Goal: Task Accomplishment & Management: Manage account settings

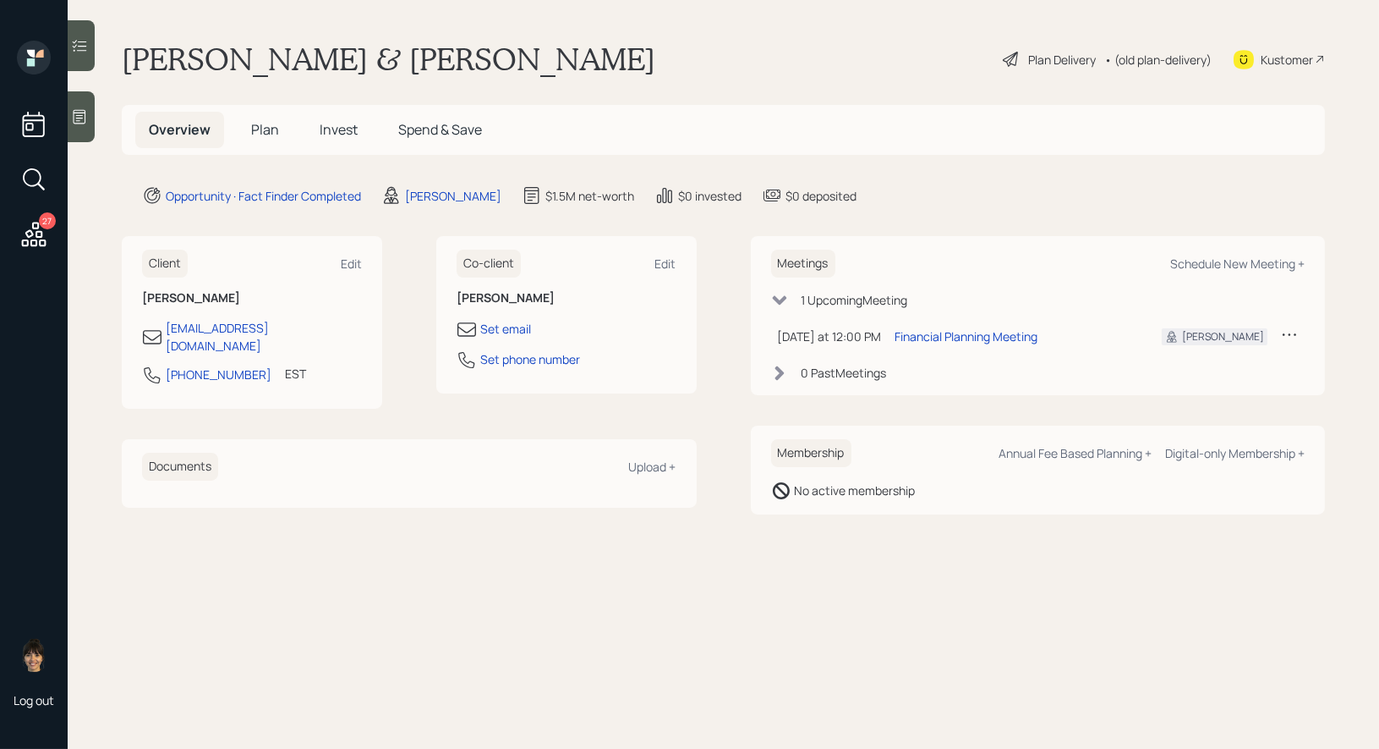
click at [1045, 60] on div "Plan Delivery" at bounding box center [1062, 60] width 68 height 18
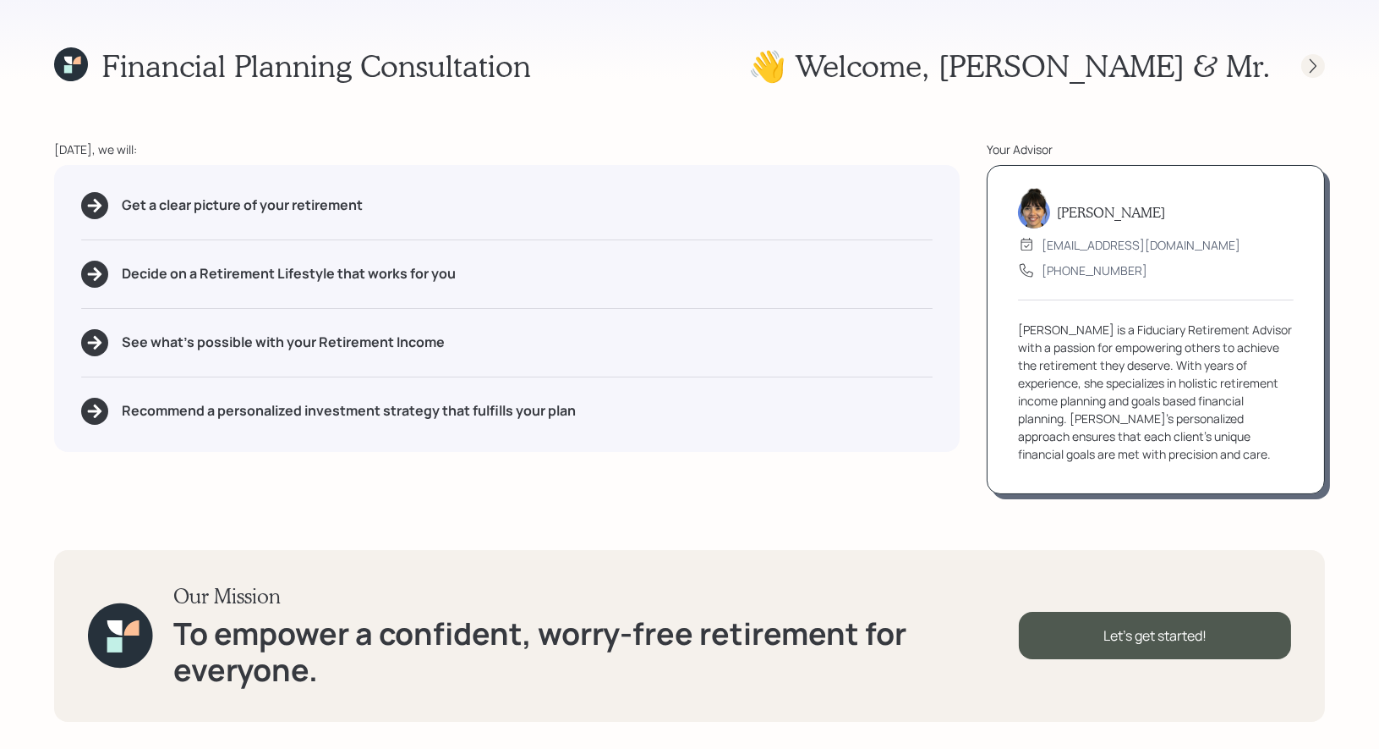
click at [1308, 59] on icon at bounding box center [1313, 66] width 17 height 17
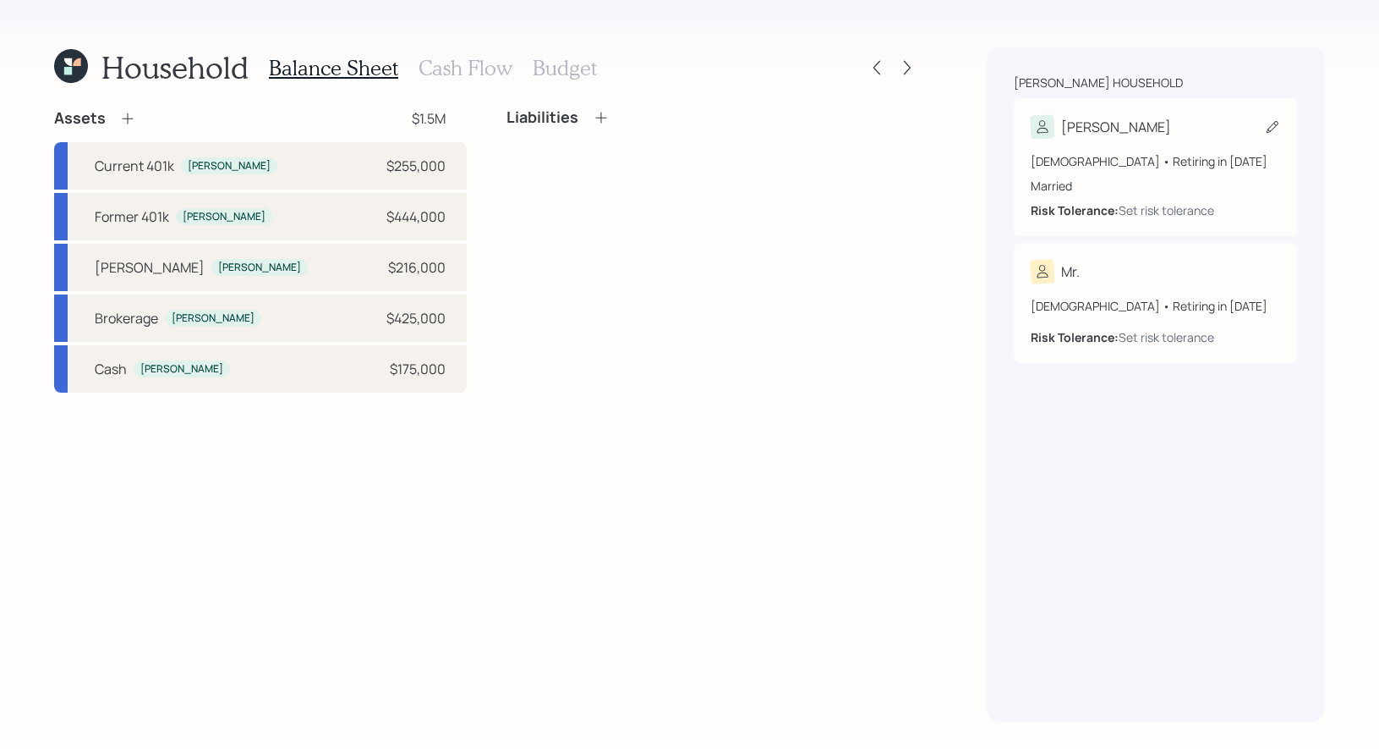
click at [1273, 123] on icon at bounding box center [1273, 127] width 12 height 12
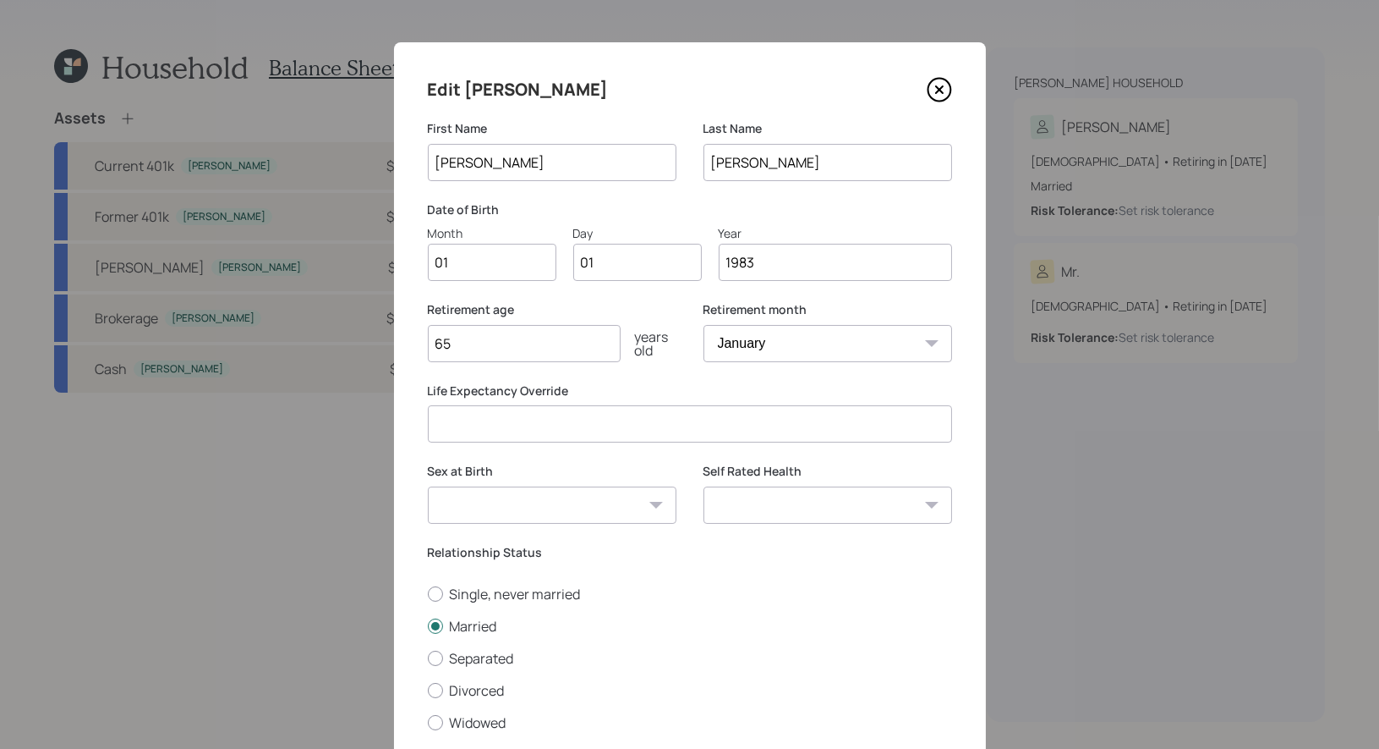
click at [509, 271] on input "01" at bounding box center [492, 262] width 129 height 37
type input "05"
type input "0"
type input "21"
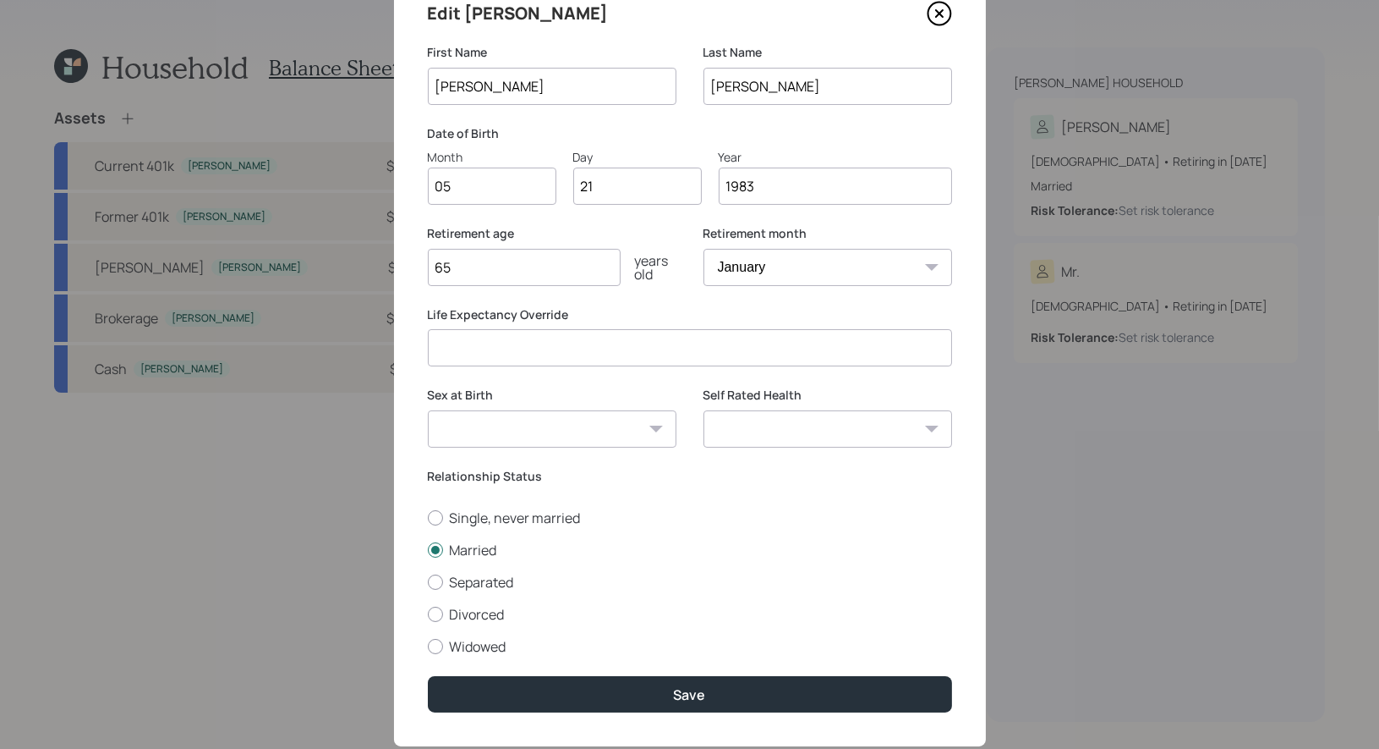
scroll to position [74, 0]
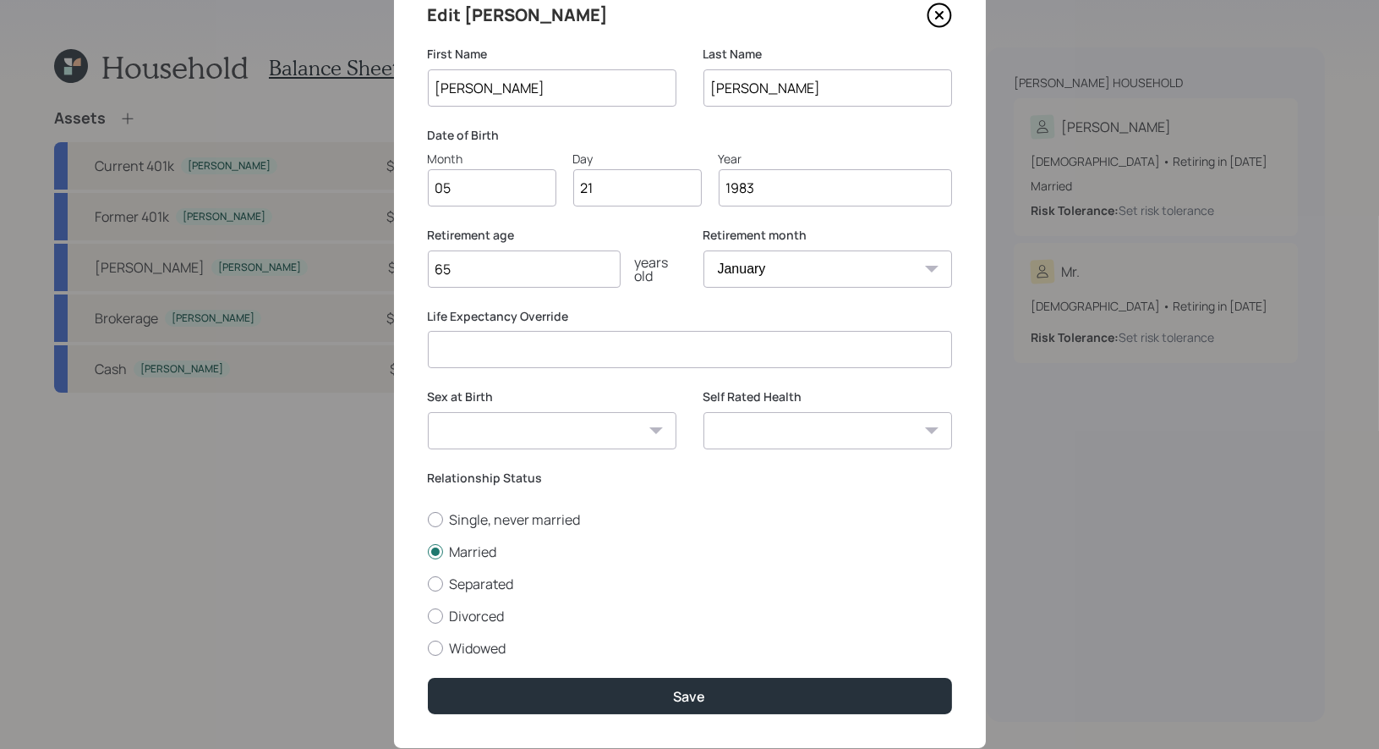
click at [815, 269] on select "January February March April May June July August September October November De…" at bounding box center [828, 268] width 249 height 37
select select "5"
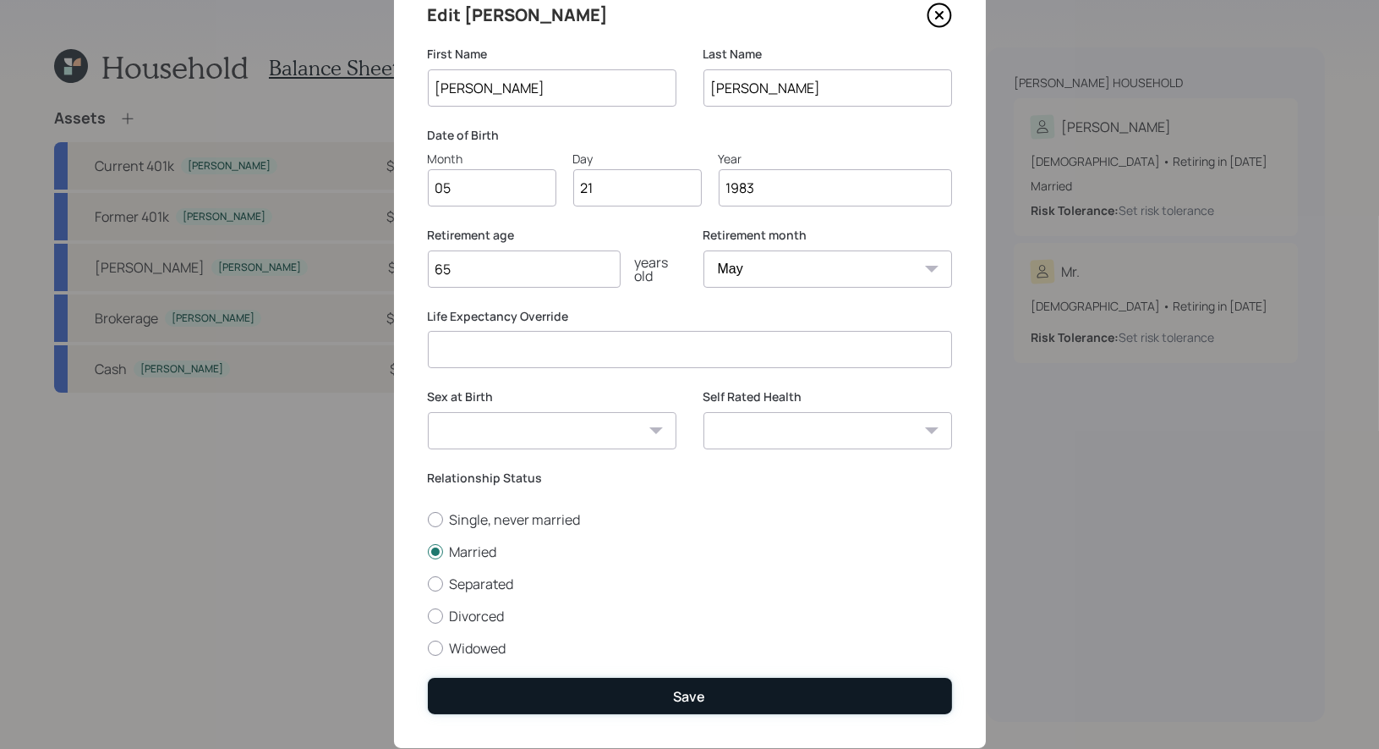
click at [686, 692] on div "Save" at bounding box center [690, 696] width 32 height 19
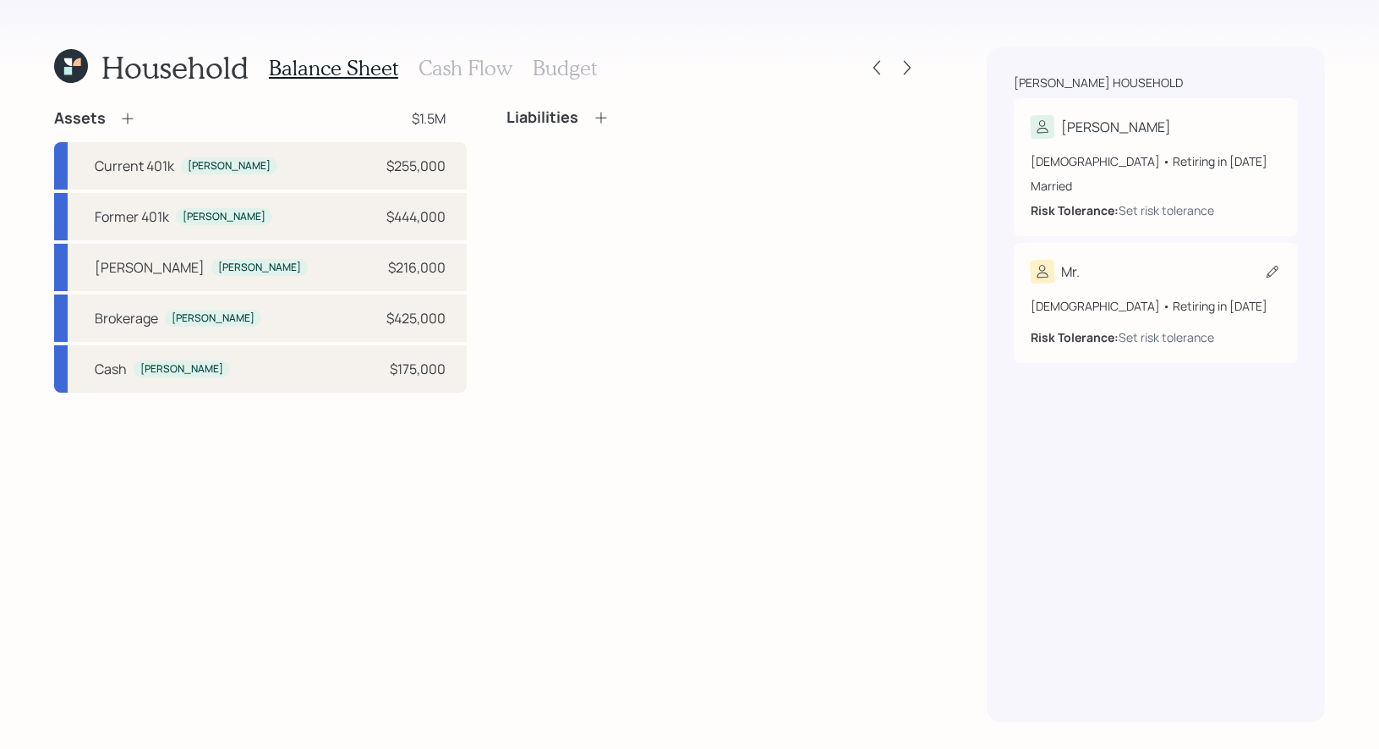
click at [1270, 267] on icon at bounding box center [1272, 271] width 17 height 17
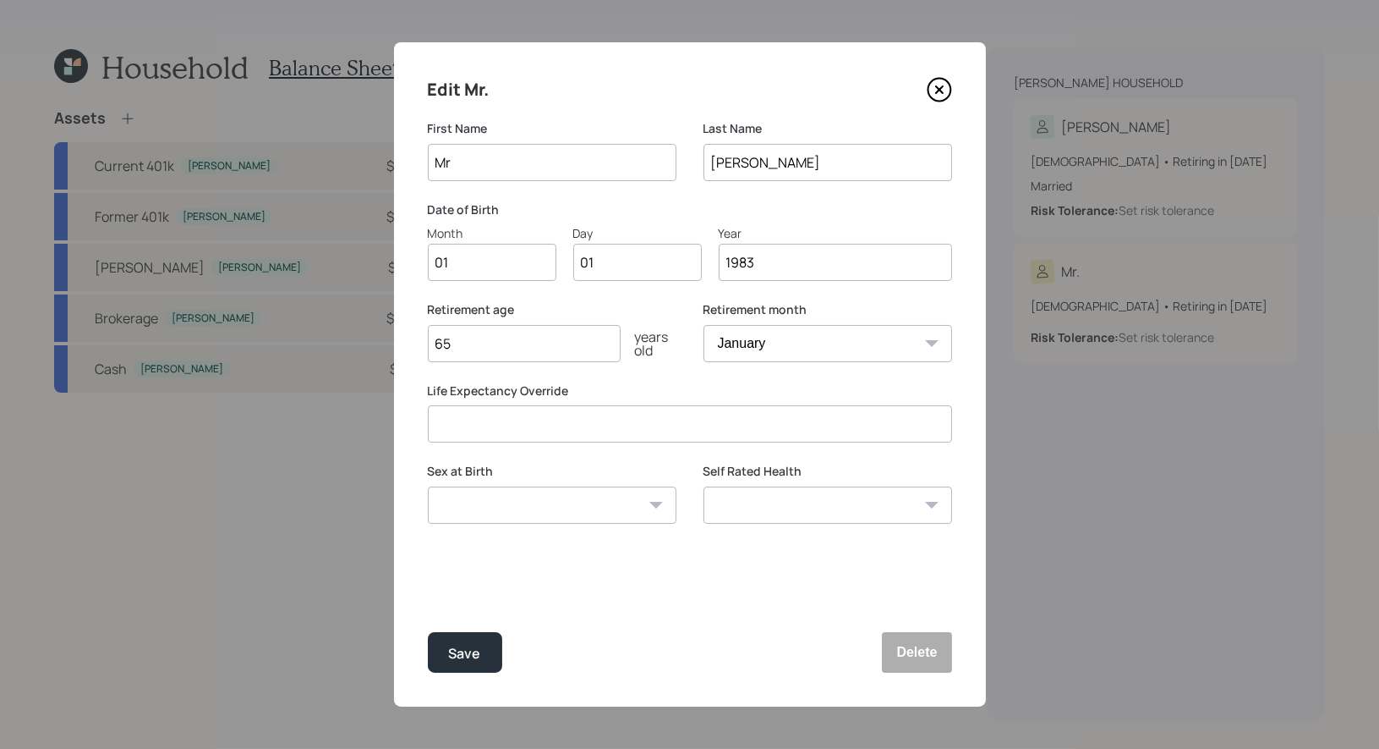
type input "M"
type input "John"
click at [473, 266] on input "01" at bounding box center [492, 262] width 129 height 37
type input "11"
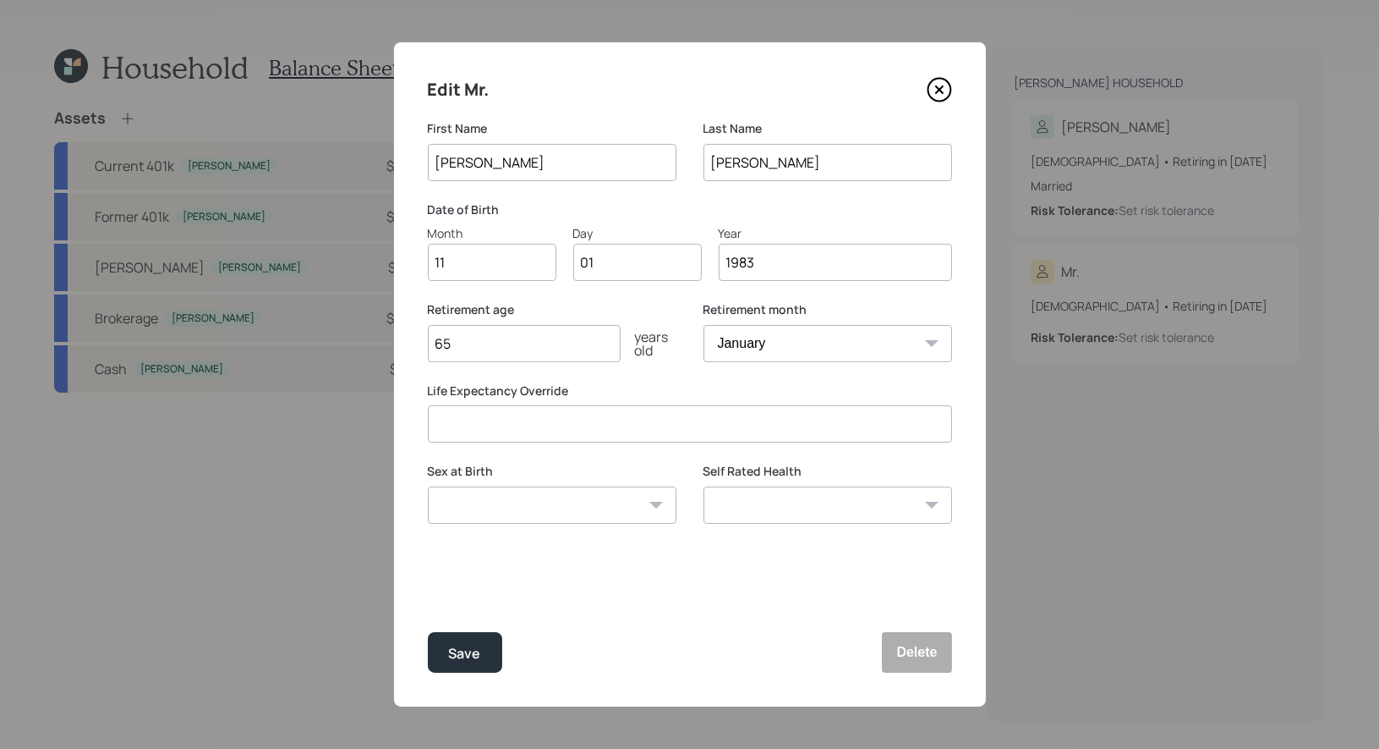
type input "0"
type input "16"
type input "1982"
click at [816, 348] on select "January February March April May June July August September October November De…" at bounding box center [828, 343] width 249 height 37
select select "11"
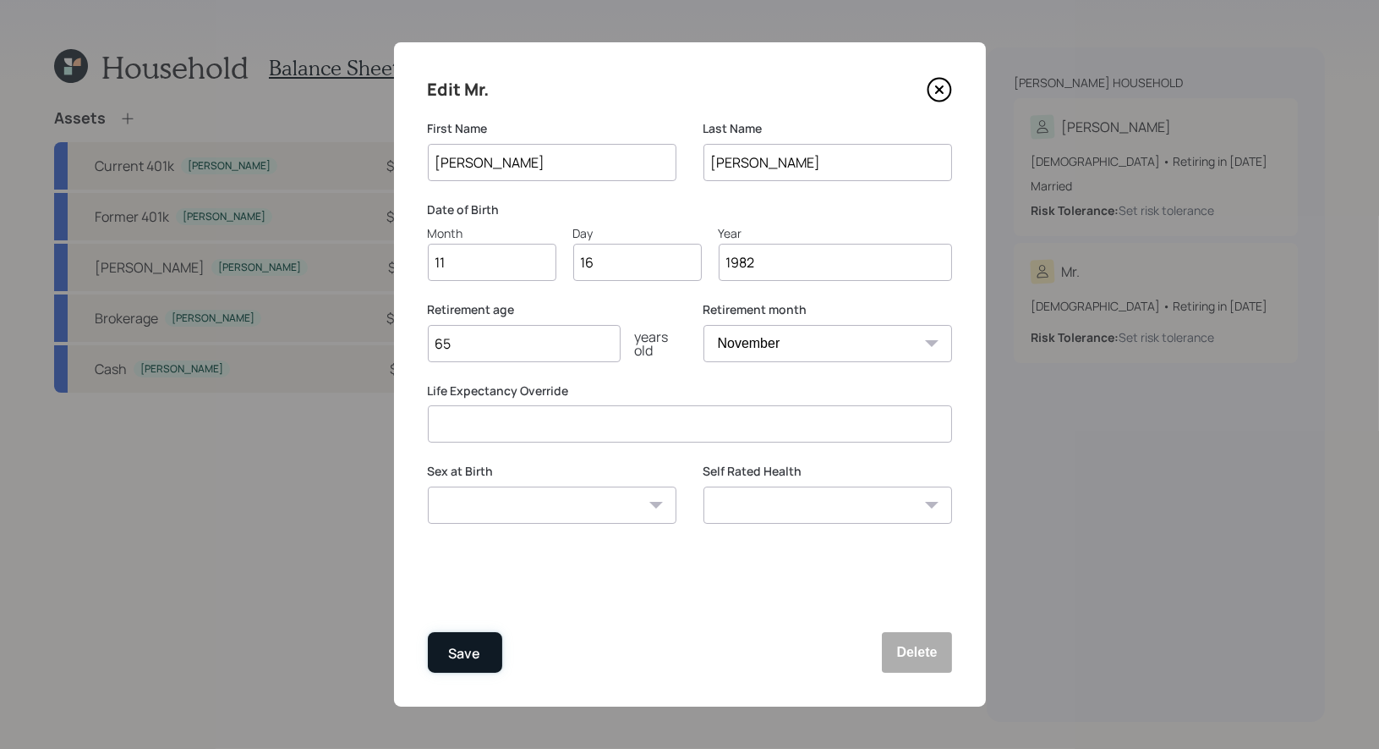
click at [470, 651] on div "Save" at bounding box center [465, 653] width 32 height 23
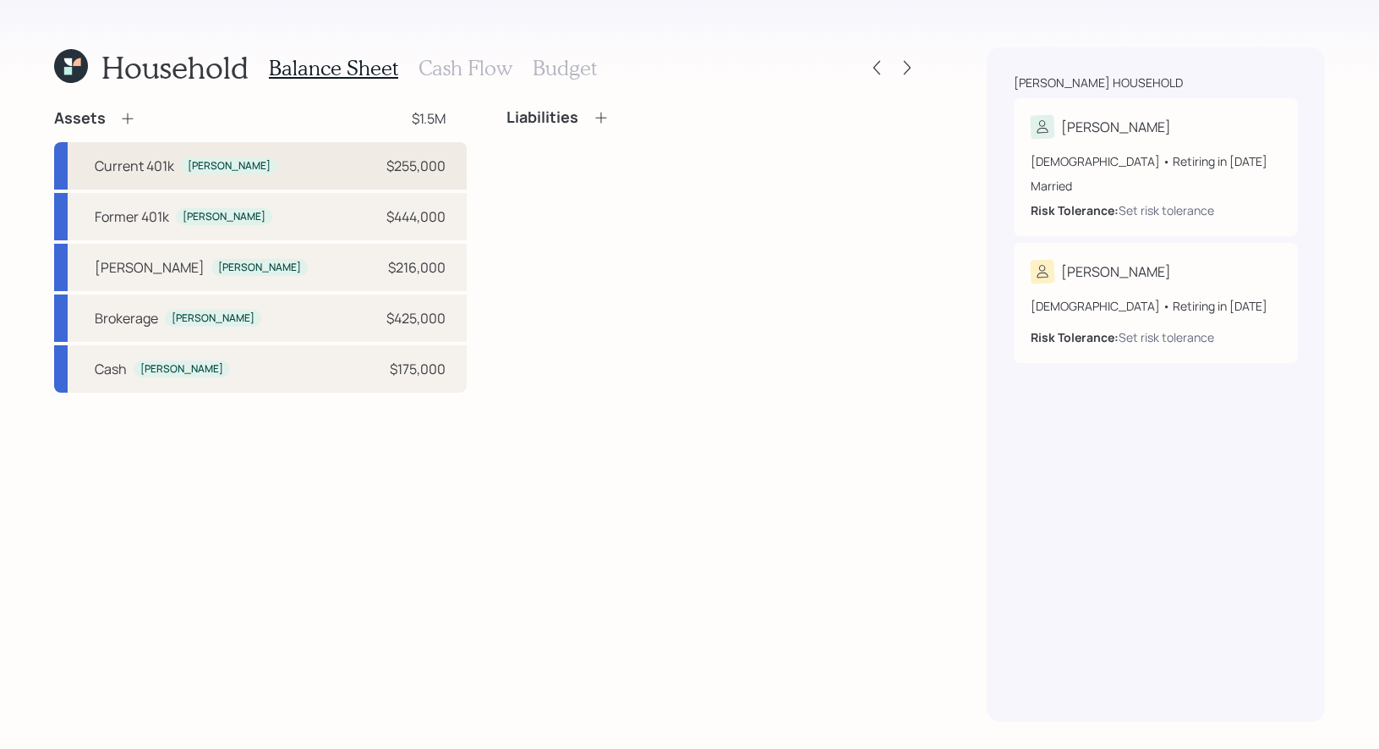
click at [276, 164] on div "Current 401k Candi $255,000" at bounding box center [260, 165] width 413 height 47
select select "company_sponsored"
select select "balanced"
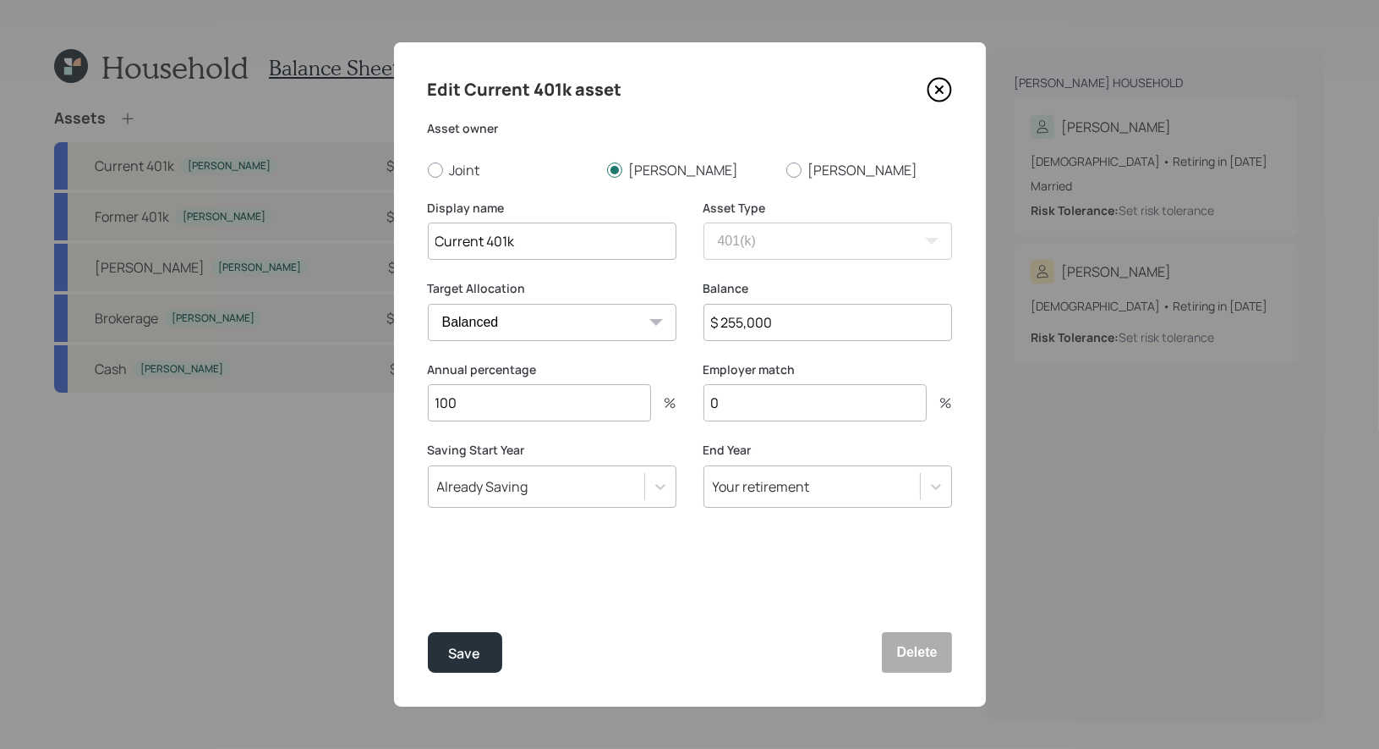
click at [798, 328] on input "$ 255,000" at bounding box center [828, 322] width 249 height 37
type input "$ 464,000"
click at [772, 401] on input "0" at bounding box center [815, 402] width 223 height 37
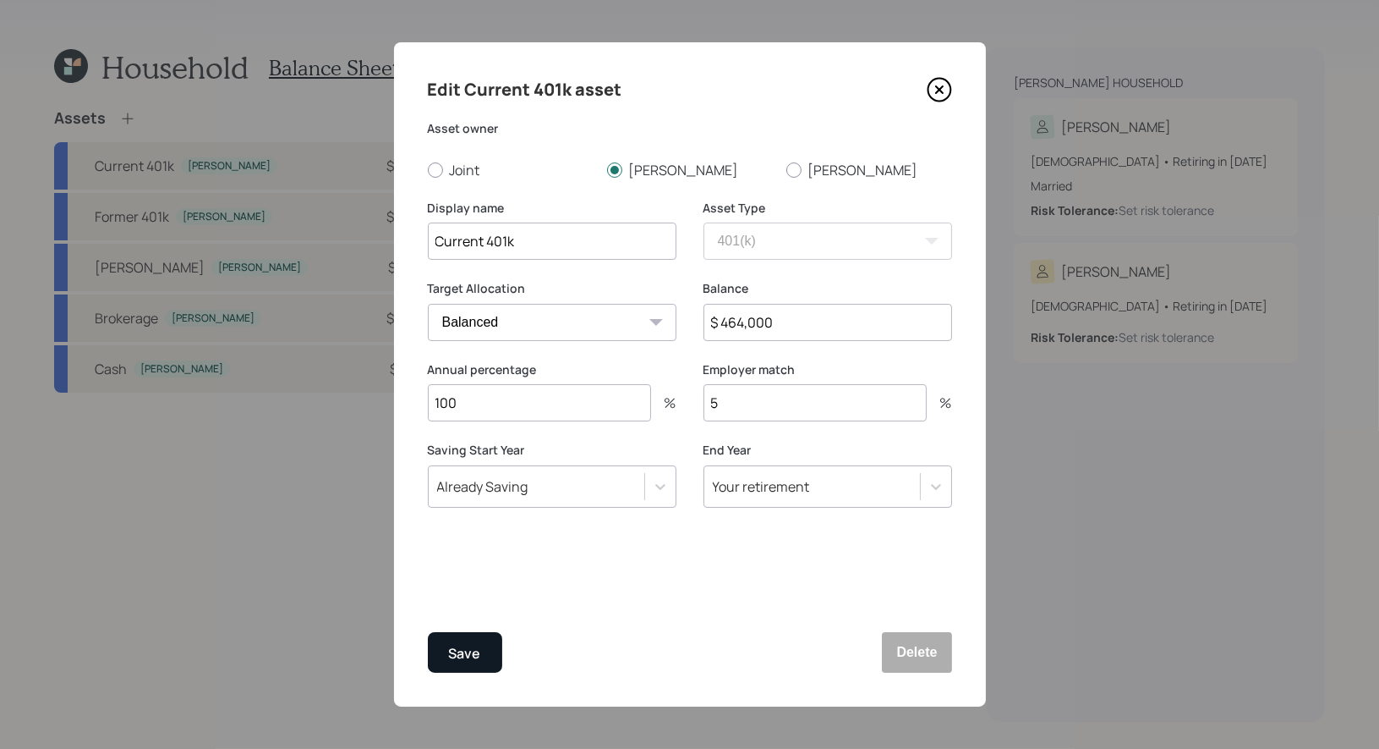
type input "5"
click at [473, 647] on div "Save" at bounding box center [465, 653] width 32 height 23
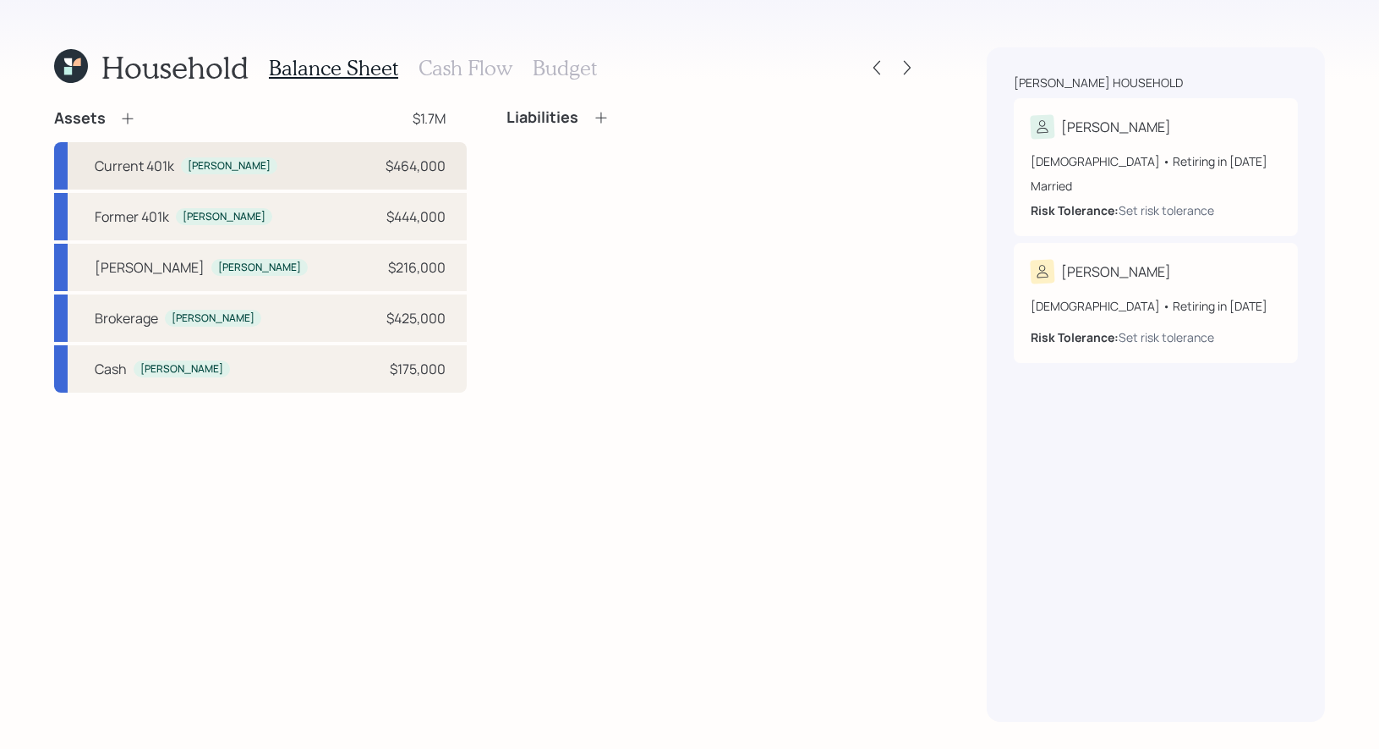
click at [316, 165] on div "Current 401k Candi $464,000" at bounding box center [260, 165] width 413 height 47
select select "company_sponsored"
select select "balanced"
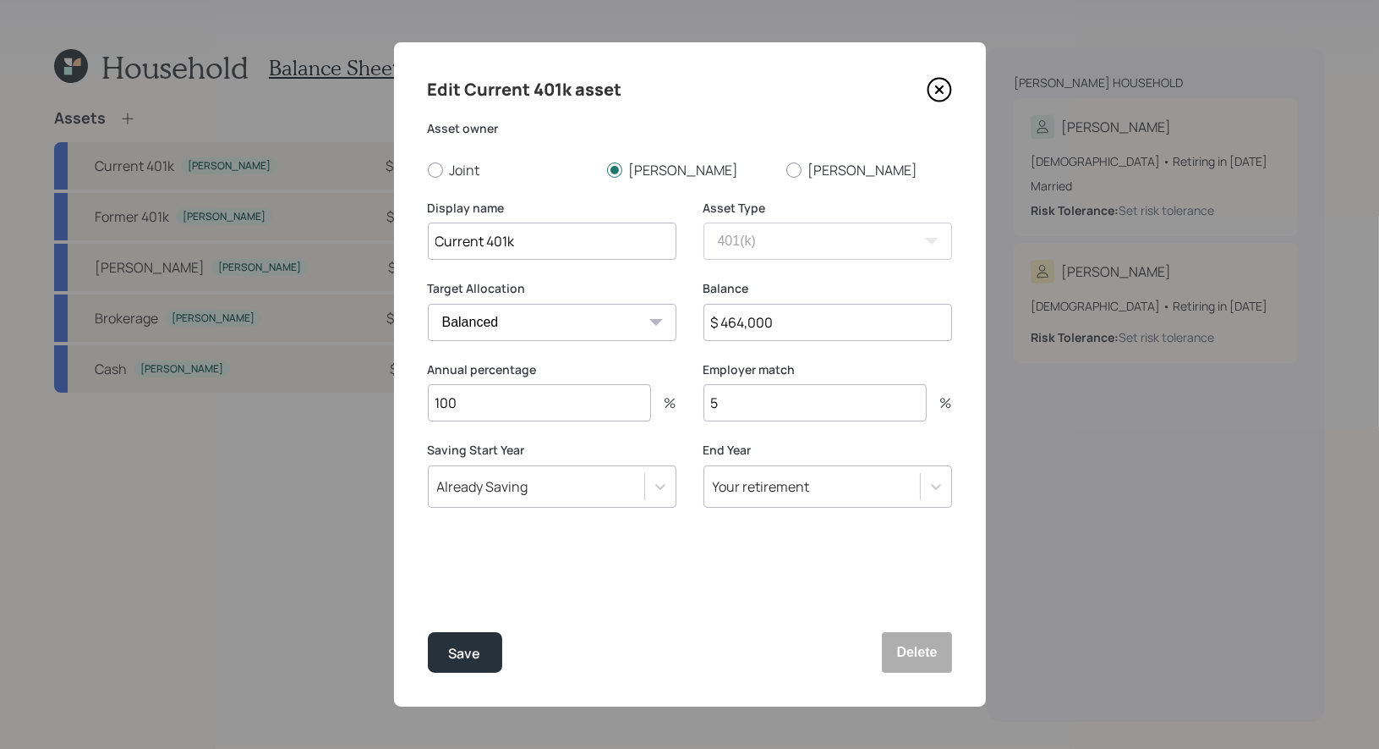
click at [737, 408] on input "5" at bounding box center [815, 402] width 223 height 37
type input "8"
click at [471, 648] on div "Save" at bounding box center [465, 653] width 32 height 23
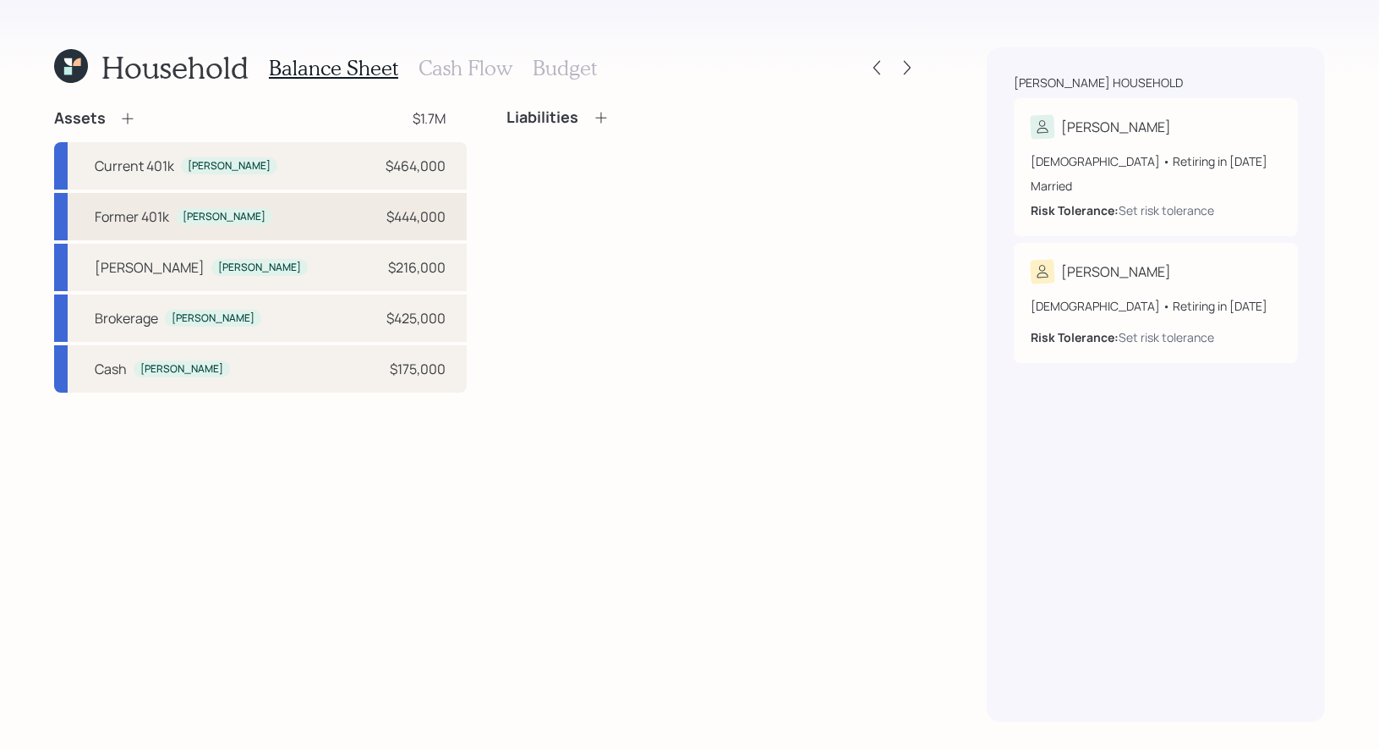
click at [337, 217] on div "Former 401k Candi $444,000" at bounding box center [260, 216] width 413 height 47
select select "company_sponsored"
select select "balanced"
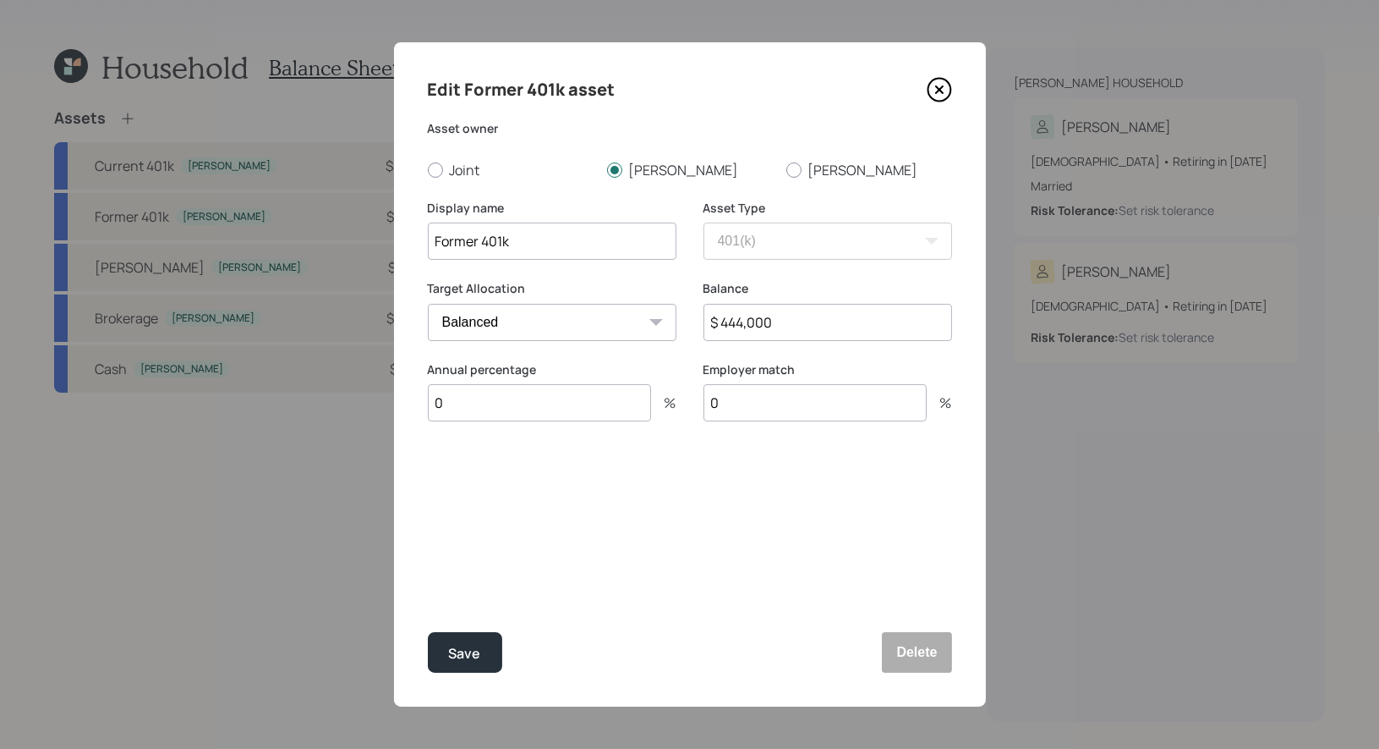
click at [780, 335] on input "$ 444,000" at bounding box center [828, 322] width 249 height 37
type input "$ 267,000"
click at [465, 651] on div "Save" at bounding box center [465, 653] width 32 height 23
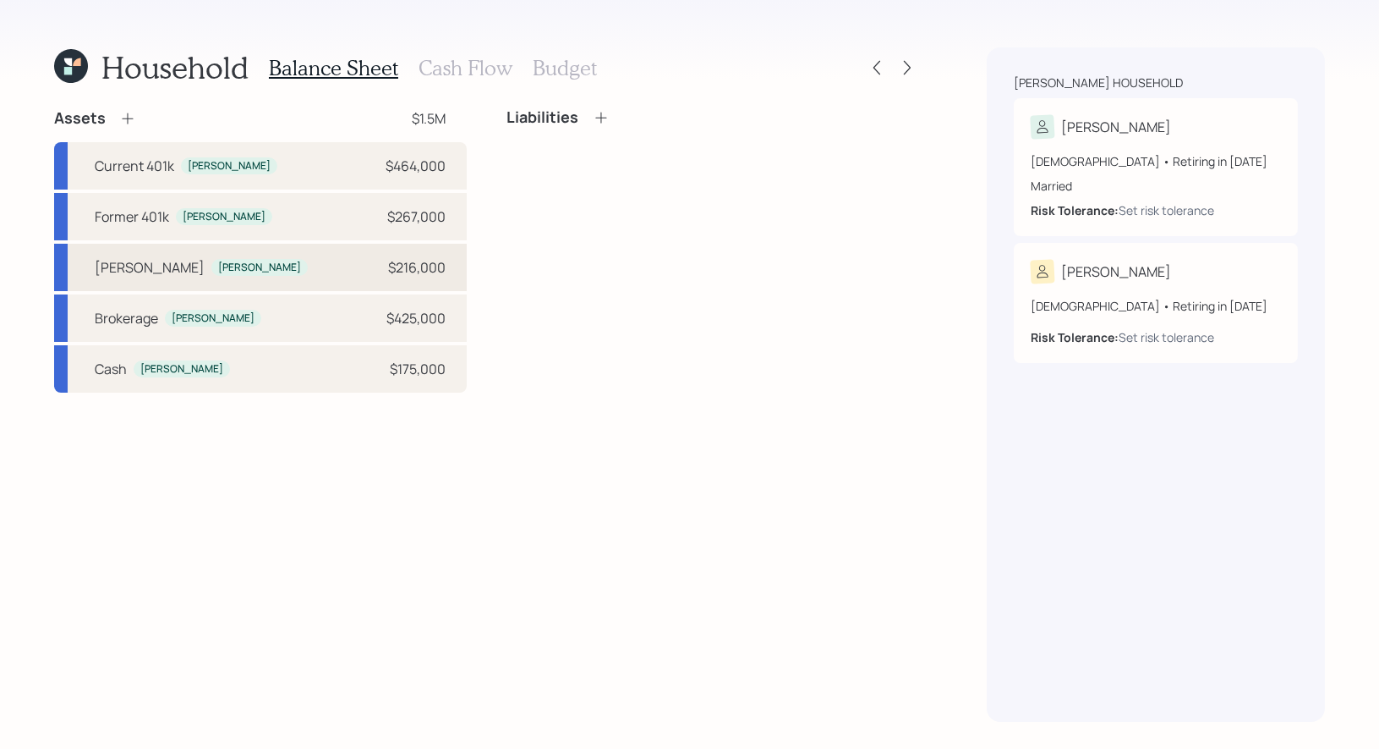
click at [287, 271] on div "Roth IRA Candi $216,000" at bounding box center [260, 267] width 413 height 47
select select "roth_ira"
select select "balanced"
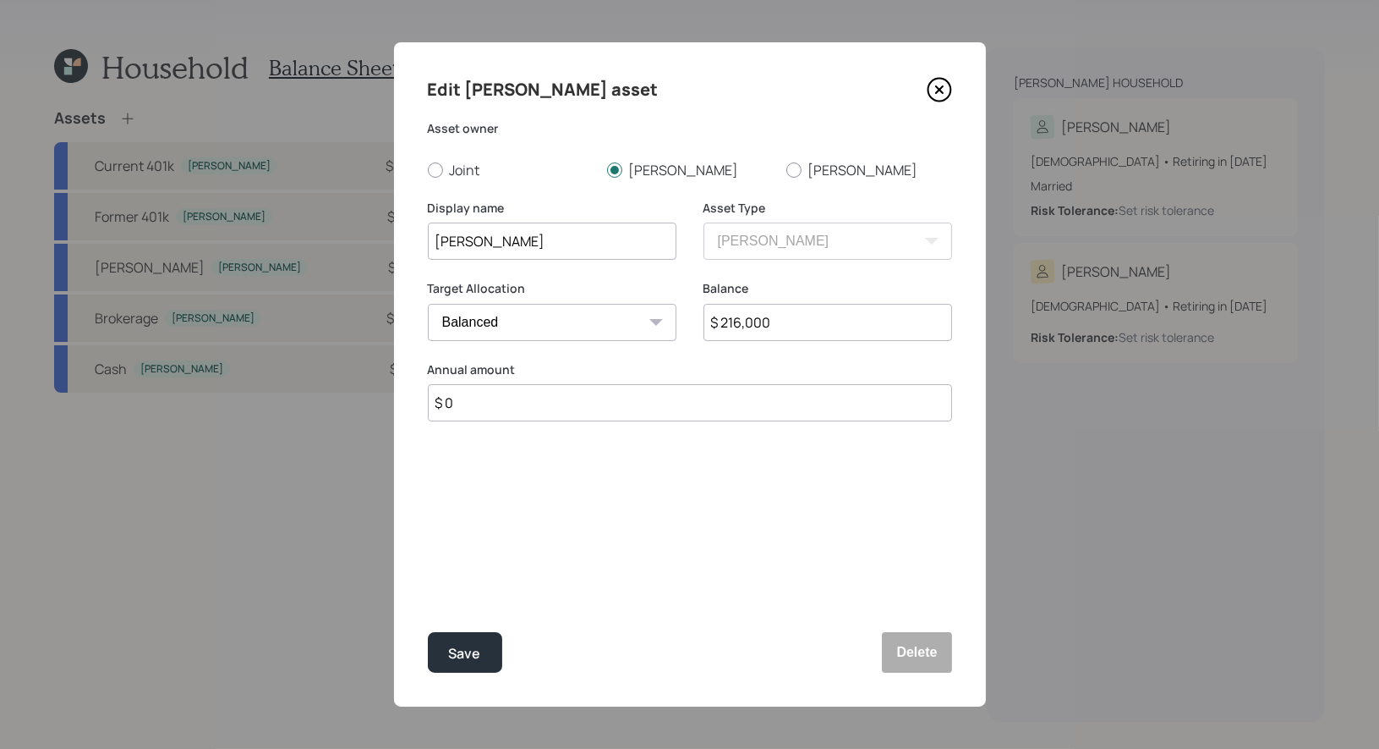
click at [812, 328] on input "$ 216,000" at bounding box center [828, 322] width 249 height 37
type input "$ 104,164"
click at [475, 646] on div "Save" at bounding box center [465, 653] width 32 height 23
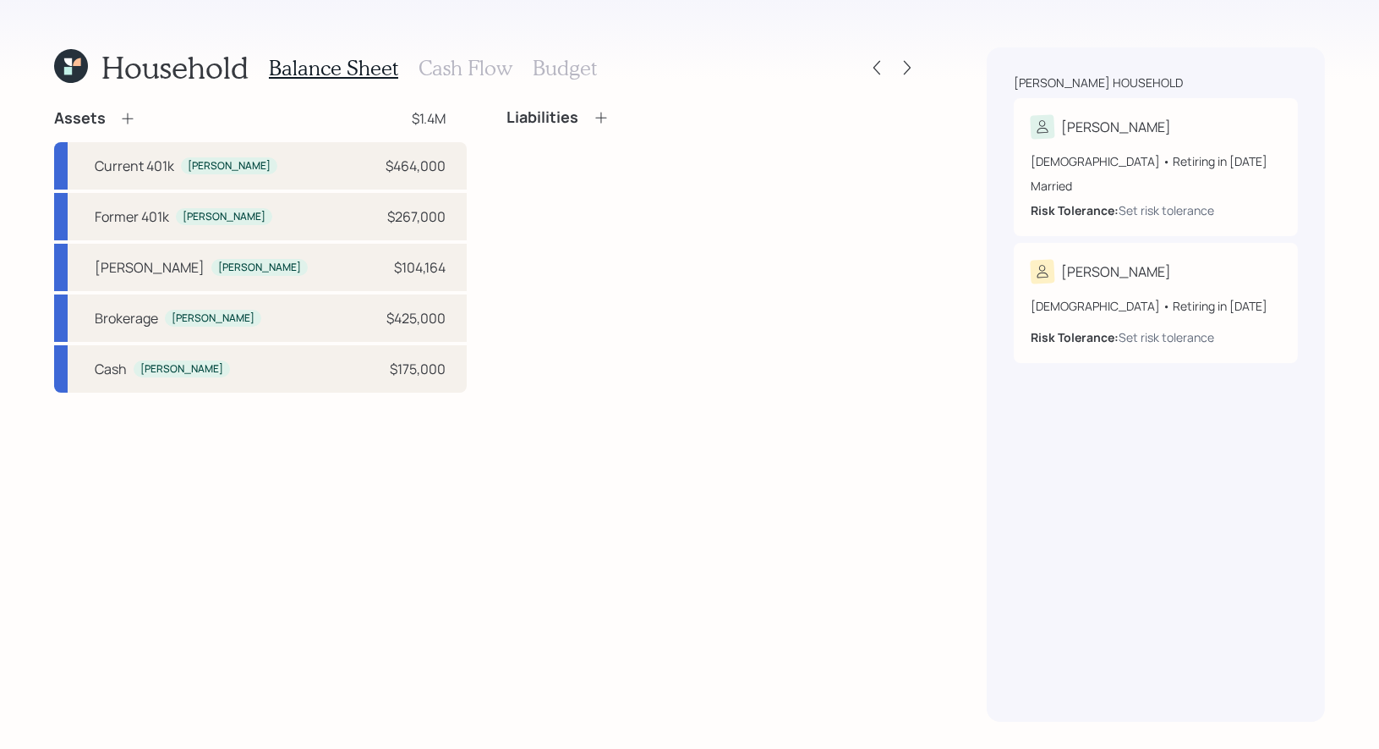
click at [124, 115] on icon at bounding box center [127, 118] width 17 height 17
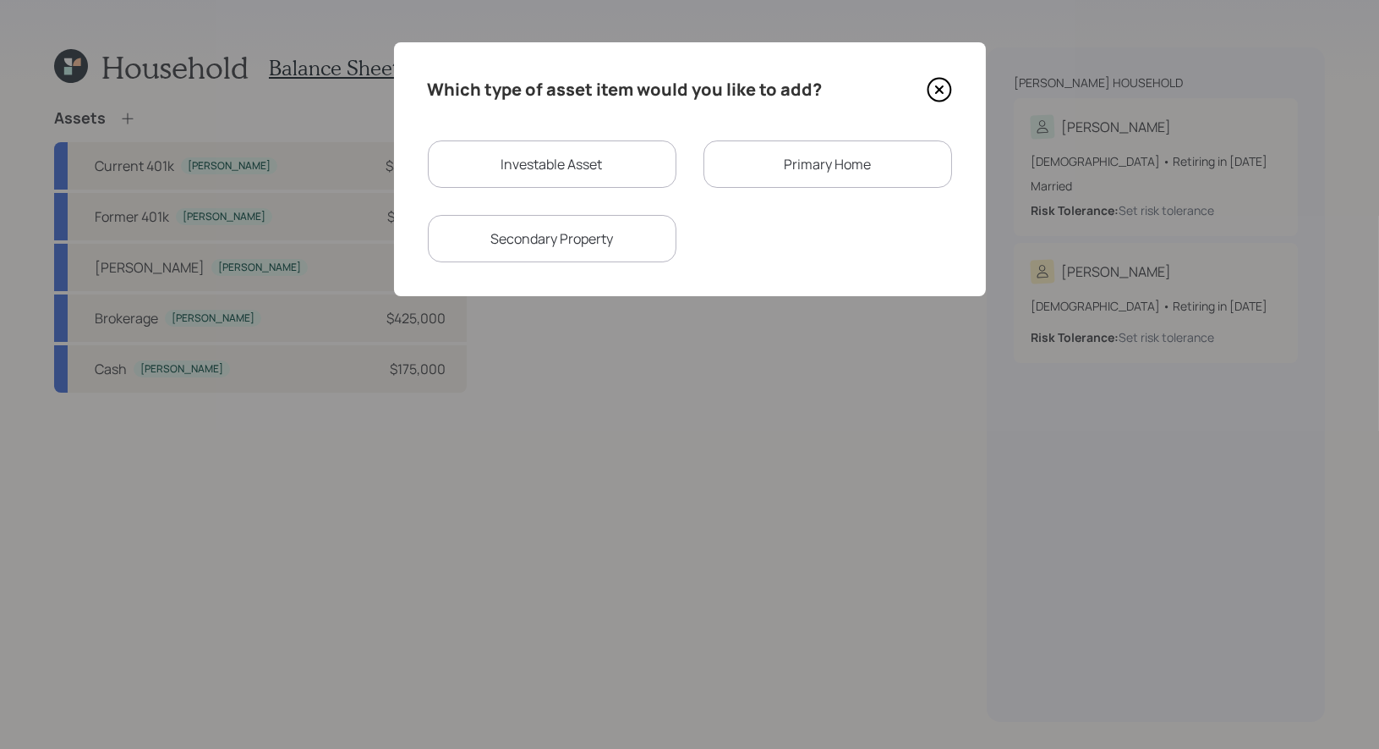
click at [616, 174] on div "Investable Asset" at bounding box center [552, 163] width 249 height 47
select select "taxable"
select select "balanced"
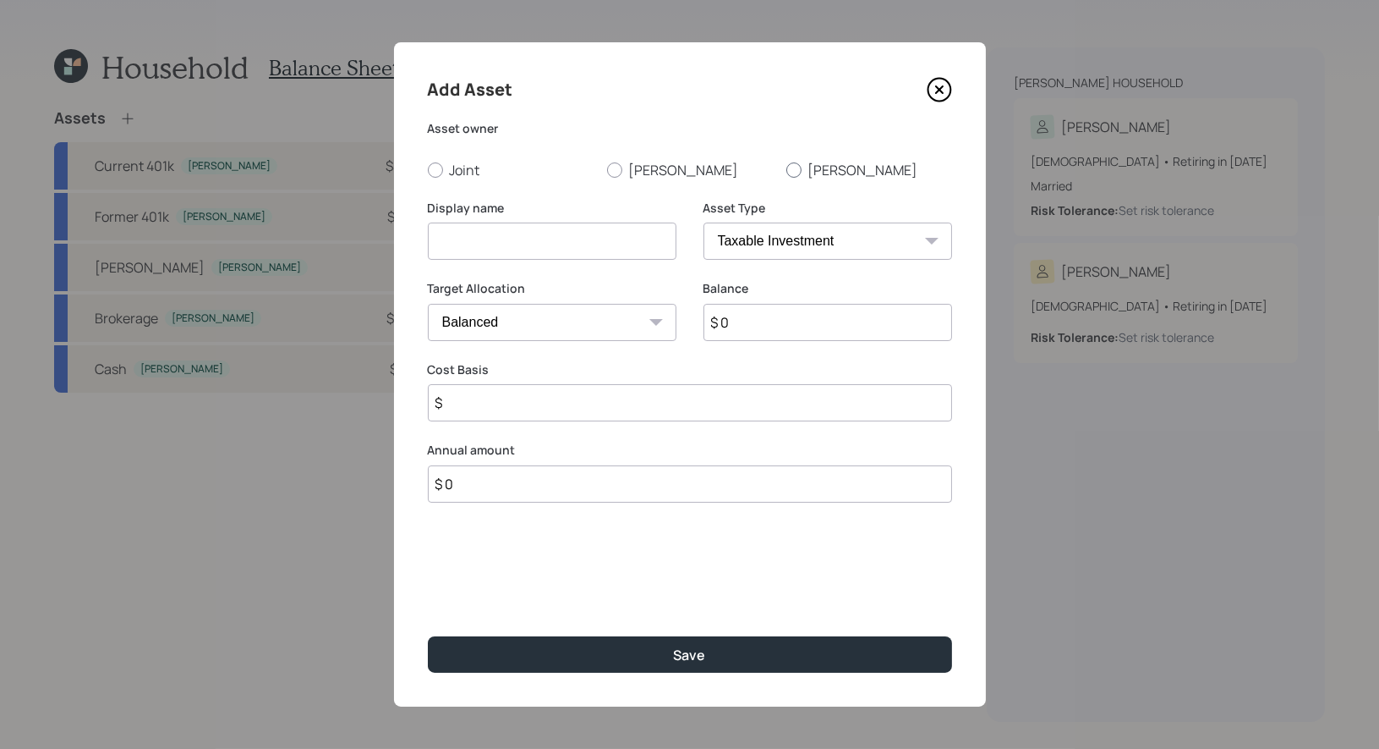
click at [794, 172] on div at bounding box center [794, 169] width 15 height 15
click at [787, 170] on input "John" at bounding box center [786, 169] width 1 height 1
radio input "true"
click at [568, 247] on input at bounding box center [552, 240] width 249 height 37
type input "J"
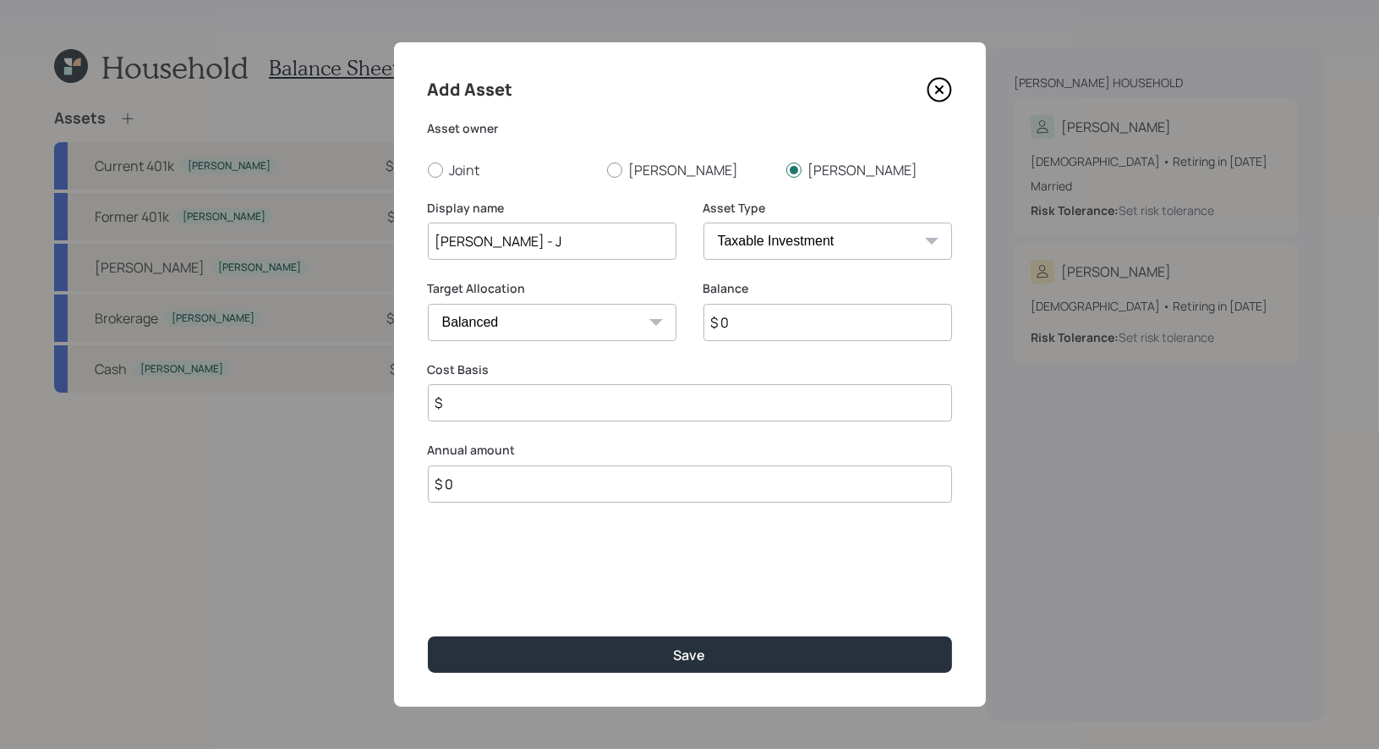
type input "Roth IRA - J"
click at [766, 243] on select "SEP IRA IRA Roth IRA 401(k) Roth 401(k) 403(b) Roth 403(b) 457(b) Roth 457(b) H…" at bounding box center [828, 240] width 249 height 37
select select "roth_ira"
type input "$"
click at [753, 331] on input "$ 0" at bounding box center [828, 322] width 249 height 37
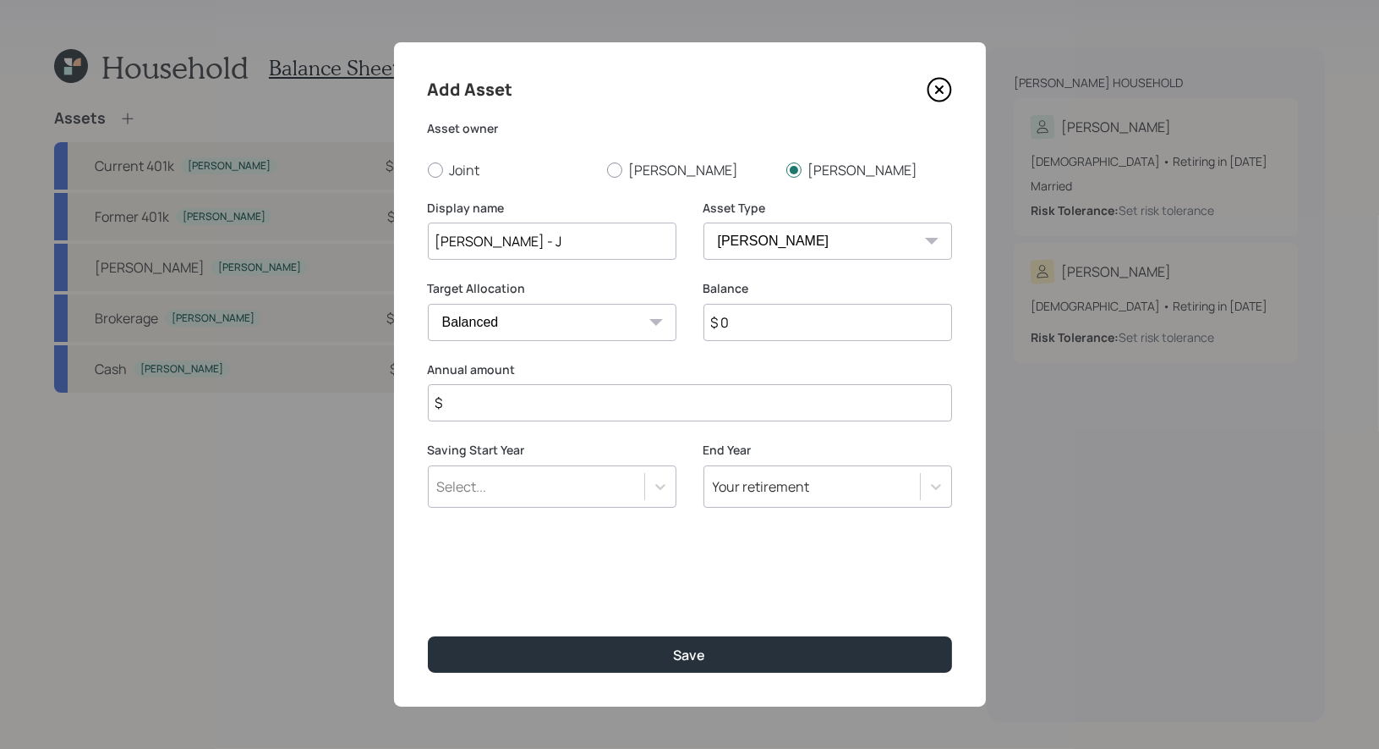
click at [753, 331] on input "$ 0" at bounding box center [828, 322] width 249 height 37
click at [540, 231] on input "Roth IRA - J" at bounding box center [552, 240] width 249 height 37
click at [519, 249] on input "Roth IRA - J" at bounding box center [552, 240] width 249 height 37
type input "[PERSON_NAME] - J (2)"
click at [750, 324] on input "$ 0" at bounding box center [828, 322] width 249 height 37
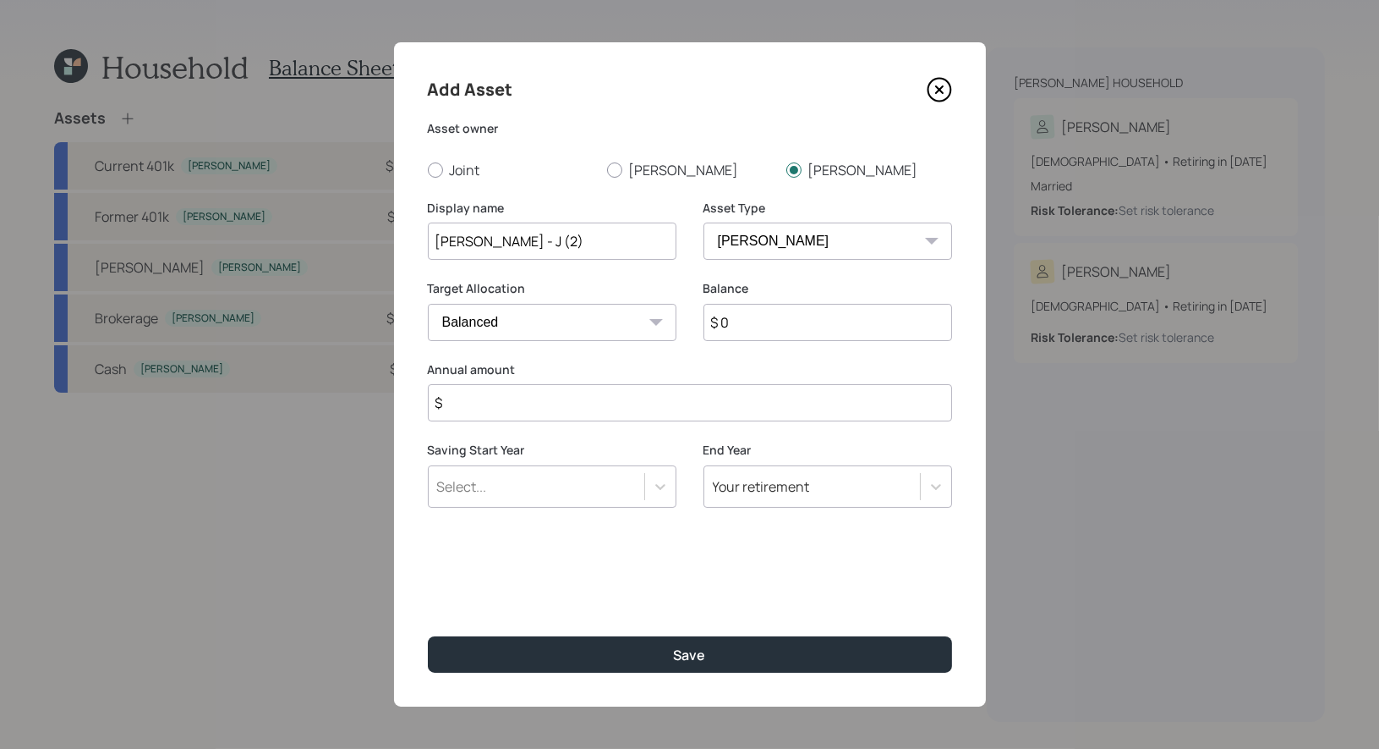
click at [750, 324] on input "$ 0" at bounding box center [828, 322] width 249 height 37
type input "$ 116,000"
click at [580, 494] on div "Select..." at bounding box center [537, 486] width 216 height 29
click at [580, 492] on div "Select..." at bounding box center [537, 486] width 216 height 29
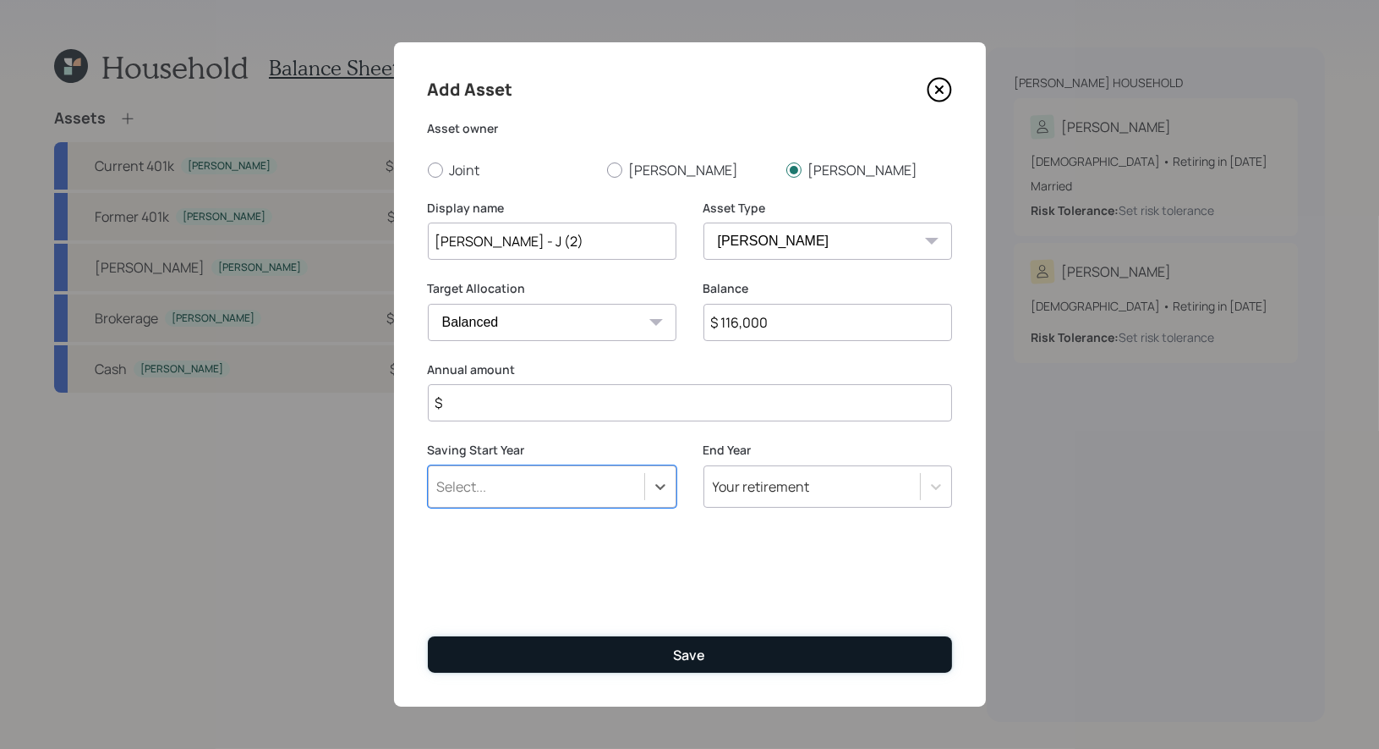
click at [606, 656] on button "Save" at bounding box center [690, 654] width 524 height 36
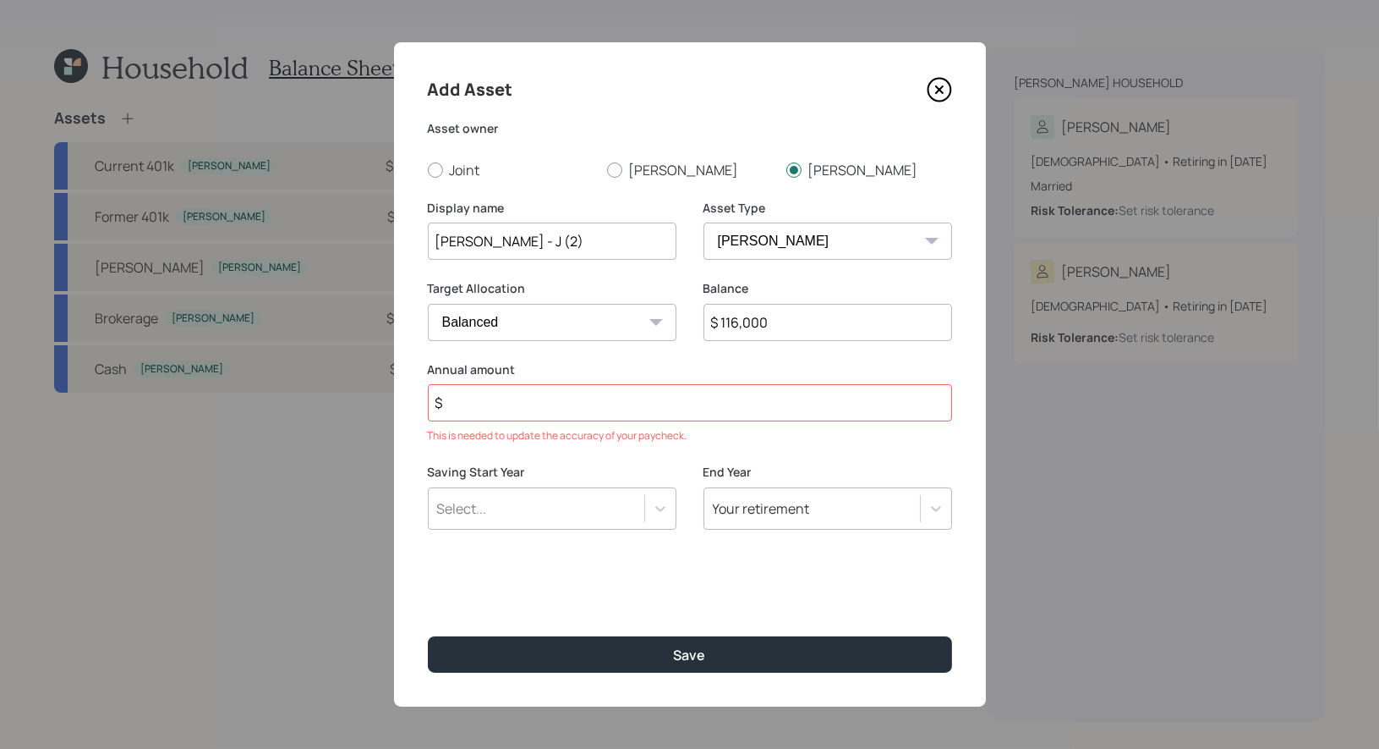
click at [552, 408] on input "$" at bounding box center [690, 402] width 524 height 37
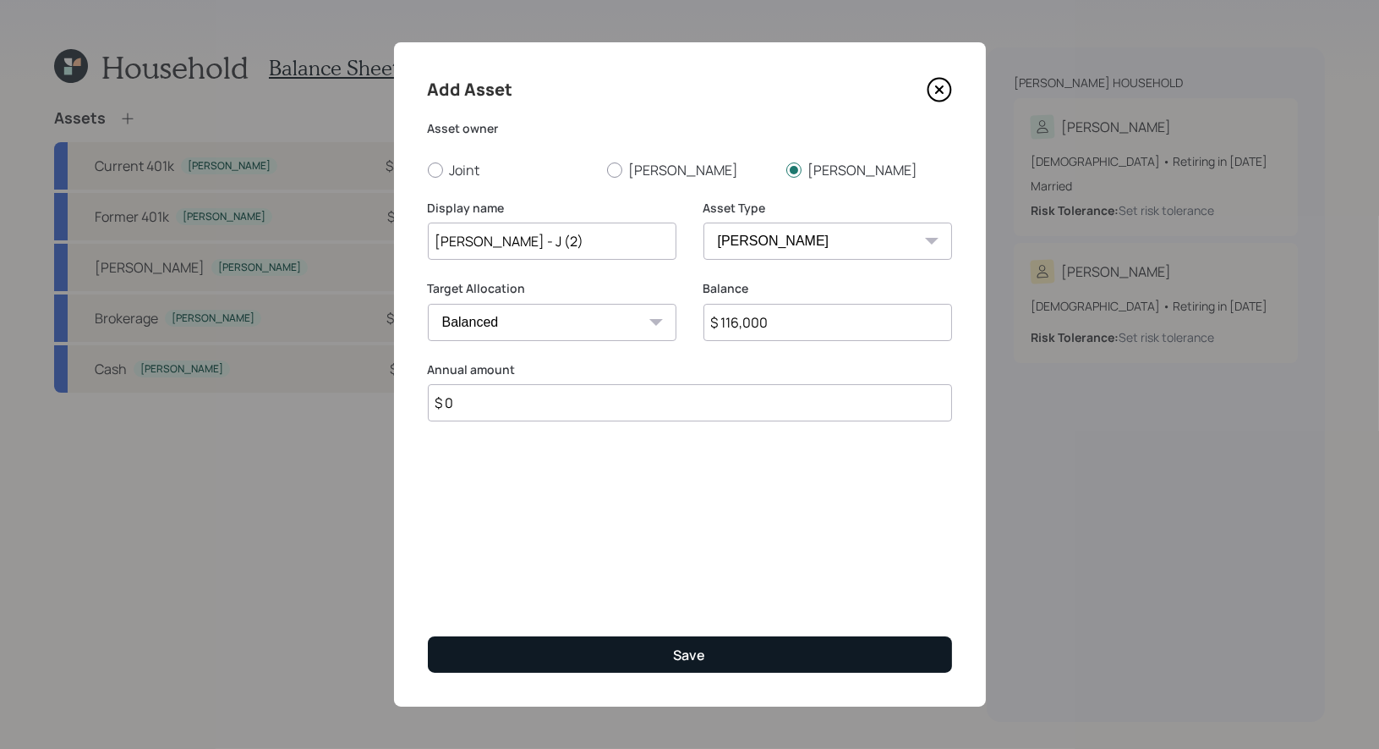
type input "$ 0"
click at [600, 658] on button "Save" at bounding box center [690, 654] width 524 height 36
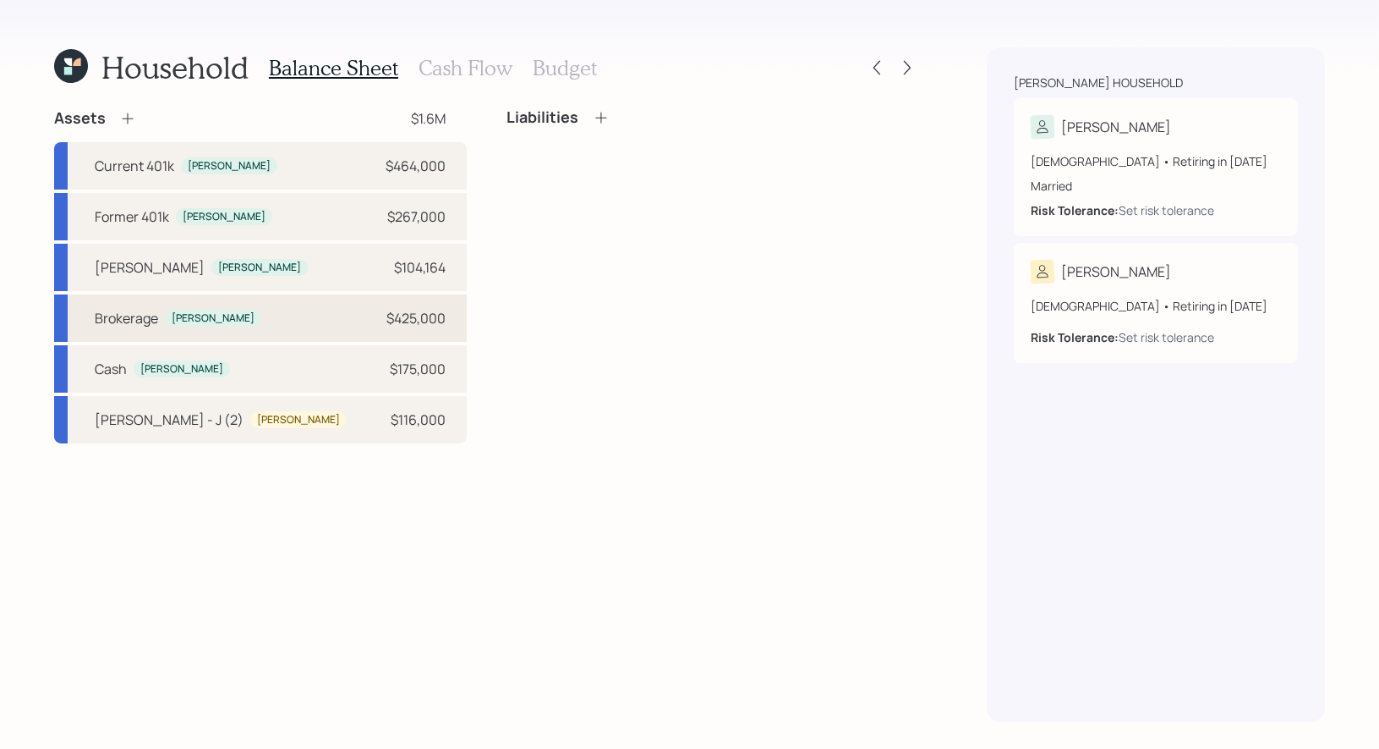
click at [340, 322] on div "Brokerage Candi $425,000" at bounding box center [260, 317] width 413 height 47
select select "taxable"
select select "balanced"
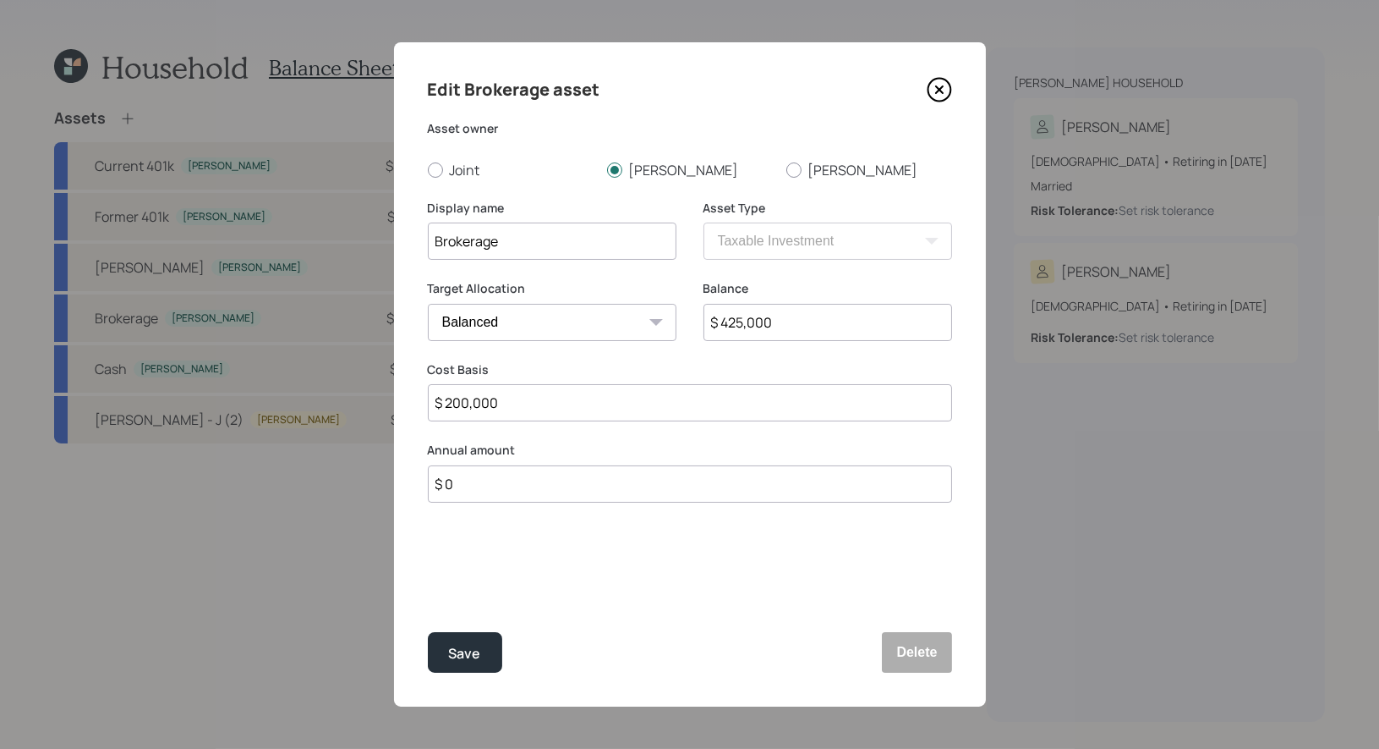
click at [809, 333] on input "$ 425,000" at bounding box center [828, 322] width 249 height 37
type input "$ 462,000"
click at [679, 414] on input "$ 200,000" at bounding box center [690, 402] width 524 height 37
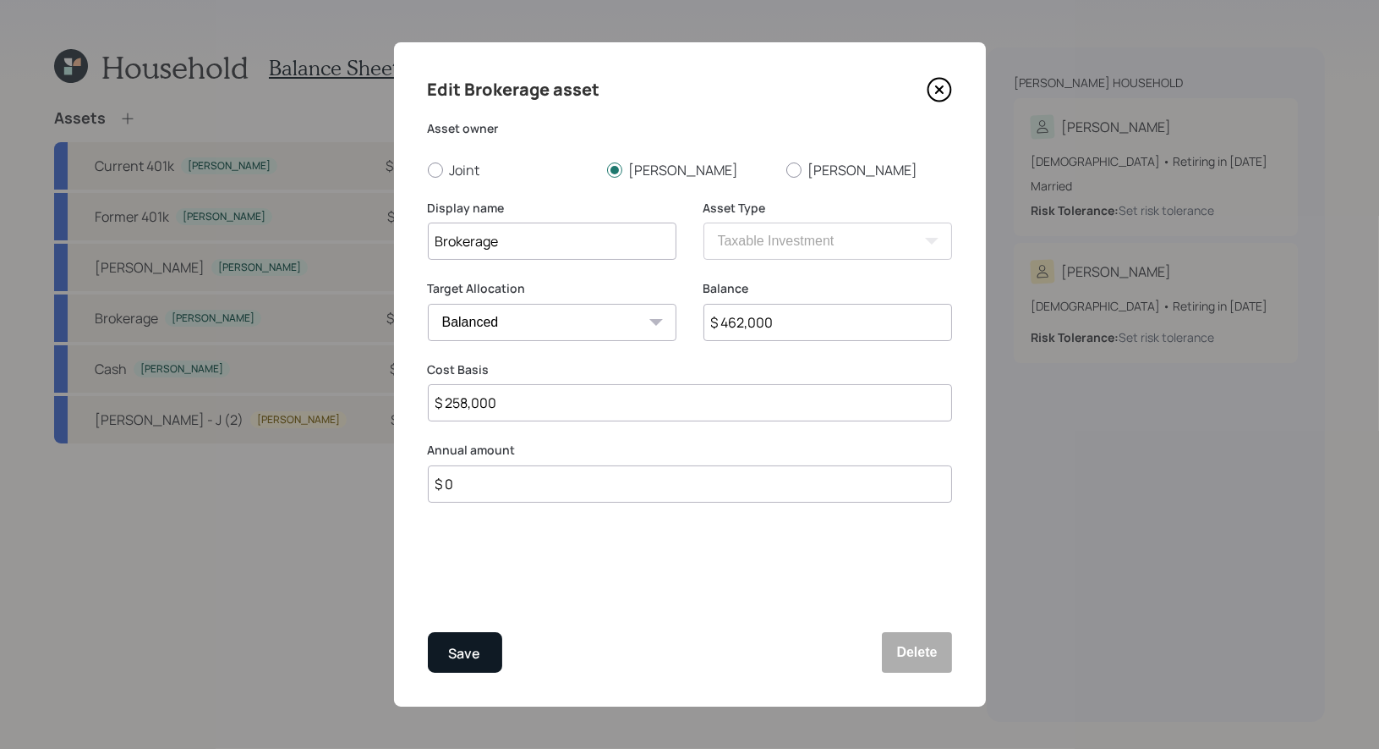
type input "$ 258,000"
click at [467, 656] on div "Save" at bounding box center [465, 653] width 32 height 23
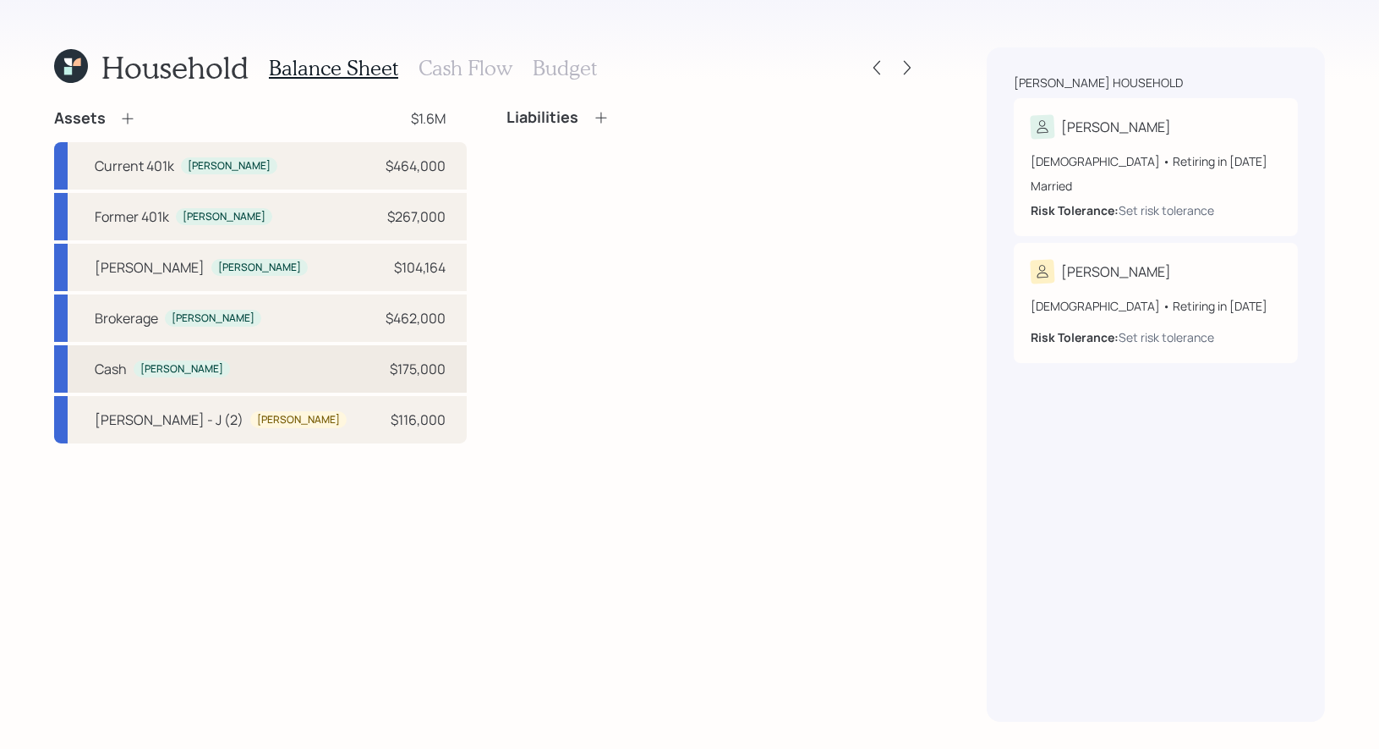
click at [250, 375] on div "Cash Candi $175,000" at bounding box center [260, 368] width 413 height 47
select select "taxable"
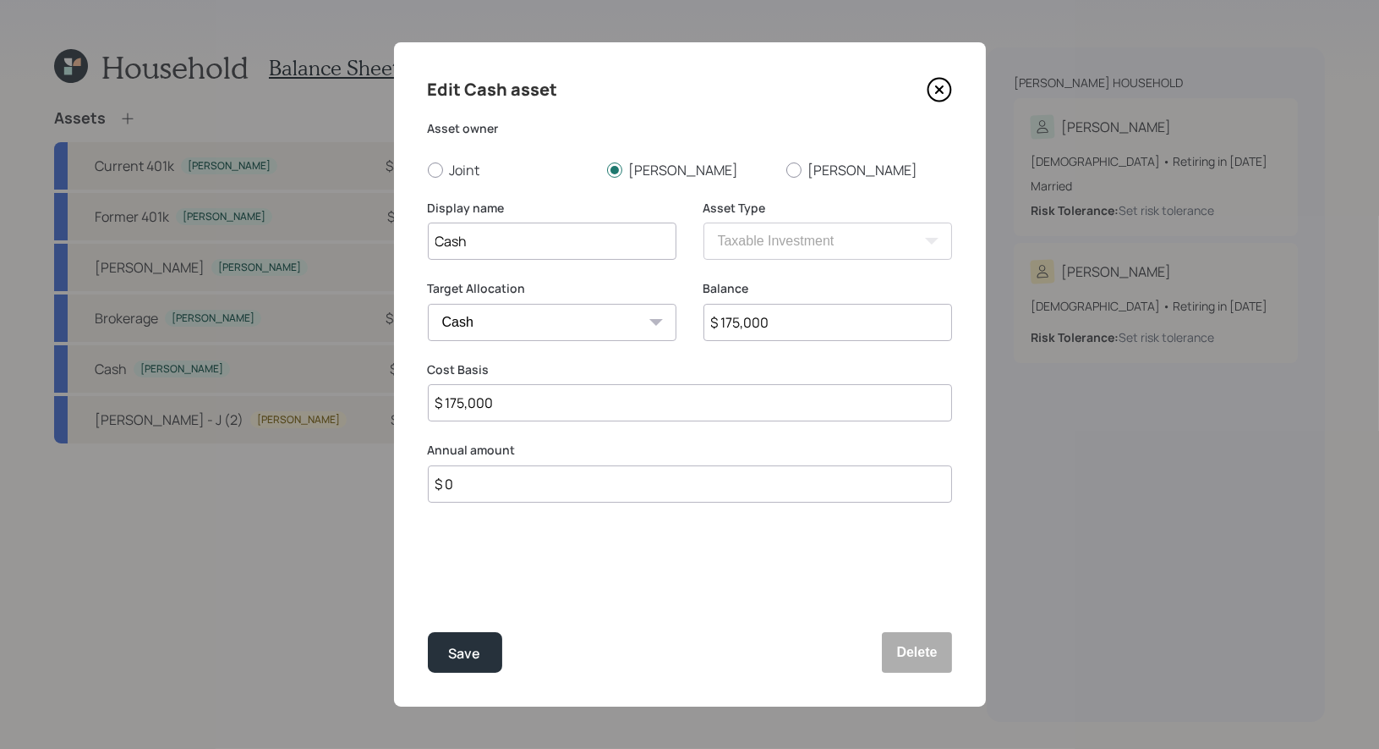
click at [831, 323] on input "$ 175,000" at bounding box center [828, 322] width 249 height 37
type input "$ 2"
type input "$ 21"
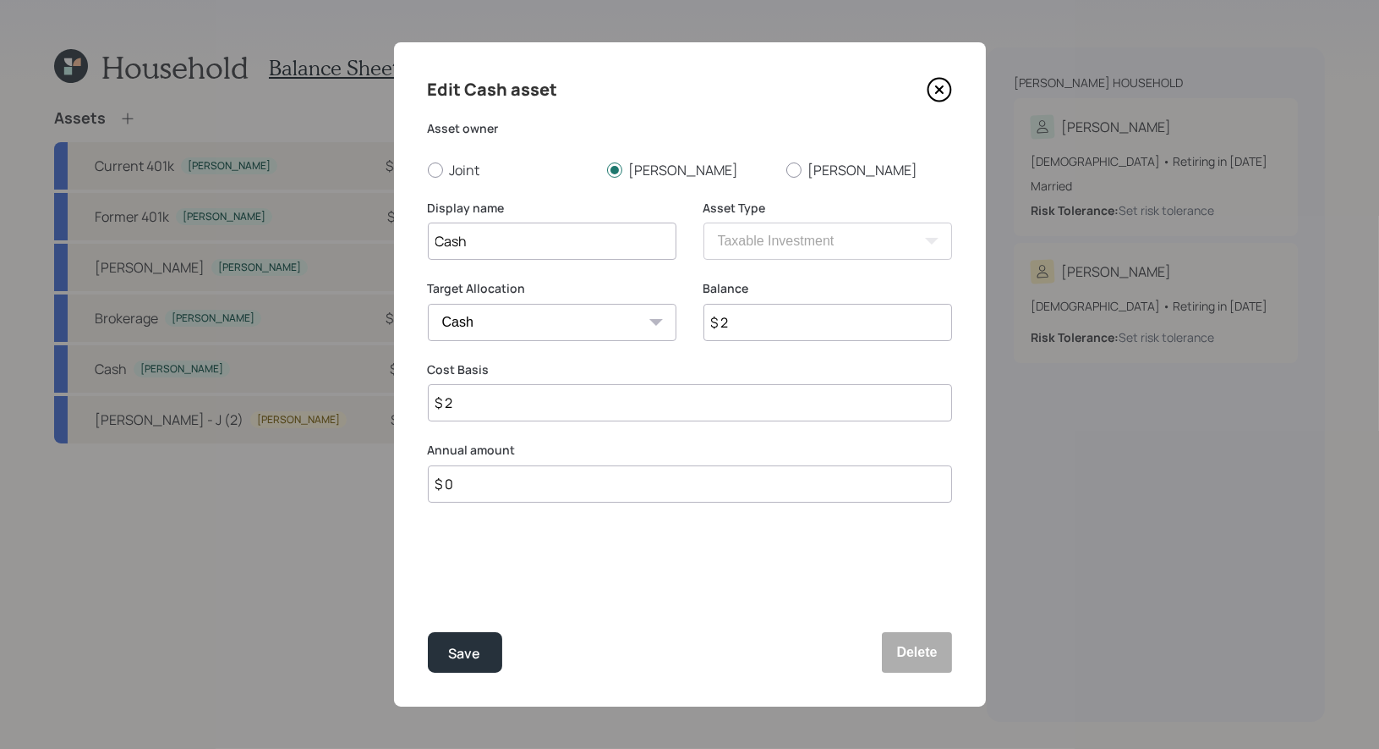
type input "$ 21"
type input "$ 219"
type input "$ 2,199"
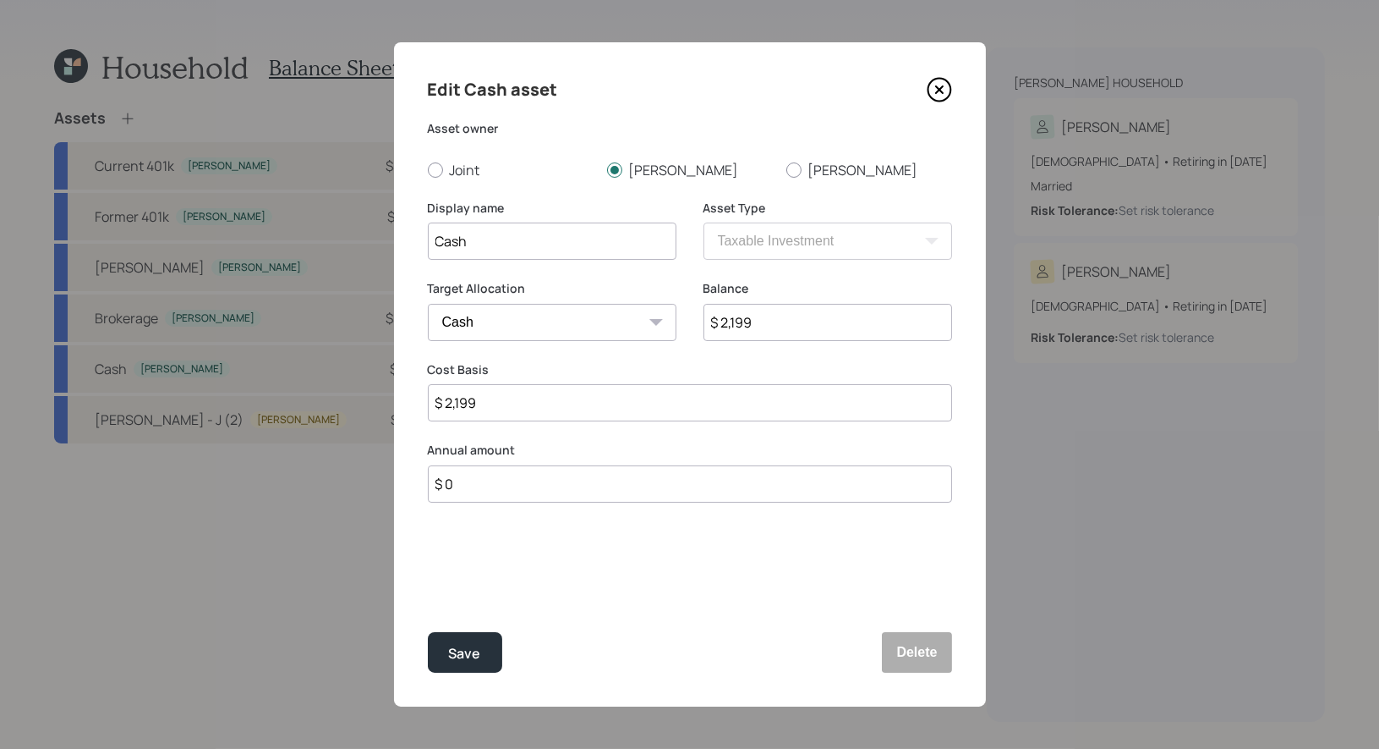
type input "$ 21,999"
type input "$ 2,199"
type input "$ 219"
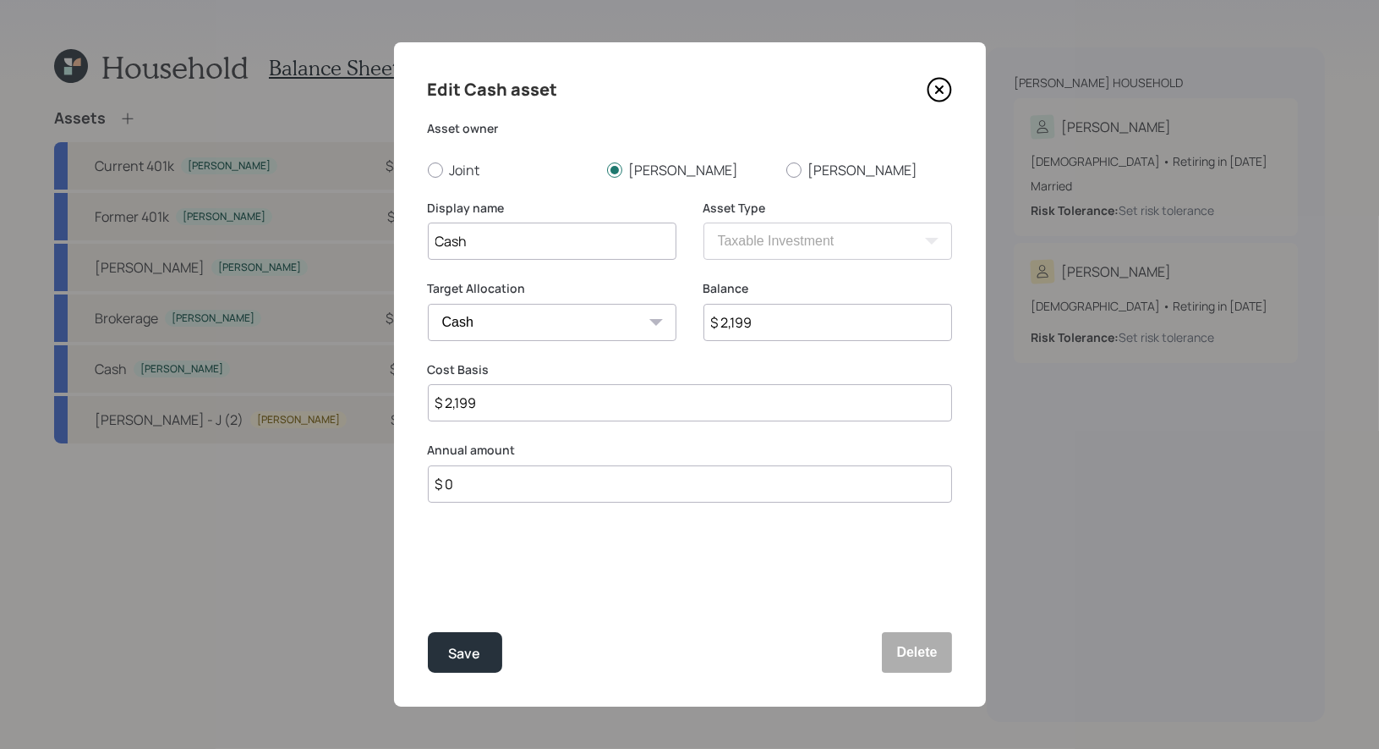
type input "$ 219"
type input "$ 2,190"
type input "$ 21,900"
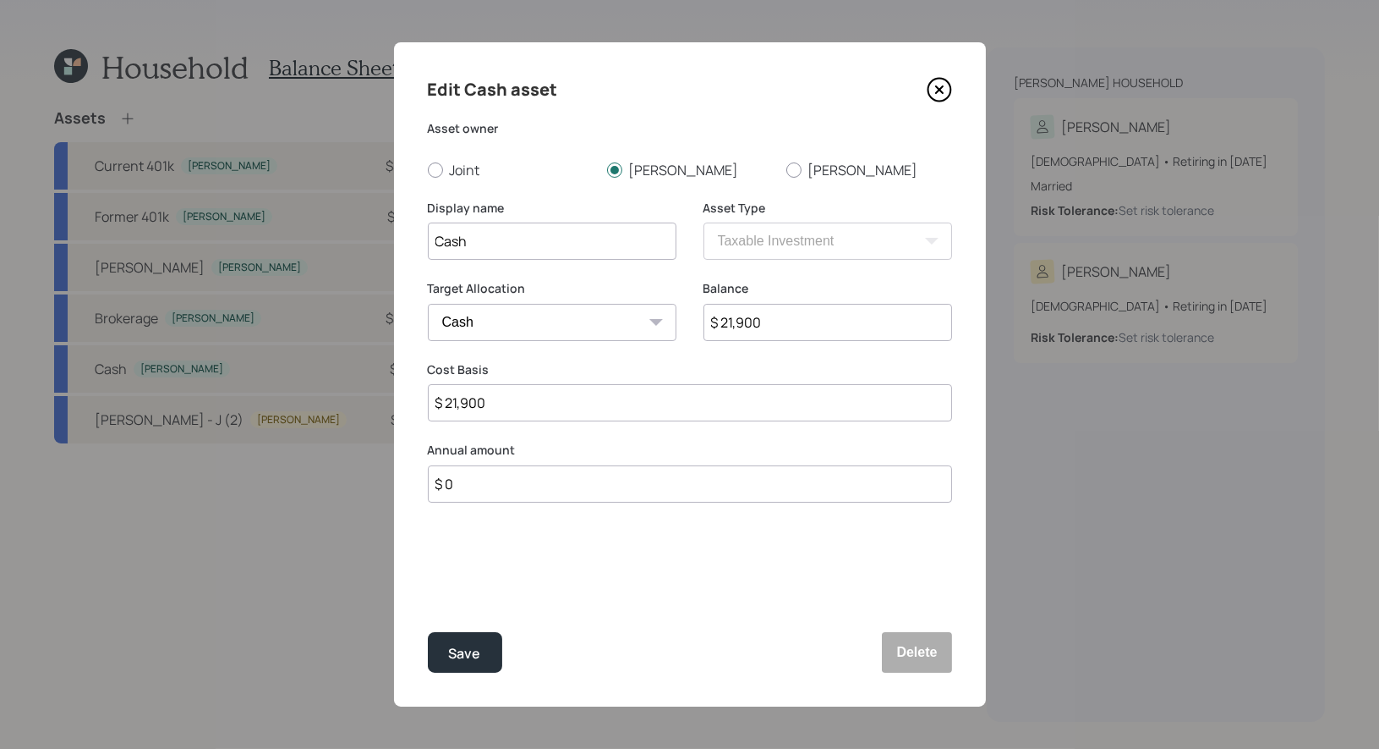
type input "$ 219,000"
click at [458, 652] on div "Save" at bounding box center [465, 653] width 32 height 23
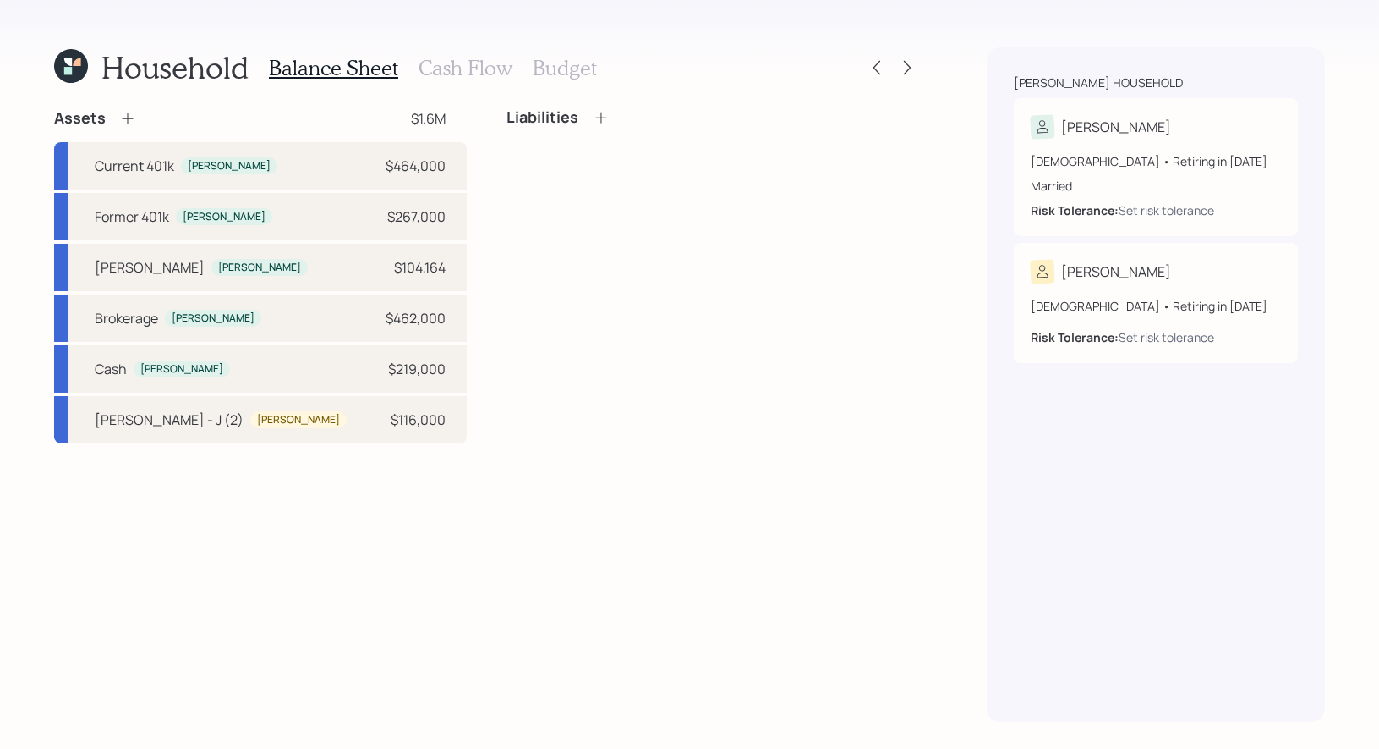
click at [125, 120] on icon at bounding box center [127, 118] width 17 height 17
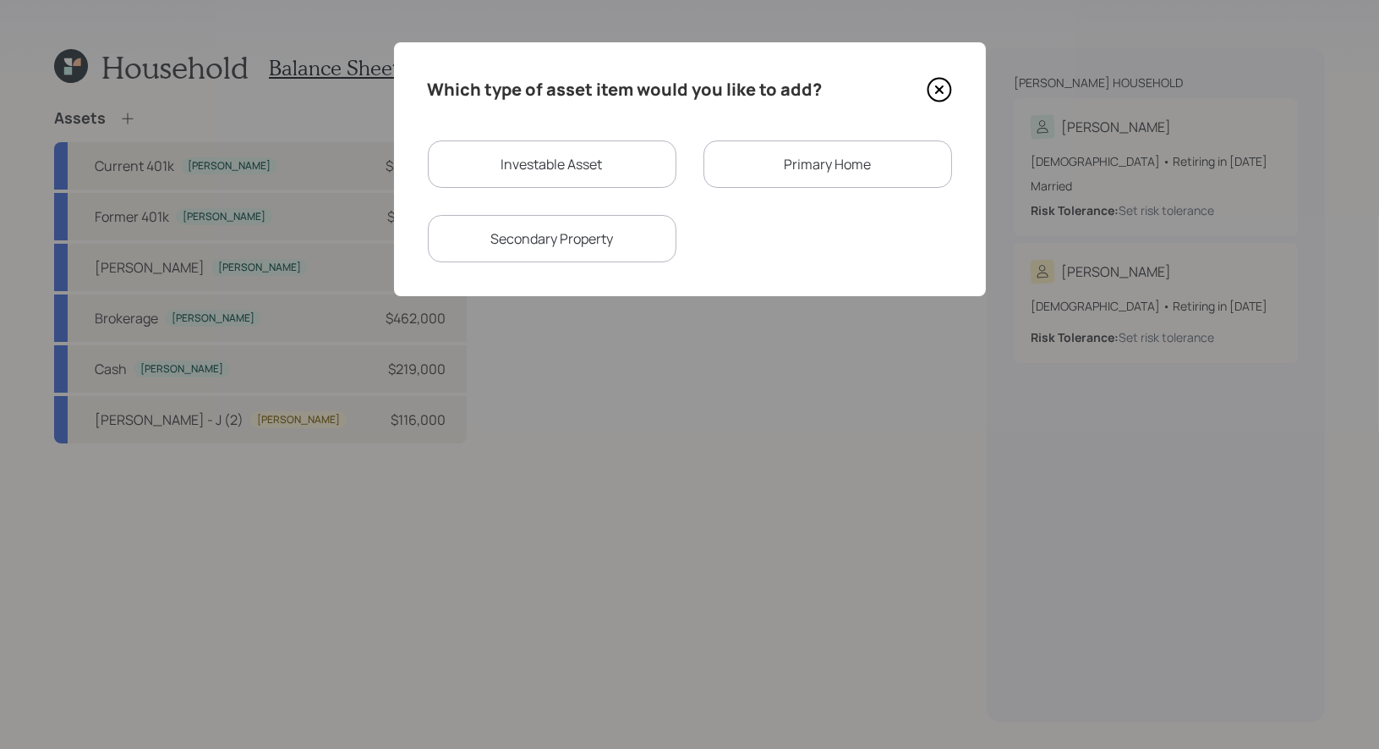
click at [506, 170] on div "Investable Asset" at bounding box center [552, 163] width 249 height 47
select select "taxable"
select select "balanced"
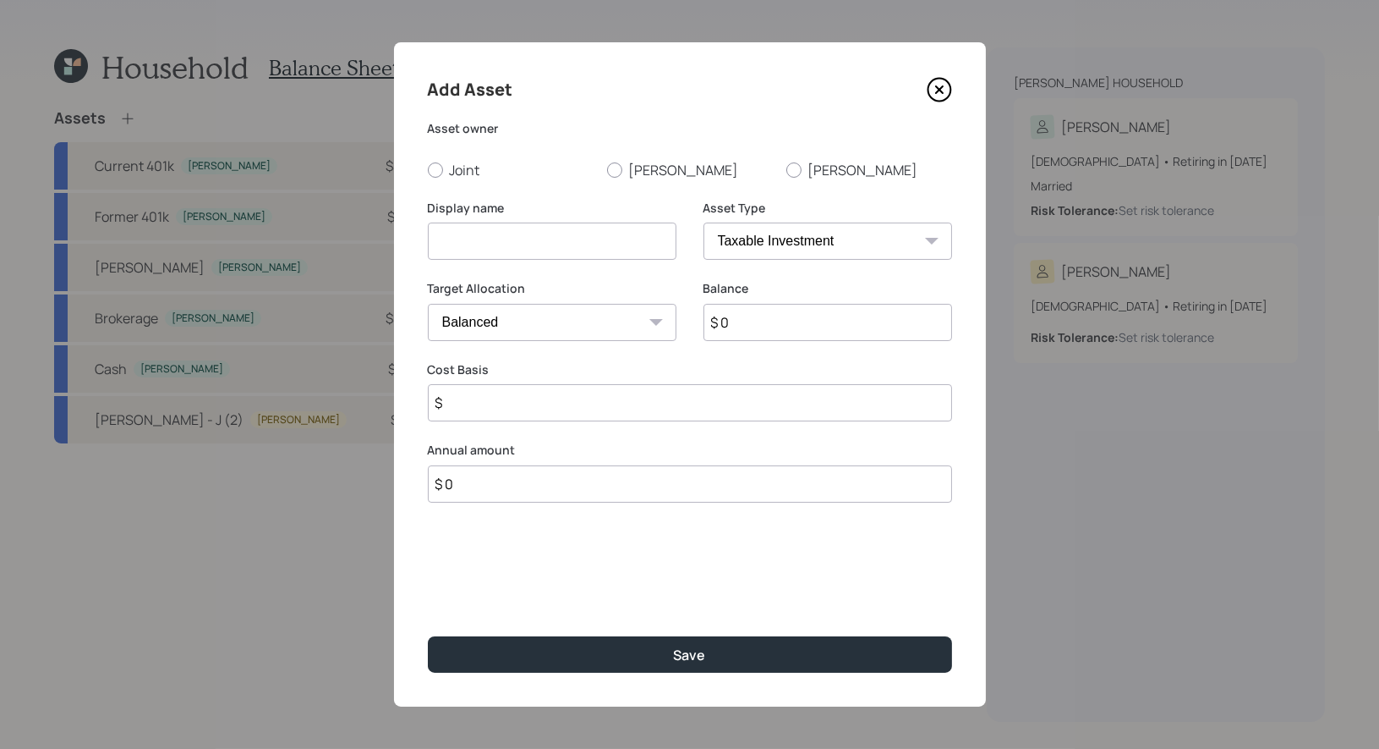
click at [485, 250] on input at bounding box center [552, 240] width 249 height 37
type input "Current 401k"
click at [798, 172] on div at bounding box center [794, 169] width 15 height 15
click at [787, 170] on input "John" at bounding box center [786, 169] width 1 height 1
radio input "true"
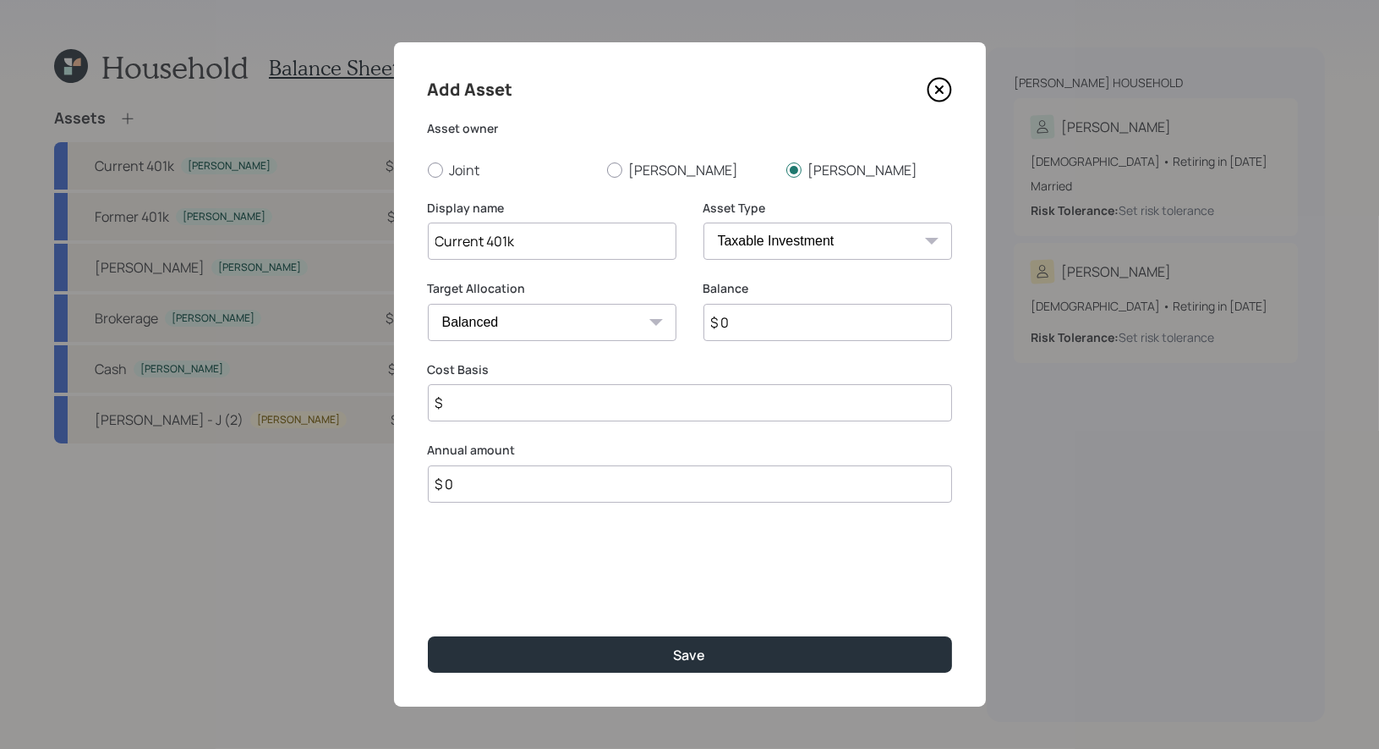
click at [792, 240] on select "SEP IRA IRA Roth IRA 401(k) Roth 401(k) 403(b) Roth 403(b) 457(b) Roth 457(b) H…" at bounding box center [828, 240] width 249 height 37
select select "company_sponsored"
click at [752, 329] on input "$ 0" at bounding box center [828, 322] width 249 height 37
type input "$ 404,000"
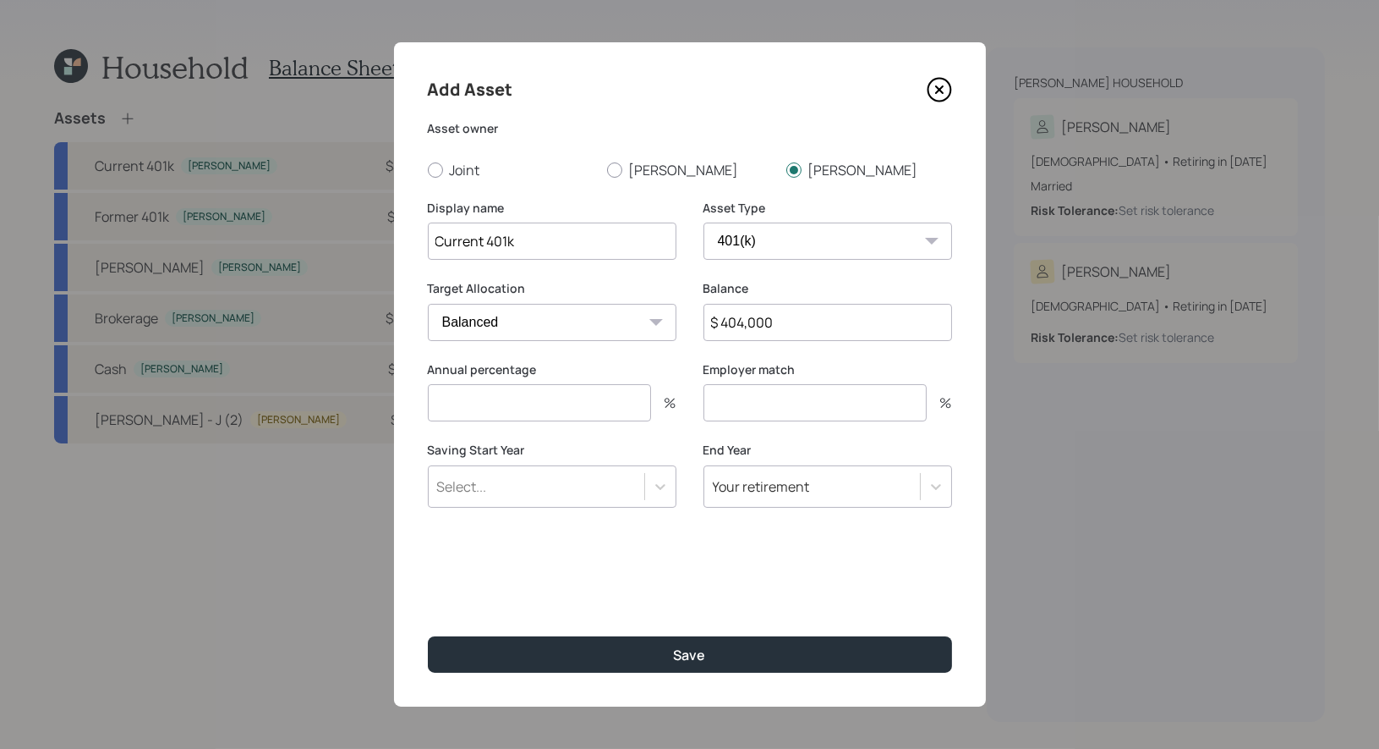
click at [545, 232] on input "Current 401k" at bounding box center [552, 240] width 249 height 37
type input "Current 401k - J"
click at [541, 409] on input "number" at bounding box center [539, 402] width 223 height 37
type input "100"
click at [491, 486] on div "Select..." at bounding box center [537, 486] width 216 height 29
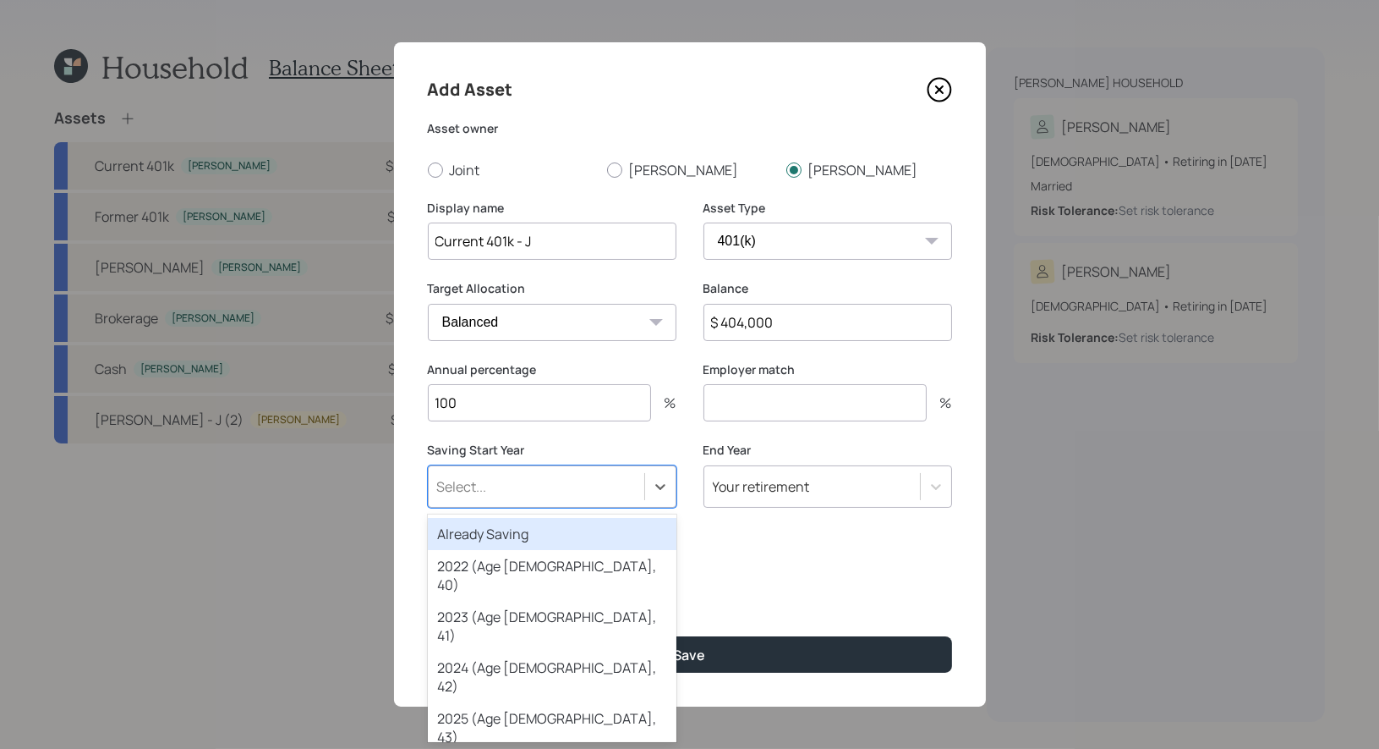
click at [491, 530] on div "Already Saving" at bounding box center [552, 534] width 249 height 32
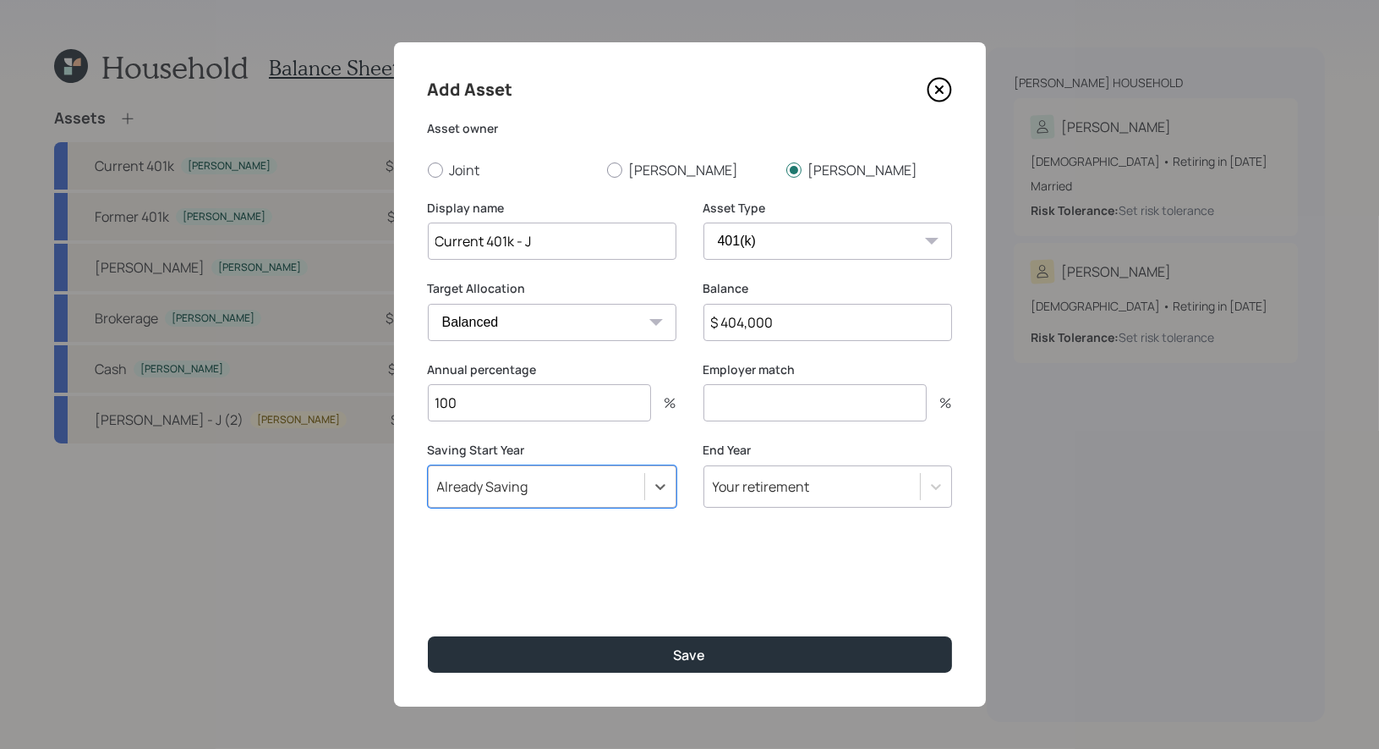
click at [803, 407] on input "number" at bounding box center [815, 402] width 223 height 37
type input "0"
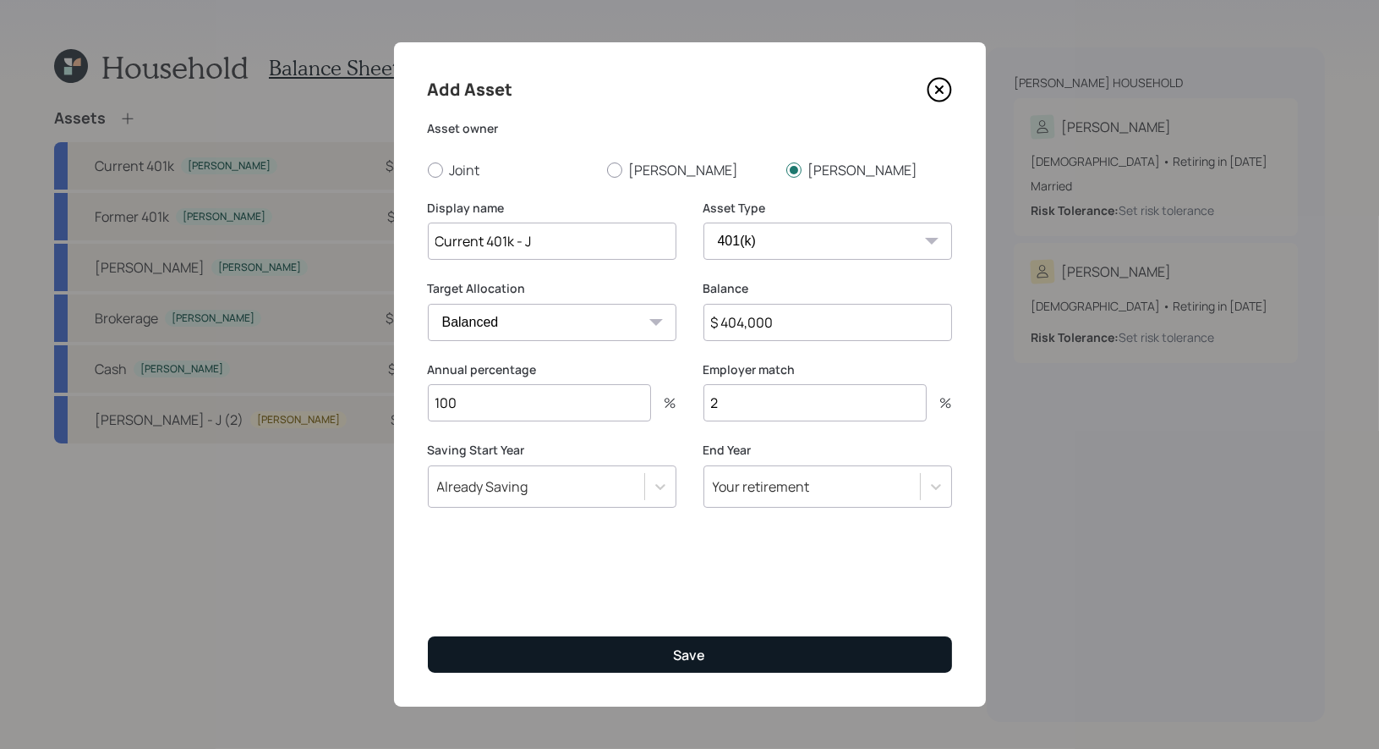
type input "2"
click at [710, 650] on button "Save" at bounding box center [690, 654] width 524 height 36
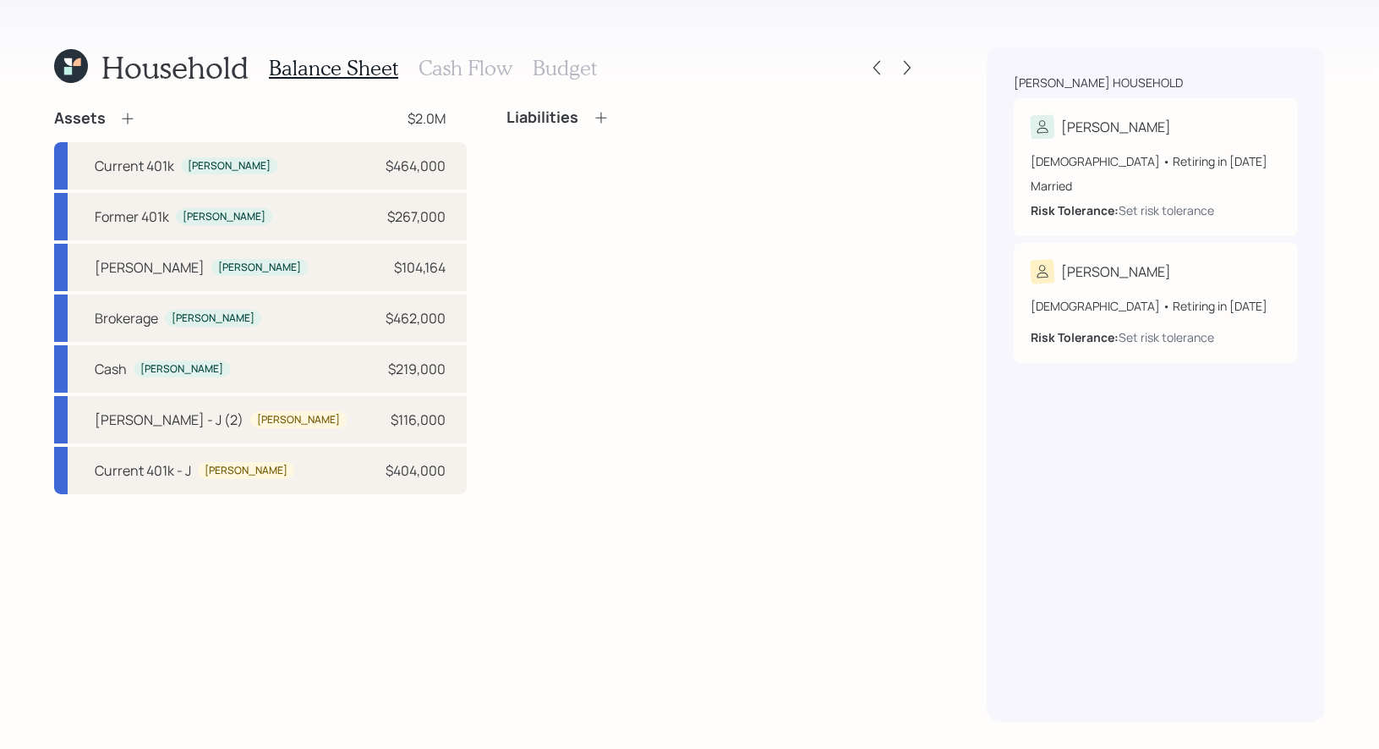
click at [123, 113] on icon at bounding box center [127, 118] width 17 height 17
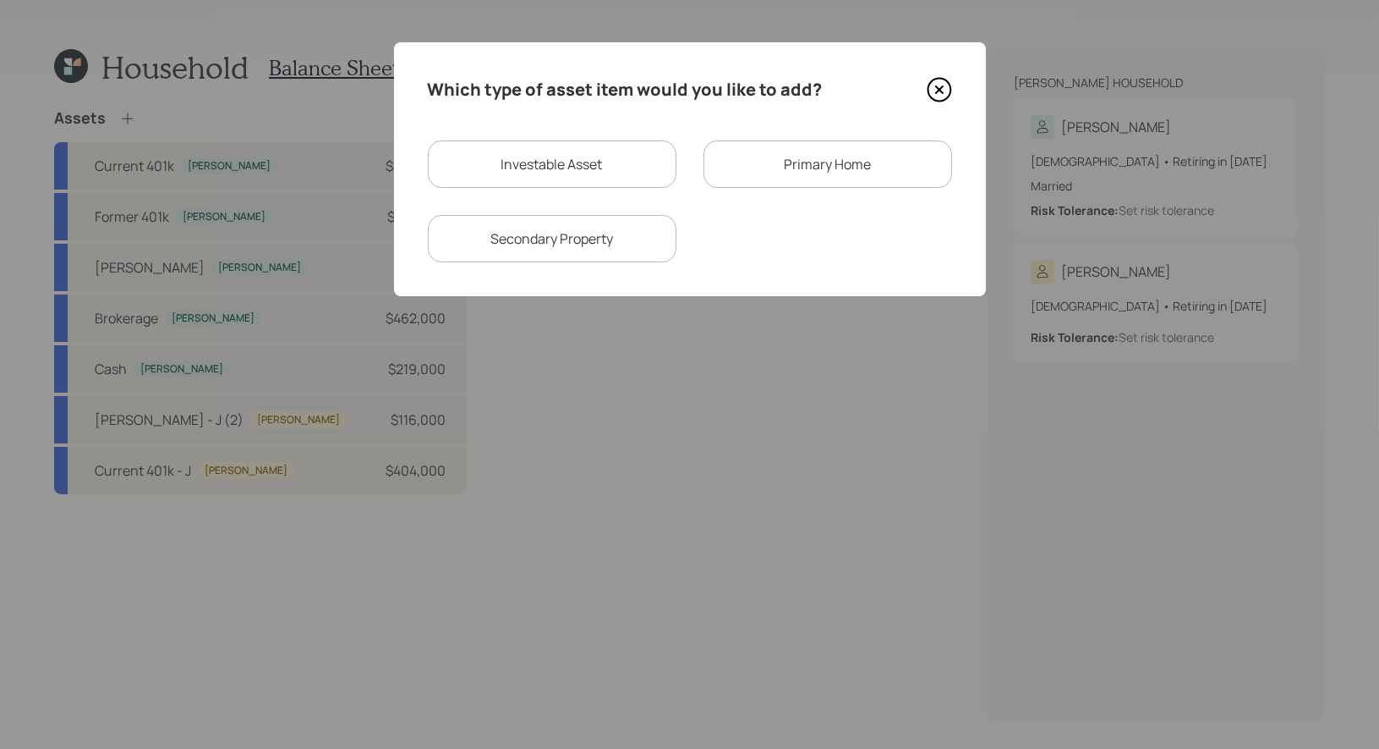
click at [539, 165] on div "Investable Asset" at bounding box center [552, 163] width 249 height 47
select select "taxable"
select select "balanced"
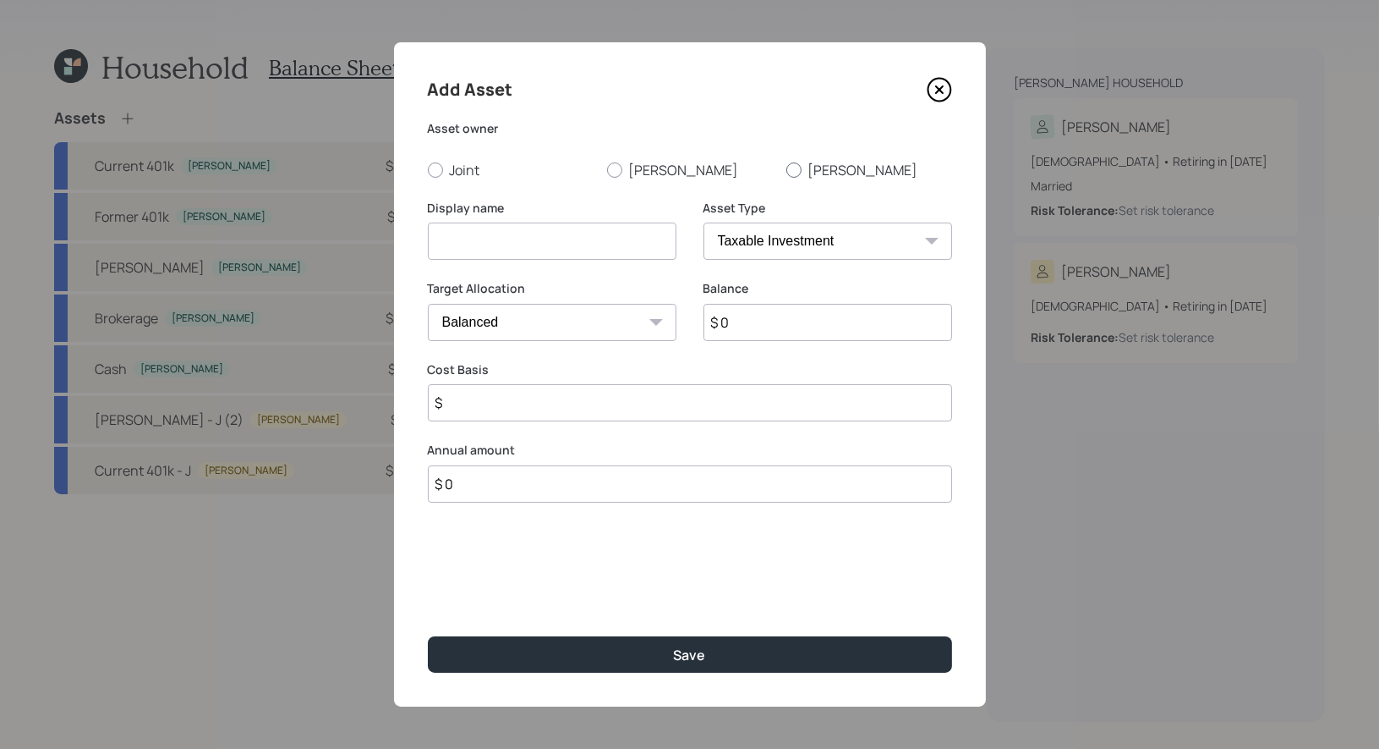
click at [793, 171] on div at bounding box center [794, 169] width 15 height 15
click at [787, 170] on input "John" at bounding box center [786, 169] width 1 height 1
radio input "true"
click at [610, 249] on input at bounding box center [552, 240] width 249 height 37
type input "Former 401k"
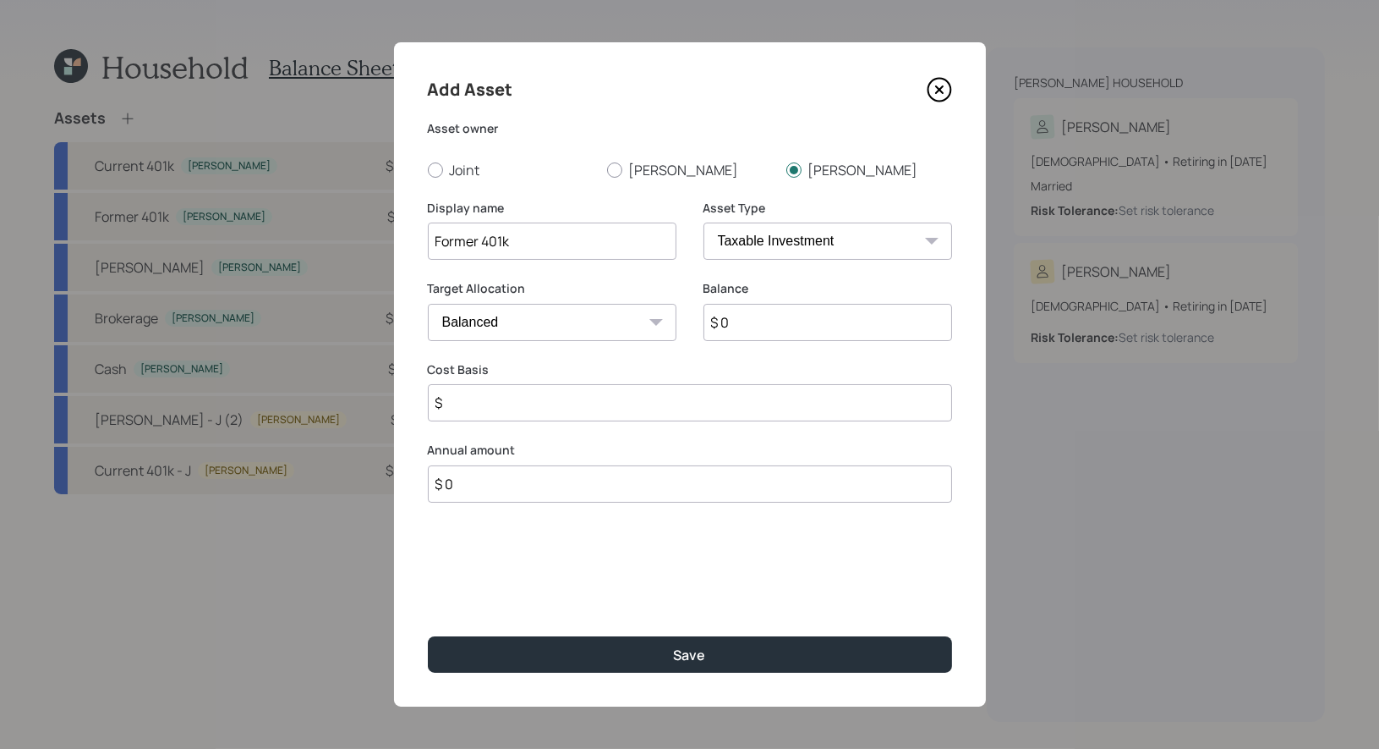
click at [797, 247] on select "SEP IRA IRA Roth IRA 401(k) Roth 401(k) 403(b) Roth 403(b) 457(b) Roth 457(b) H…" at bounding box center [828, 240] width 249 height 37
select select "company_sponsored"
click at [786, 322] on input "$ 0" at bounding box center [828, 322] width 249 height 37
type input "$ 248,000"
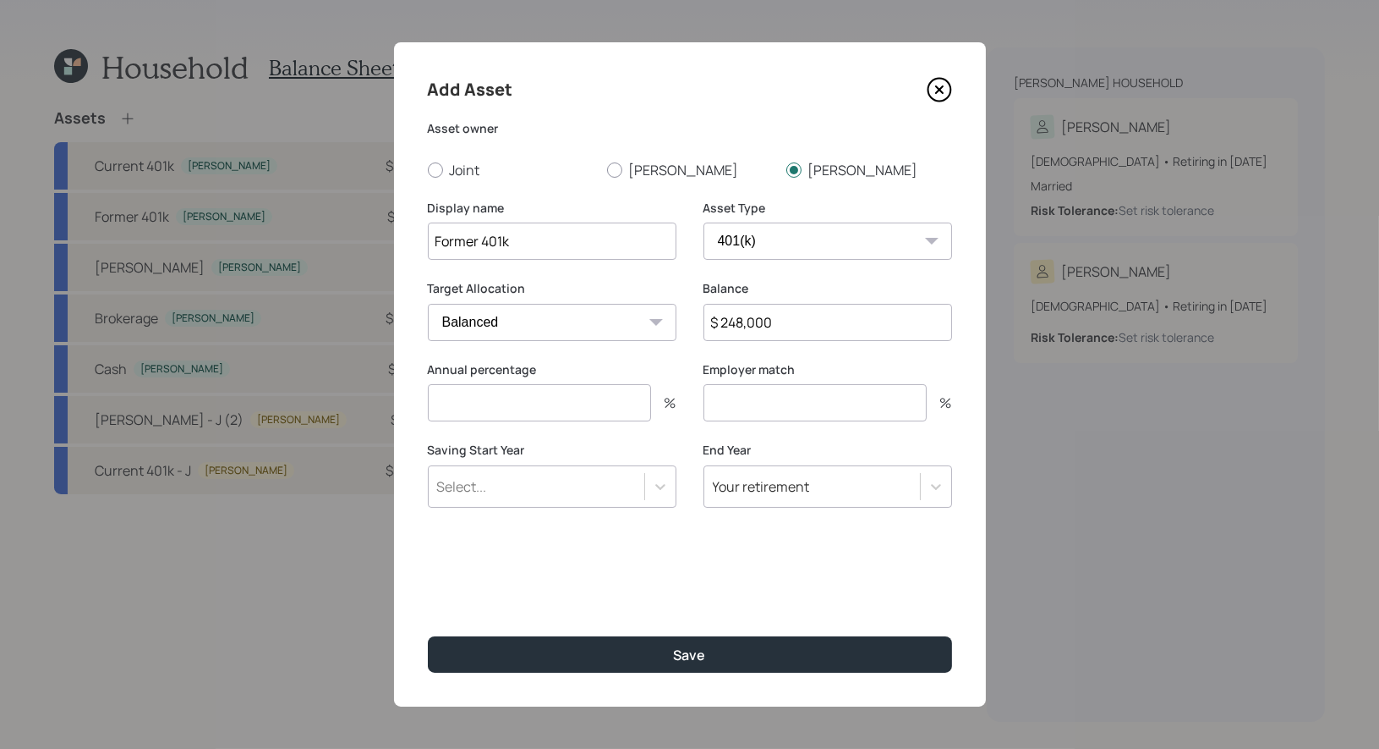
click at [563, 239] on input "Former 401k" at bounding box center [552, 240] width 249 height 37
type input "Former 401k - J"
click at [513, 407] on input "number" at bounding box center [539, 402] width 223 height 37
type input "0"
click at [835, 400] on input "number" at bounding box center [815, 402] width 223 height 37
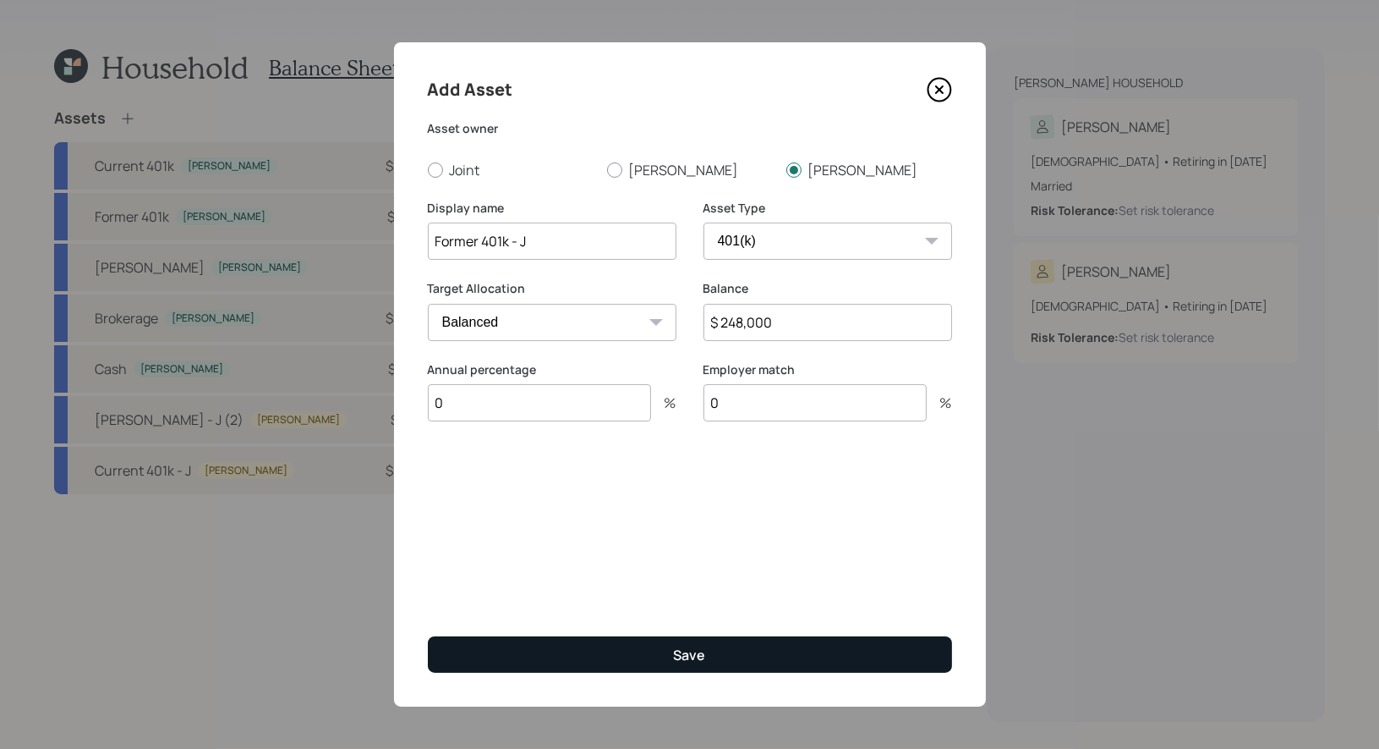
type input "0"
click at [692, 658] on div "Save" at bounding box center [690, 654] width 32 height 19
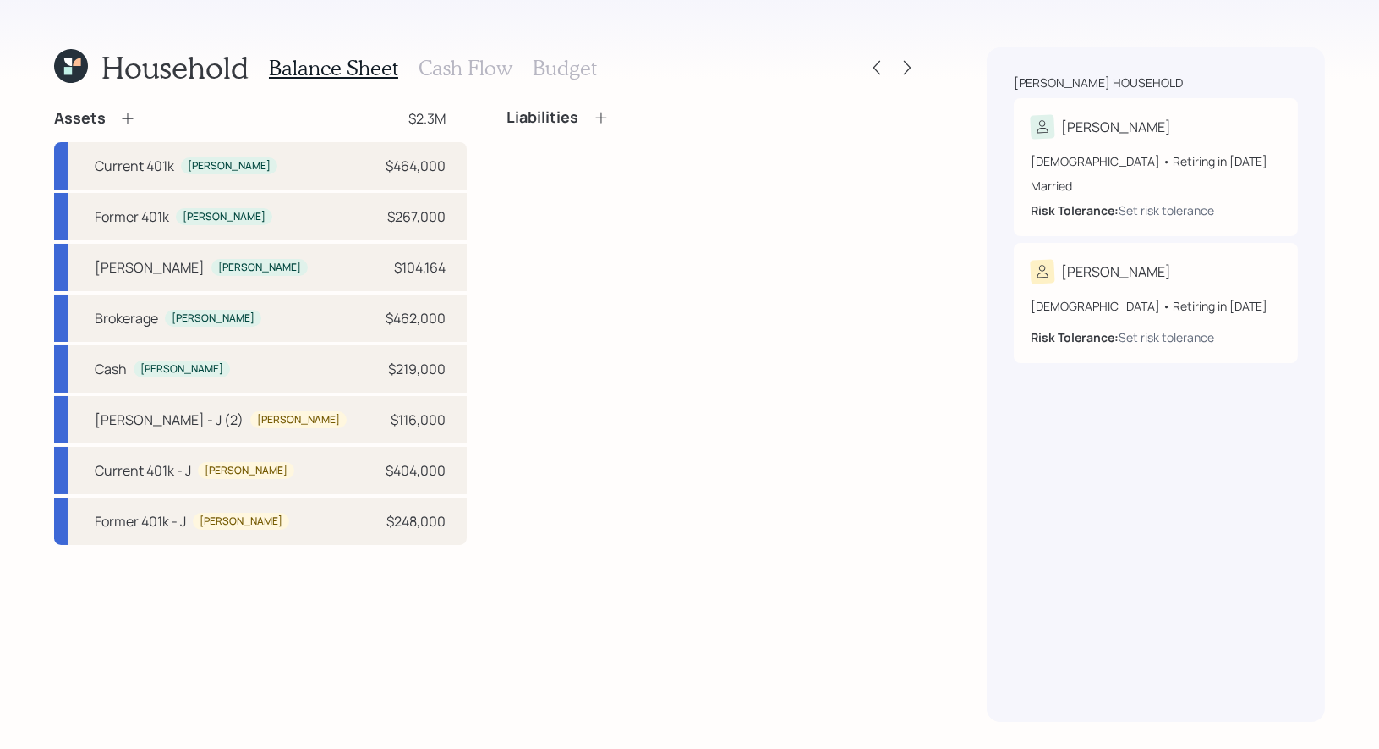
click at [125, 116] on icon at bounding box center [127, 118] width 17 height 17
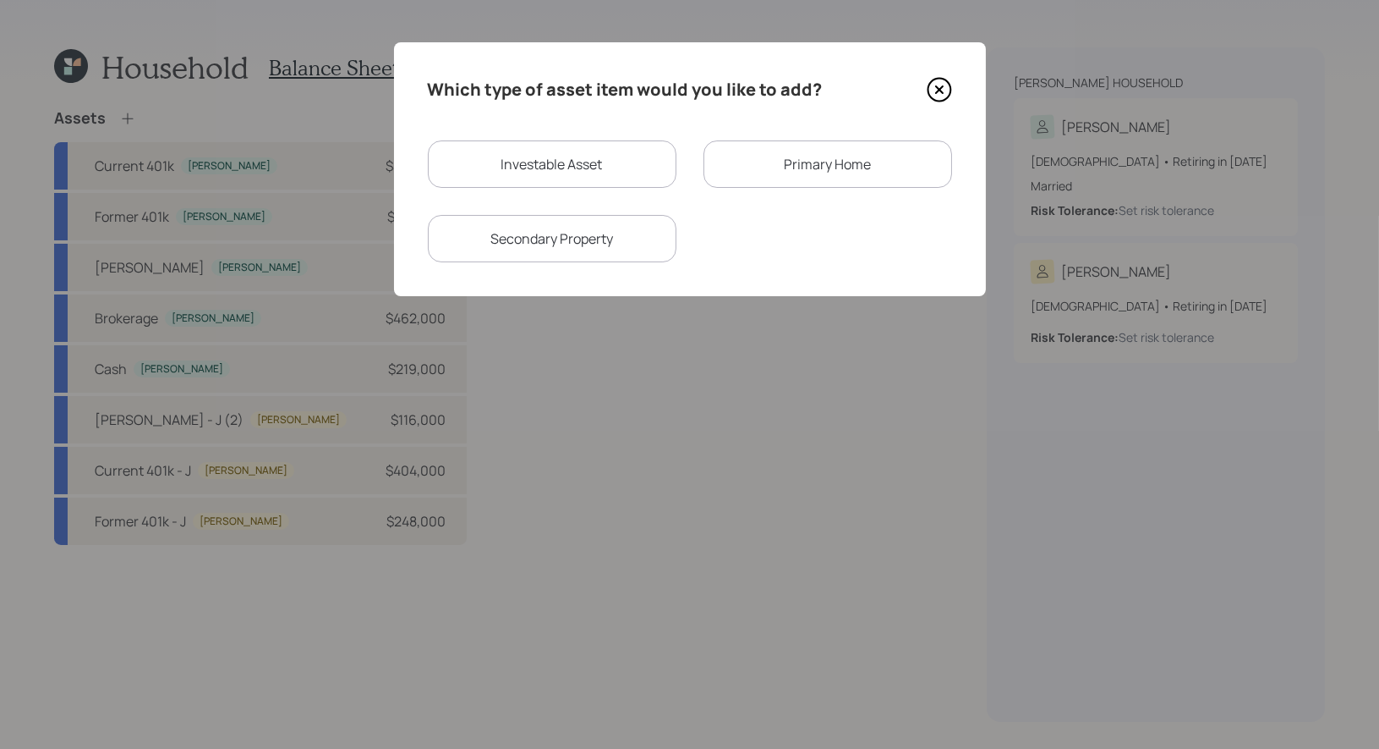
click at [593, 177] on div "Investable Asset" at bounding box center [552, 163] width 249 height 47
select select "taxable"
select select "balanced"
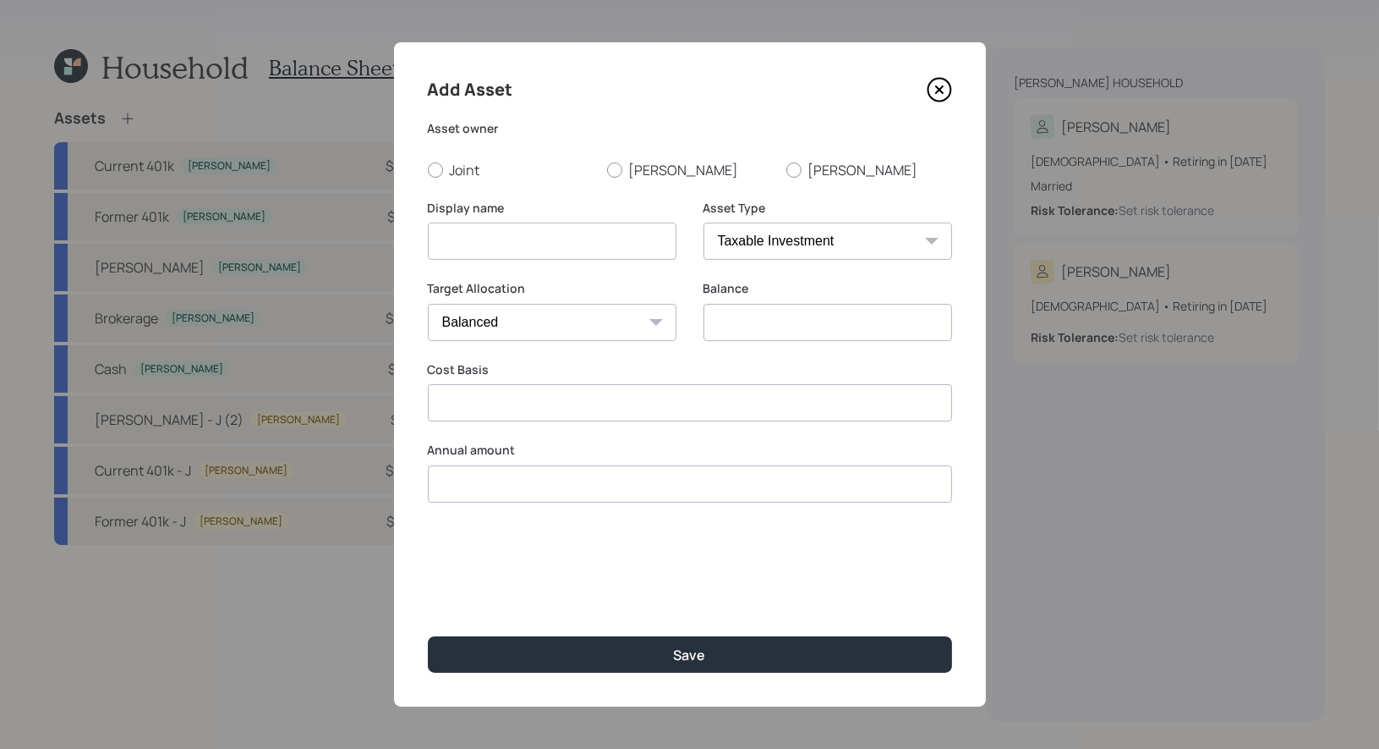
type input "$ 0"
type input "$"
type input "$ 0"
click at [541, 242] on input at bounding box center [552, 240] width 249 height 37
type input "Stock Account"
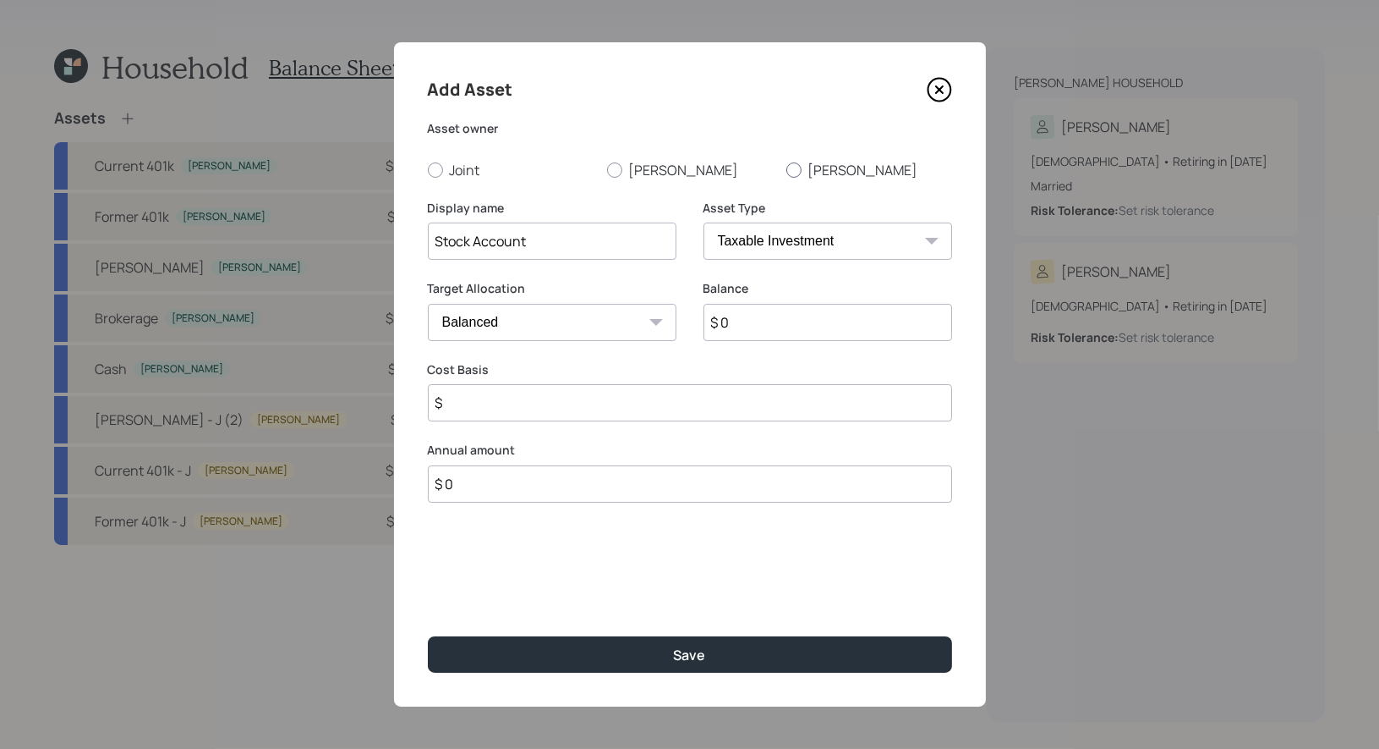
click at [791, 173] on div at bounding box center [794, 169] width 15 height 15
click at [787, 170] on input "John" at bounding box center [786, 169] width 1 height 1
radio input "true"
click at [620, 248] on input "Stock Account" at bounding box center [552, 240] width 249 height 37
type input "Stock Account -"
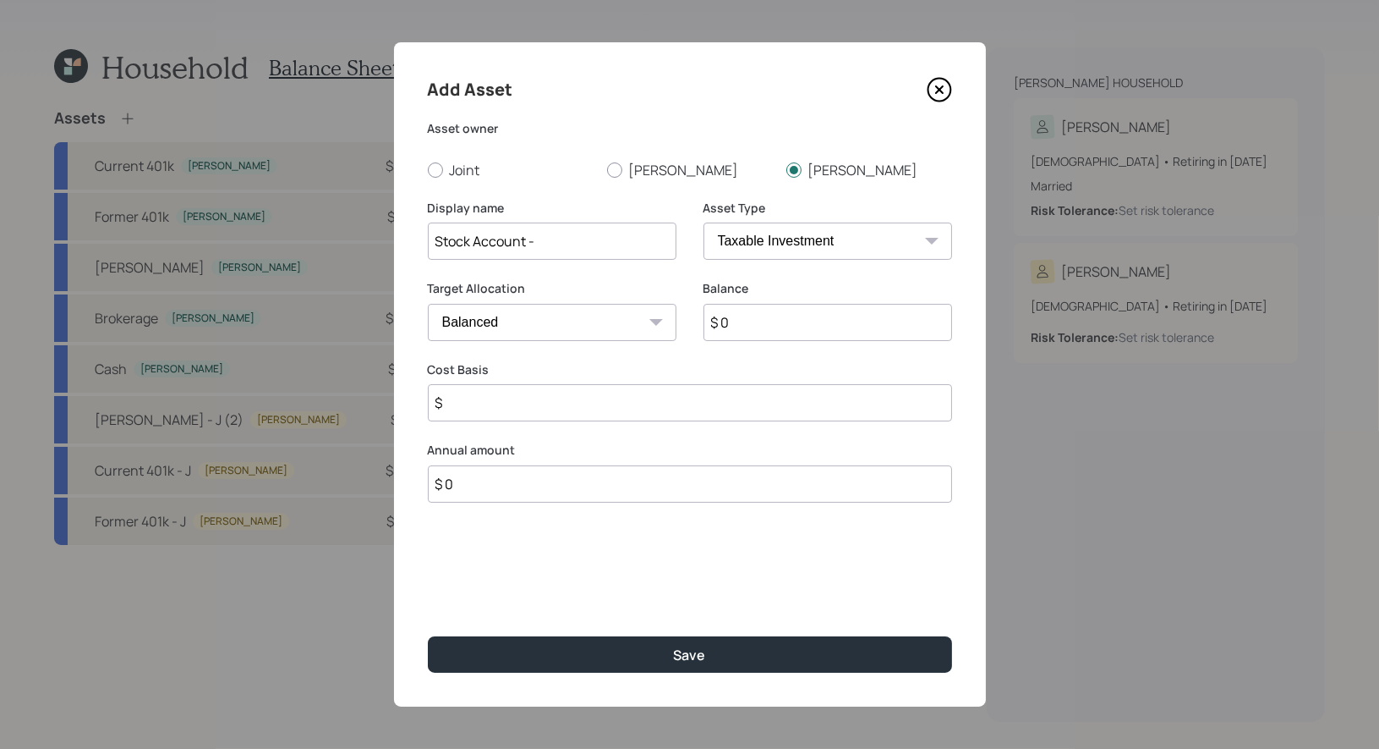
click at [754, 329] on input "$ 0" at bounding box center [828, 322] width 249 height 37
type input "$ 24,000"
click at [528, 402] on input "$" at bounding box center [690, 402] width 524 height 37
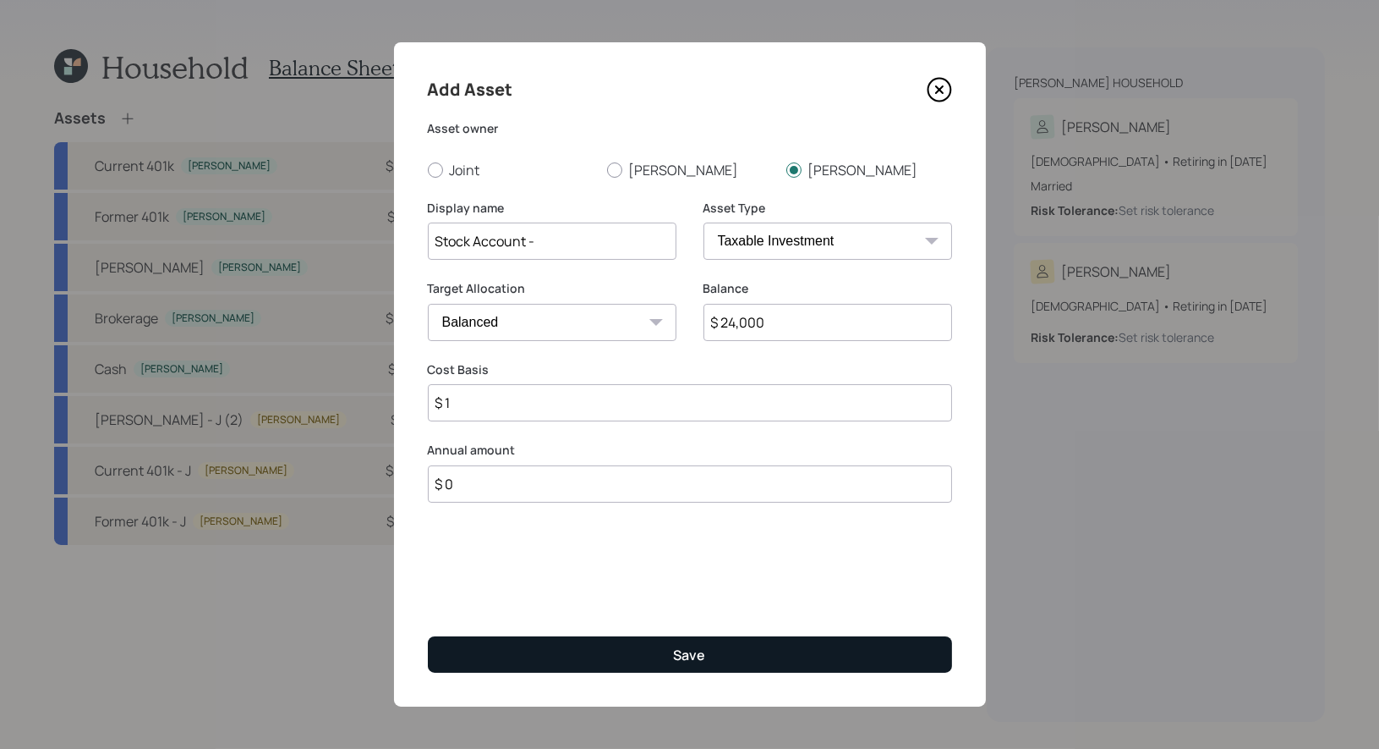
type input "$ 1"
click at [586, 660] on button "Save" at bounding box center [690, 654] width 524 height 36
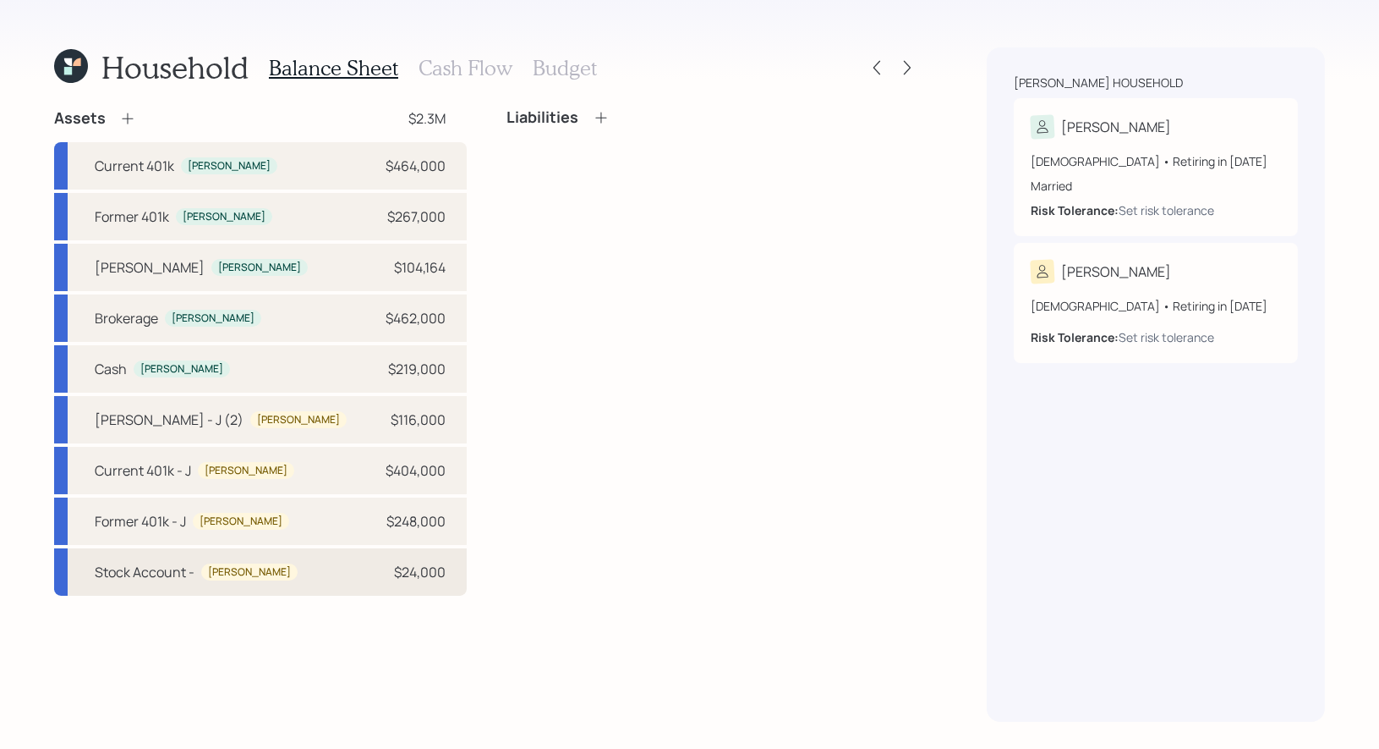
click at [112, 575] on div "Stock Account -" at bounding box center [145, 572] width 100 height 20
select select "taxable"
select select "balanced"
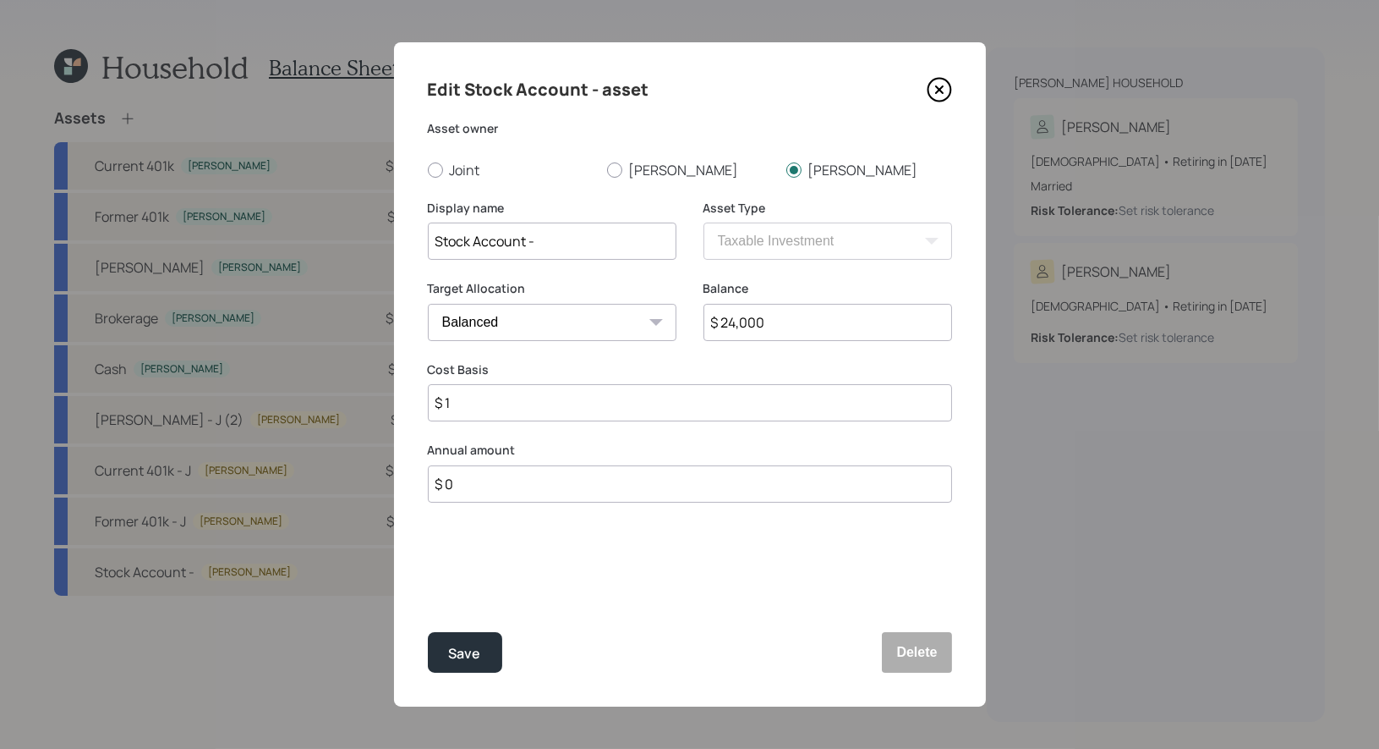
click at [616, 237] on input "Stock Account -" at bounding box center [552, 240] width 249 height 37
type input "Stock Account - J"
click at [472, 655] on div "Save" at bounding box center [465, 653] width 32 height 23
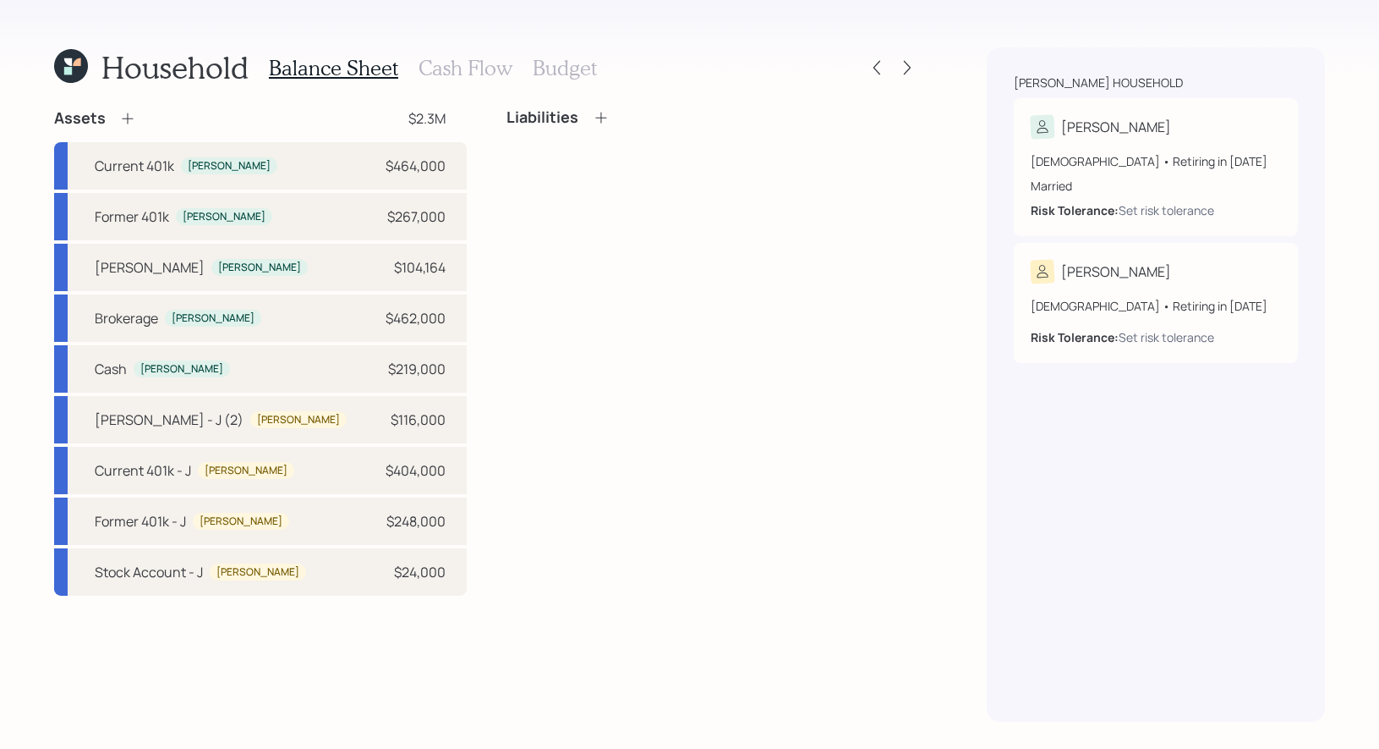
click at [129, 119] on icon at bounding box center [127, 118] width 17 height 17
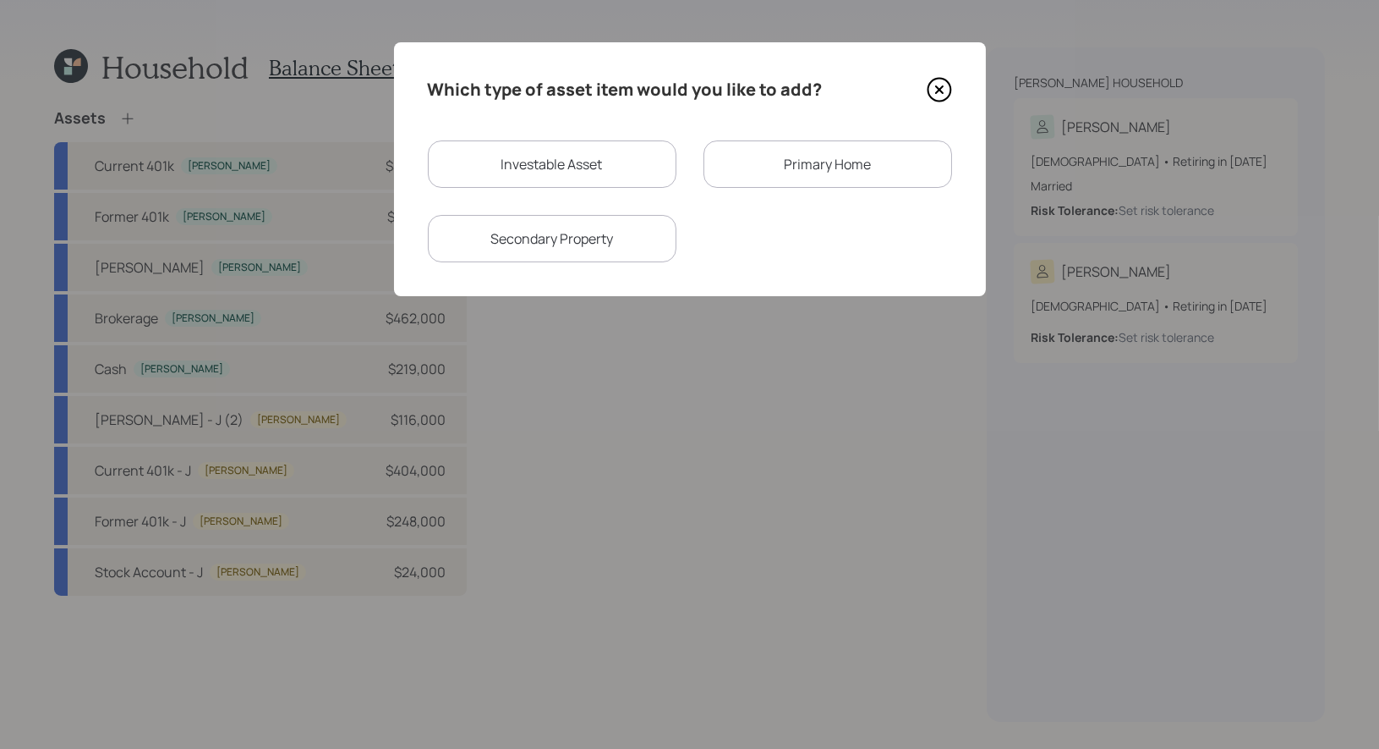
click at [779, 167] on div "Primary Home" at bounding box center [828, 163] width 249 height 47
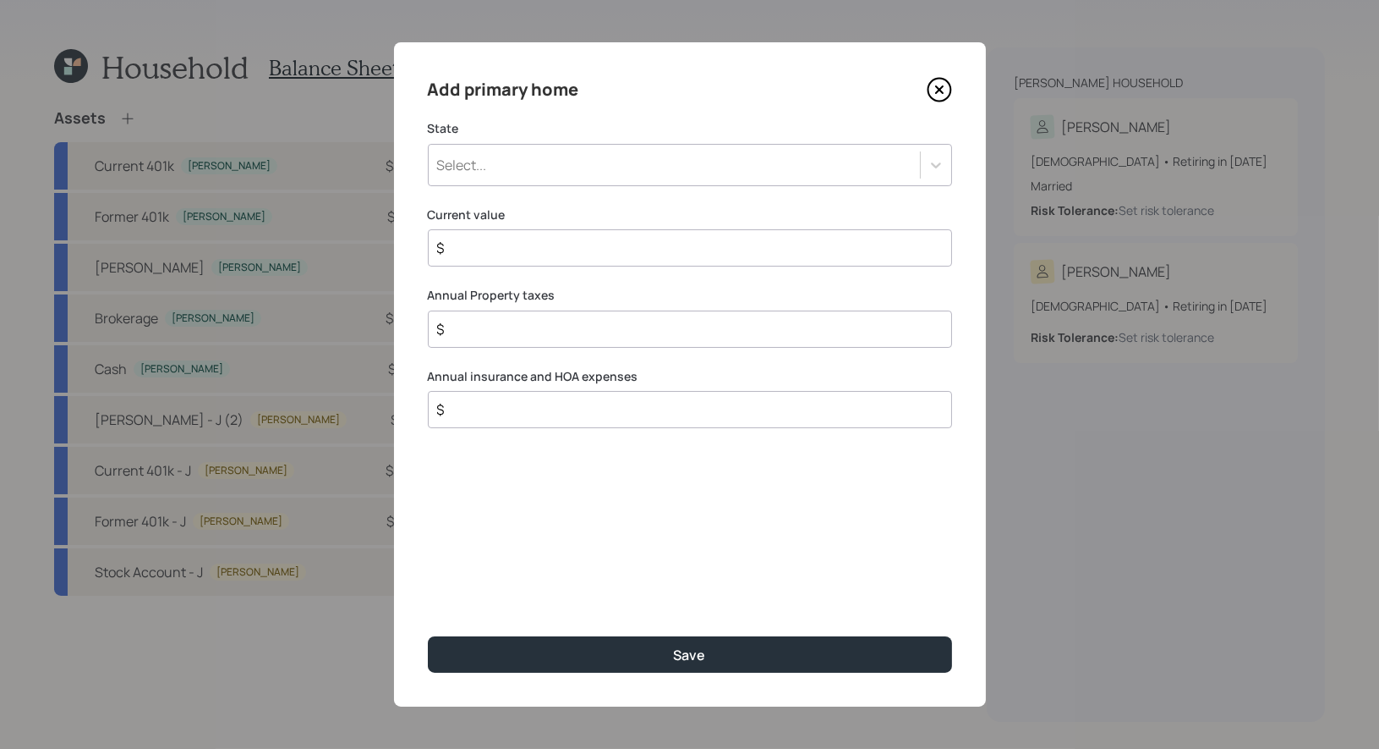
click at [673, 173] on div "Select..." at bounding box center [674, 165] width 491 height 29
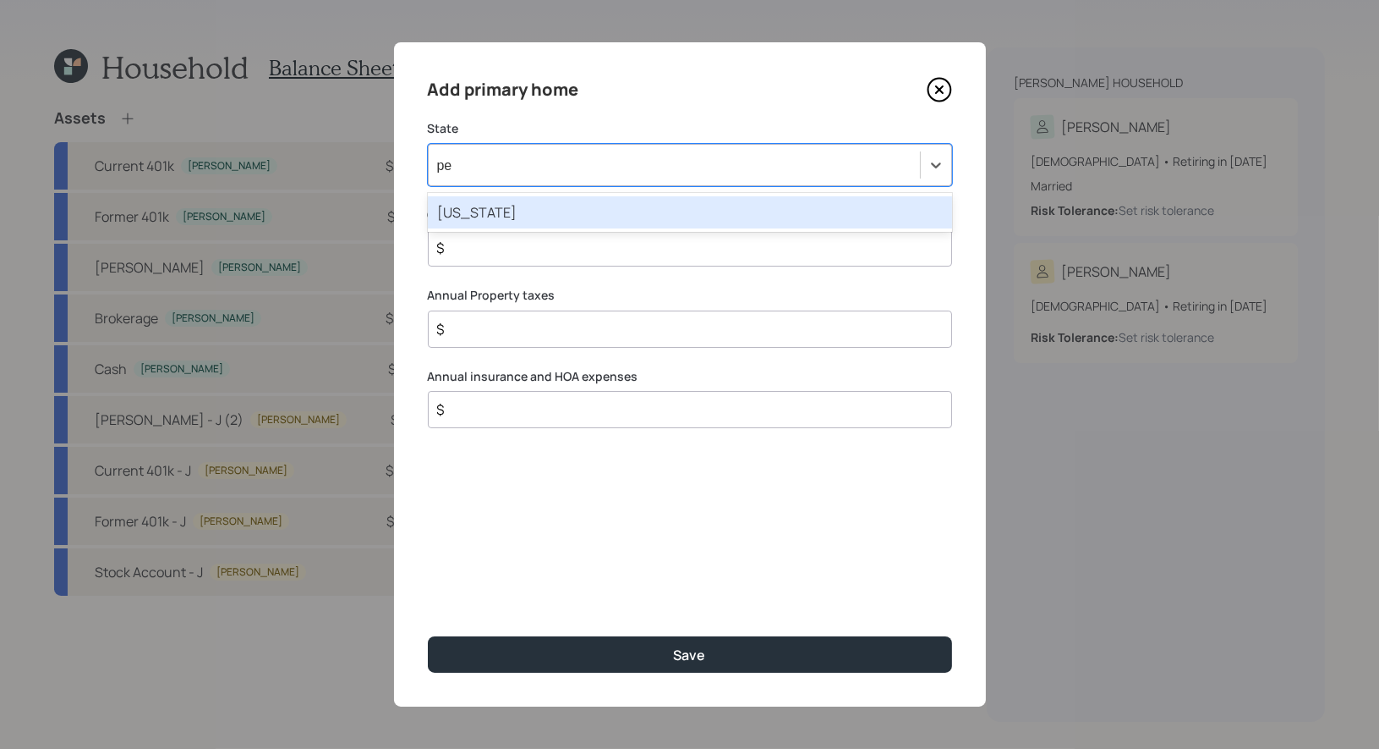
type input "pen"
click at [630, 221] on div "Pennsylvania" at bounding box center [690, 212] width 524 height 32
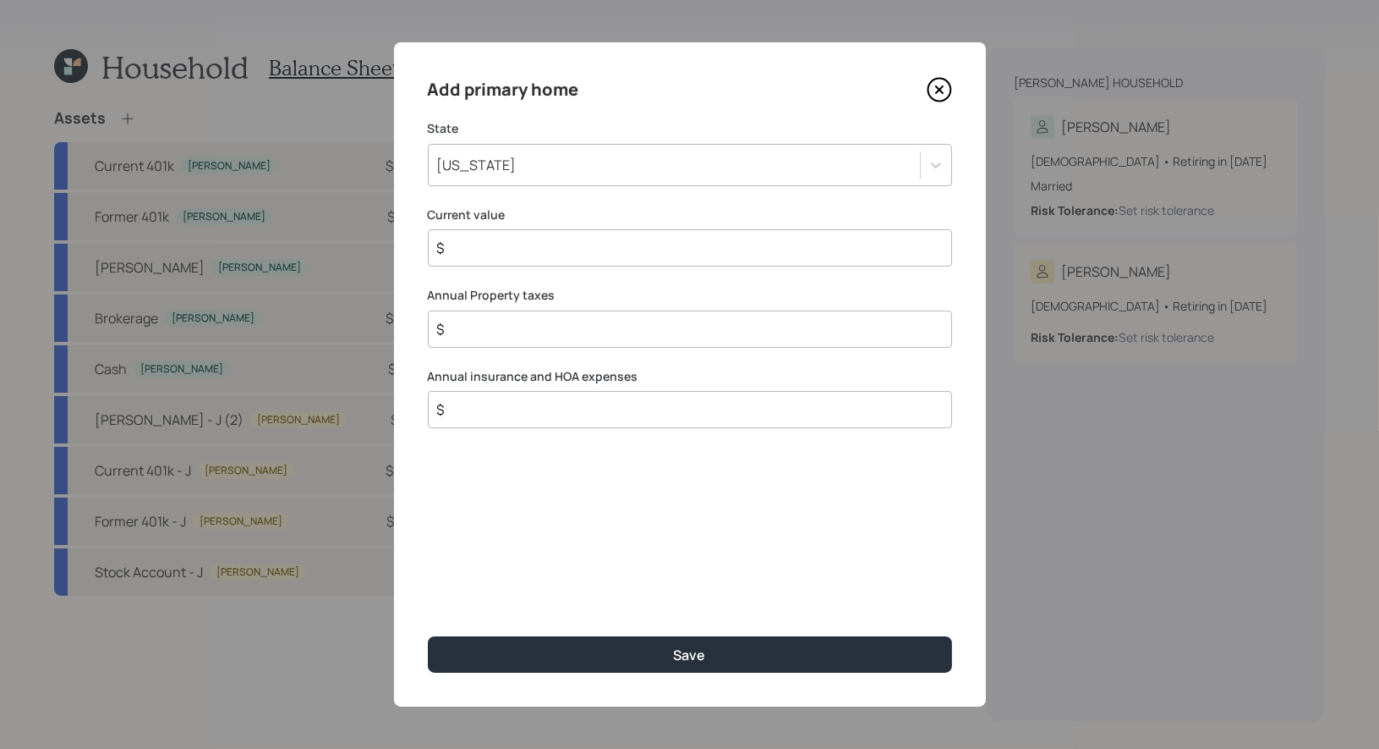
click at [602, 256] on input "$" at bounding box center [684, 248] width 496 height 20
type input "$ 650,000"
click at [580, 332] on input "$" at bounding box center [684, 329] width 496 height 20
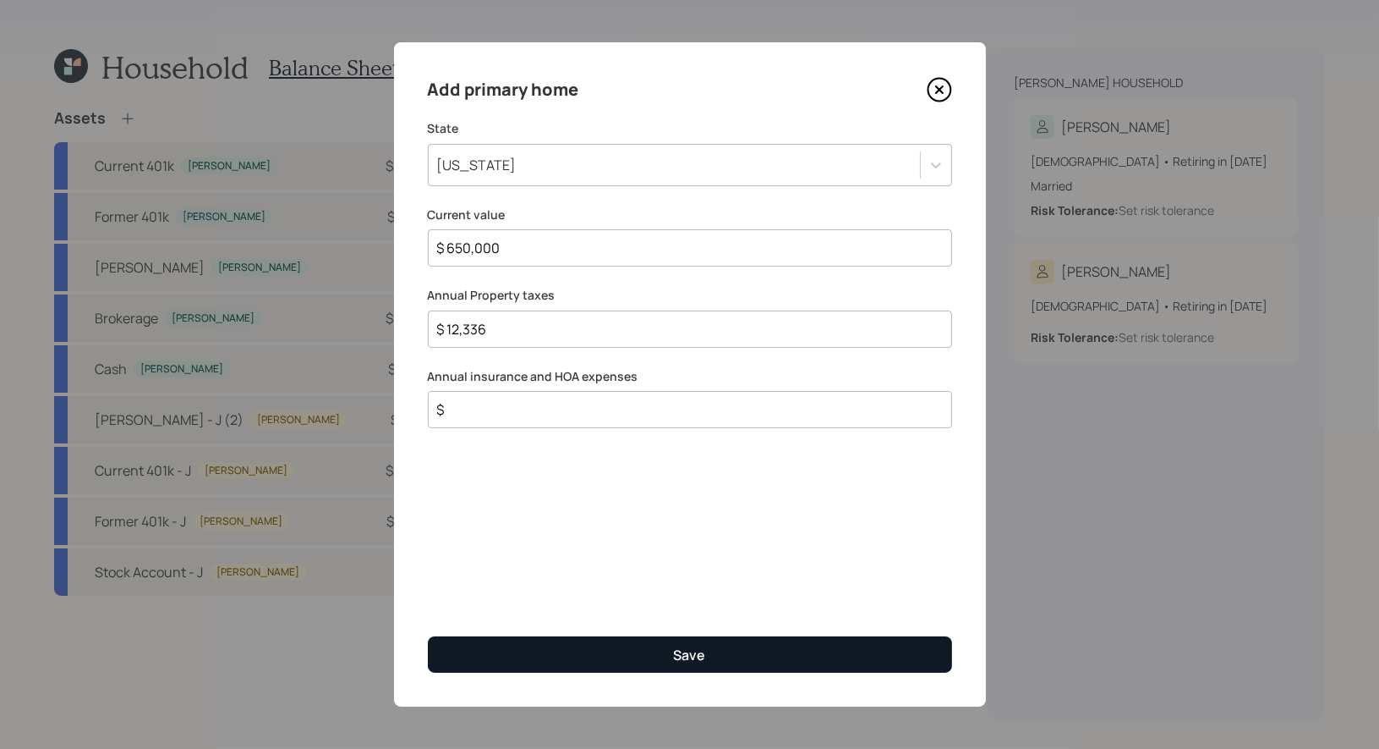
type input "$ 12,336"
click at [581, 655] on button "Save" at bounding box center [690, 654] width 524 height 36
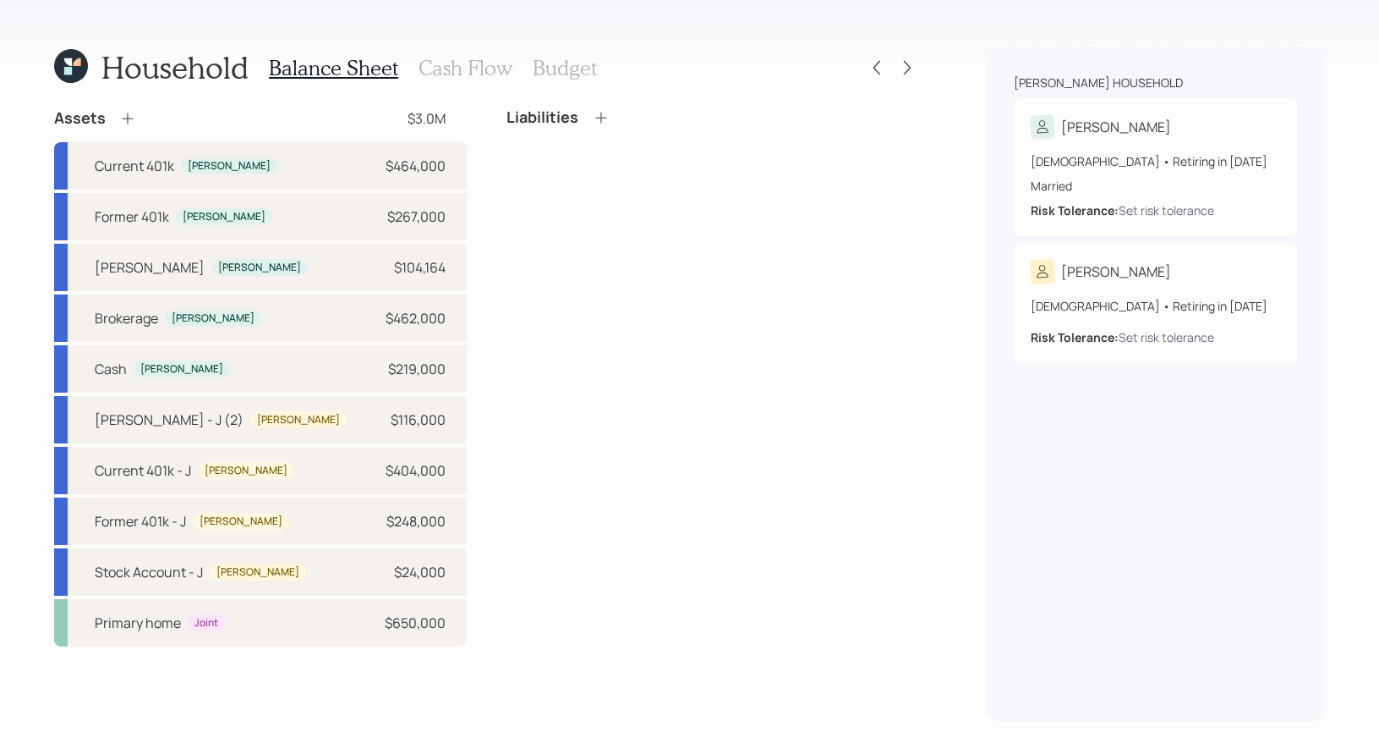
click at [562, 121] on h4 "Liabilities" at bounding box center [543, 117] width 72 height 19
click at [603, 123] on icon at bounding box center [601, 117] width 17 height 17
click at [594, 118] on div "Assets $3.0M Current 401k Candi $464,000 Former 401k Candi $267,000 Roth IRA Ca…" at bounding box center [486, 377] width 865 height 538
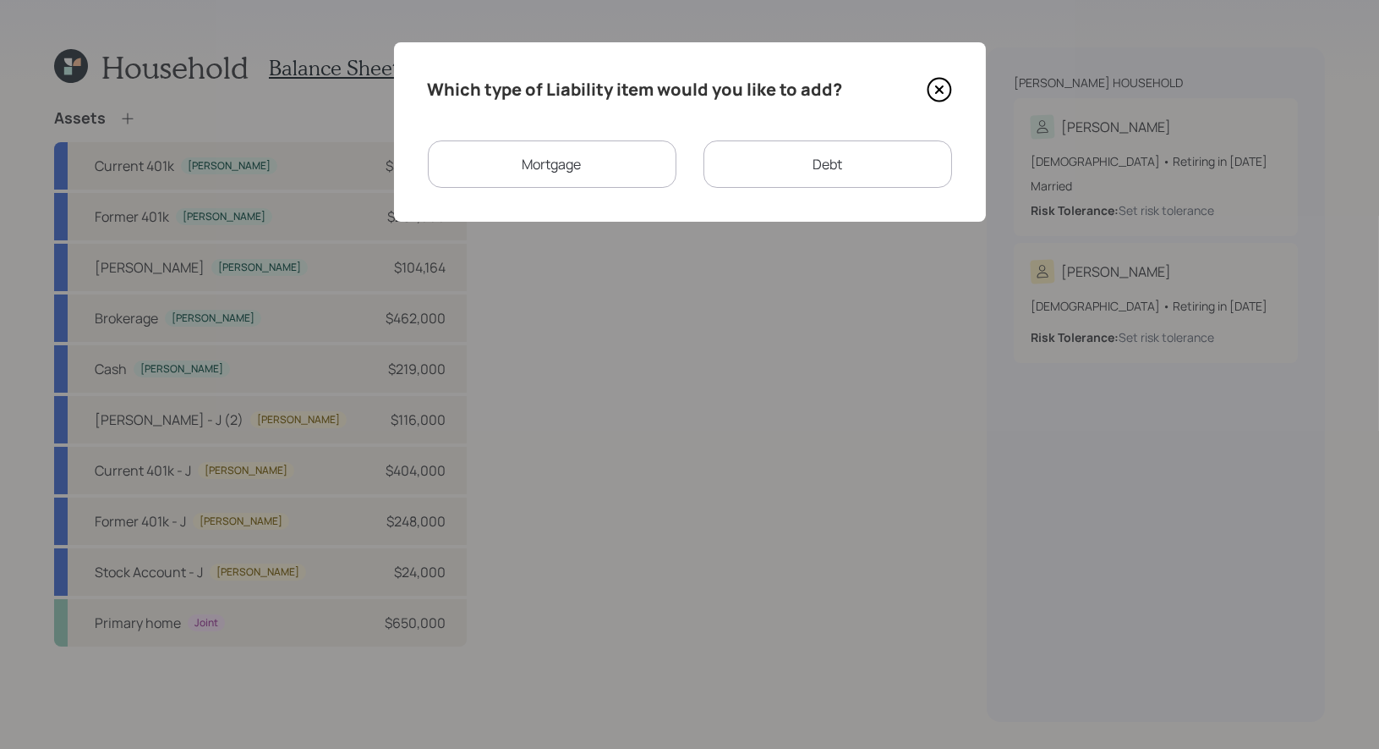
click at [590, 155] on div "Mortgage" at bounding box center [552, 163] width 249 height 47
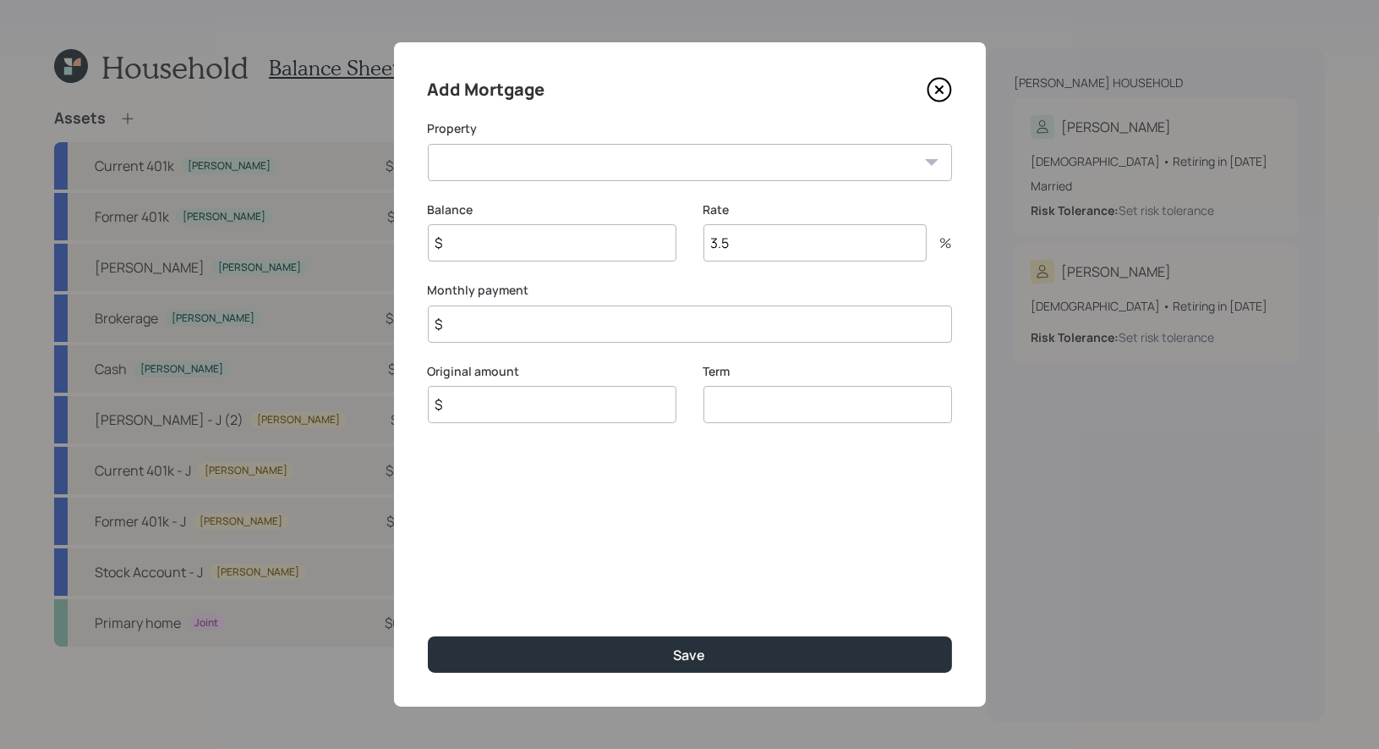
click at [584, 161] on select "PA Primary home" at bounding box center [690, 162] width 524 height 37
select select "b22e30c2-c0d7-4e1e-a55c-e5f34a7797bb"
click at [559, 250] on input "$" at bounding box center [552, 242] width 249 height 37
type input "$ 336,000"
click at [755, 246] on input "3.5" at bounding box center [815, 242] width 223 height 37
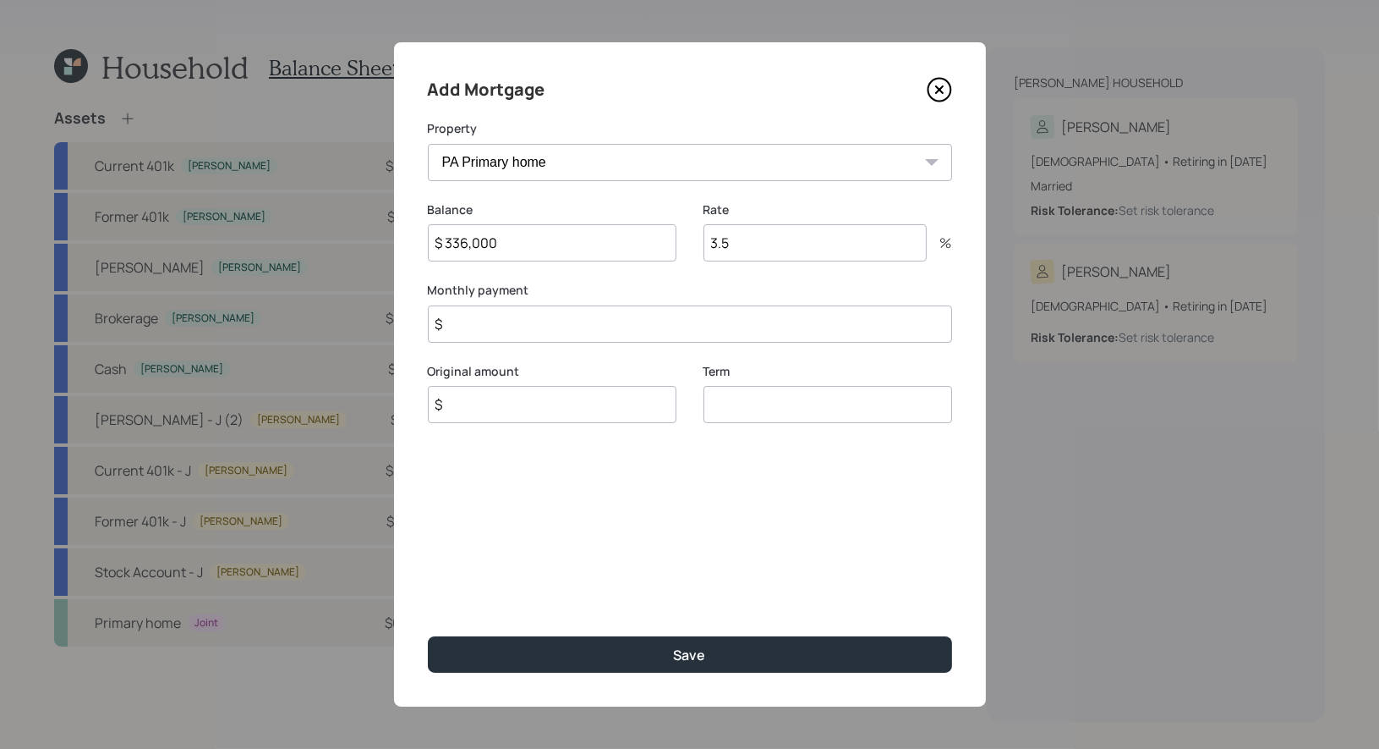
click at [755, 246] on input "3.5" at bounding box center [815, 242] width 223 height 37
type input "3"
click at [547, 321] on input "$" at bounding box center [690, 323] width 524 height 37
click at [513, 410] on input "$" at bounding box center [552, 404] width 249 height 37
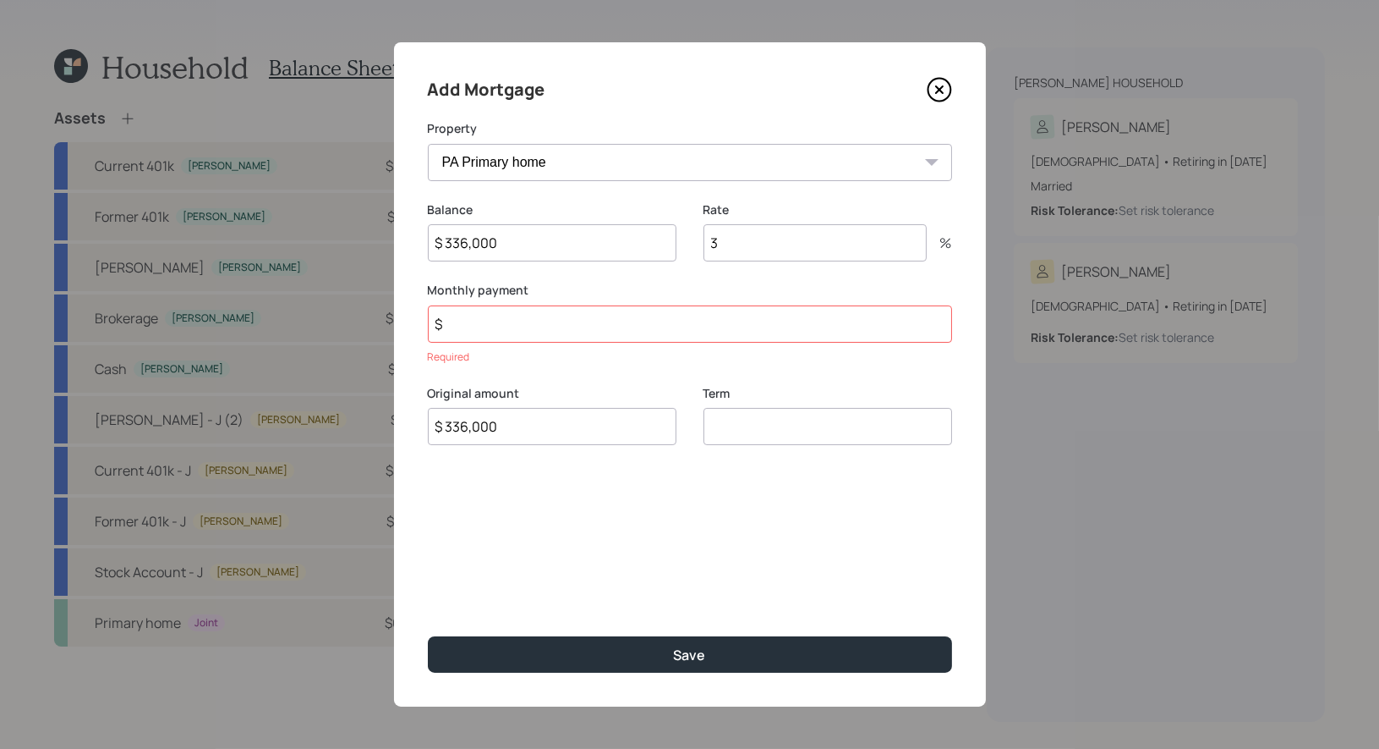
type input "$ 336,000"
click at [777, 437] on input "number" at bounding box center [828, 426] width 249 height 37
type input "30"
click at [534, 326] on input "$" at bounding box center [690, 323] width 524 height 37
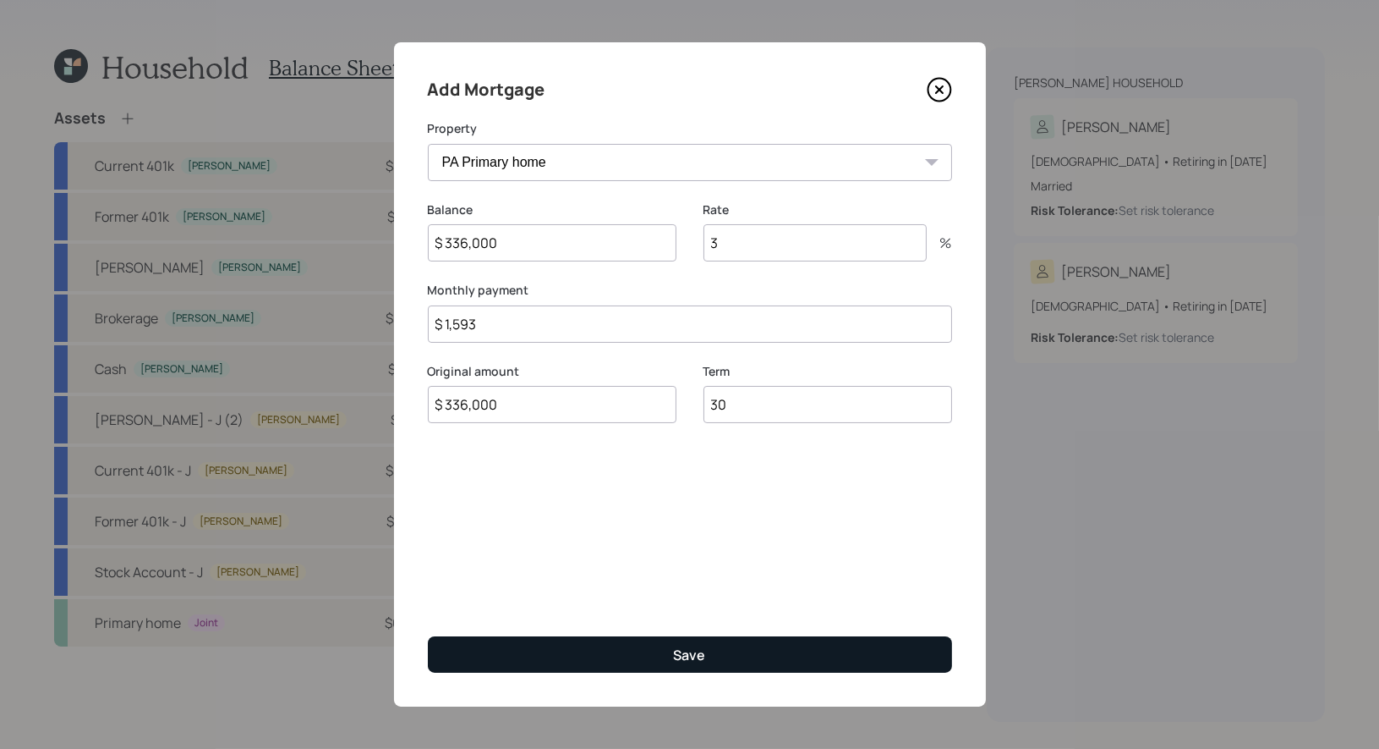
type input "$ 1,593"
click at [584, 654] on button "Save" at bounding box center [690, 654] width 524 height 36
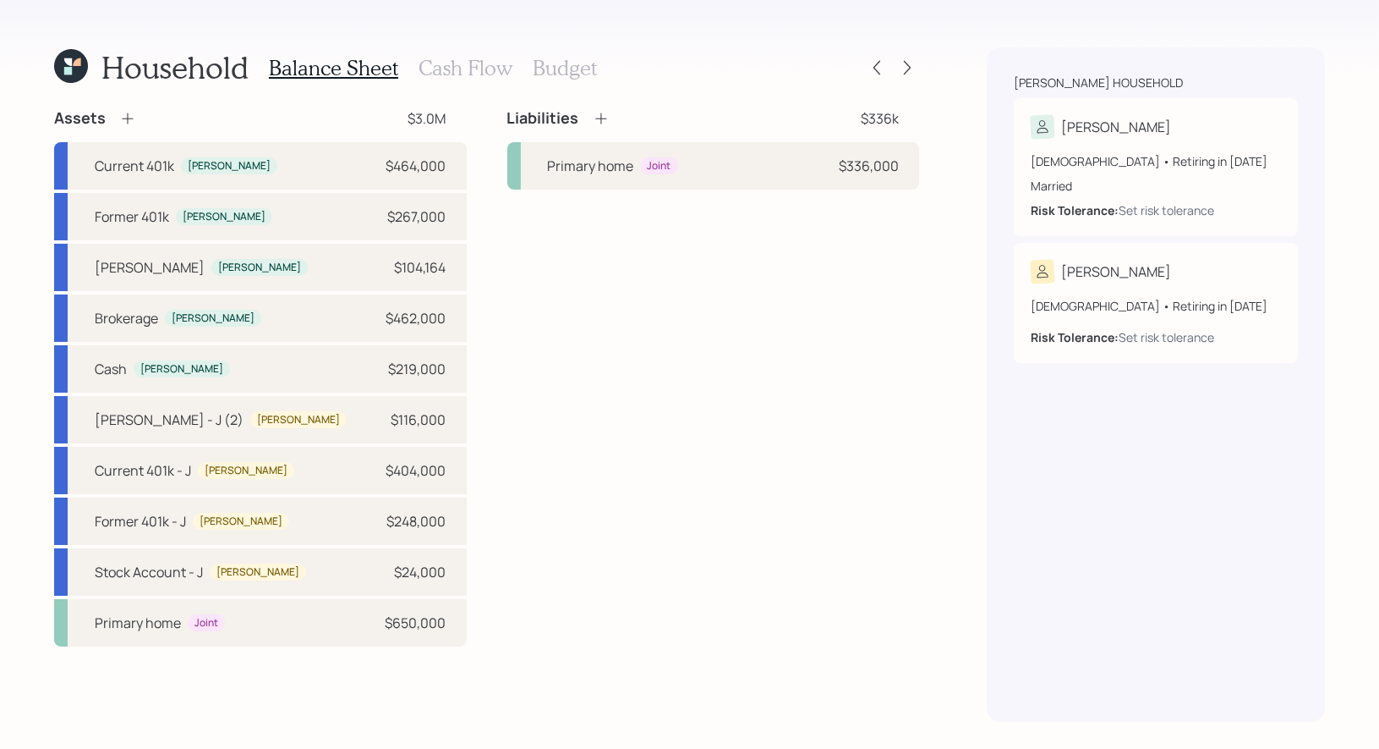
click at [458, 68] on h3 "Cash Flow" at bounding box center [466, 68] width 94 height 25
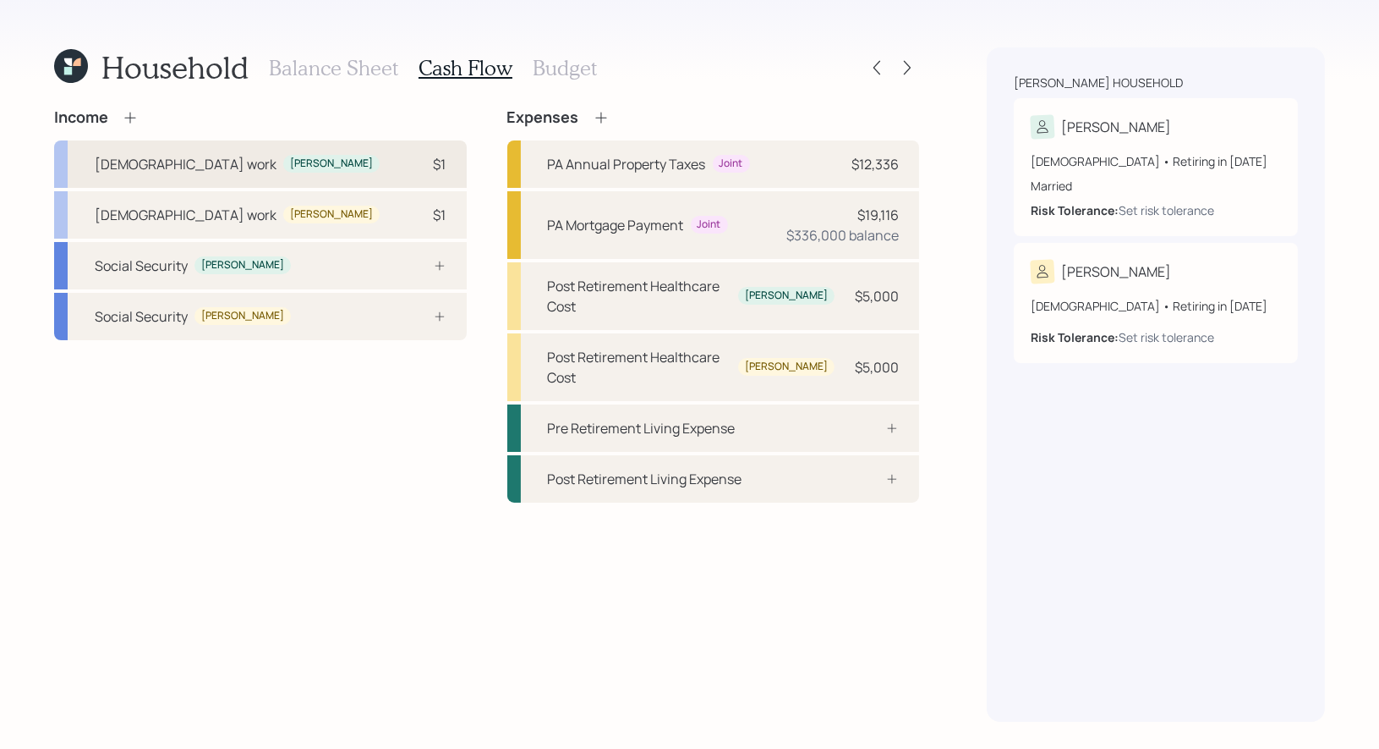
click at [379, 169] on div "Full-time work Candi $1" at bounding box center [260, 163] width 413 height 47
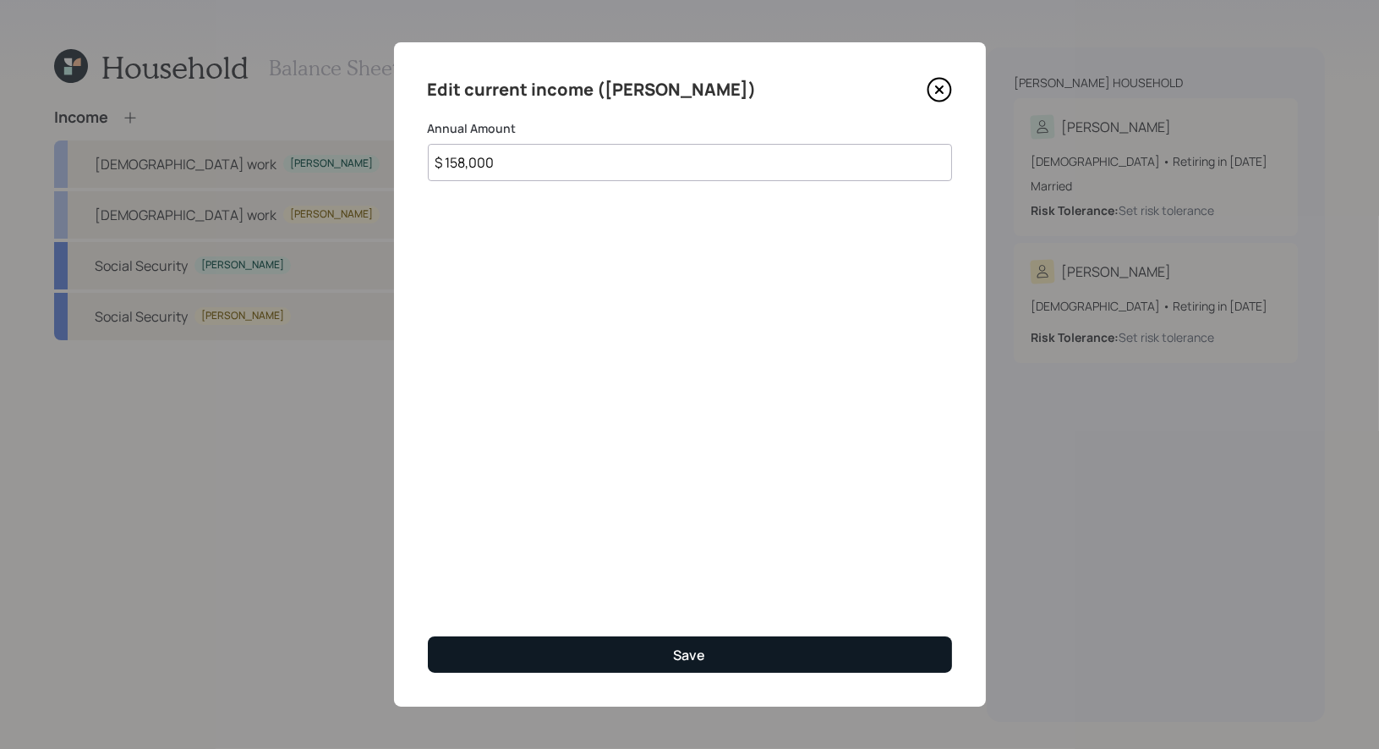
type input "$ 158,000"
click at [561, 654] on button "Save" at bounding box center [690, 654] width 524 height 36
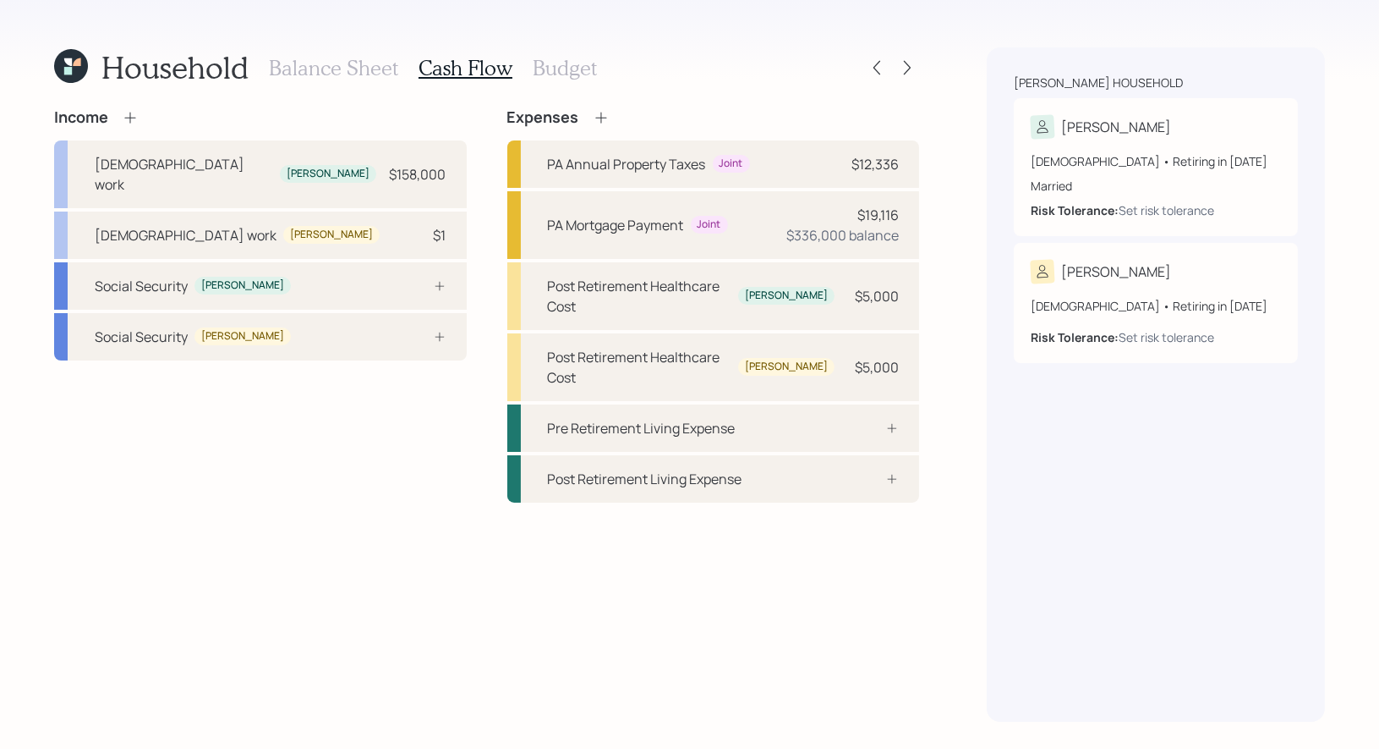
click at [131, 116] on icon at bounding box center [130, 117] width 17 height 17
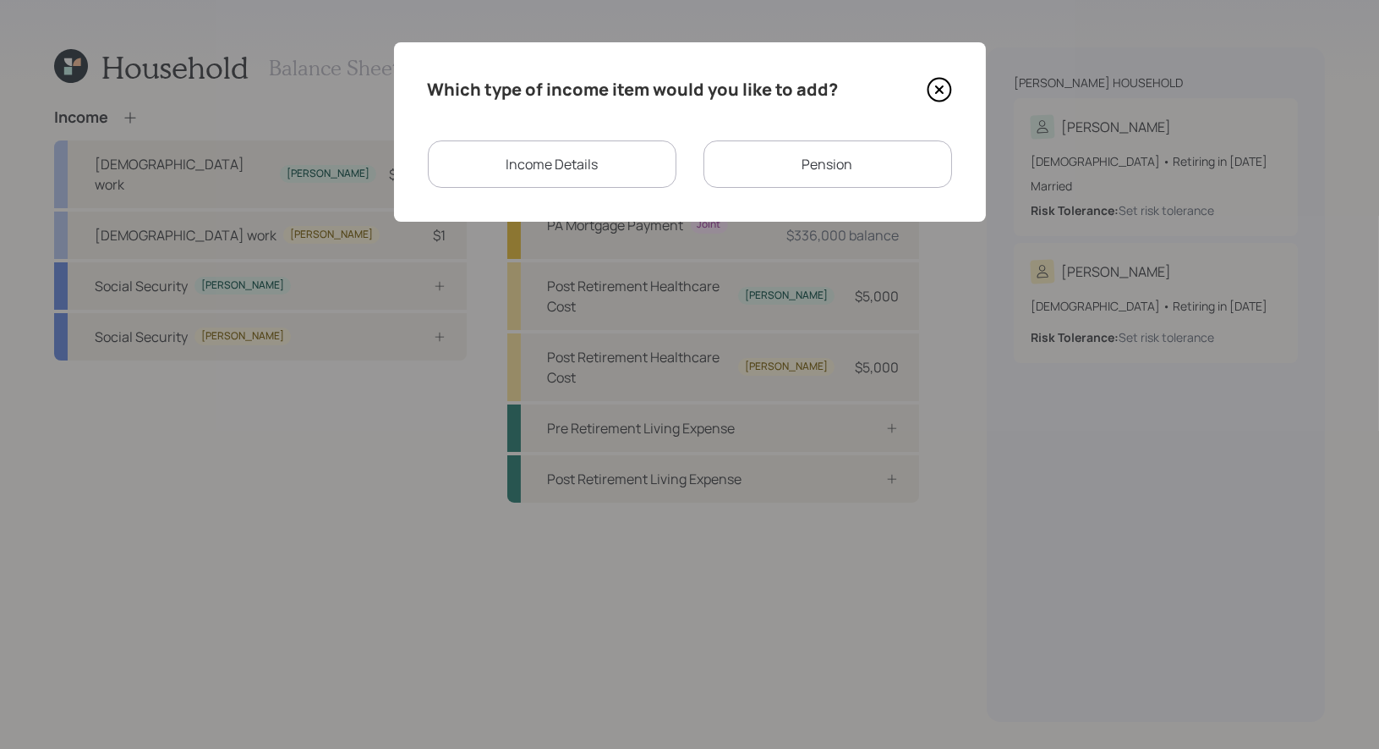
click at [600, 173] on div "Income Details" at bounding box center [552, 163] width 249 height 47
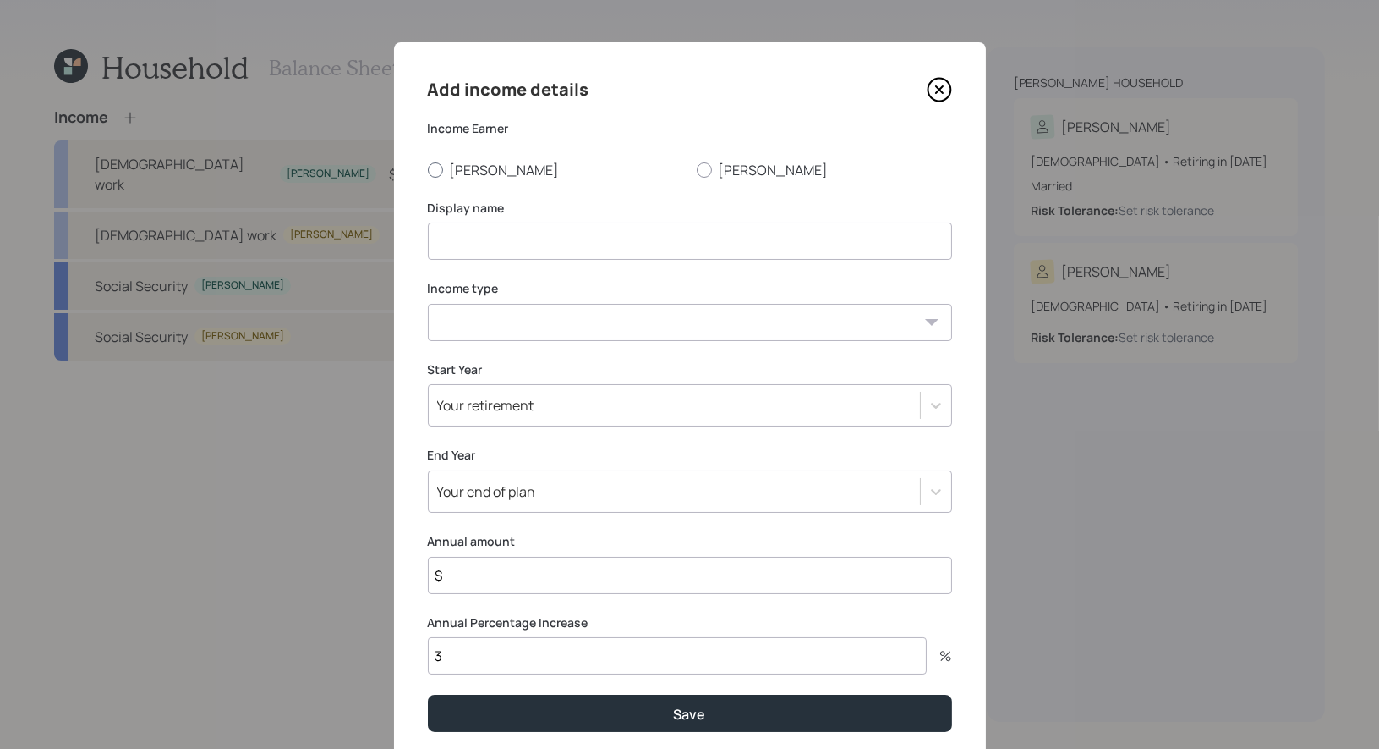
click at [435, 171] on div at bounding box center [435, 169] width 15 height 15
click at [428, 170] on input "Candi" at bounding box center [427, 169] width 1 height 1
radio input "true"
click at [463, 244] on input at bounding box center [690, 240] width 524 height 37
type input "Bonus"
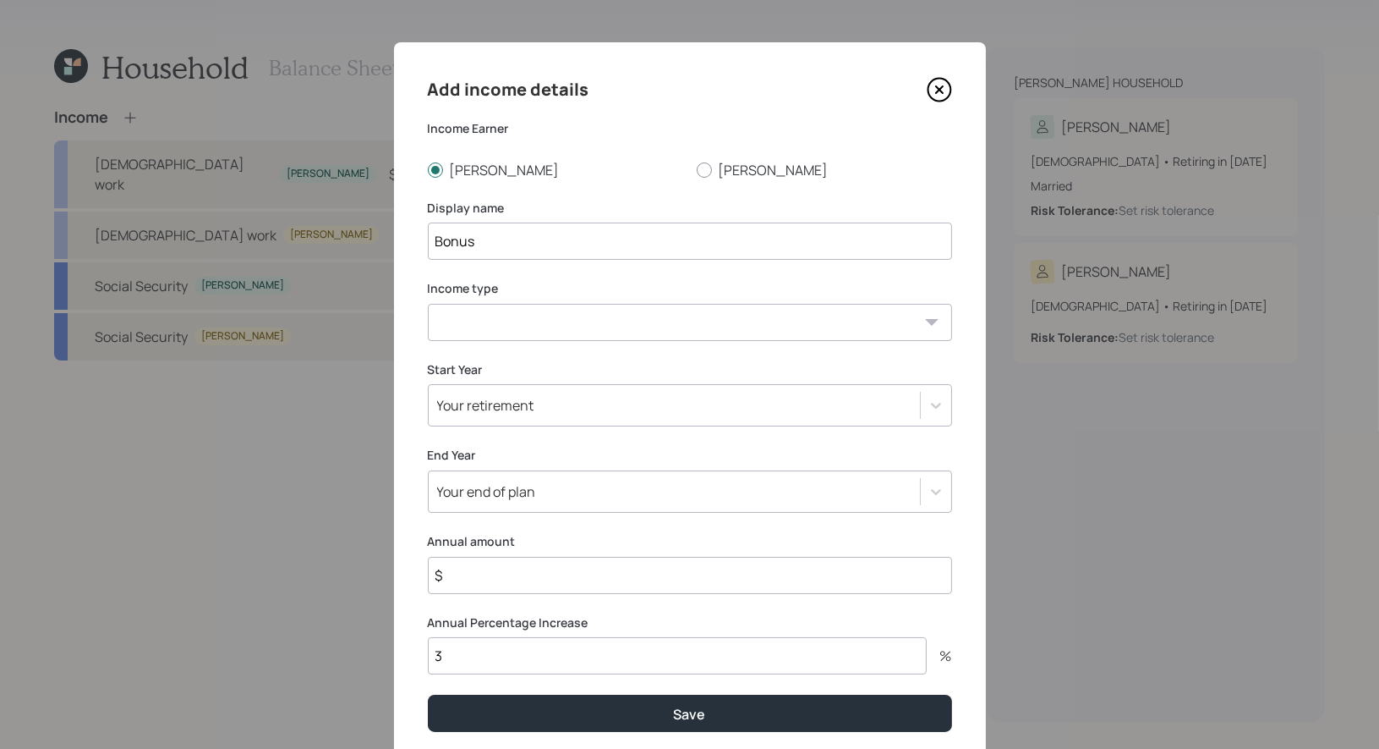
click at [528, 315] on select "Full-time work Part-time work Self employment Other" at bounding box center [690, 322] width 524 height 37
select select "part_time"
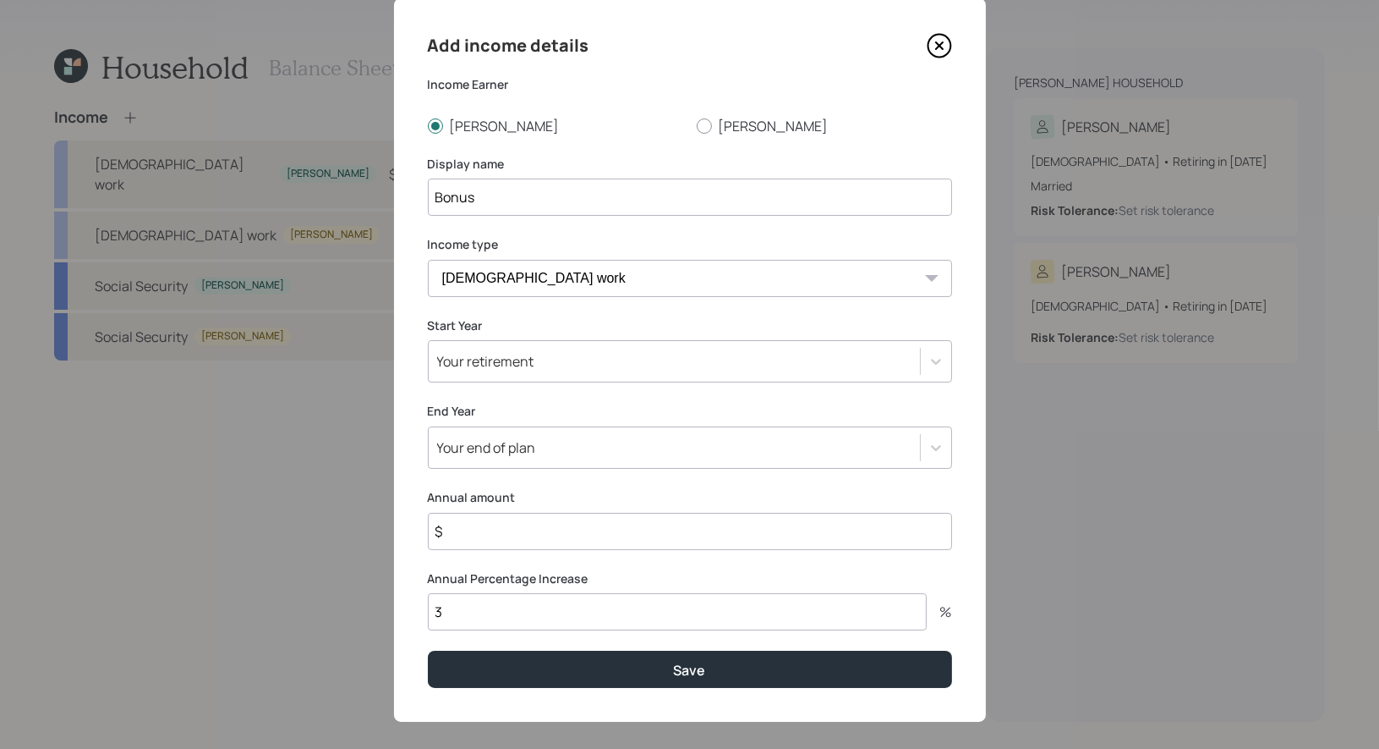
scroll to position [58, 0]
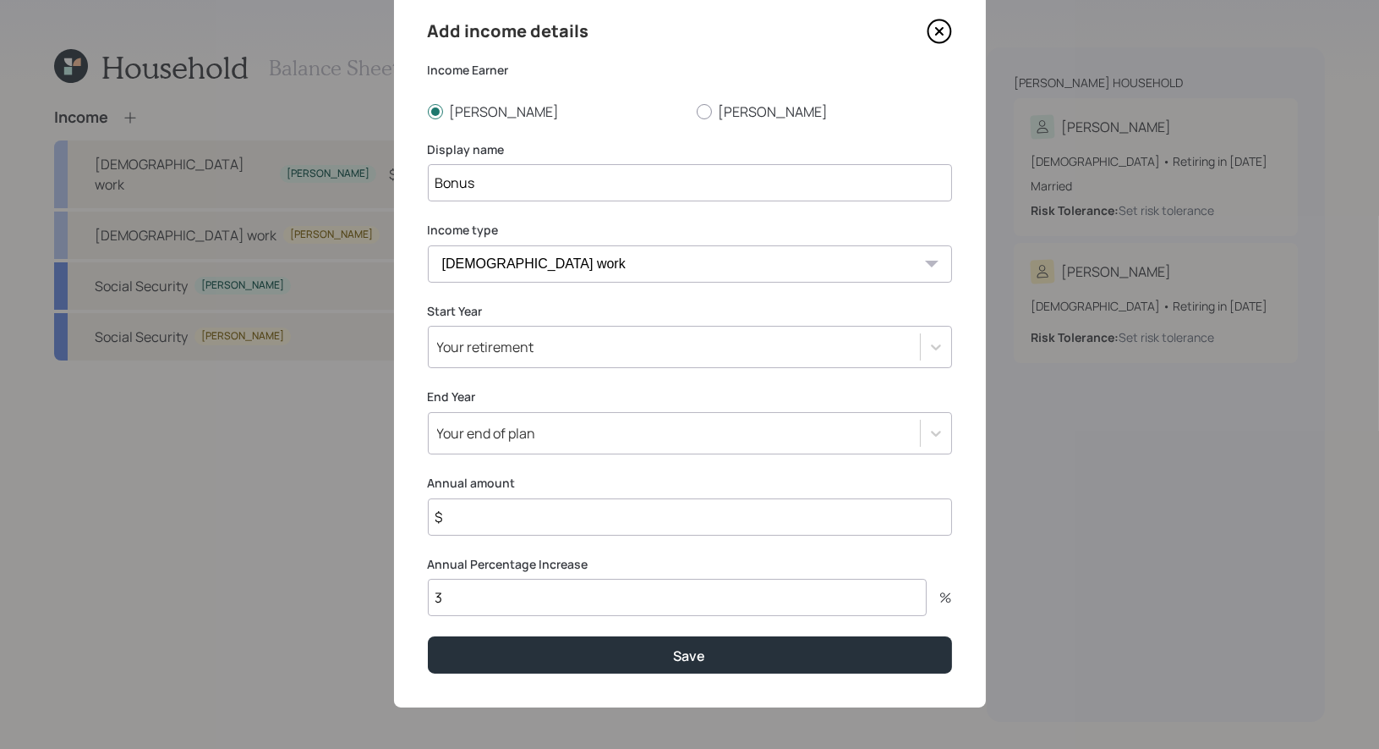
click at [527, 359] on div "Your retirement" at bounding box center [674, 346] width 491 height 29
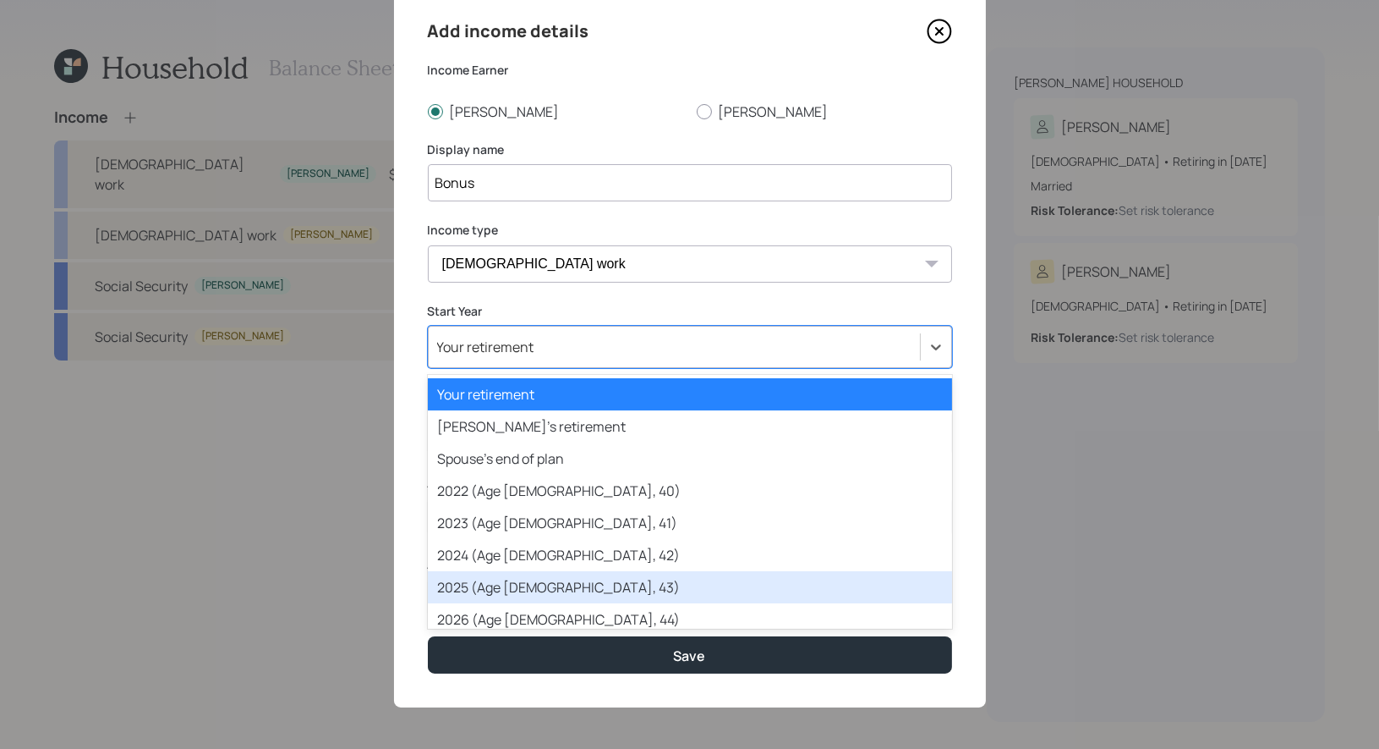
click at [520, 584] on div "2025 (Age 42, 43)" at bounding box center [690, 587] width 524 height 32
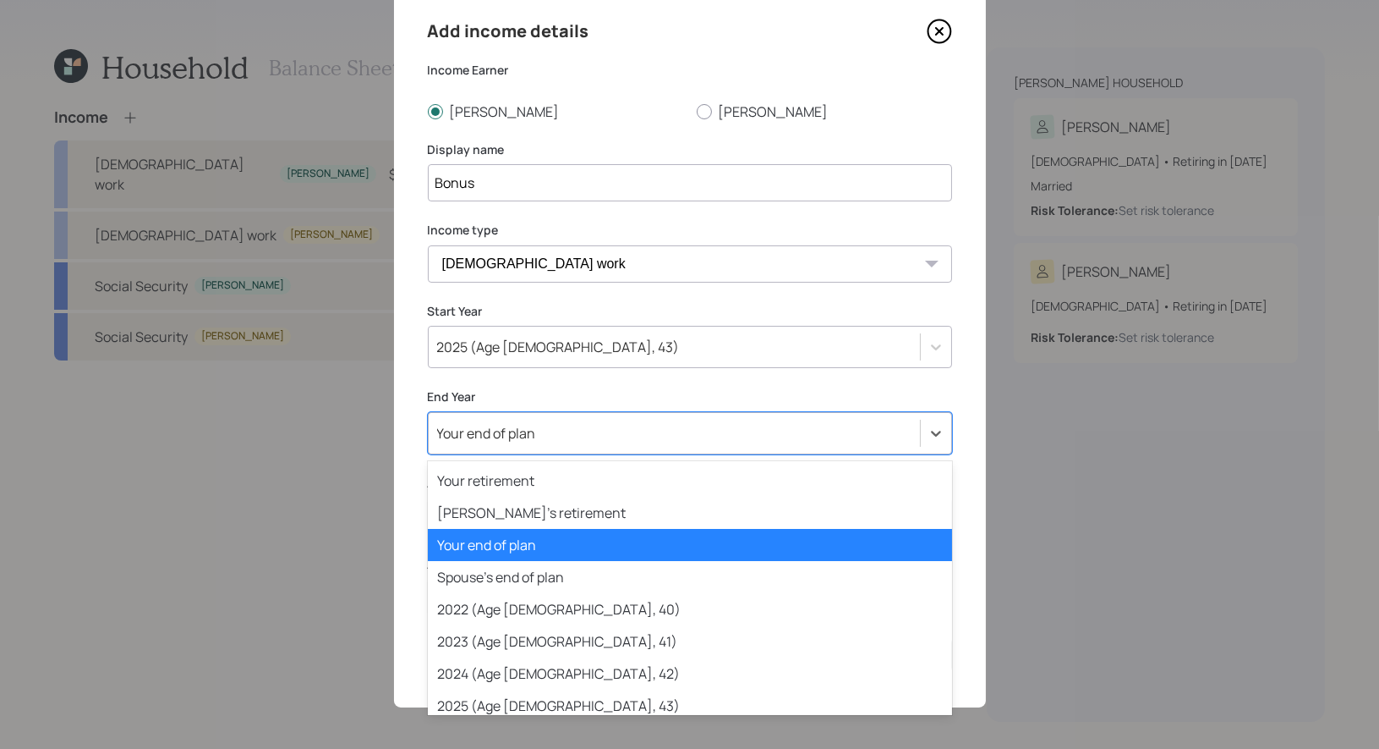
click at [547, 429] on div "Your end of plan" at bounding box center [674, 433] width 491 height 29
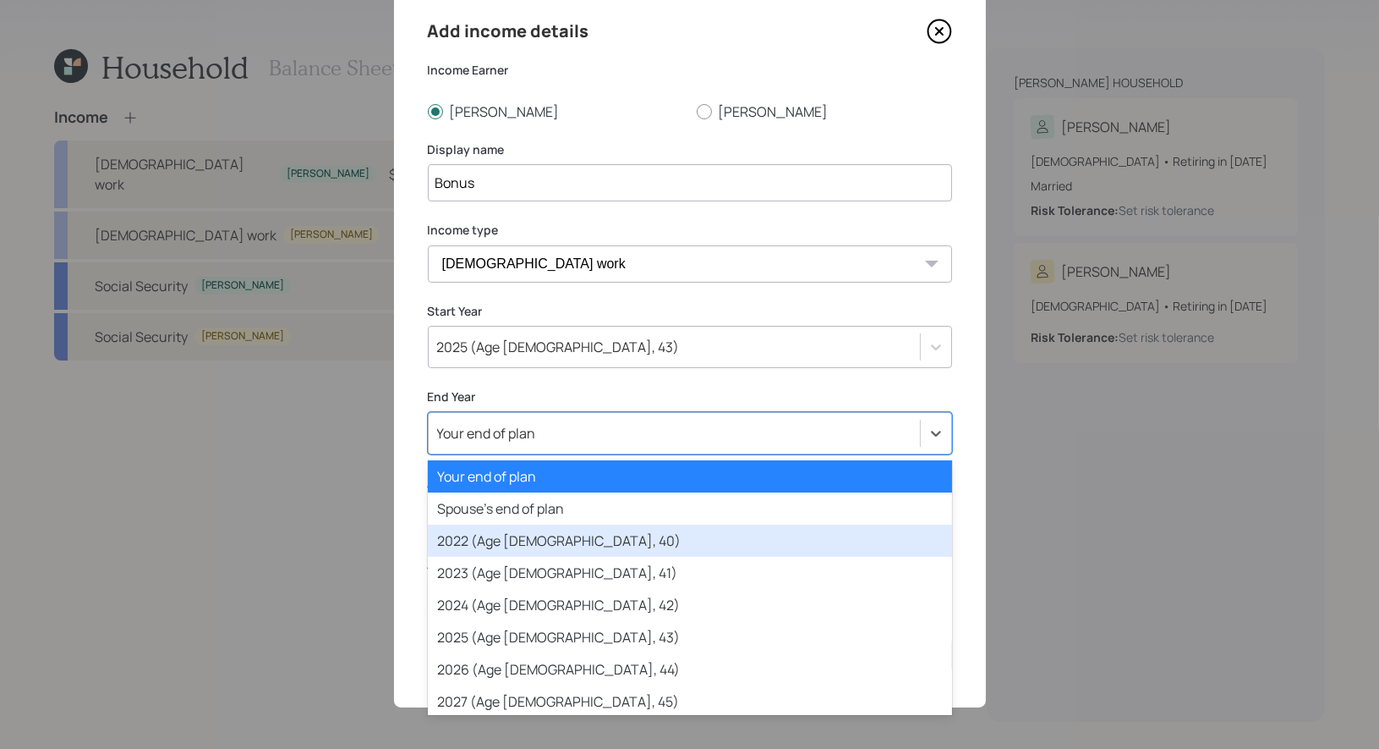
scroll to position [0, 0]
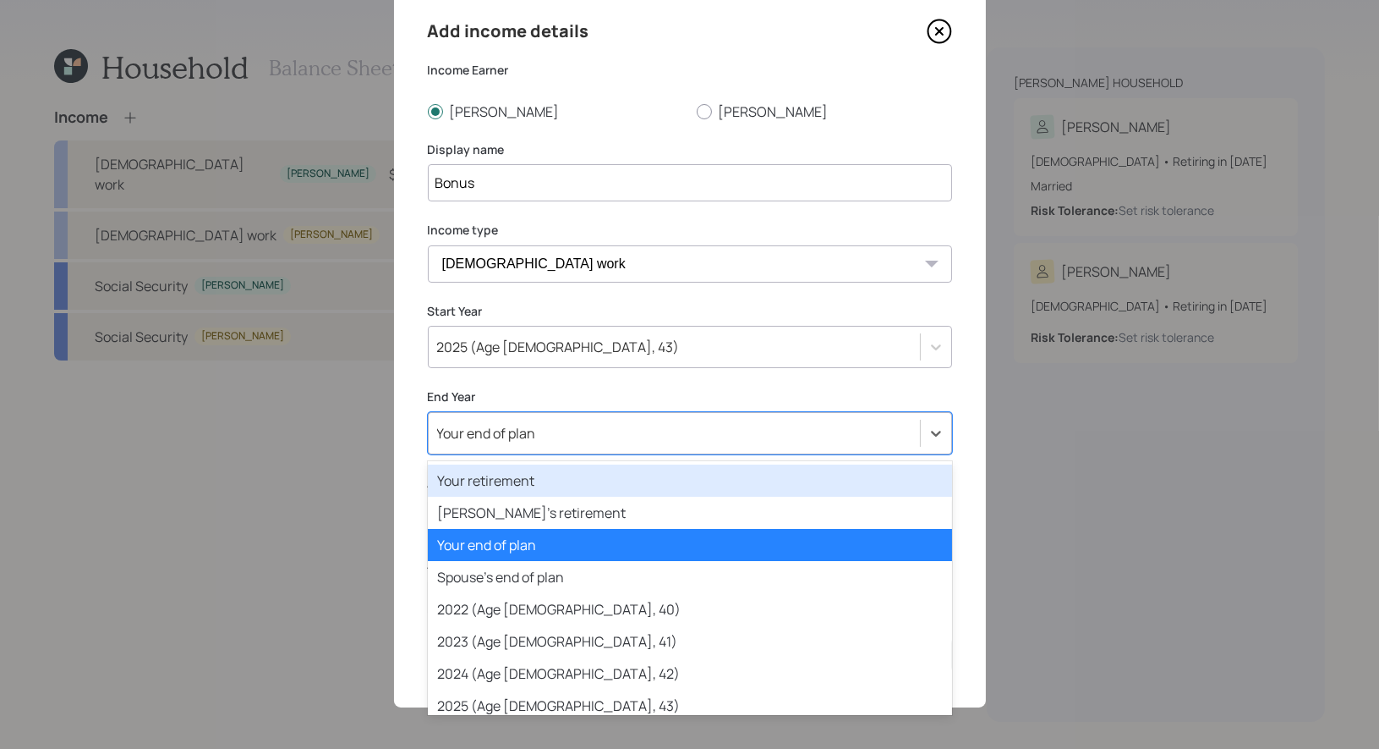
click at [540, 483] on div "Your retirement" at bounding box center [690, 480] width 524 height 32
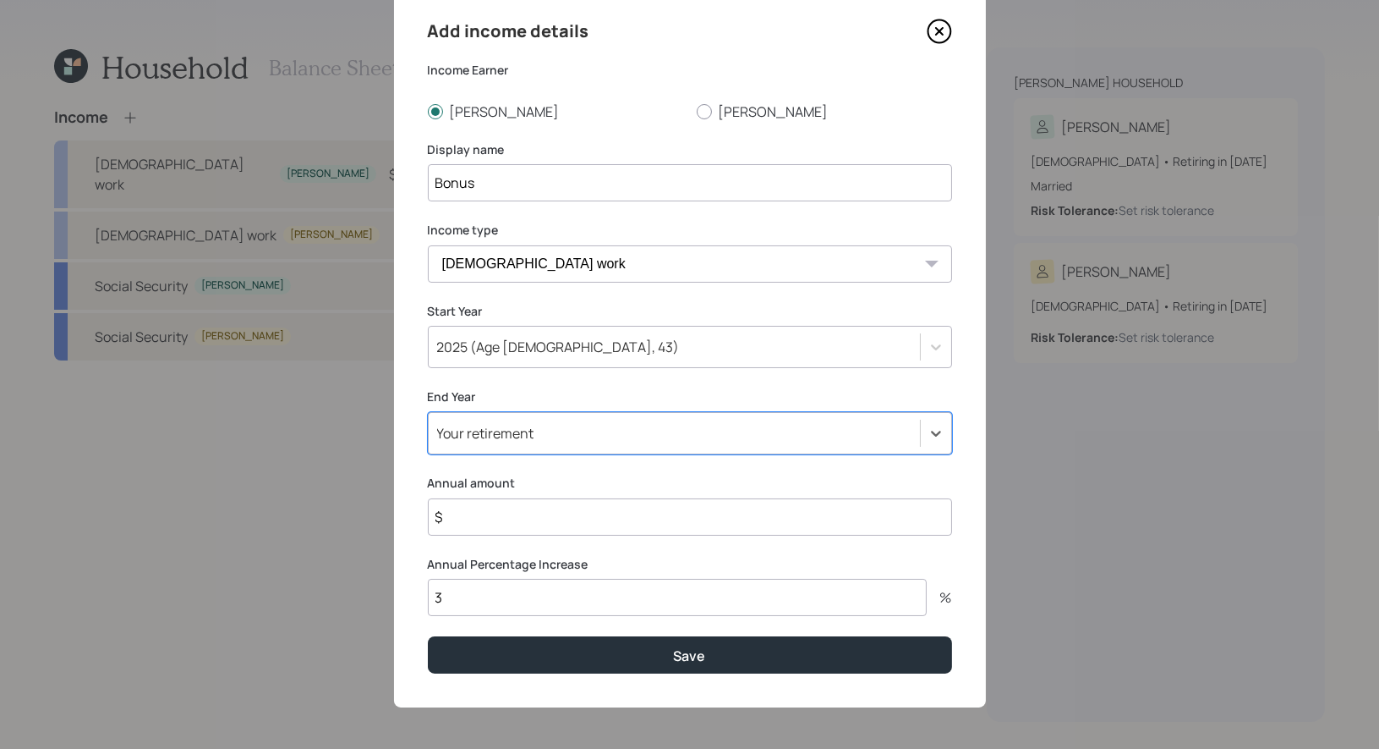
click at [480, 515] on input "$" at bounding box center [690, 516] width 524 height 37
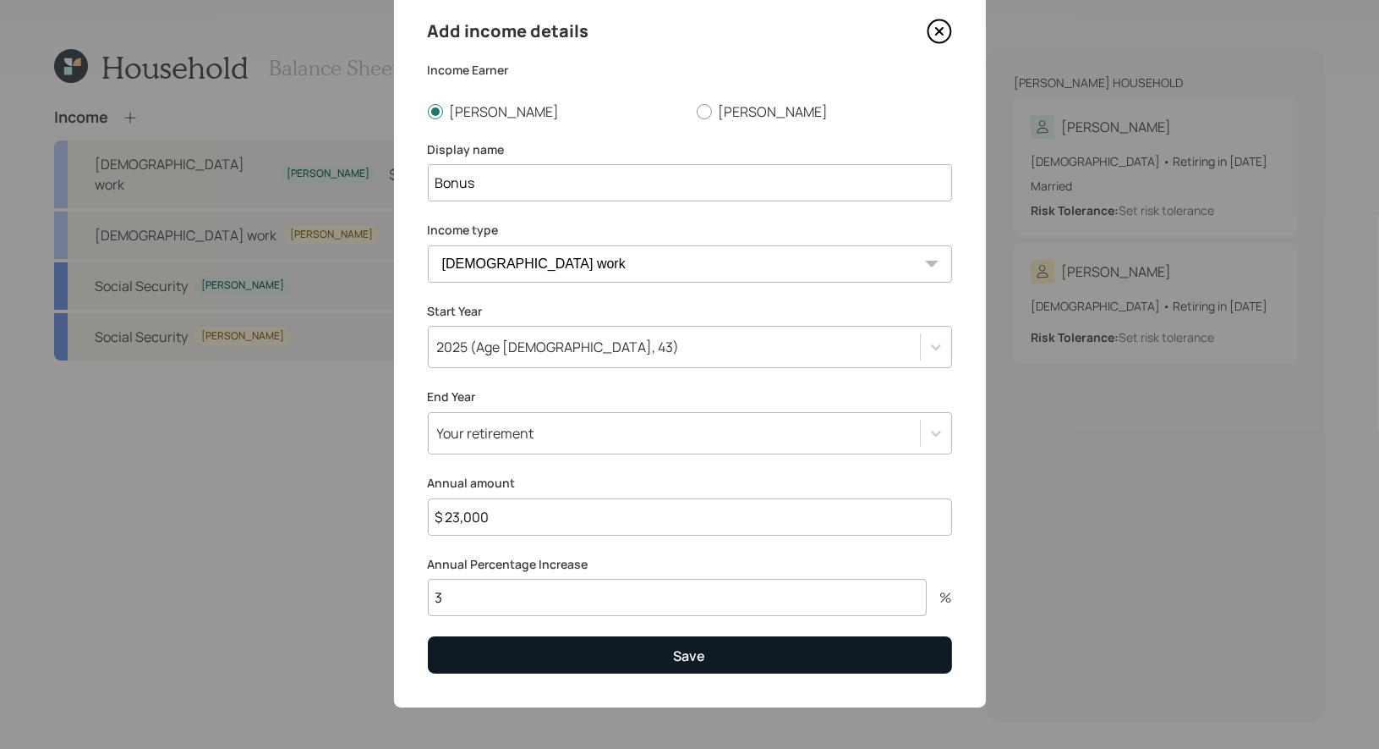
type input "$ 23,000"
click at [525, 659] on button "Save" at bounding box center [690, 654] width 524 height 36
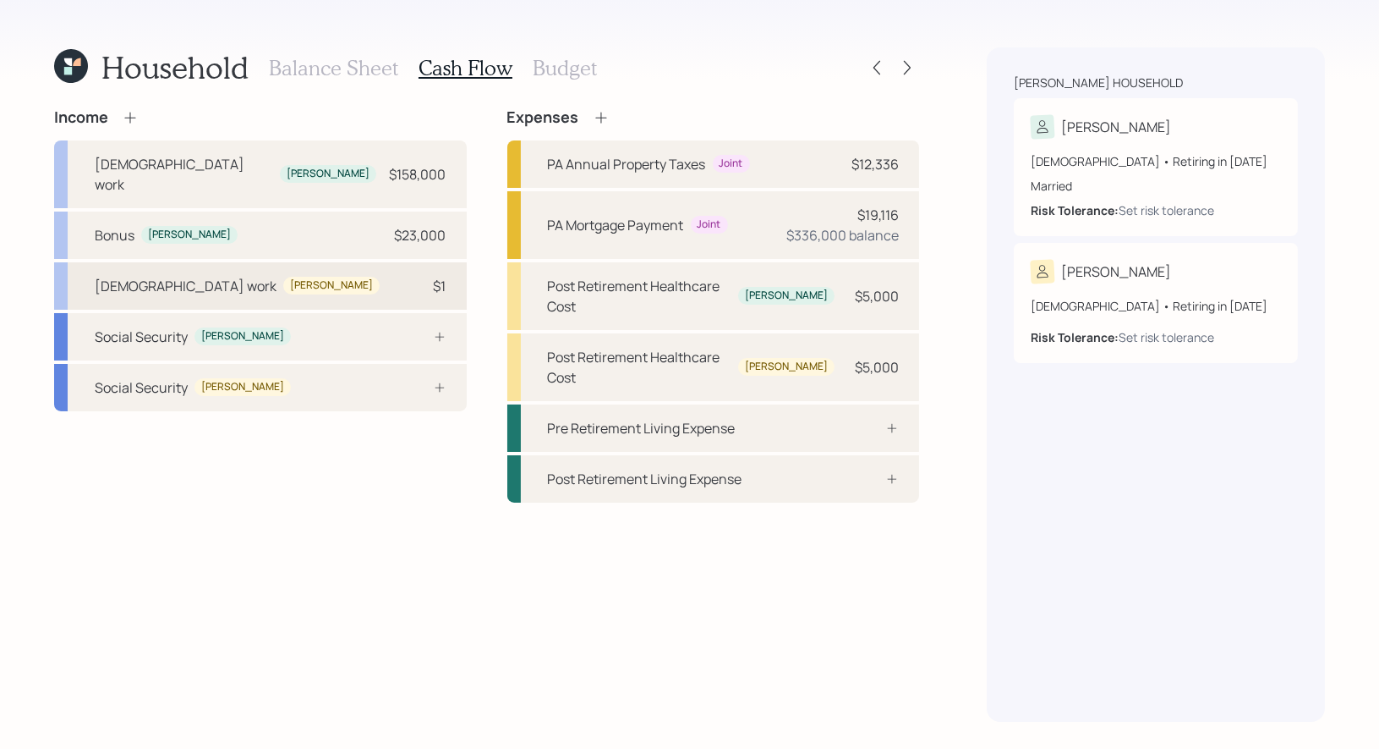
click at [363, 262] on div "Full-time work John $1" at bounding box center [260, 285] width 413 height 47
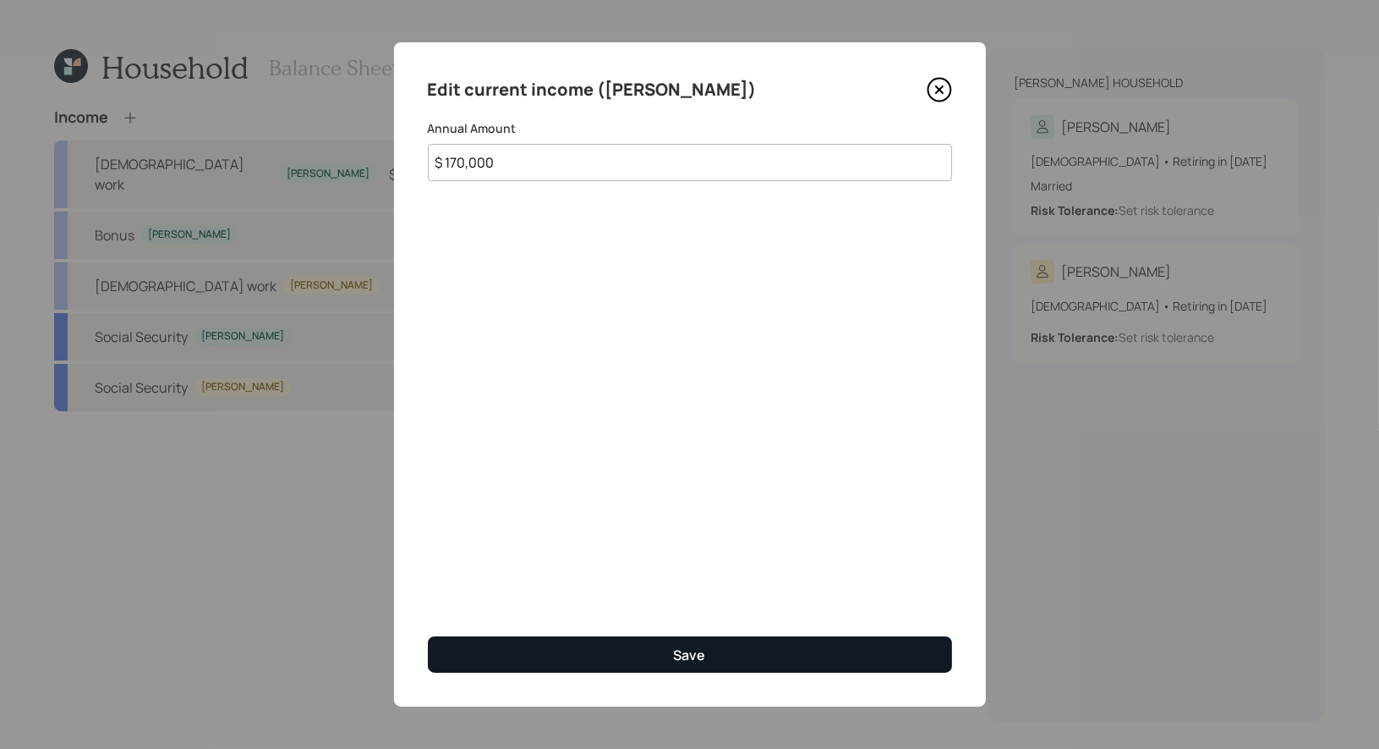
type input "$ 170,000"
click at [590, 659] on button "Save" at bounding box center [690, 654] width 524 height 36
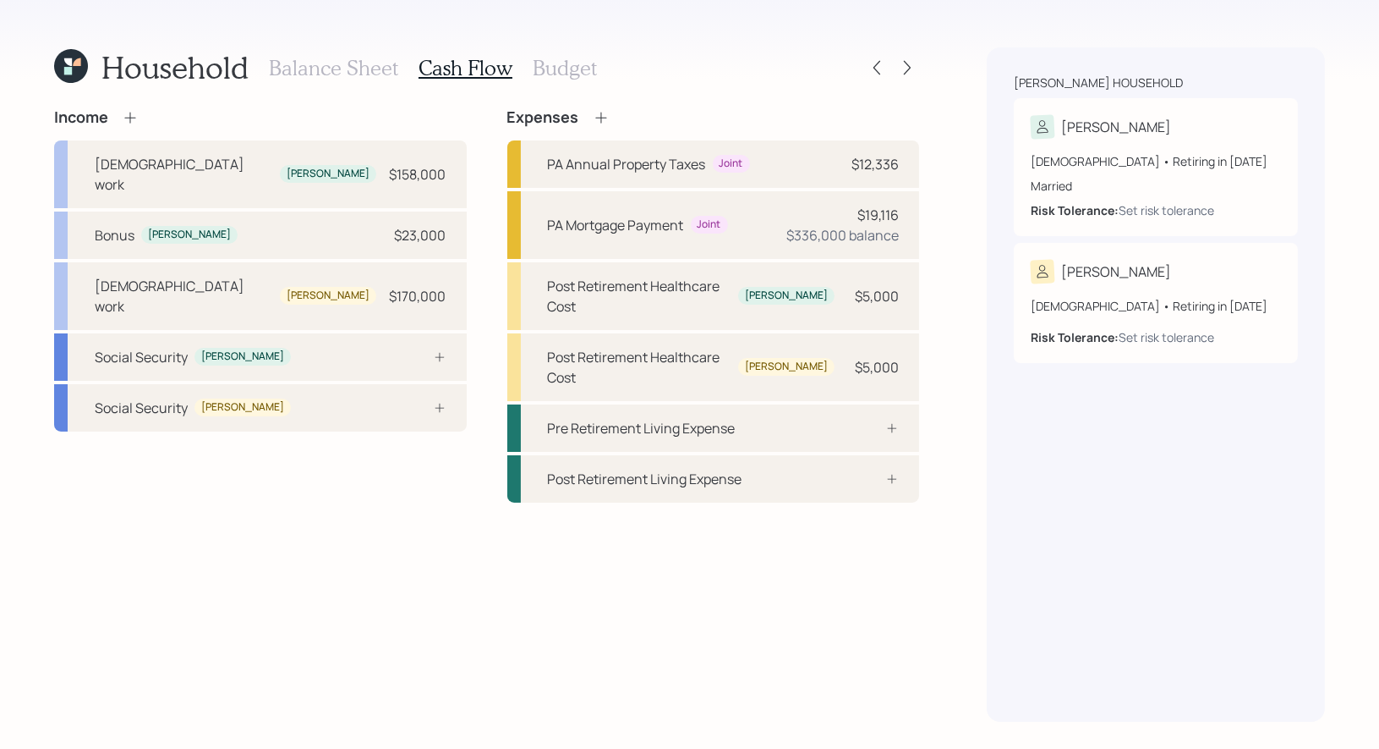
click at [129, 117] on icon at bounding box center [130, 117] width 17 height 17
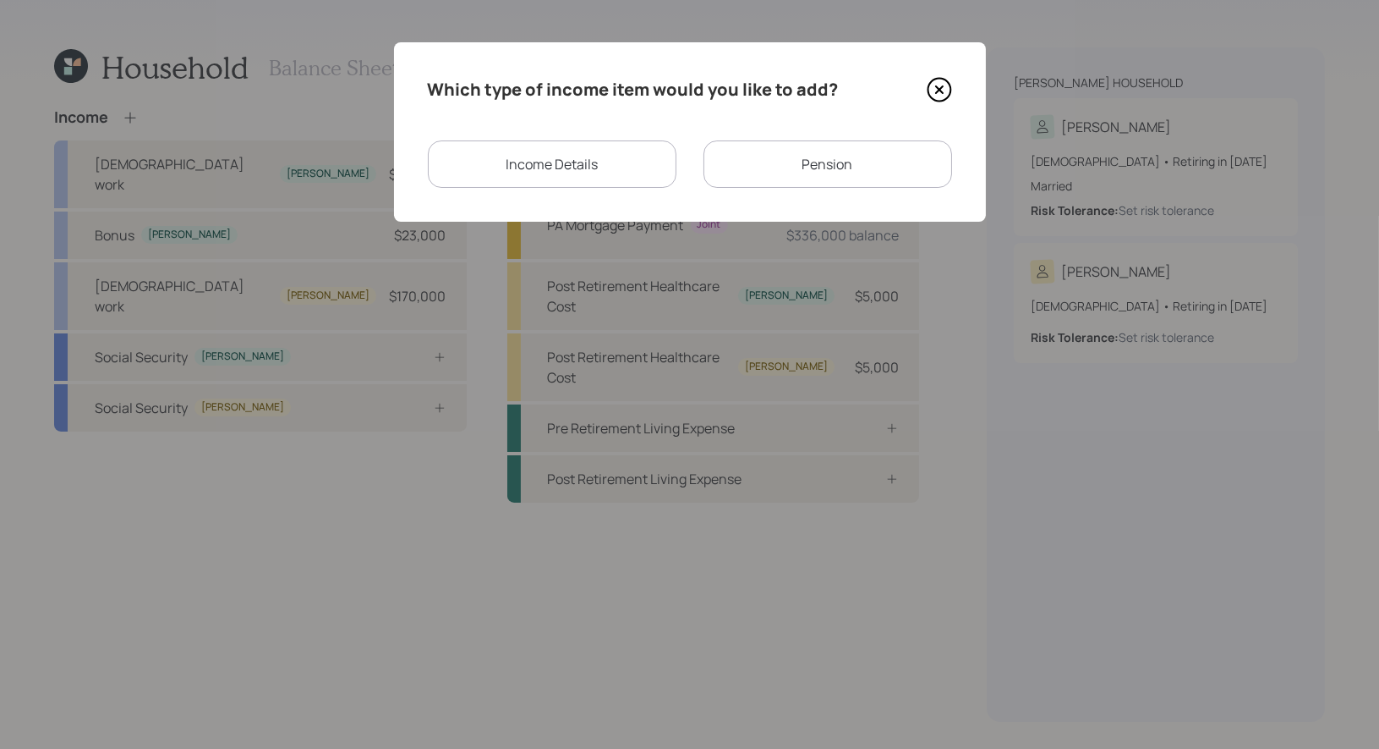
click at [508, 169] on div "Income Details" at bounding box center [552, 163] width 249 height 47
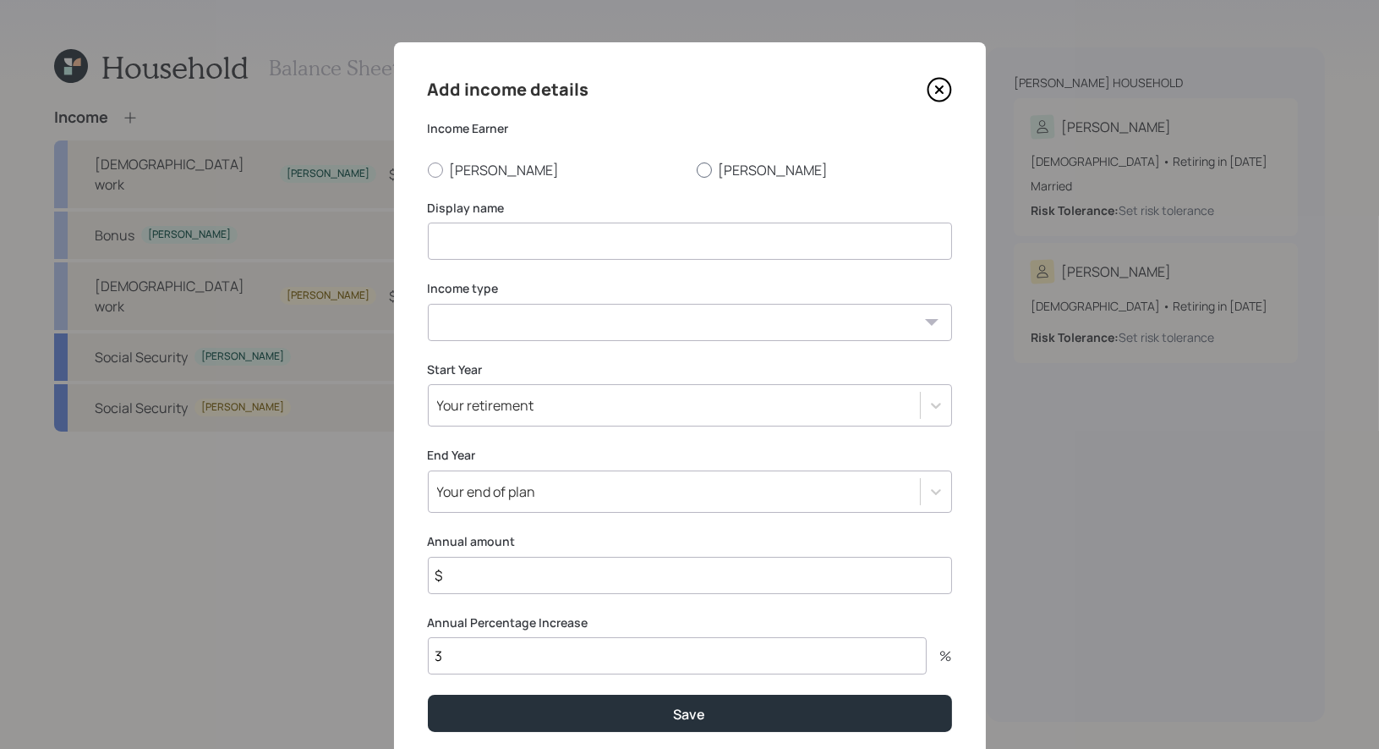
click at [702, 170] on div at bounding box center [704, 169] width 15 height 15
click at [697, 170] on input "John" at bounding box center [696, 169] width 1 height 1
radio input "true"
click at [665, 244] on input at bounding box center [690, 240] width 524 height 37
type input "Bonus"
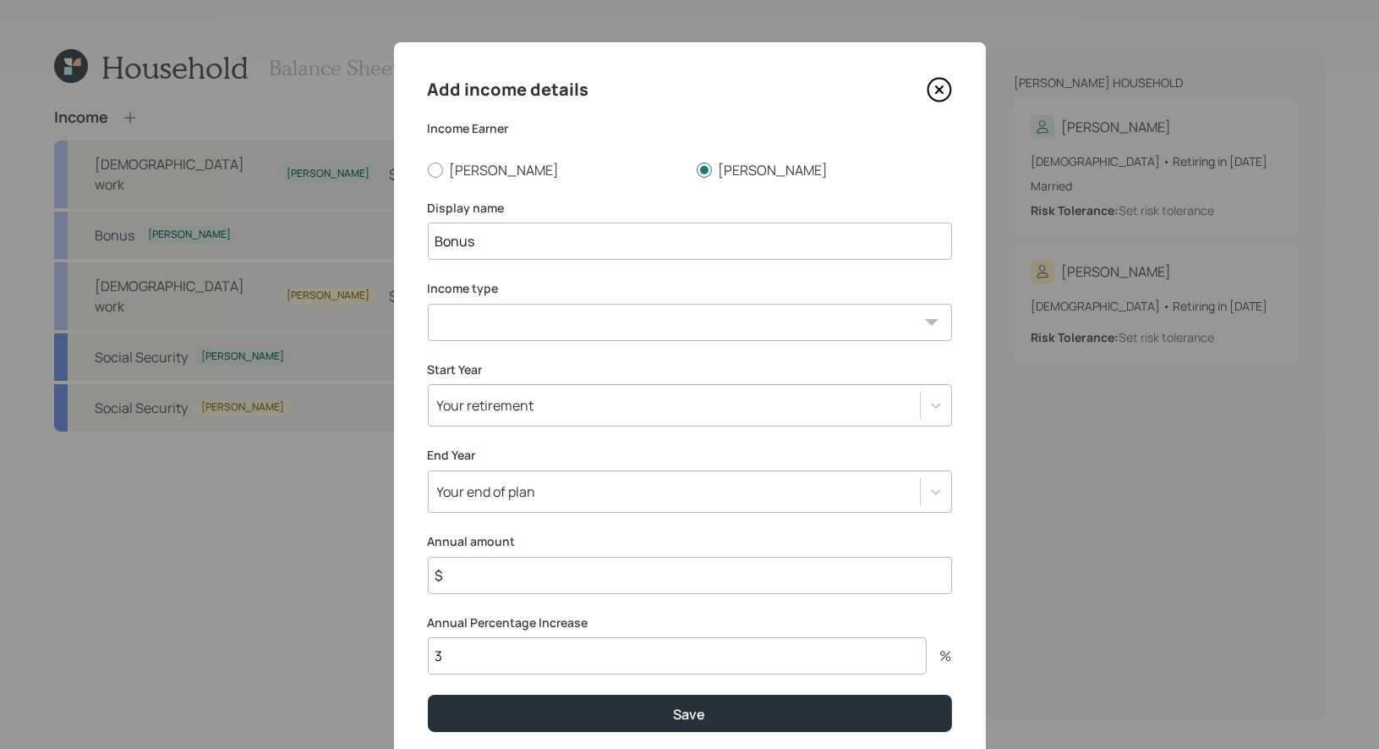
click at [663, 324] on select "Full-time work Part-time work Self employment Other" at bounding box center [690, 322] width 524 height 37
select select "part_time"
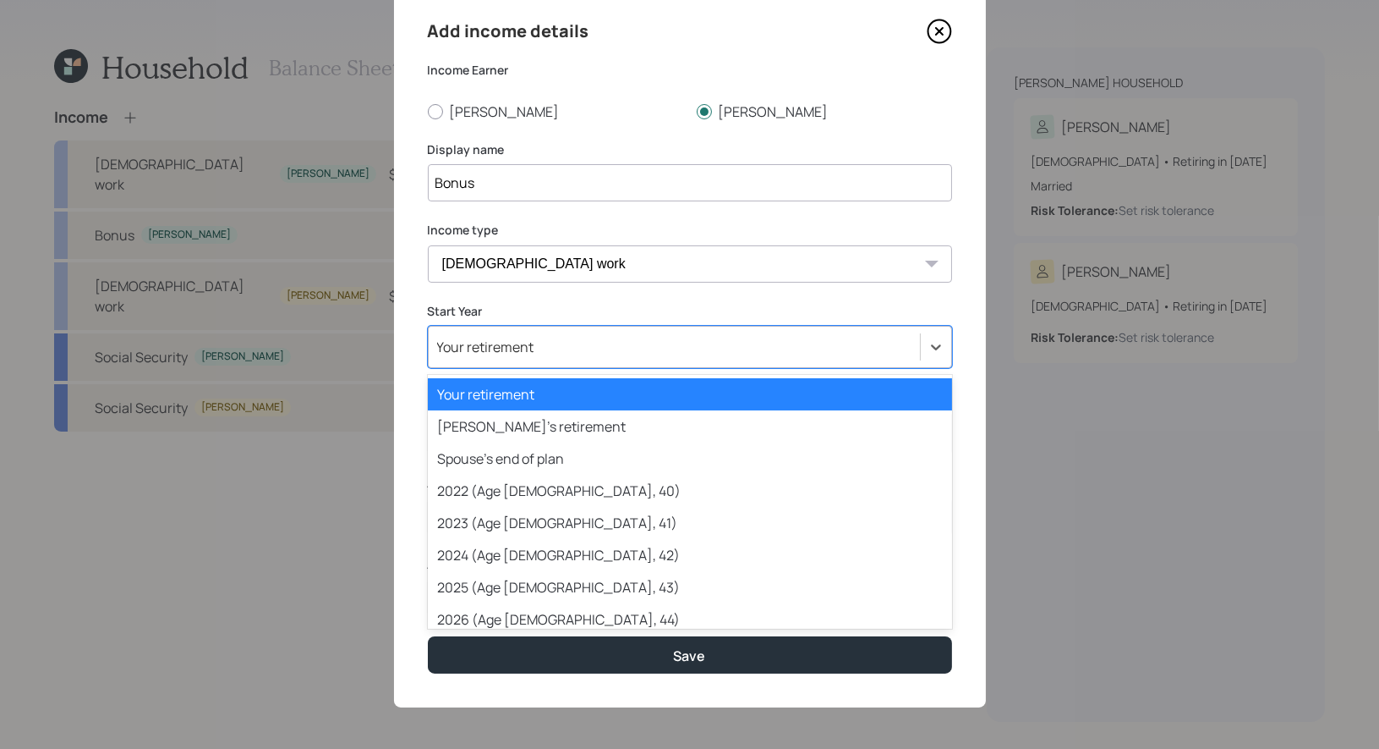
click at [630, 352] on div "Your retirement" at bounding box center [674, 346] width 491 height 29
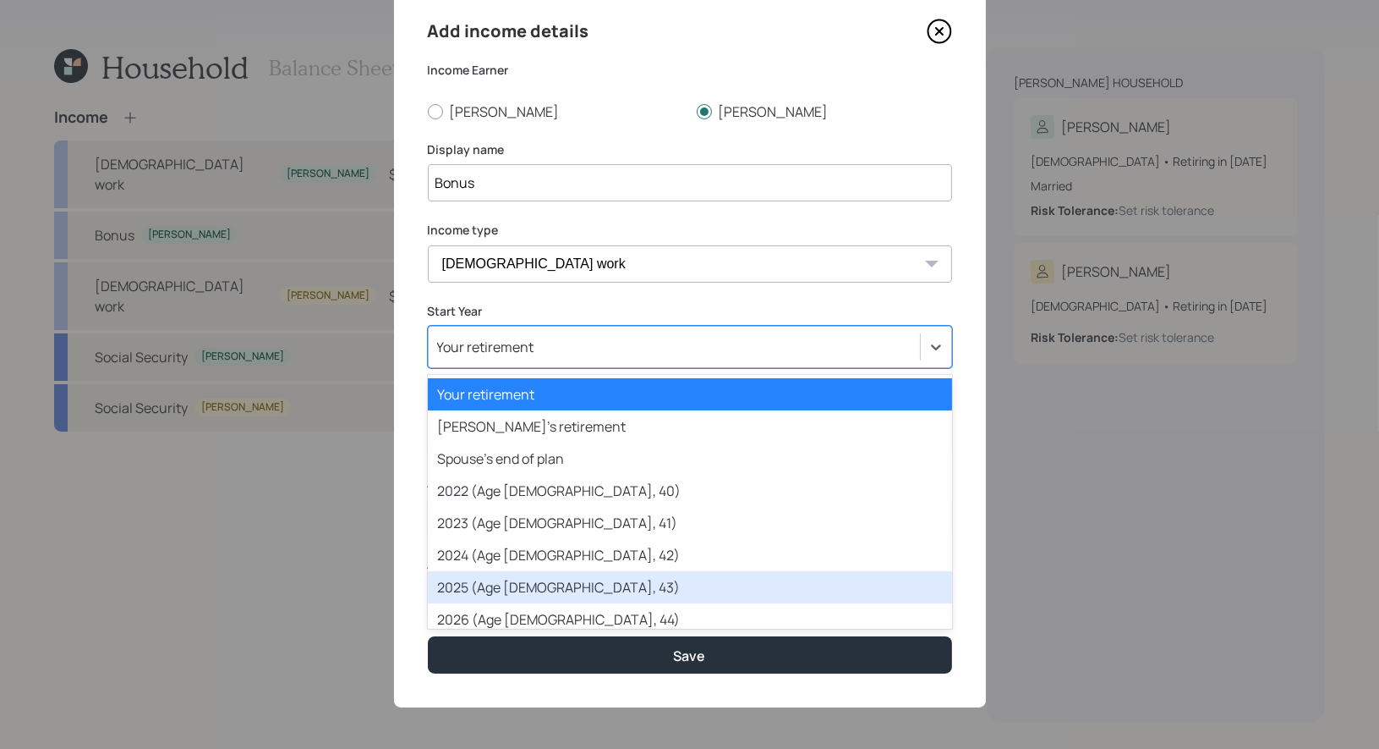
click at [595, 579] on div "2025 (Age 42, 43)" at bounding box center [690, 587] width 524 height 32
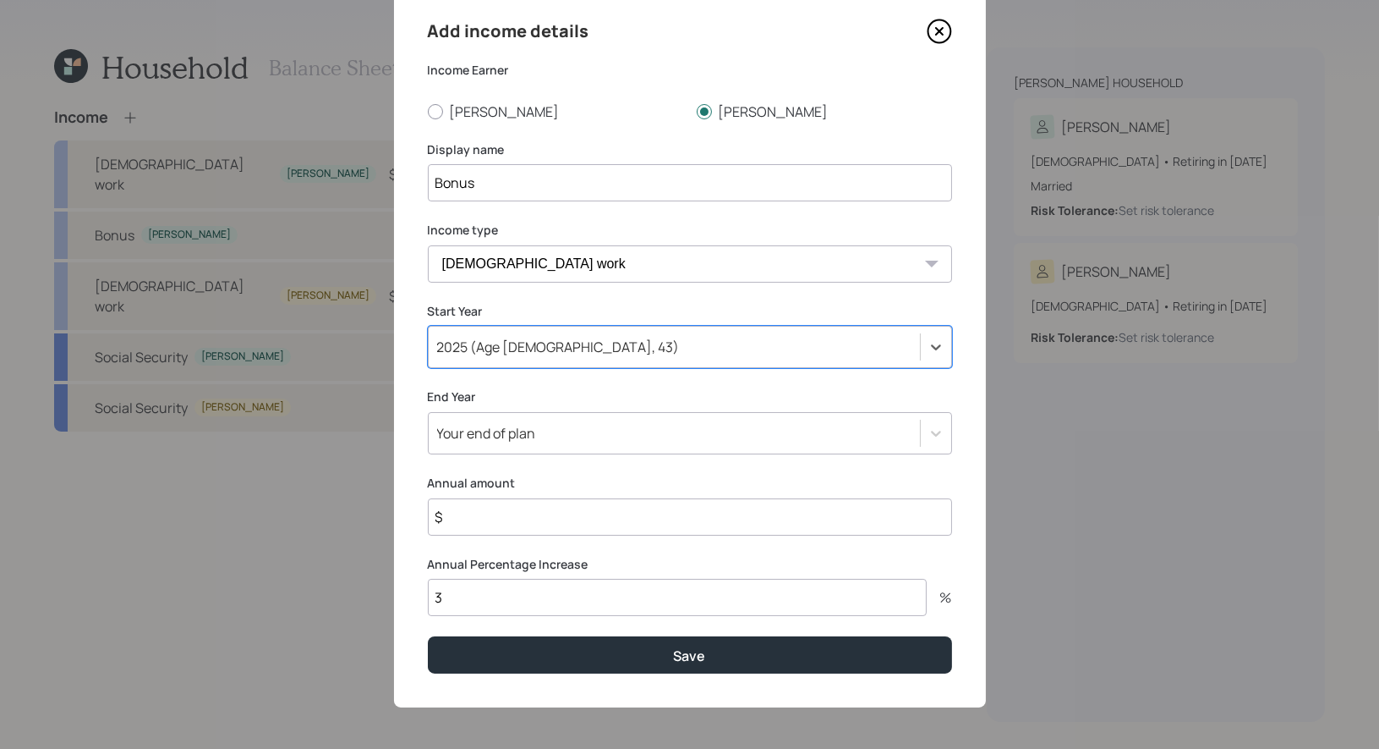
click at [597, 441] on div "Your end of plan" at bounding box center [674, 433] width 491 height 29
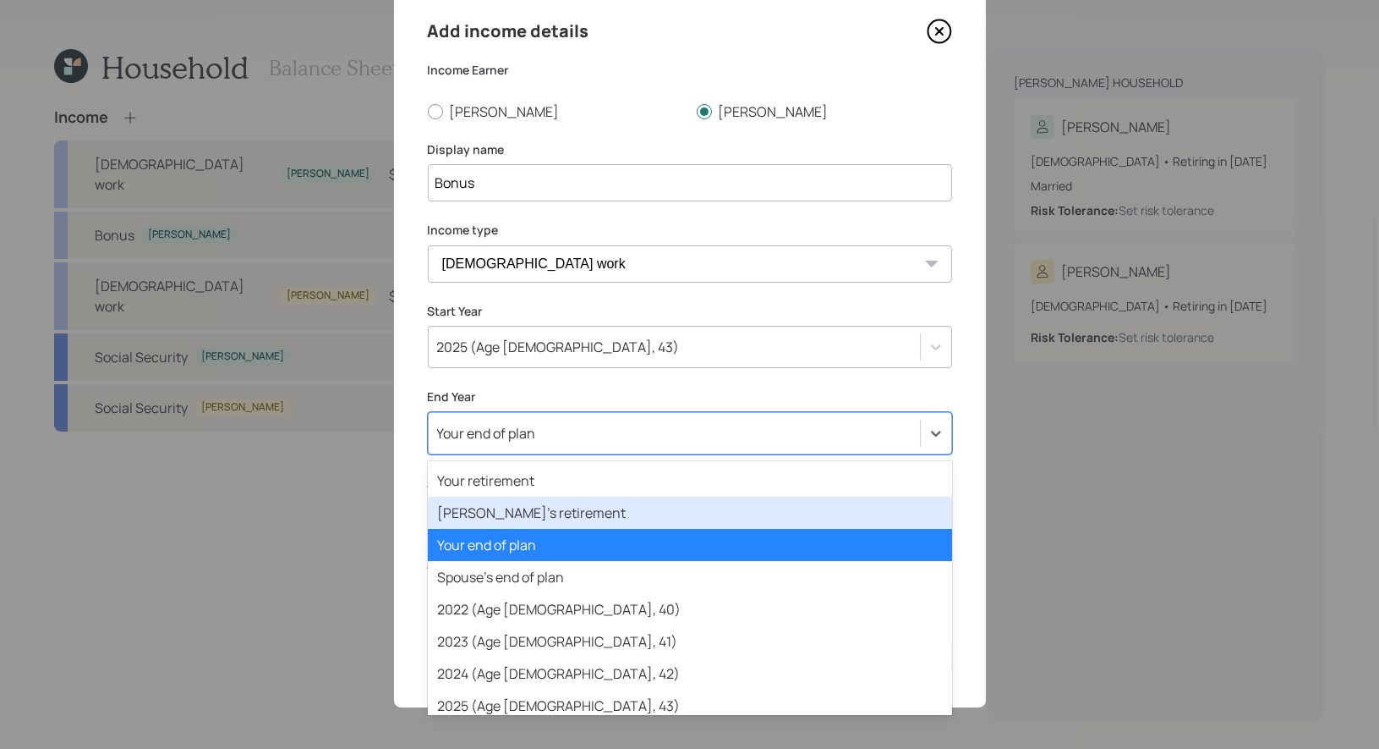
click at [596, 514] on div "Spouse's retirement" at bounding box center [690, 512] width 524 height 32
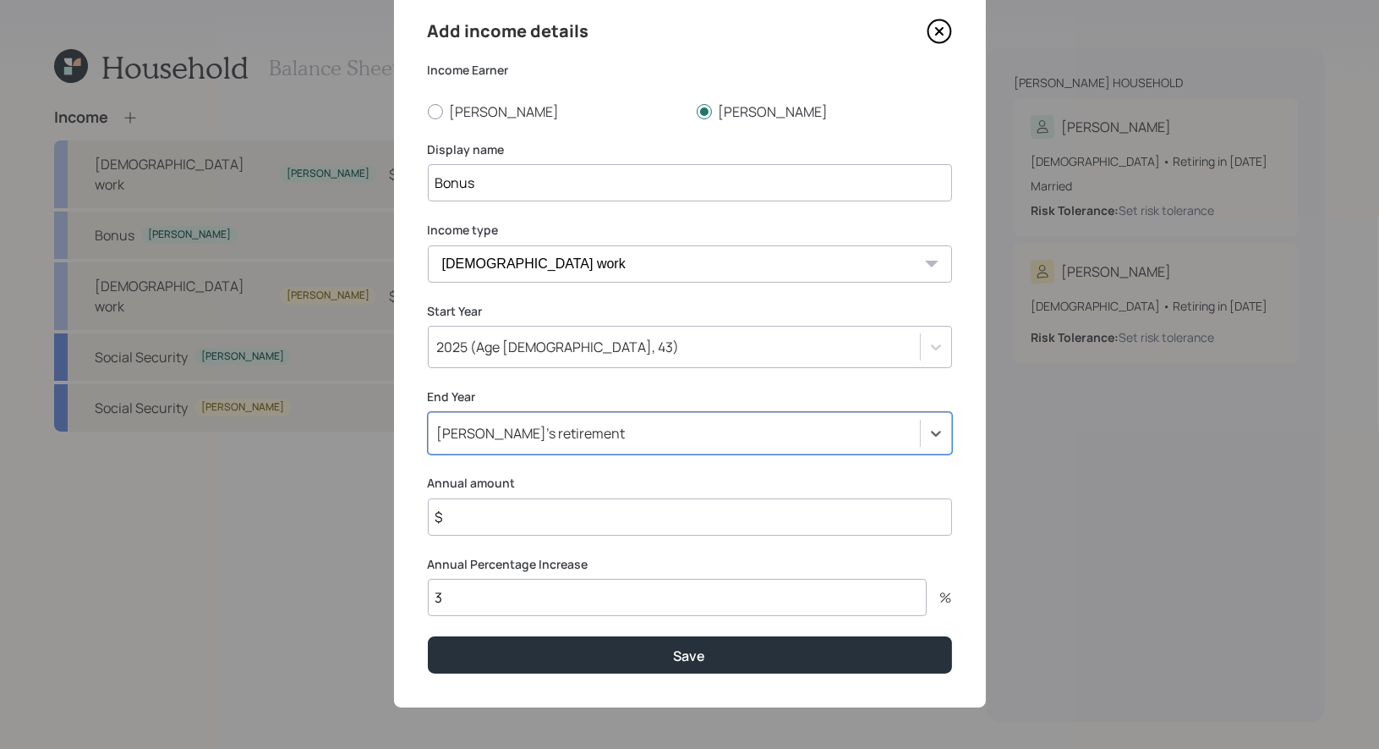
click at [514, 521] on input "$" at bounding box center [690, 516] width 524 height 37
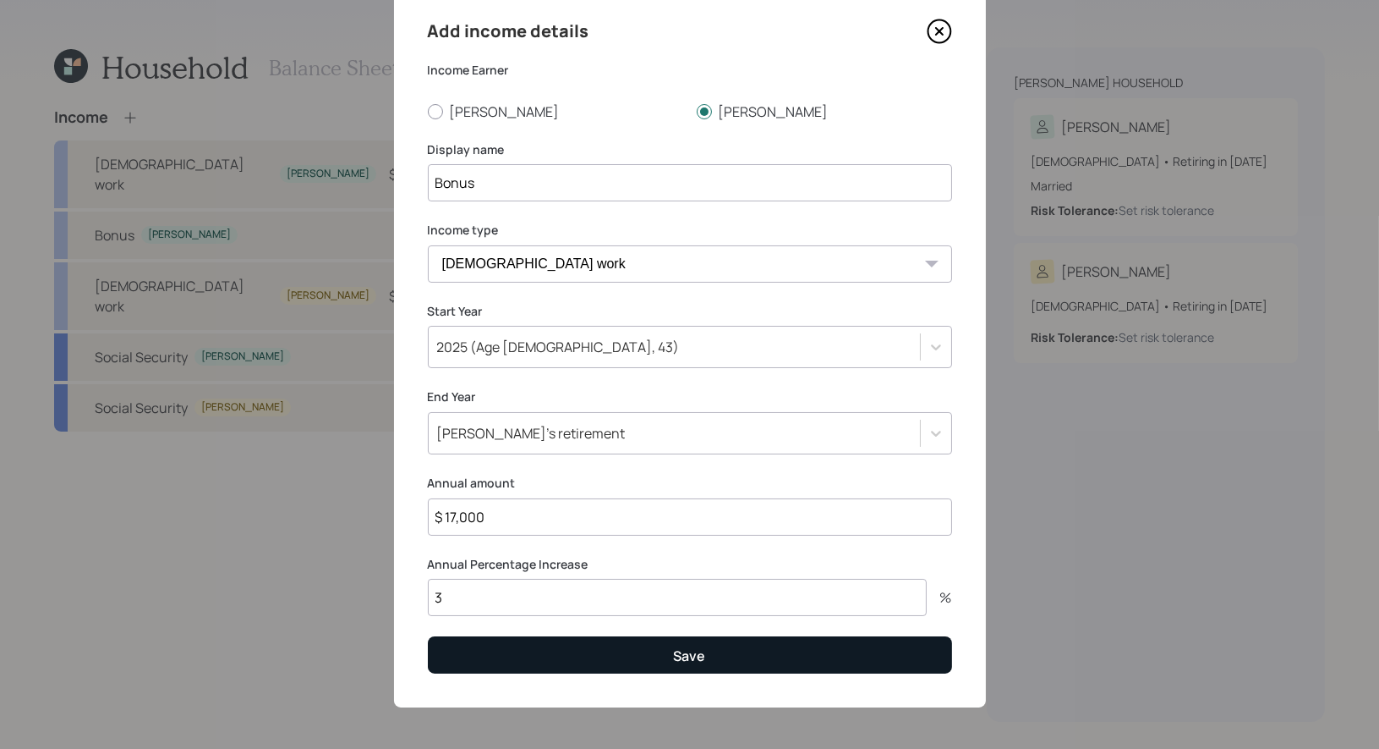
type input "$ 17,000"
click at [524, 650] on button "Save" at bounding box center [690, 654] width 524 height 36
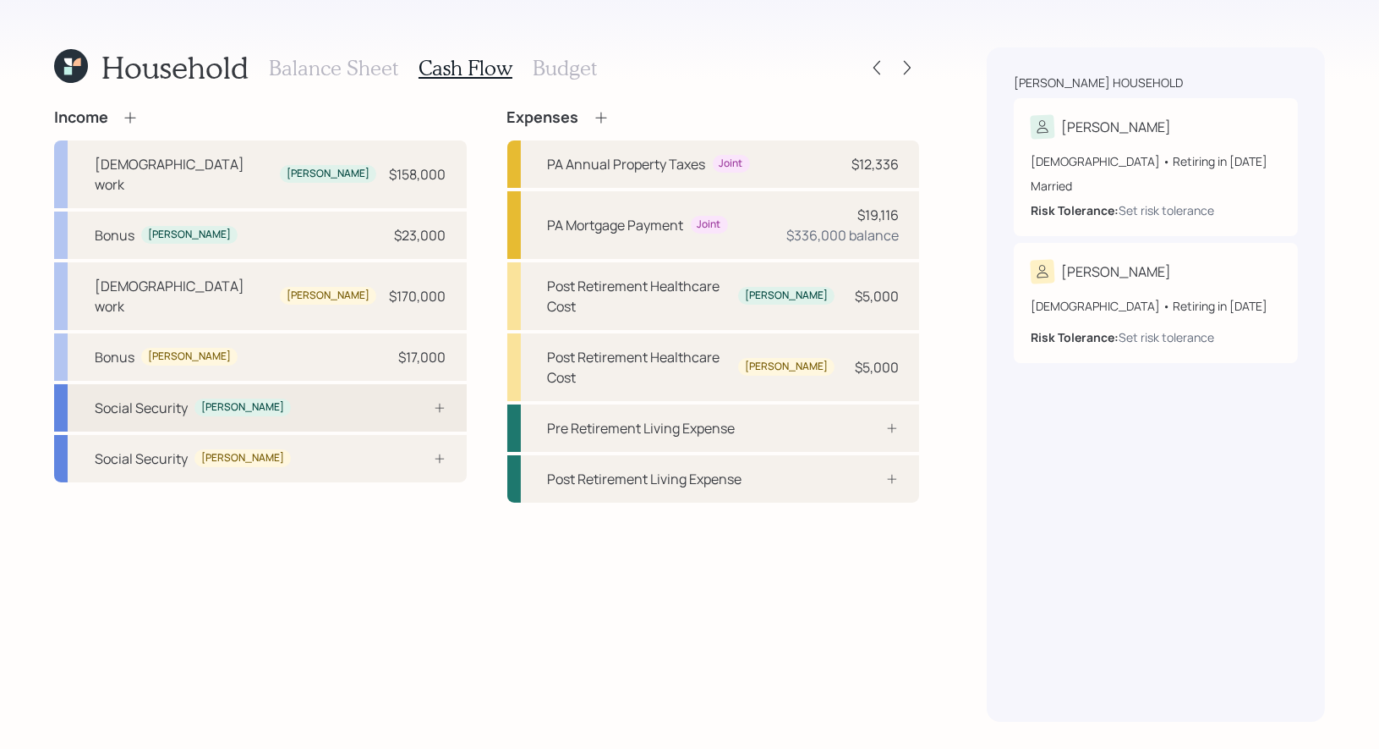
click at [393, 384] on div "Social Security Candi" at bounding box center [260, 407] width 413 height 47
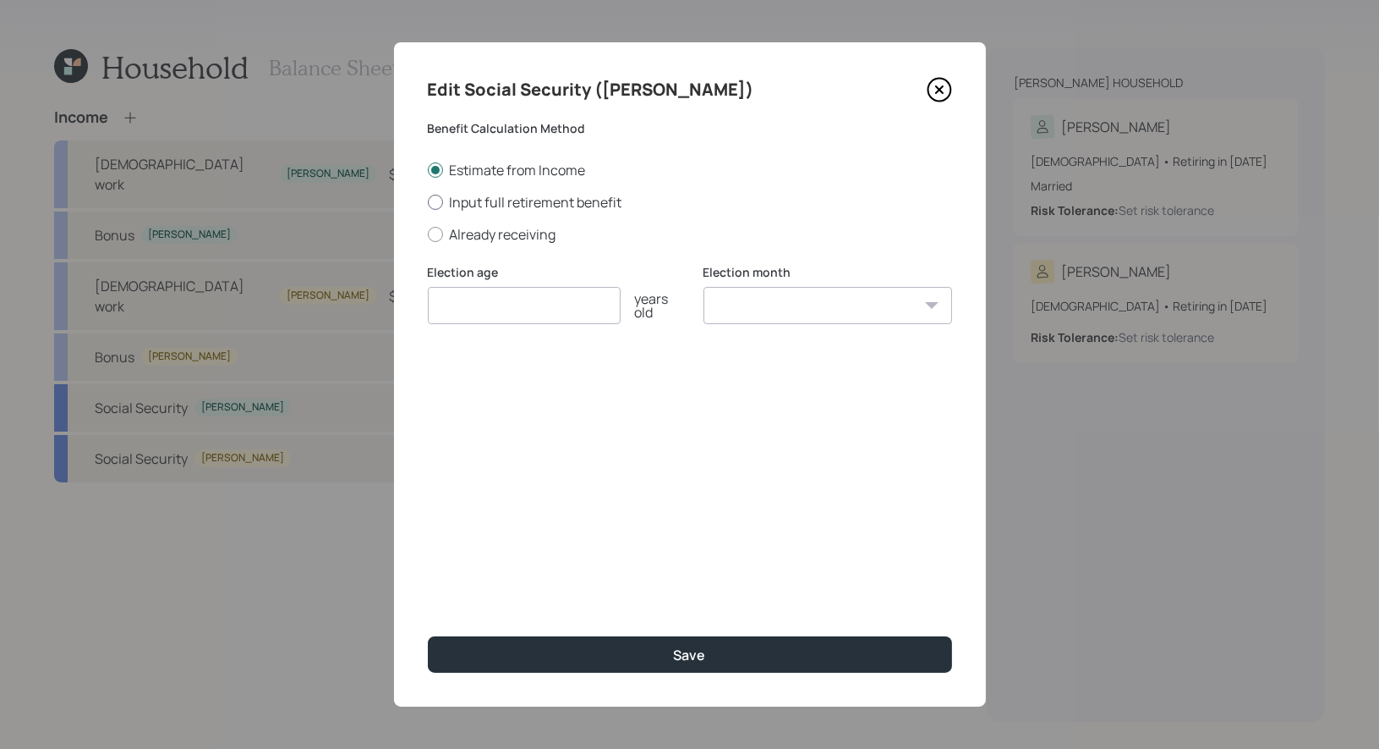
click at [436, 204] on div at bounding box center [435, 202] width 15 height 15
click at [428, 202] on input "Input full retirement benefit" at bounding box center [427, 201] width 1 height 1
radio input "true"
click at [455, 310] on input "number" at bounding box center [524, 305] width 193 height 37
type input "67"
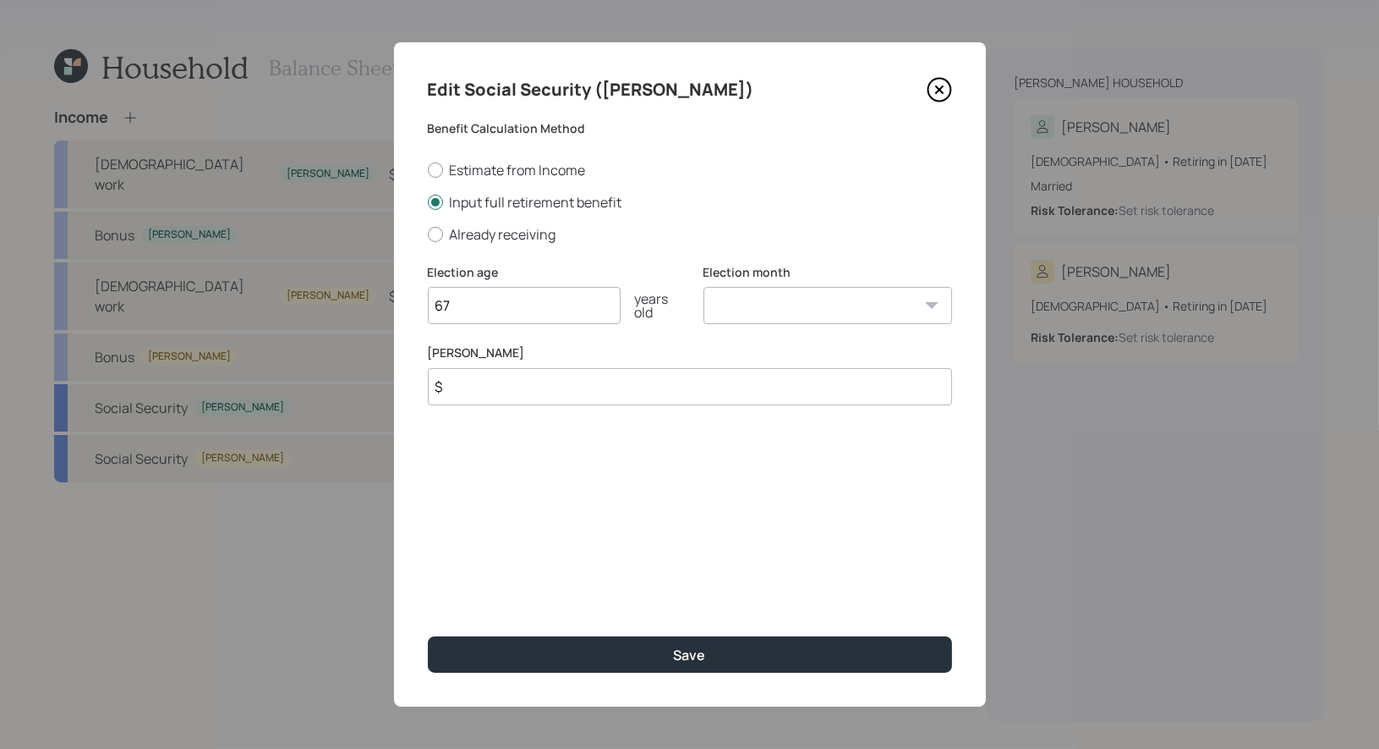
click at [743, 311] on select "January February March April May June July August September October November De…" at bounding box center [828, 305] width 249 height 37
select select "5"
click at [557, 394] on input "$" at bounding box center [690, 386] width 524 height 37
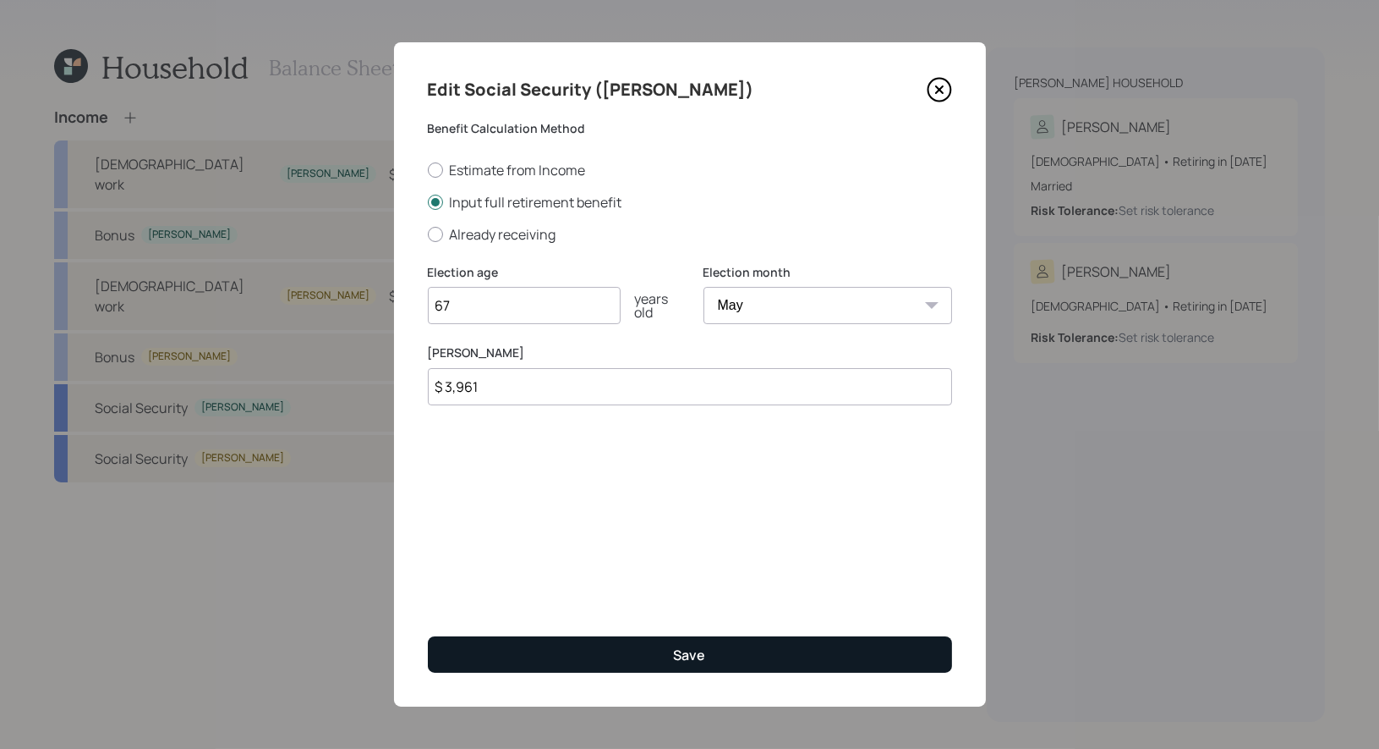
type input "$ 3,961"
click at [679, 654] on div "Save" at bounding box center [690, 654] width 32 height 19
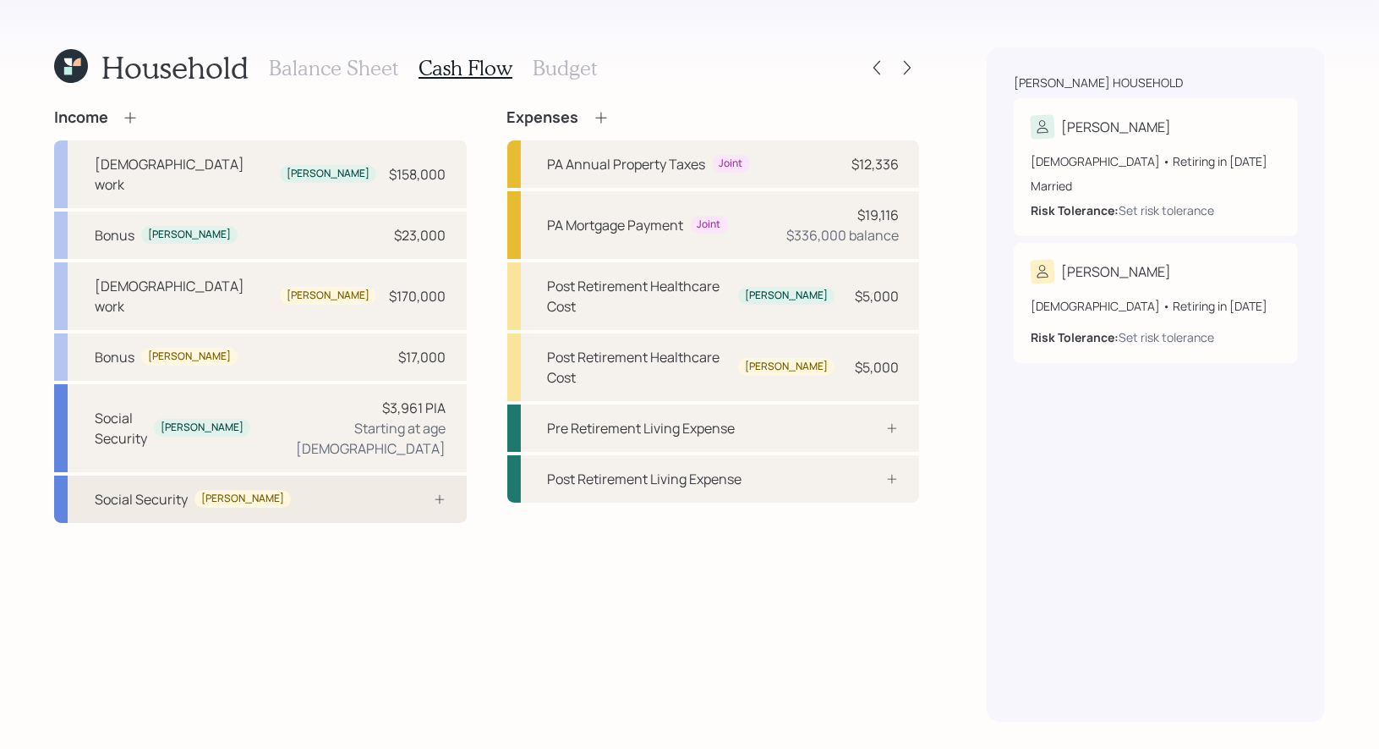
click at [254, 475] on div "Social Security John" at bounding box center [260, 498] width 413 height 47
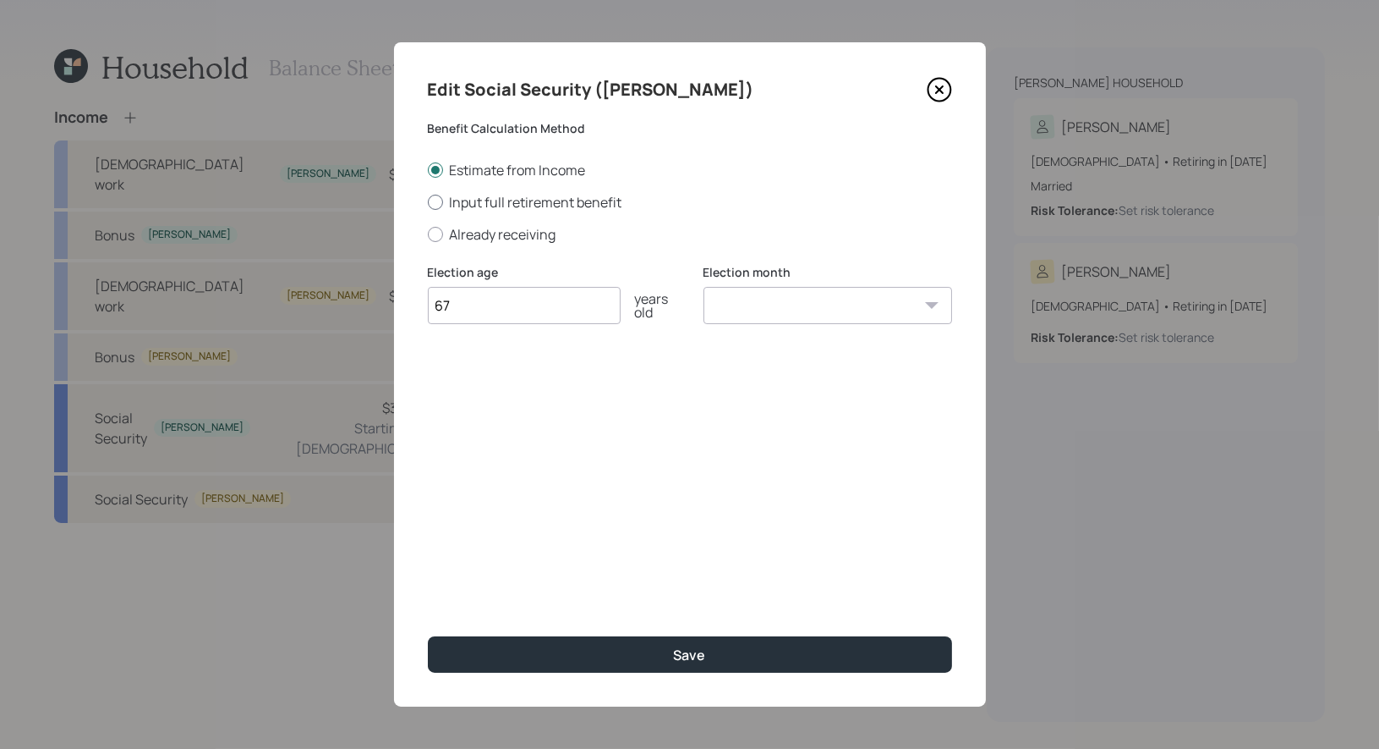
type input "67"
click at [436, 200] on div at bounding box center [435, 202] width 15 height 15
click at [428, 201] on input "Input full retirement benefit" at bounding box center [427, 201] width 1 height 1
radio input "true"
click at [771, 310] on select "January February March April May June July August September October November De…" at bounding box center [828, 305] width 249 height 37
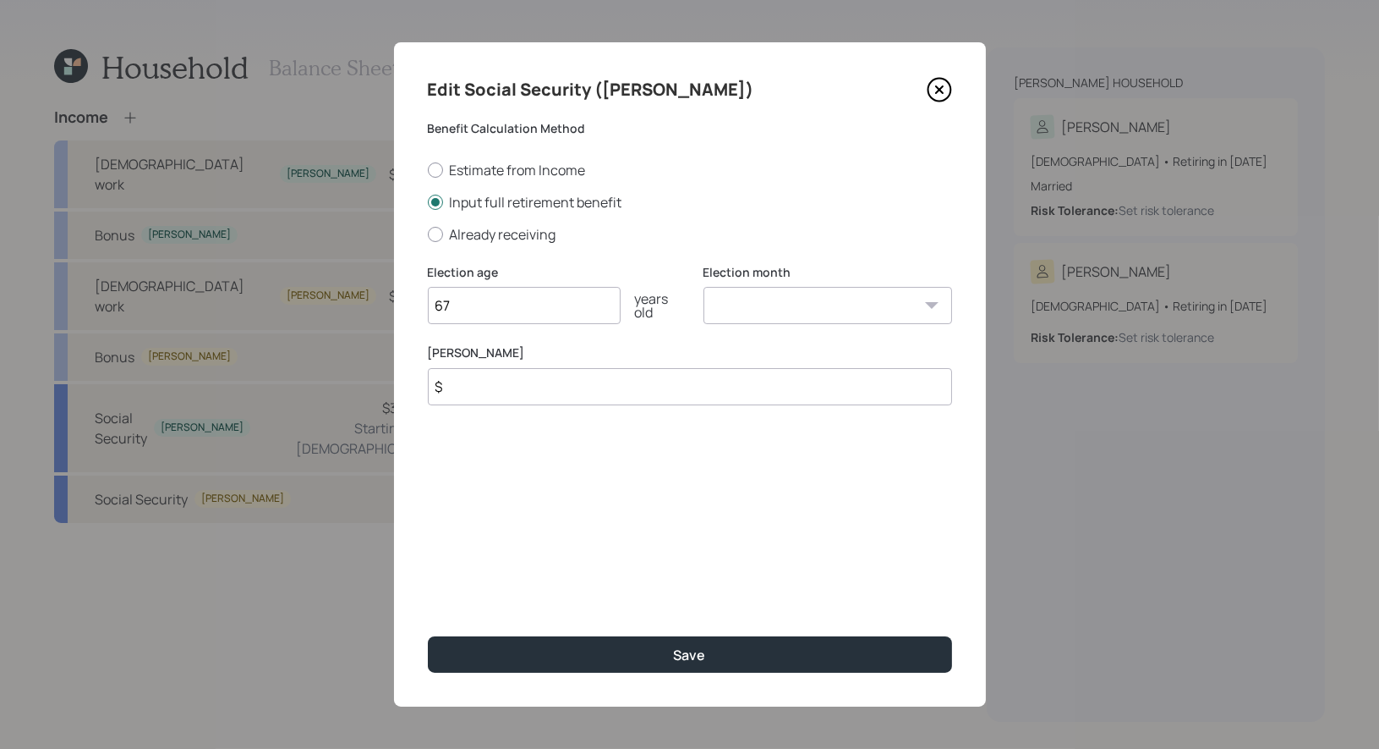
select select "11"
click at [532, 392] on input "$" at bounding box center [690, 386] width 524 height 37
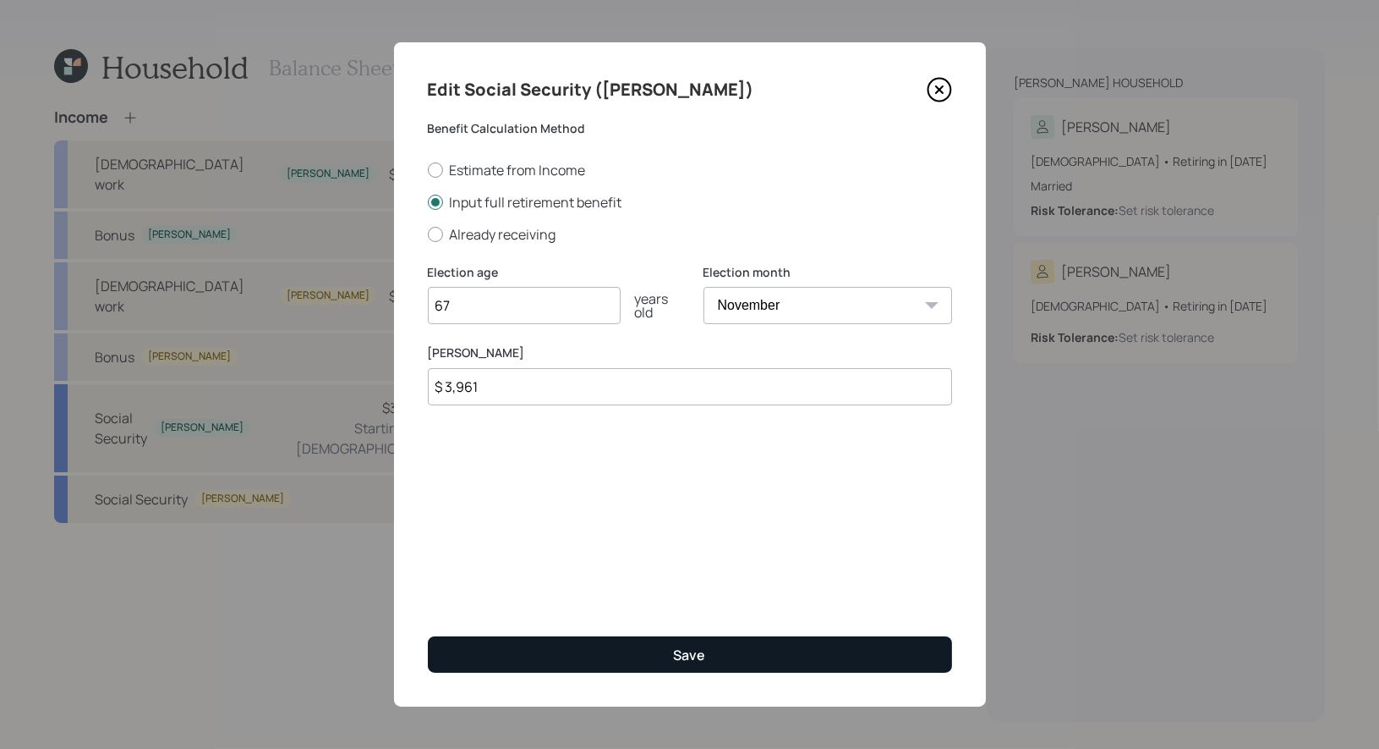
type input "$ 3,961"
click at [587, 649] on button "Save" at bounding box center [690, 654] width 524 height 36
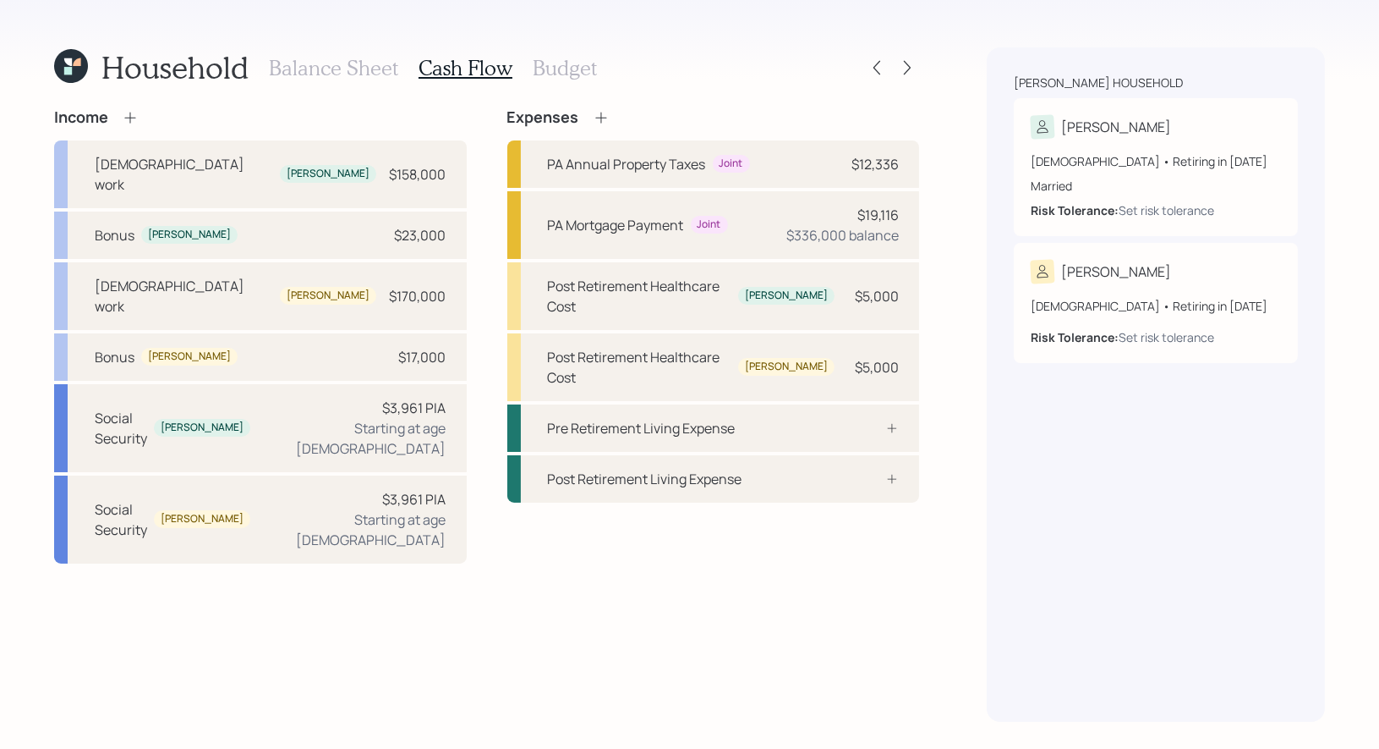
click at [536, 69] on h3 "Budget" at bounding box center [565, 68] width 64 height 25
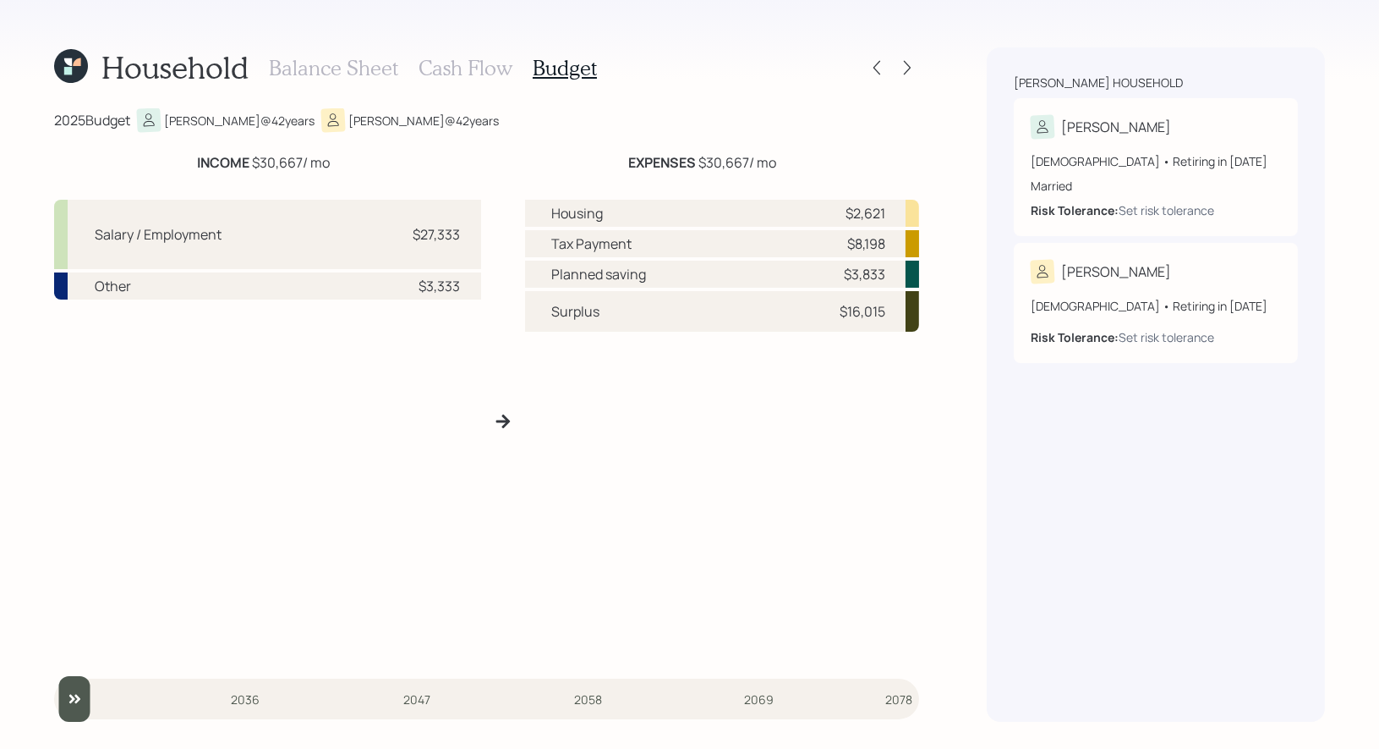
click at [454, 66] on h3 "Cash Flow" at bounding box center [466, 68] width 94 height 25
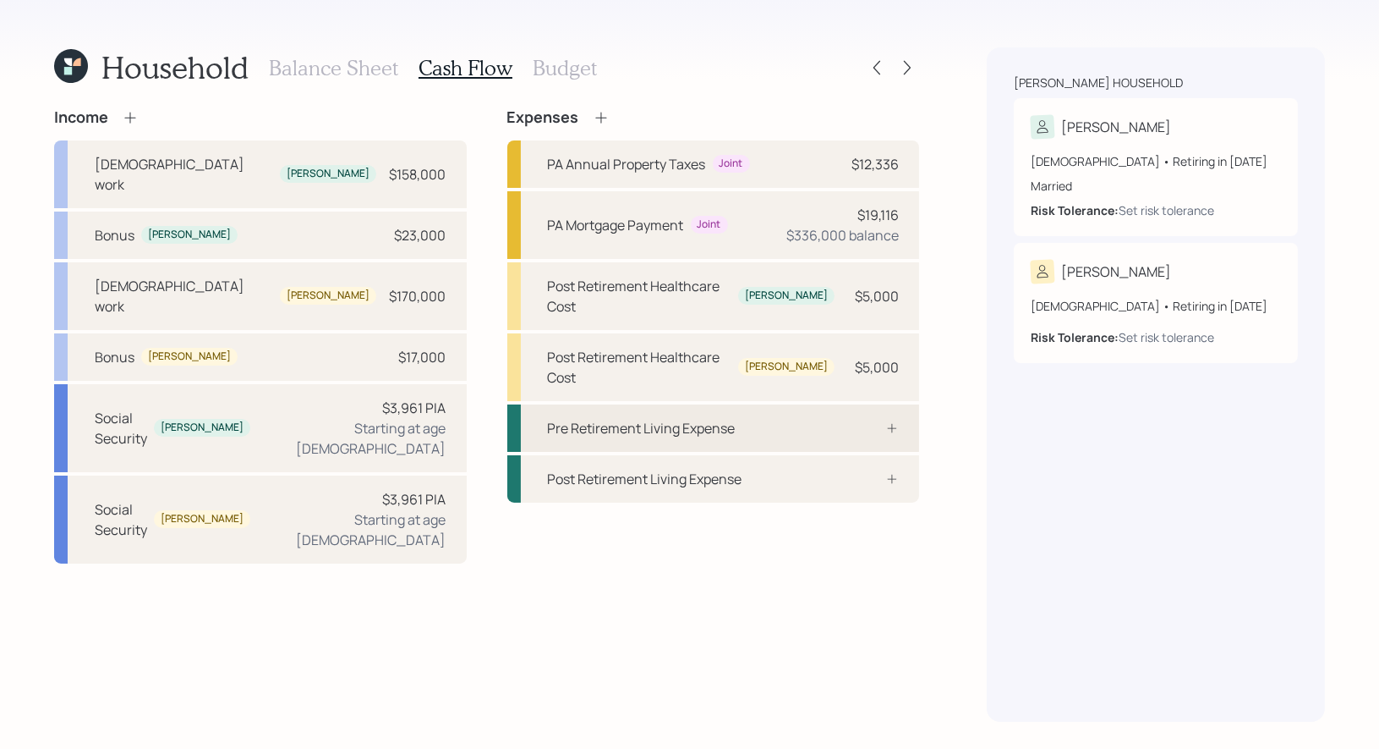
click at [642, 418] on div "Pre Retirement Living Expense" at bounding box center [642, 428] width 188 height 20
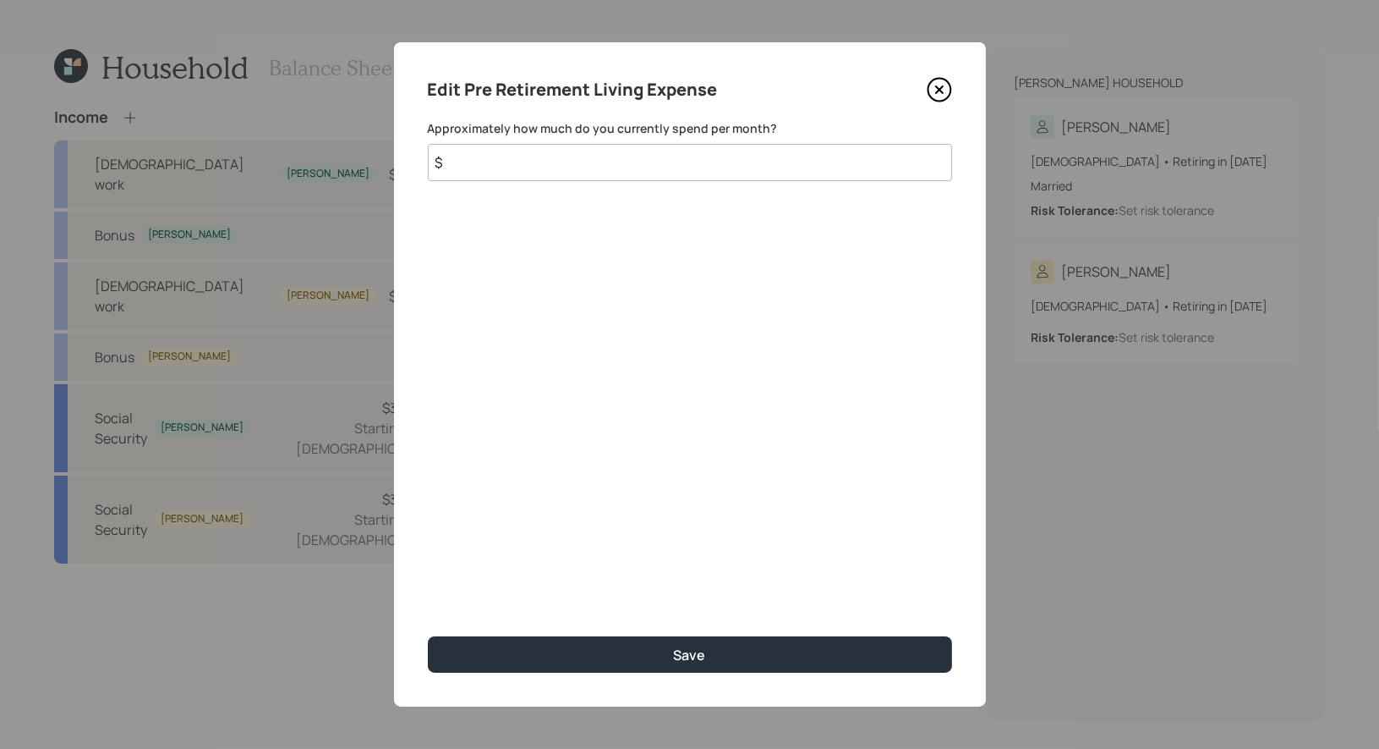
click at [540, 156] on input "$" at bounding box center [690, 162] width 524 height 37
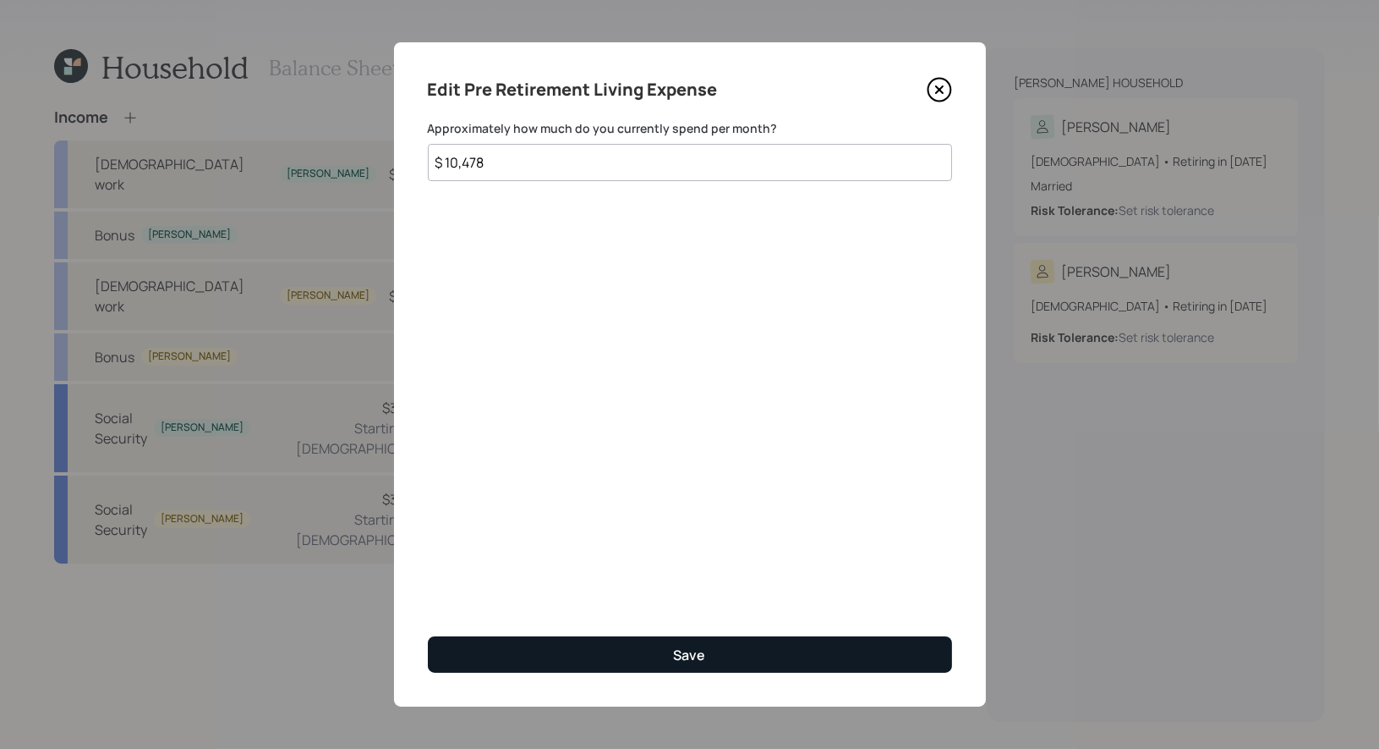
type input "$ 10,478"
click at [560, 664] on button "Save" at bounding box center [690, 654] width 524 height 36
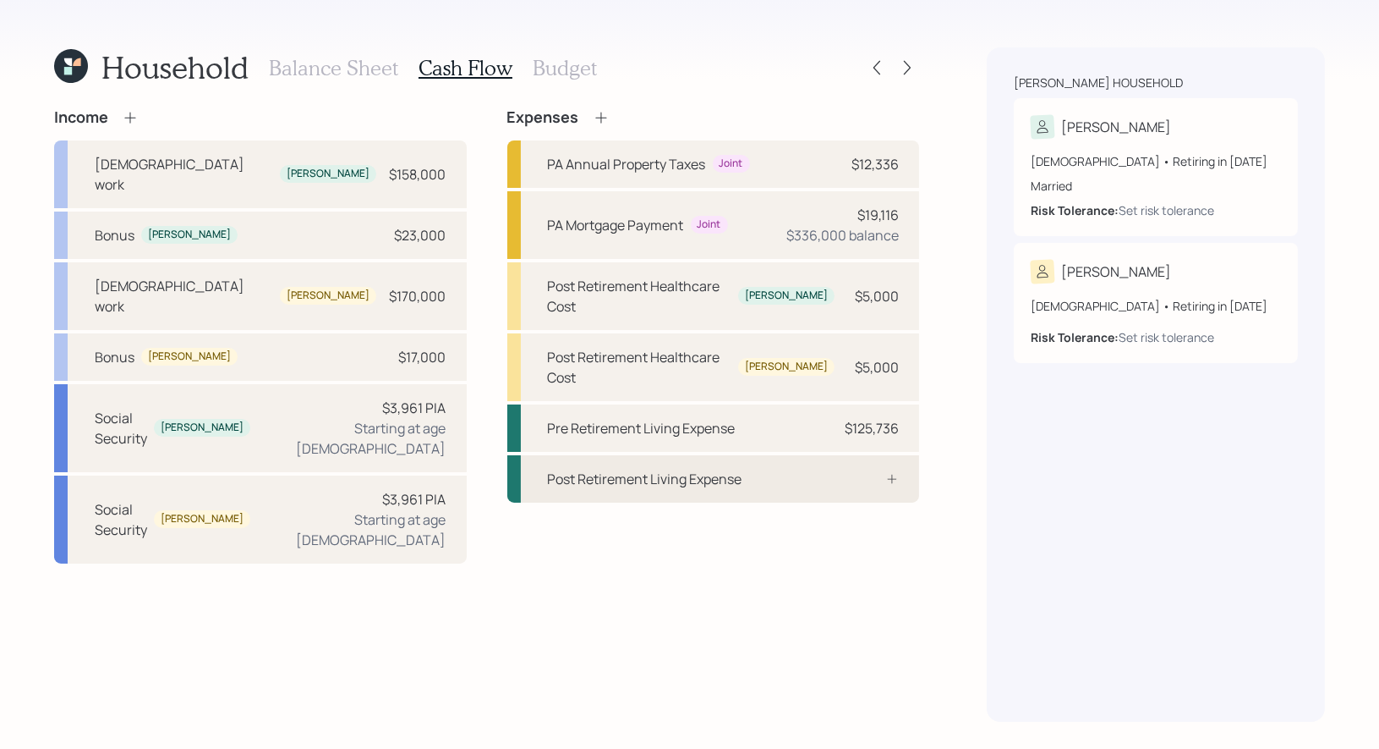
click at [662, 469] on div "Post Retirement Living Expense" at bounding box center [645, 479] width 195 height 20
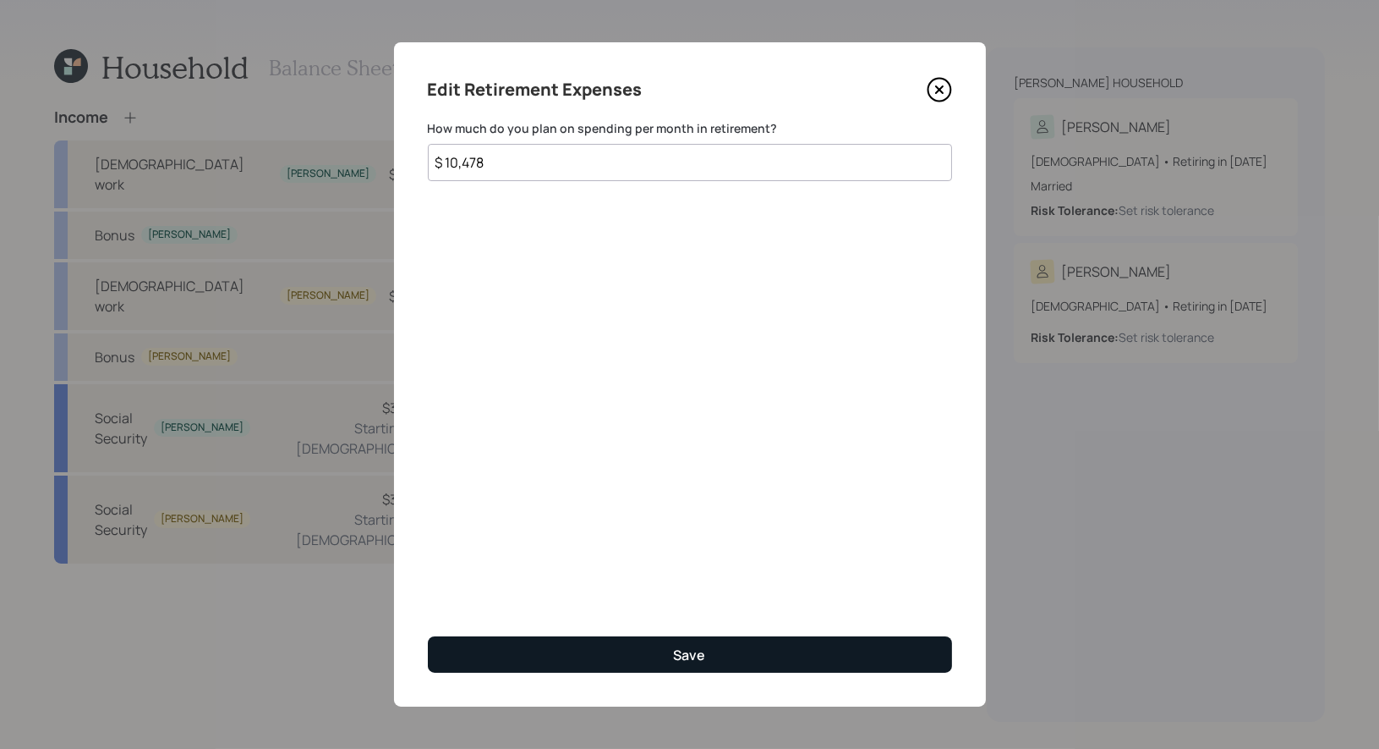
type input "$ 10,478"
click at [558, 654] on button "Save" at bounding box center [690, 654] width 524 height 36
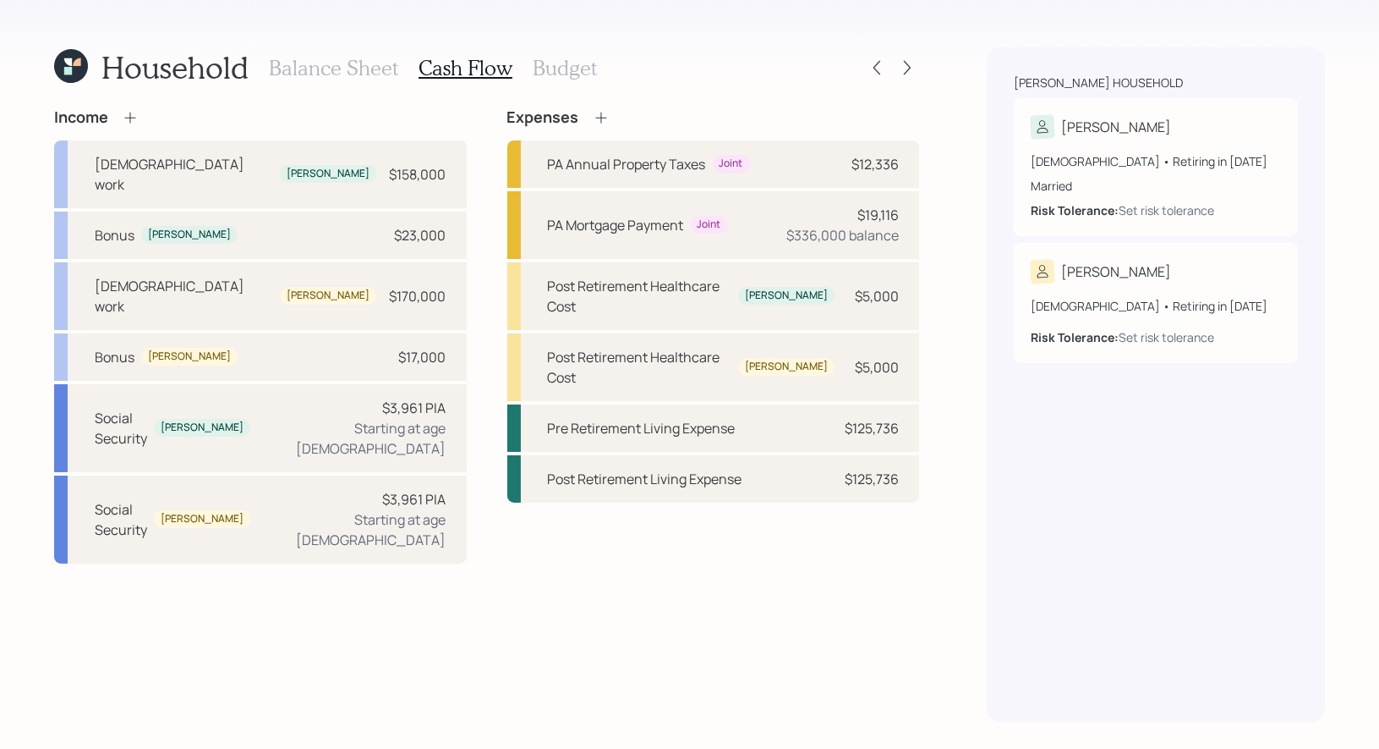
click at [549, 61] on h3 "Budget" at bounding box center [565, 68] width 64 height 25
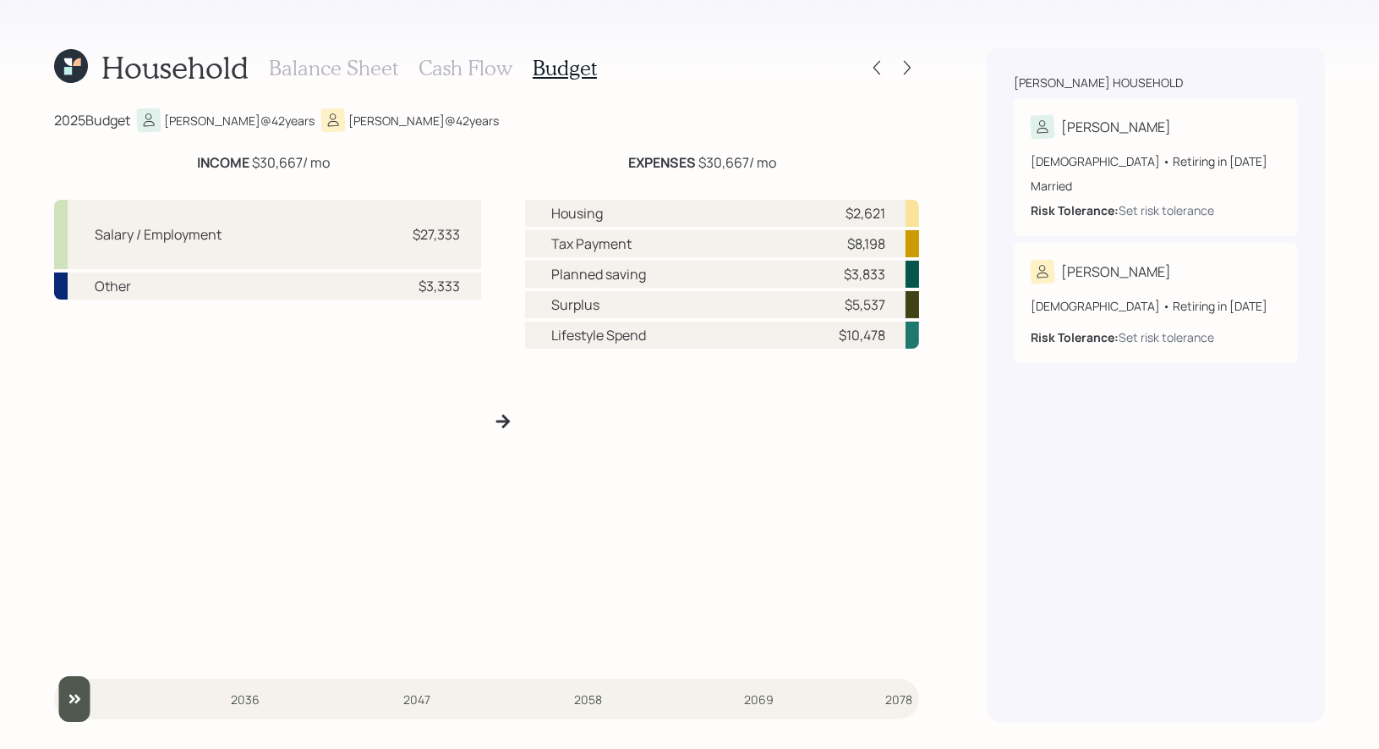
click at [481, 69] on h3 "Cash Flow" at bounding box center [466, 68] width 94 height 25
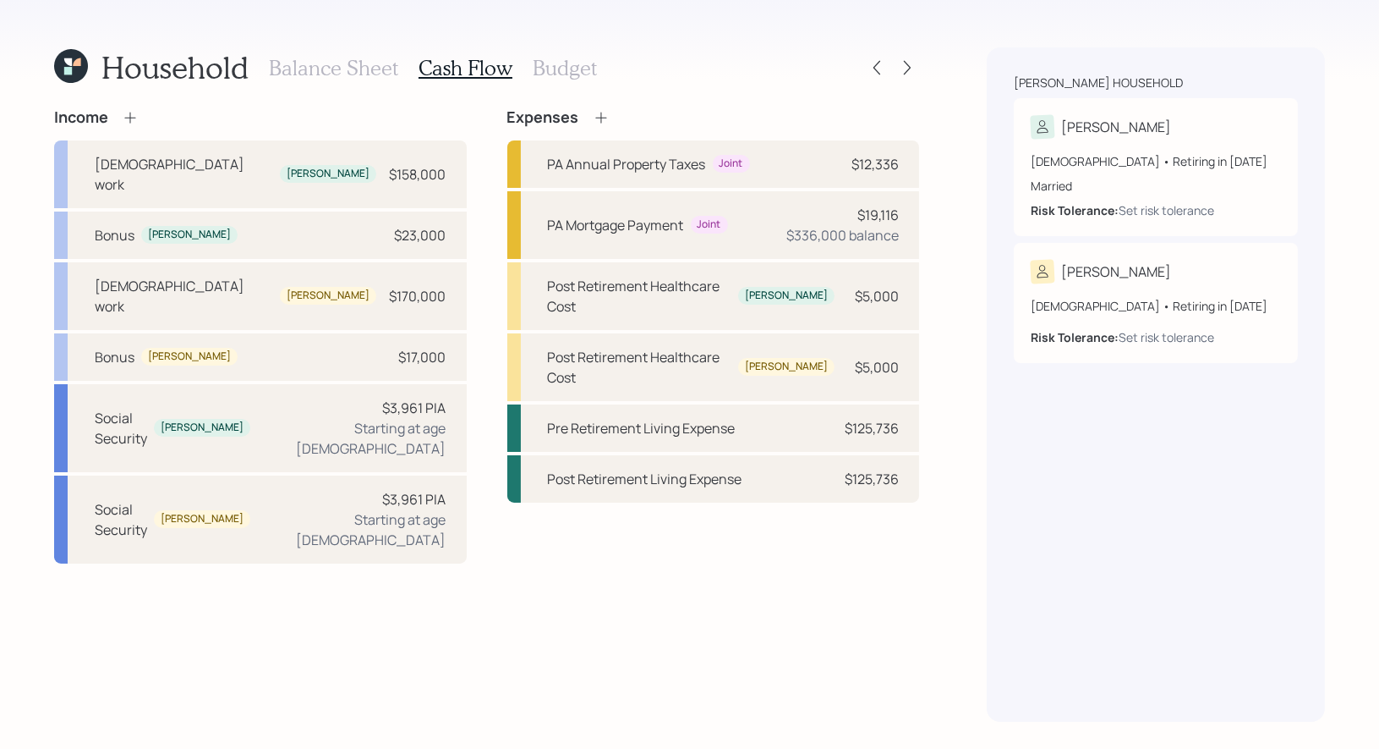
click at [597, 117] on icon at bounding box center [601, 117] width 17 height 17
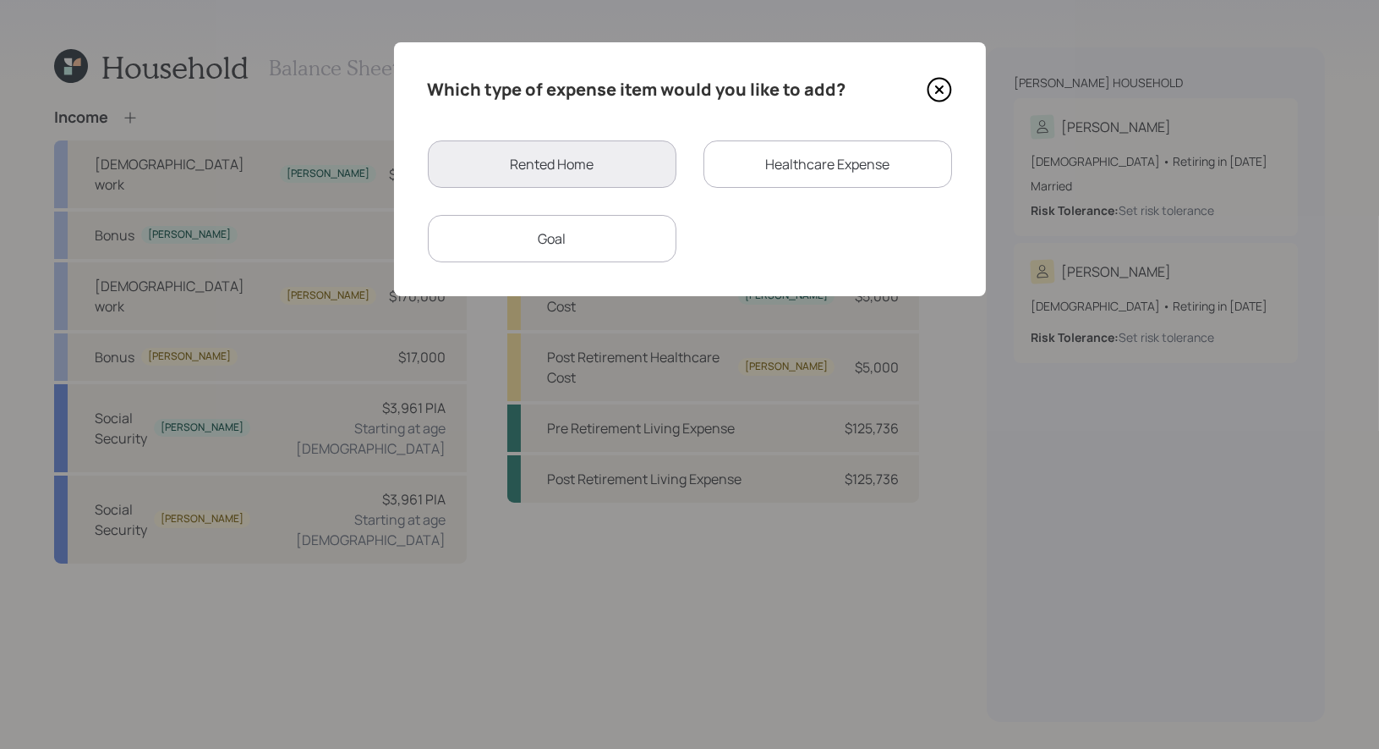
click at [551, 254] on div "Goal" at bounding box center [552, 238] width 249 height 47
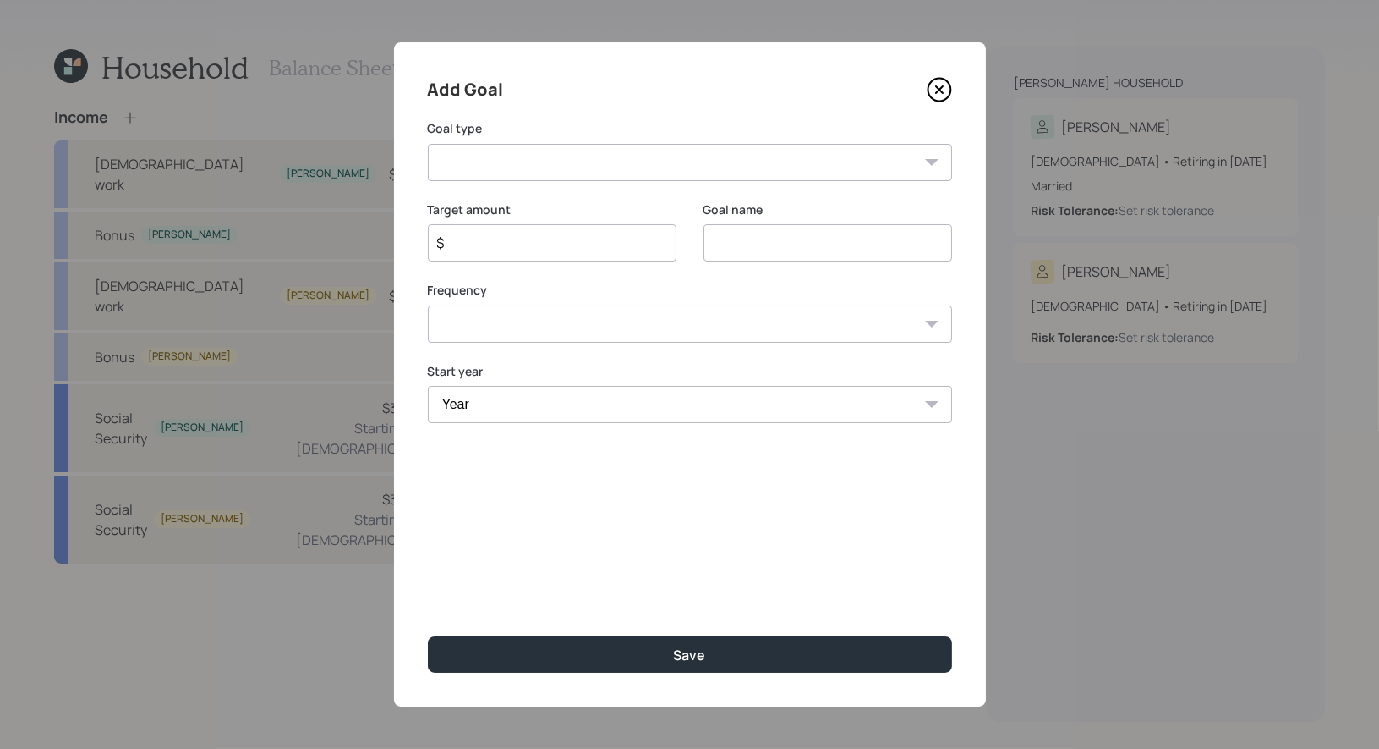
click at [690, 170] on select "Create an emergency fund Donate to charity Purchase a home Make a purchase Supp…" at bounding box center [690, 162] width 524 height 37
select select "other"
click at [848, 244] on input "Other" at bounding box center [828, 242] width 249 height 37
type input "Car Purchase"
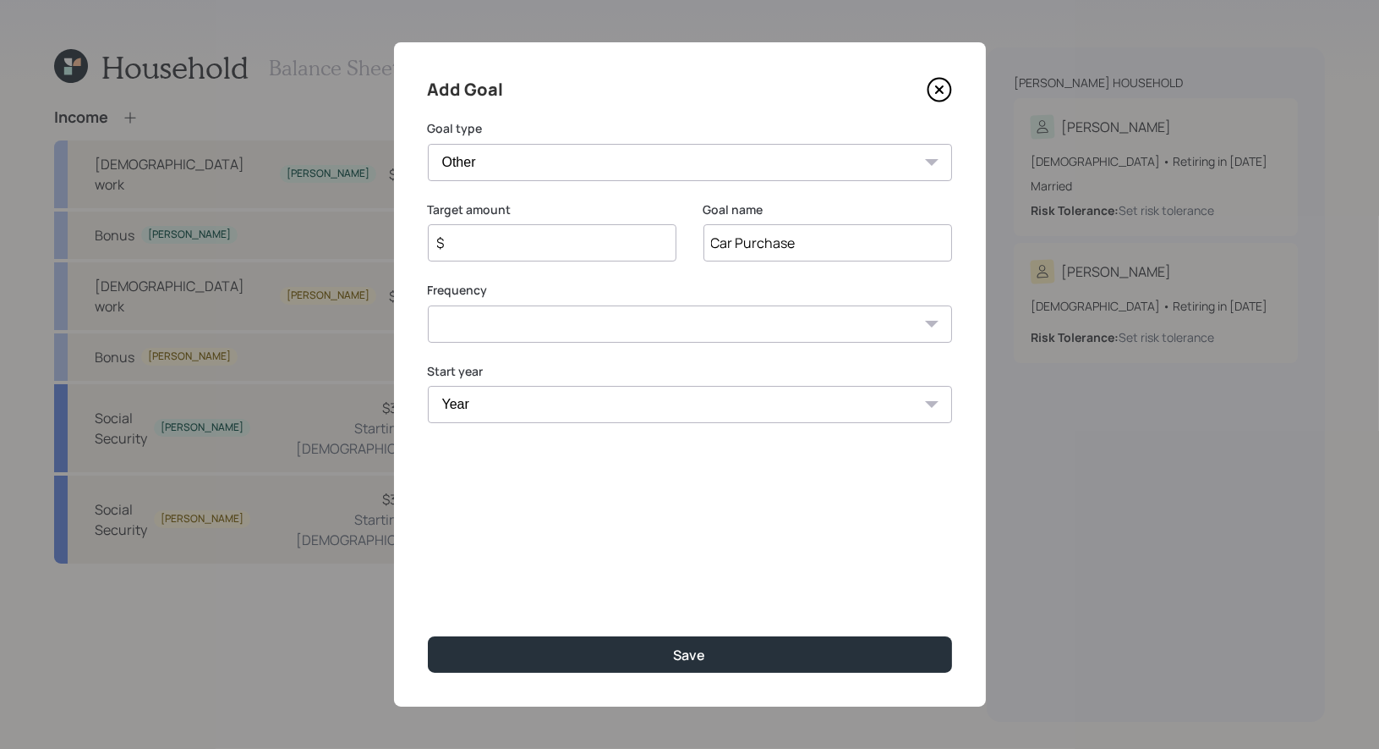
click at [603, 320] on select "One time Every 1 year Every 2 years Every 3 years Every 4 years Every 5 years E…" at bounding box center [690, 323] width 524 height 37
click at [522, 329] on select "One time Every 1 year Every 2 years Every 3 years Every 4 years Every 5 years E…" at bounding box center [690, 323] width 524 height 37
select select "5"
click at [511, 243] on input "$" at bounding box center [546, 243] width 220 height 20
type input "$ 60,000"
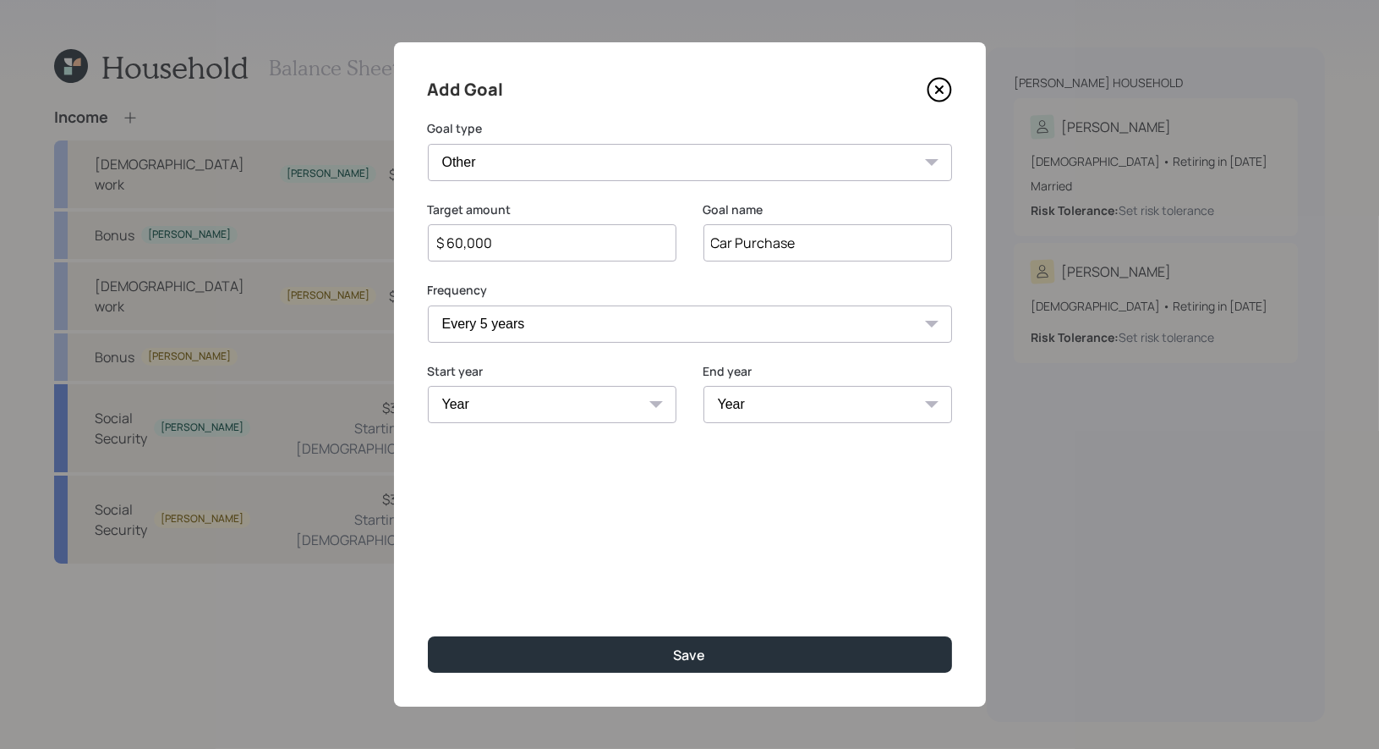
click at [569, 410] on select "Year 2025 2026 2027 2028 2029 2030 2031 2032 2033 2034 2035 2036 2037 2038 2039…" at bounding box center [552, 404] width 249 height 37
select select "2025"
click at [840, 403] on select "Year 2025 2026 2027 2028 2029 2030 2031 2032 2033 2034 2035 2036 2037 2038 2039…" at bounding box center [828, 404] width 249 height 37
select select "2077"
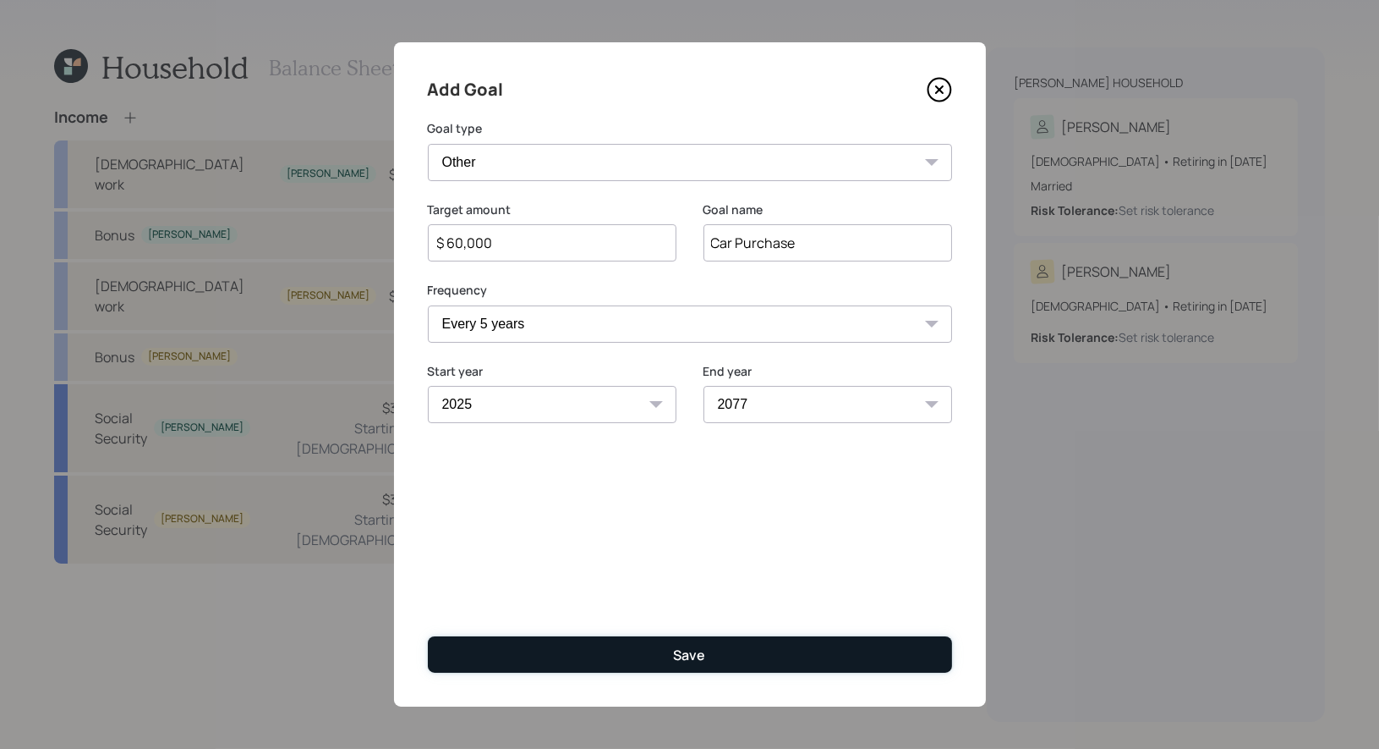
click at [667, 655] on button "Save" at bounding box center [690, 654] width 524 height 36
type input "$"
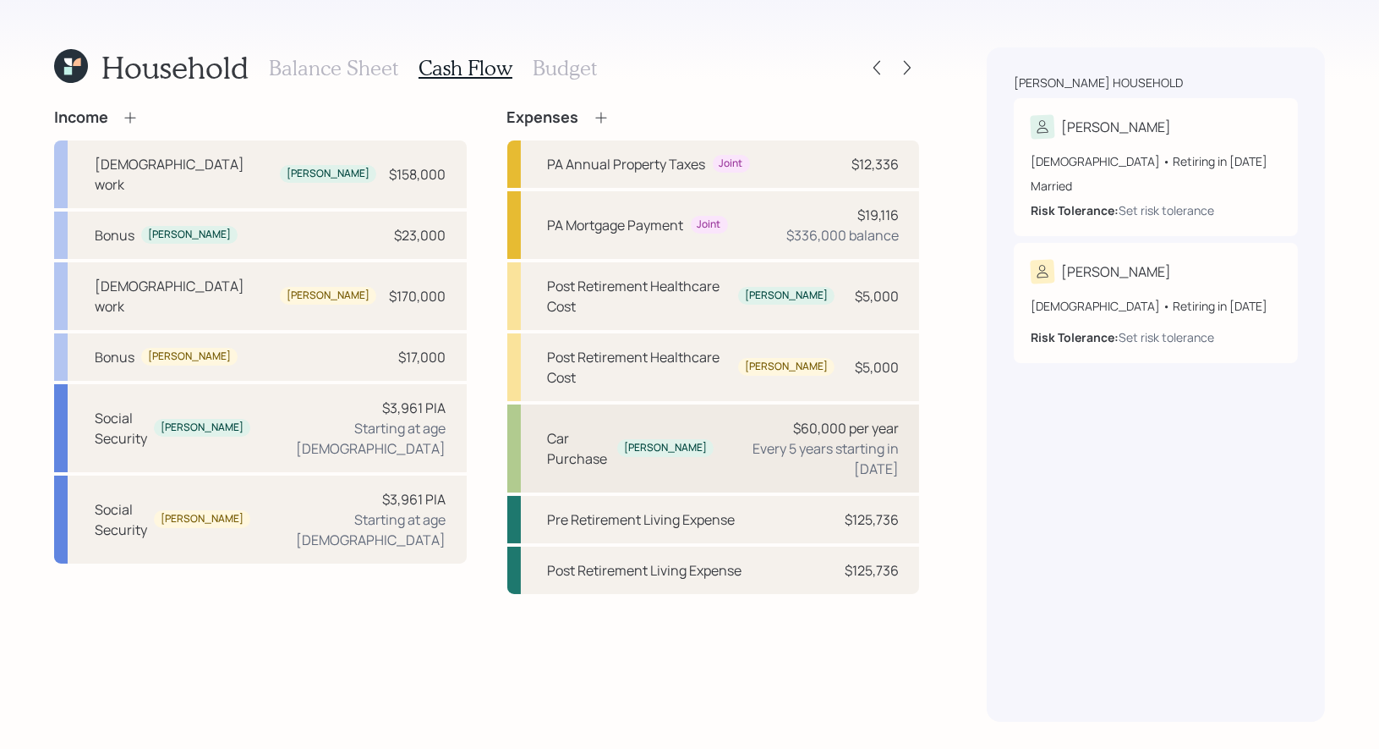
click at [755, 418] on div "$60,000 per year Every 5 years starting in 2025" at bounding box center [813, 448] width 172 height 61
select select "5"
select select "2077"
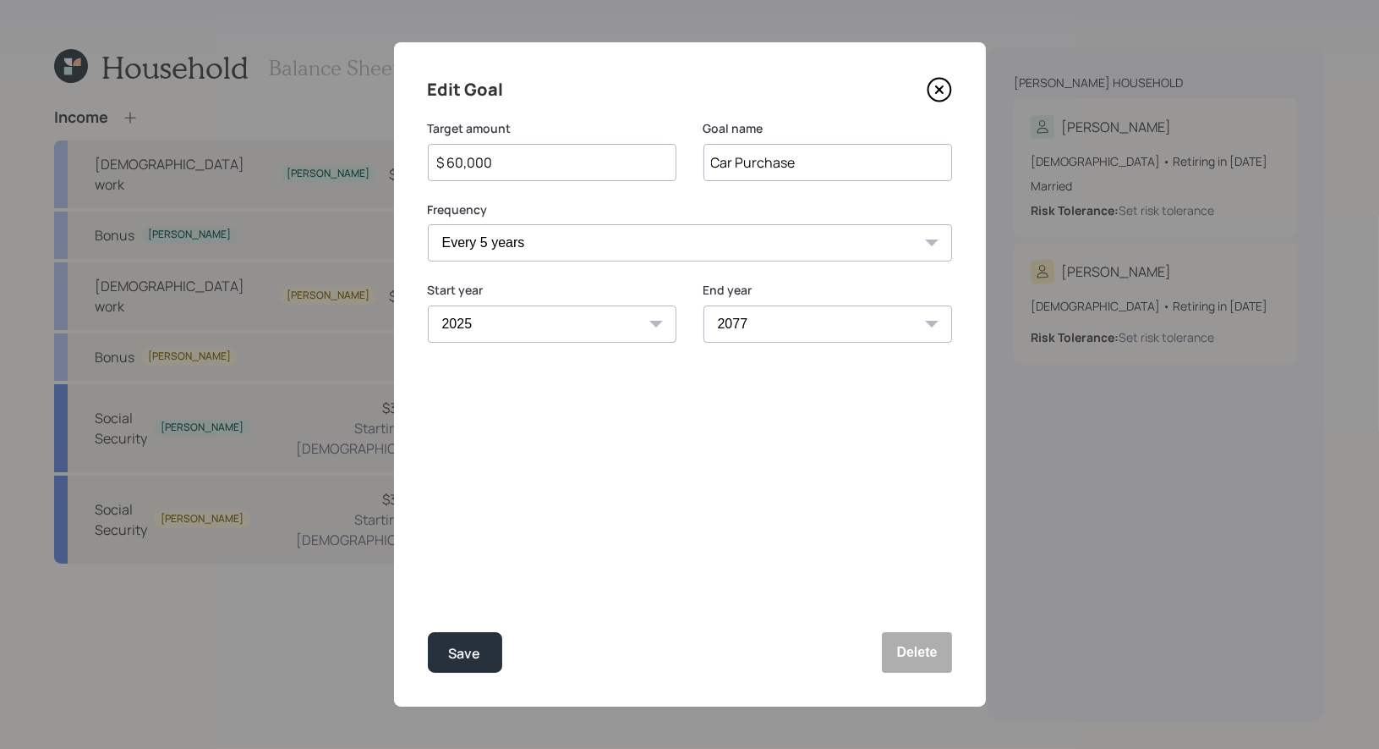
click at [546, 331] on select "2025 2026 2027 2028 2029 2030 2031 2032 2033 2034 2035 2036 2037 2038 2039 2040…" at bounding box center [552, 323] width 249 height 37
click at [467, 659] on div "Save" at bounding box center [465, 653] width 32 height 23
select select "2025"
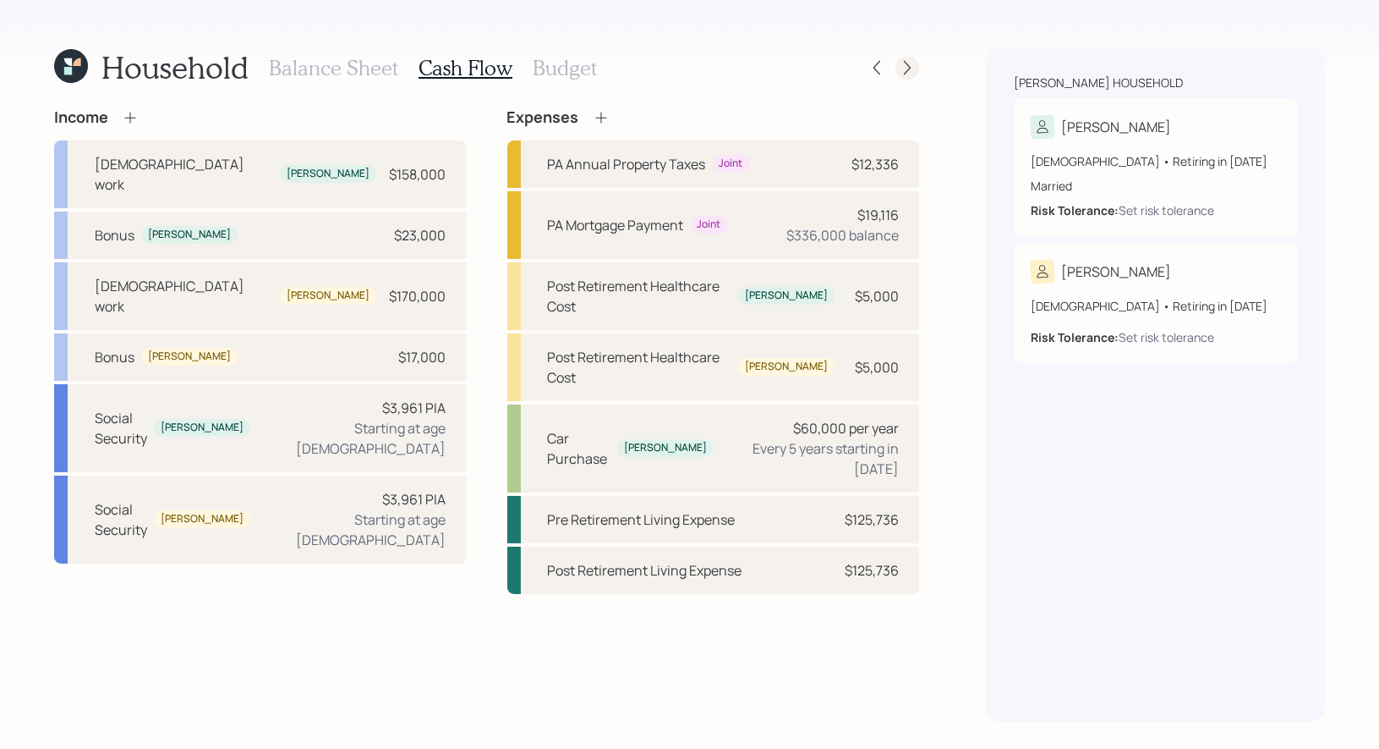
click at [911, 69] on icon at bounding box center [907, 67] width 17 height 17
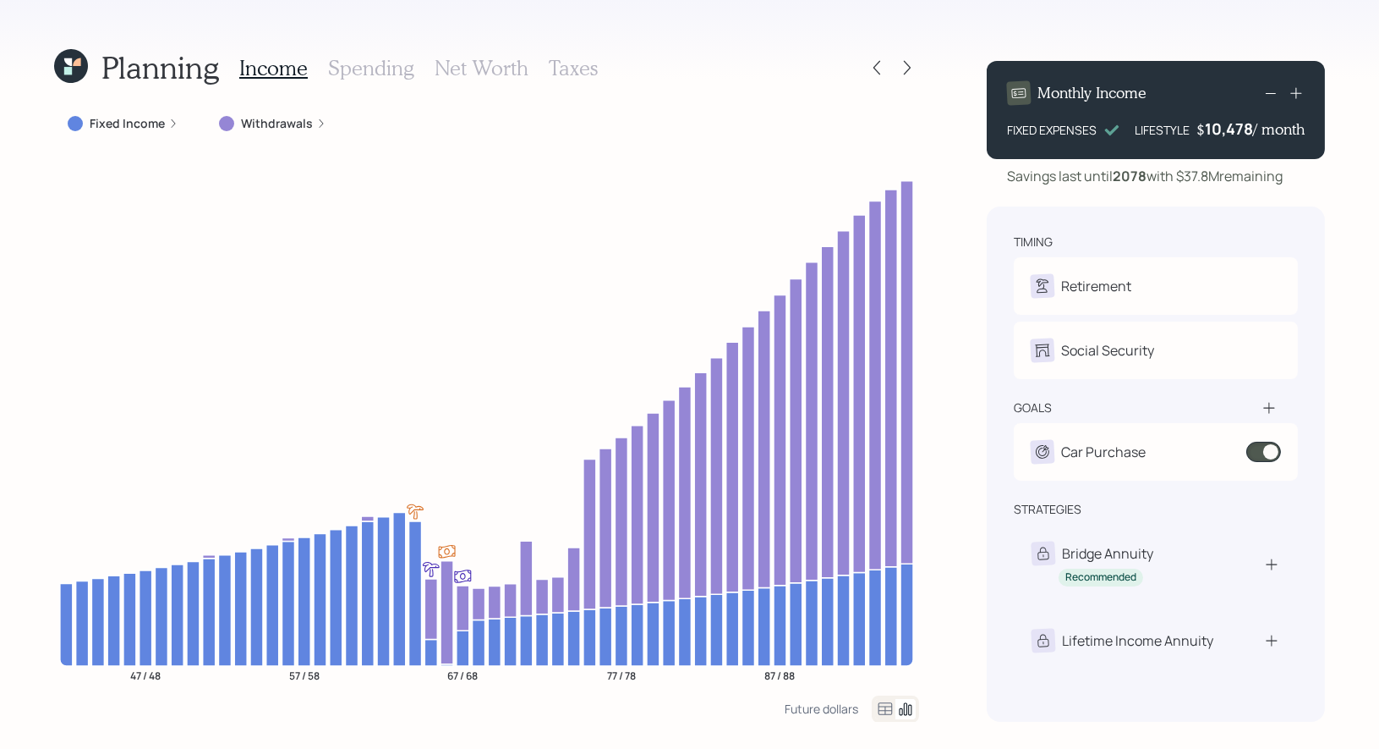
click at [144, 117] on label "Fixed Income" at bounding box center [127, 123] width 75 height 17
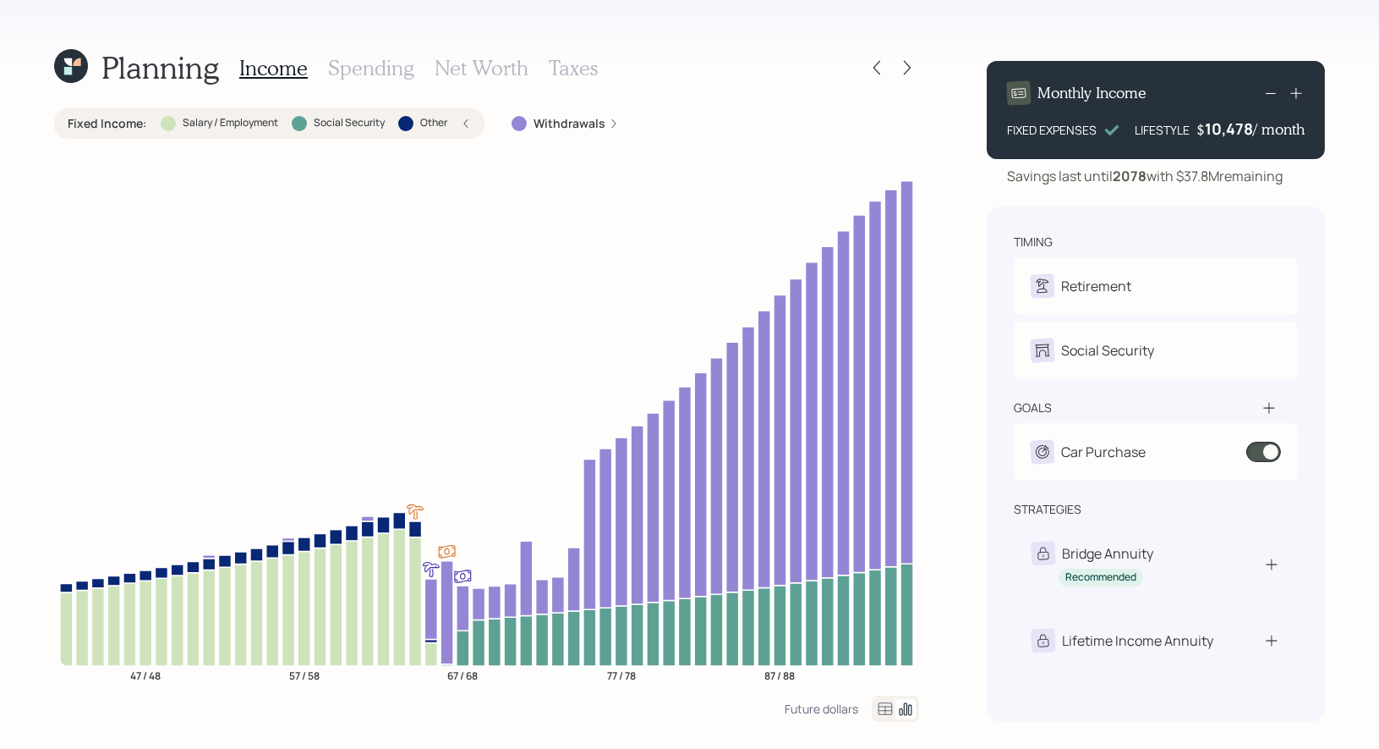
click at [463, 125] on icon at bounding box center [466, 123] width 10 height 10
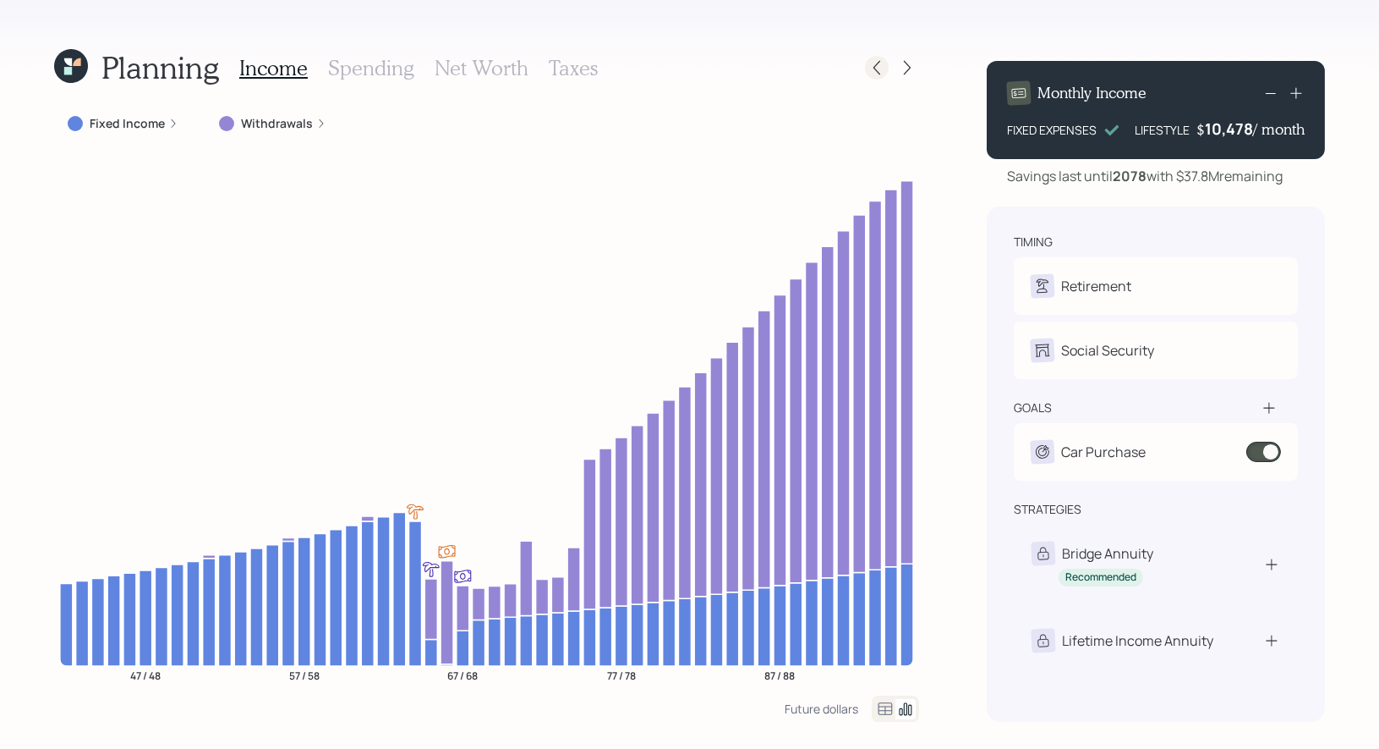
click at [880, 71] on icon at bounding box center [877, 67] width 17 height 17
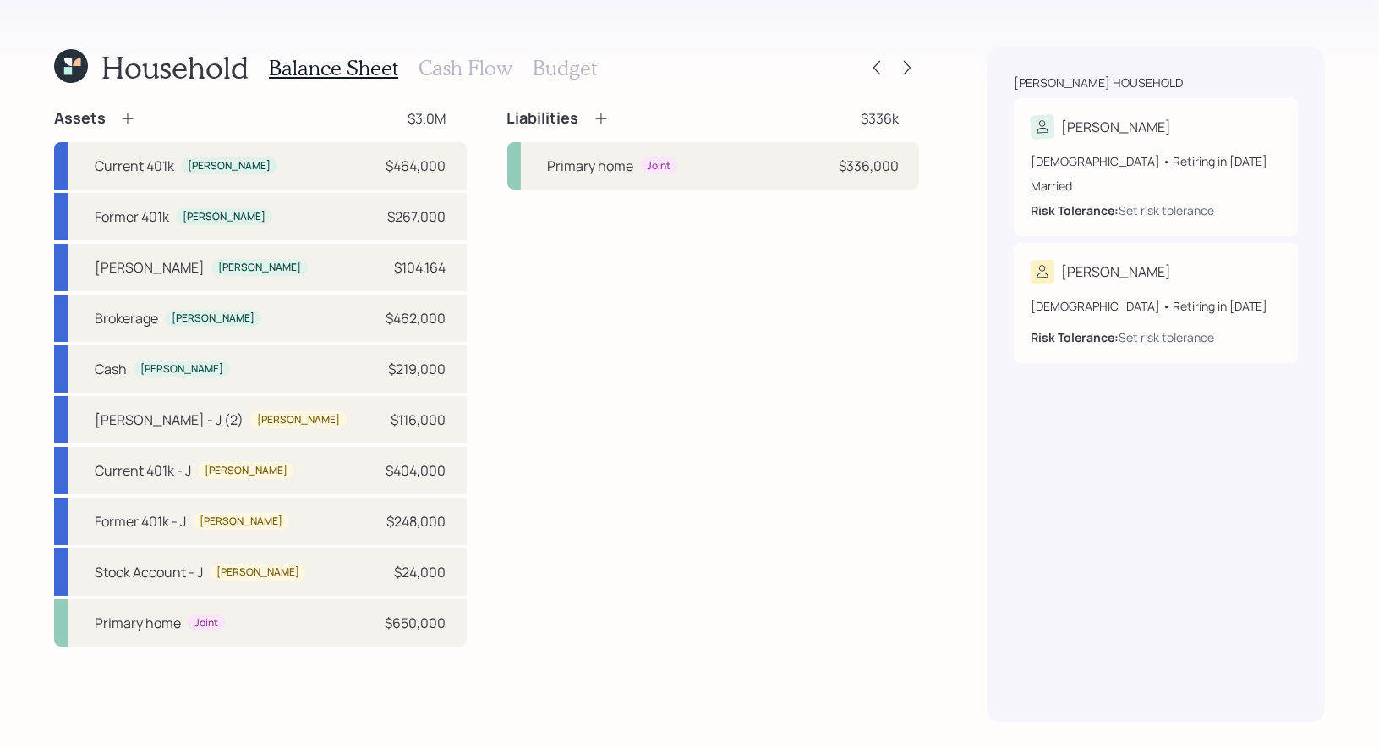
click at [491, 71] on h3 "Cash Flow" at bounding box center [466, 68] width 94 height 25
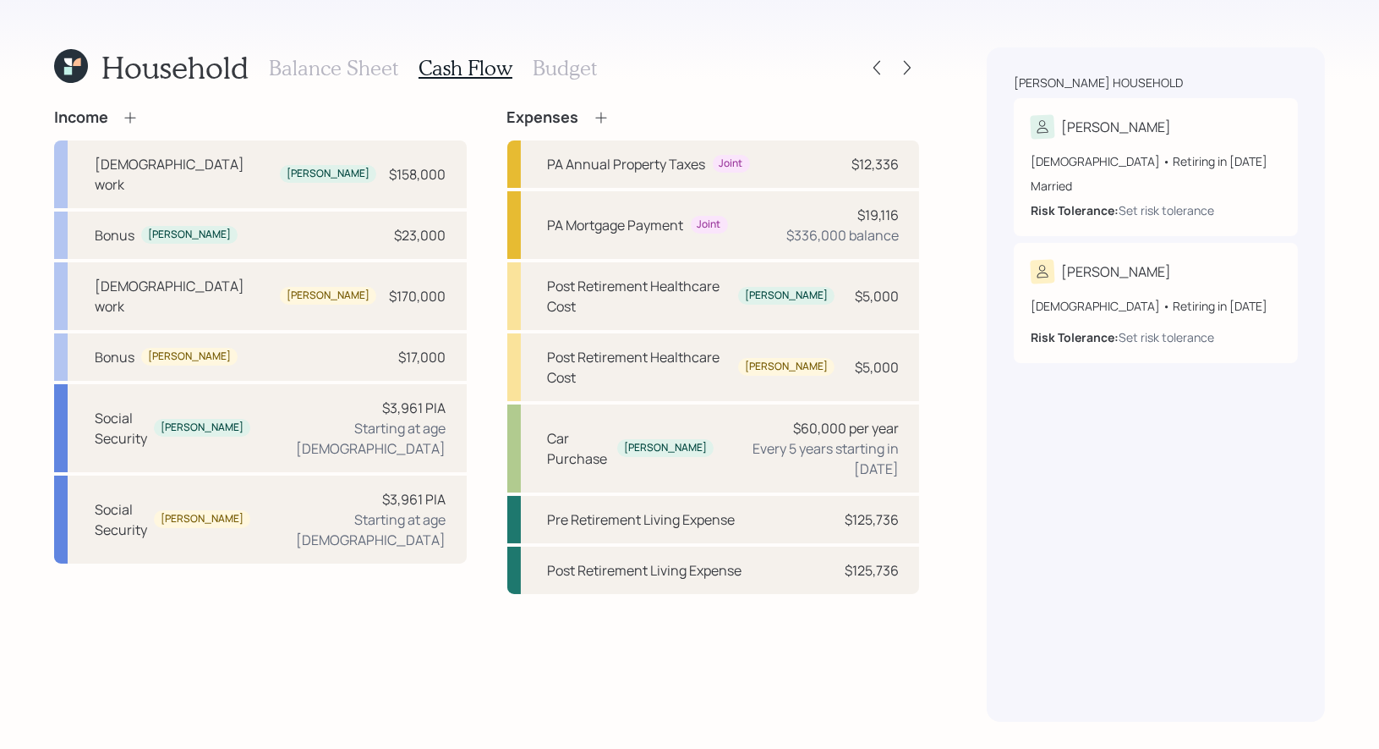
click at [606, 117] on icon at bounding box center [601, 117] width 17 height 17
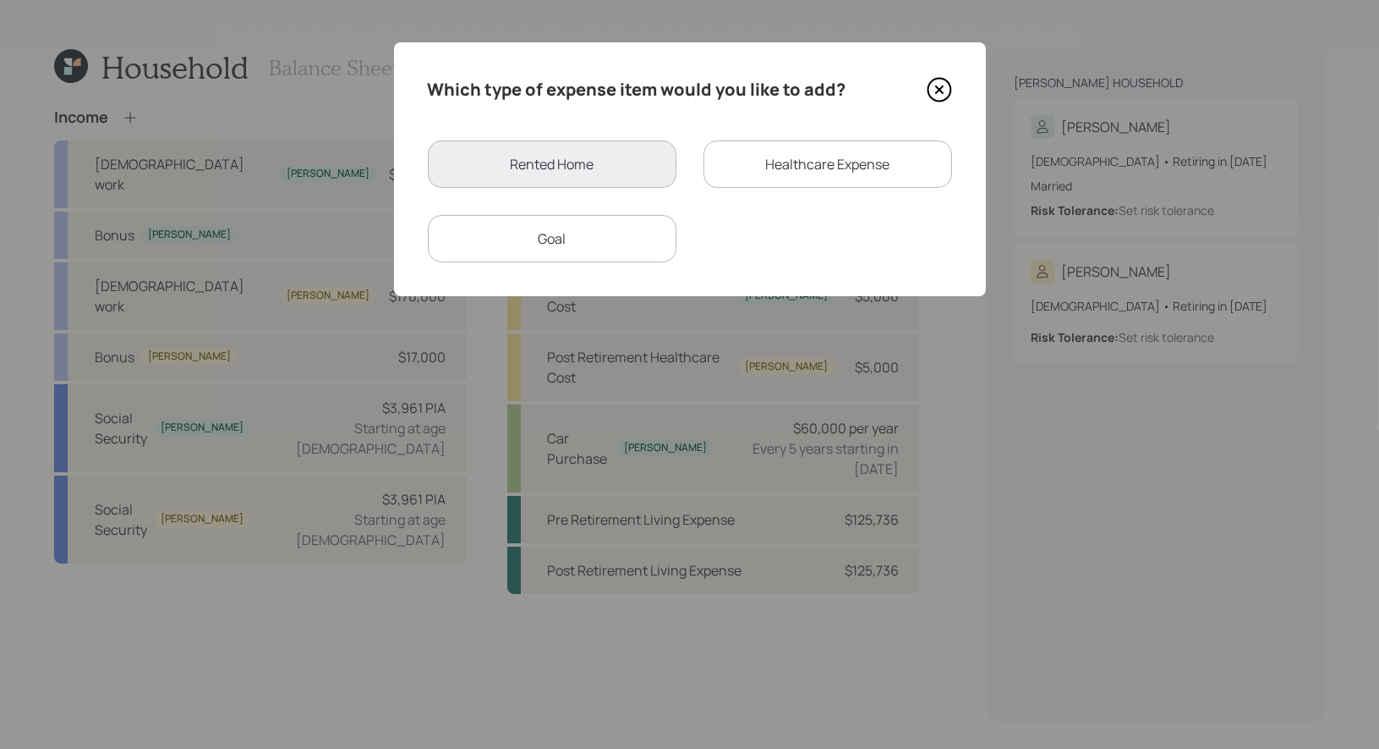
click at [622, 236] on div "Goal" at bounding box center [552, 238] width 249 height 47
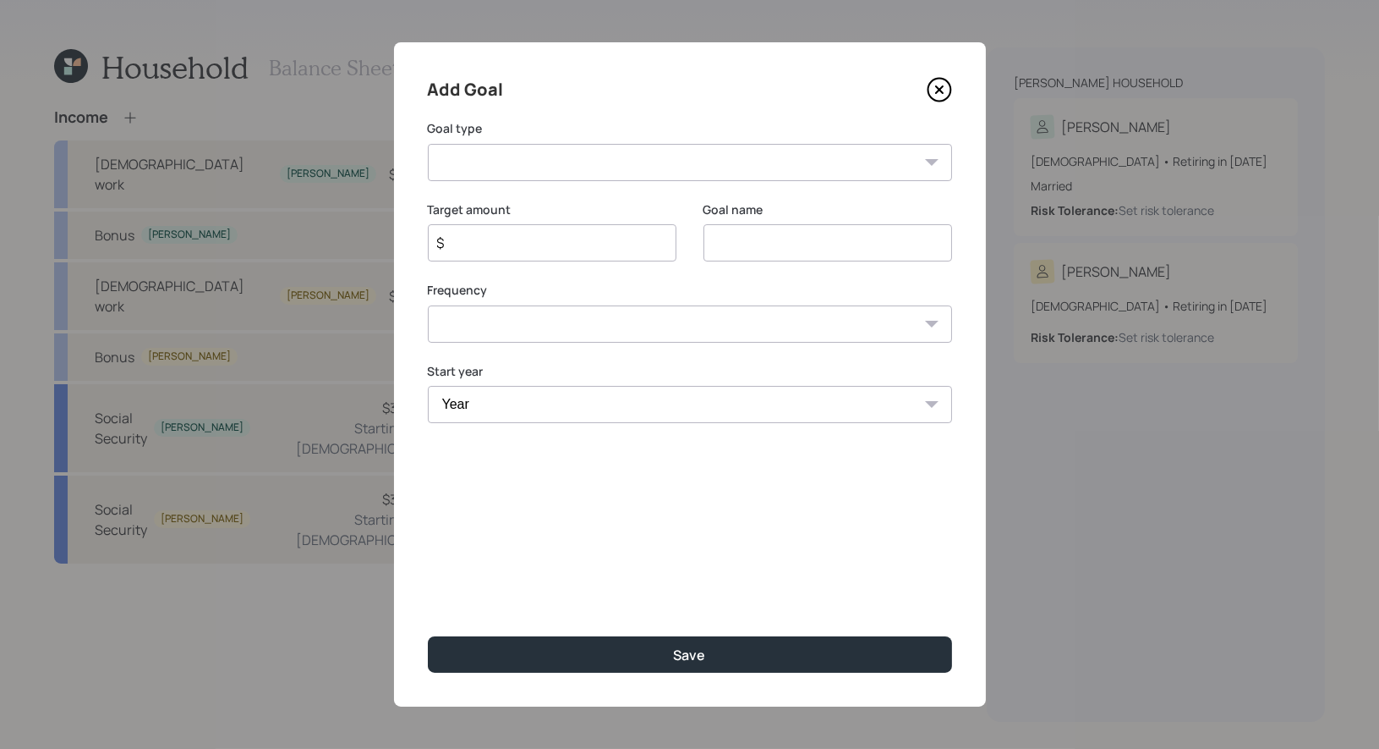
click at [755, 244] on input at bounding box center [828, 242] width 249 height 37
type input "Gifting"
click at [582, 242] on input "$" at bounding box center [546, 243] width 220 height 20
type input "$ 24,000"
click at [557, 333] on select "One time Every 1 year Every 2 years Every 3 years Every 4 years Every 5 years E…" at bounding box center [690, 323] width 524 height 37
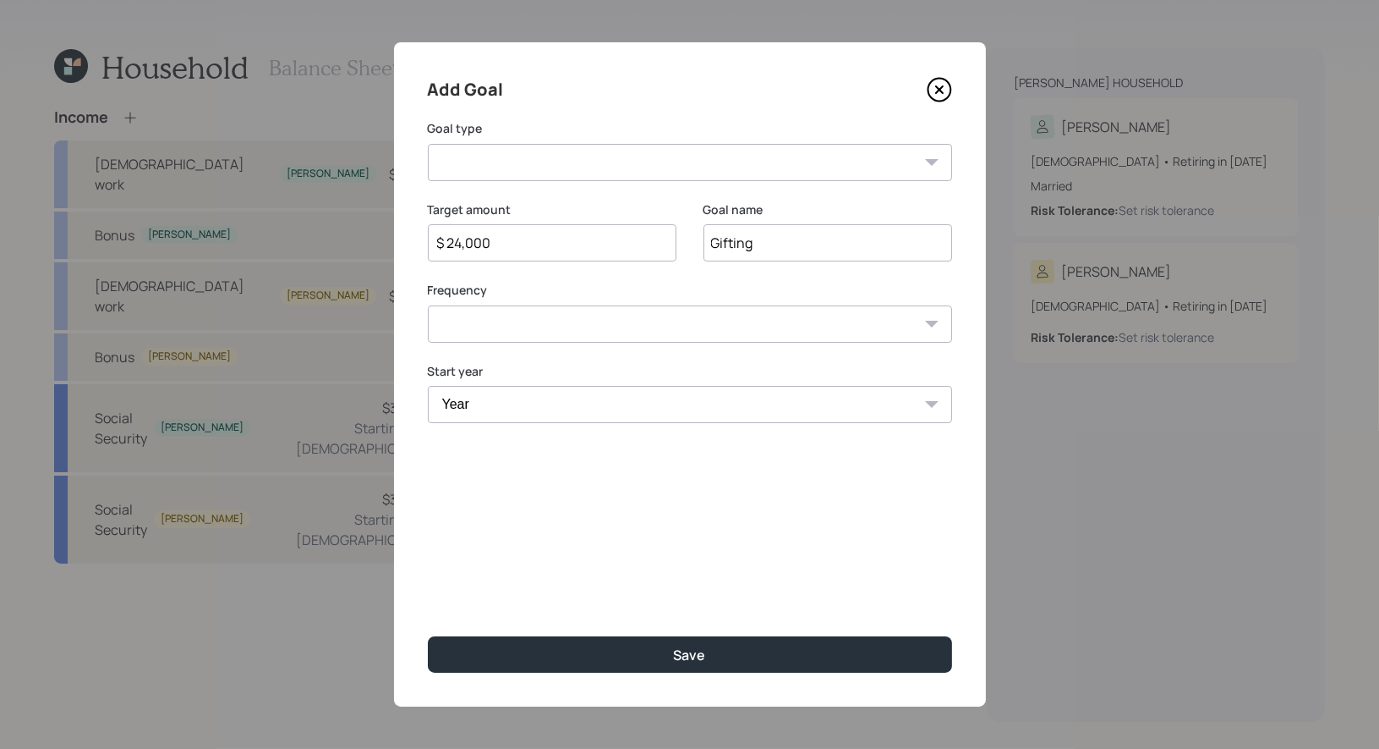
select select "1"
click at [540, 412] on select "Year 2025 2026 2027 2028 2029 2030 2031 2032 2033 2034 2035 2036 2037 2038 2039…" at bounding box center [552, 404] width 249 height 37
select select "2025"
click at [814, 403] on select "Year 2025 2026 2027 2028 2029 2030 2031 2032 2033 2034 2035 2036 2037 2038 2039…" at bounding box center [828, 404] width 249 height 37
select select "2070"
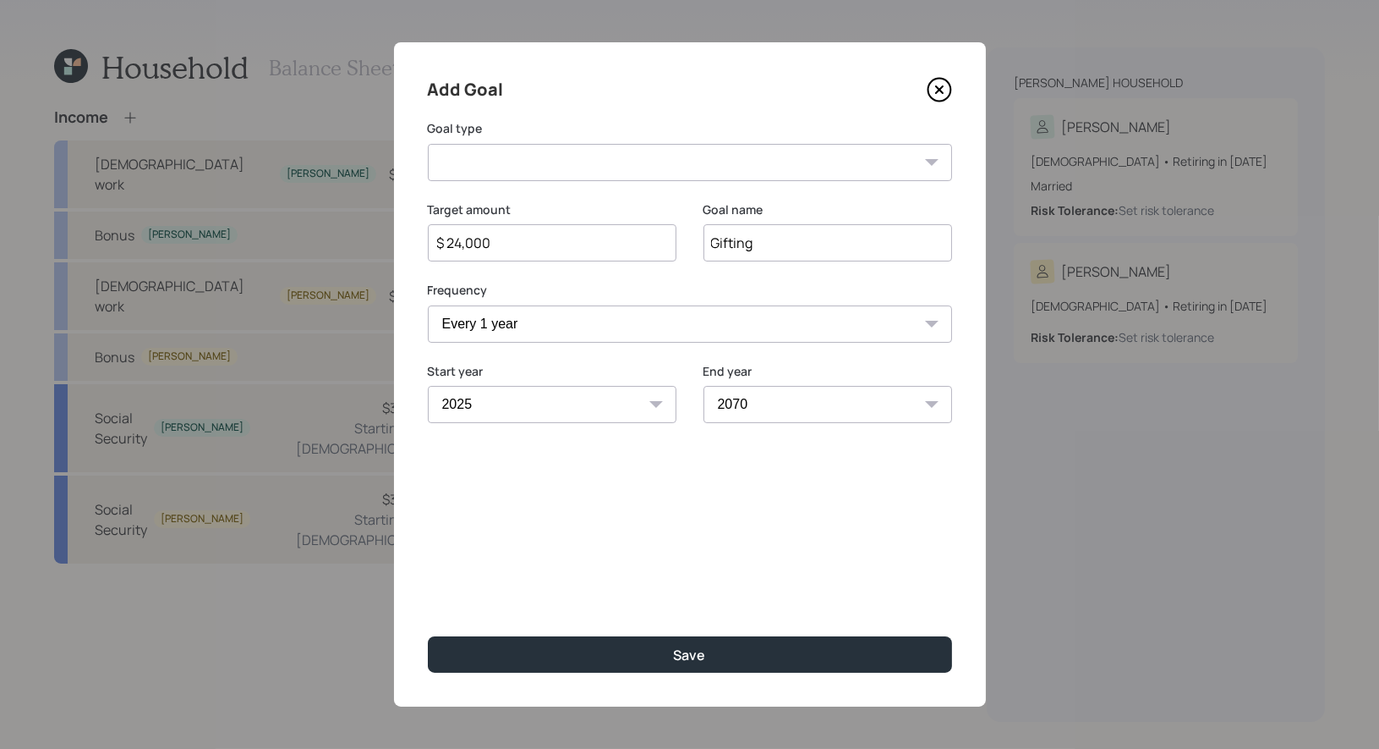
click at [523, 167] on select "Create an emergency fund Donate to charity Purchase a home Make a purchase Supp…" at bounding box center [690, 162] width 524 height 37
select select "charity"
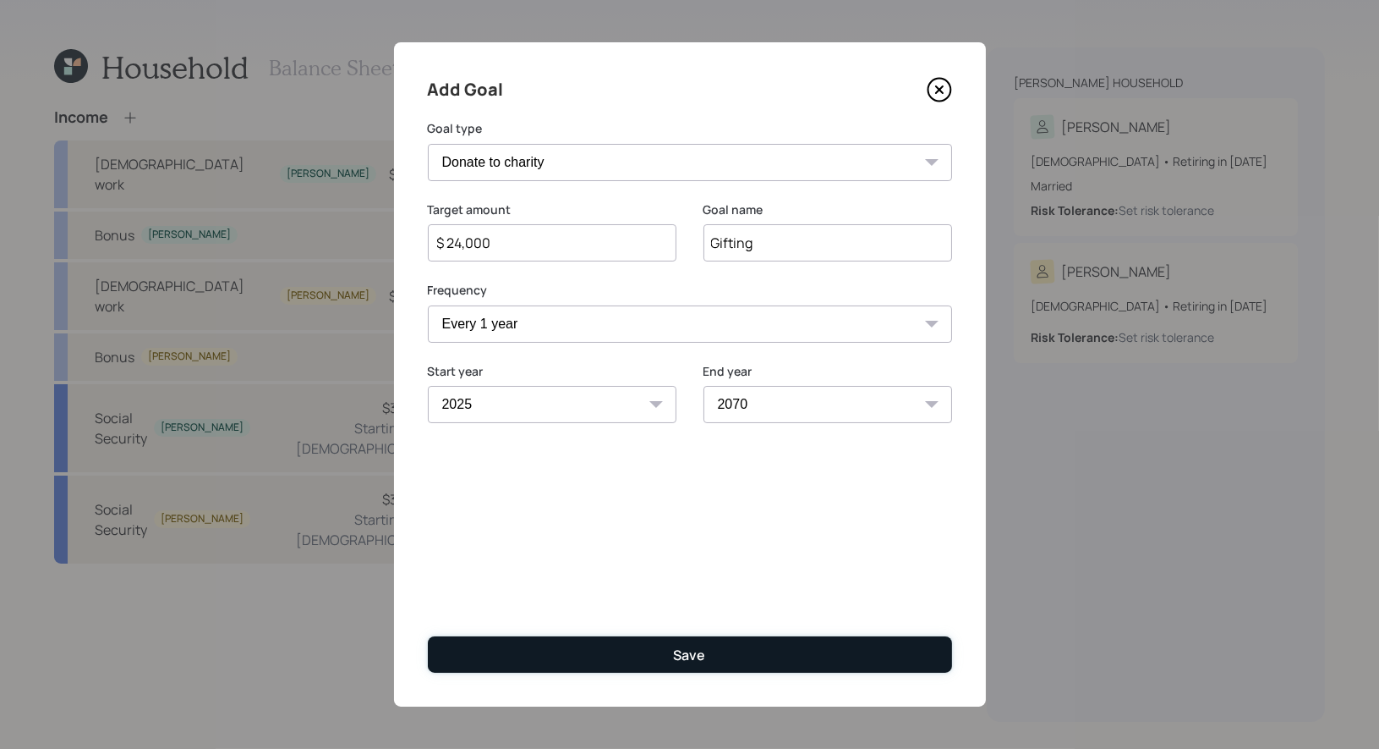
click at [619, 658] on button "Save" at bounding box center [690, 654] width 524 height 36
type input "$"
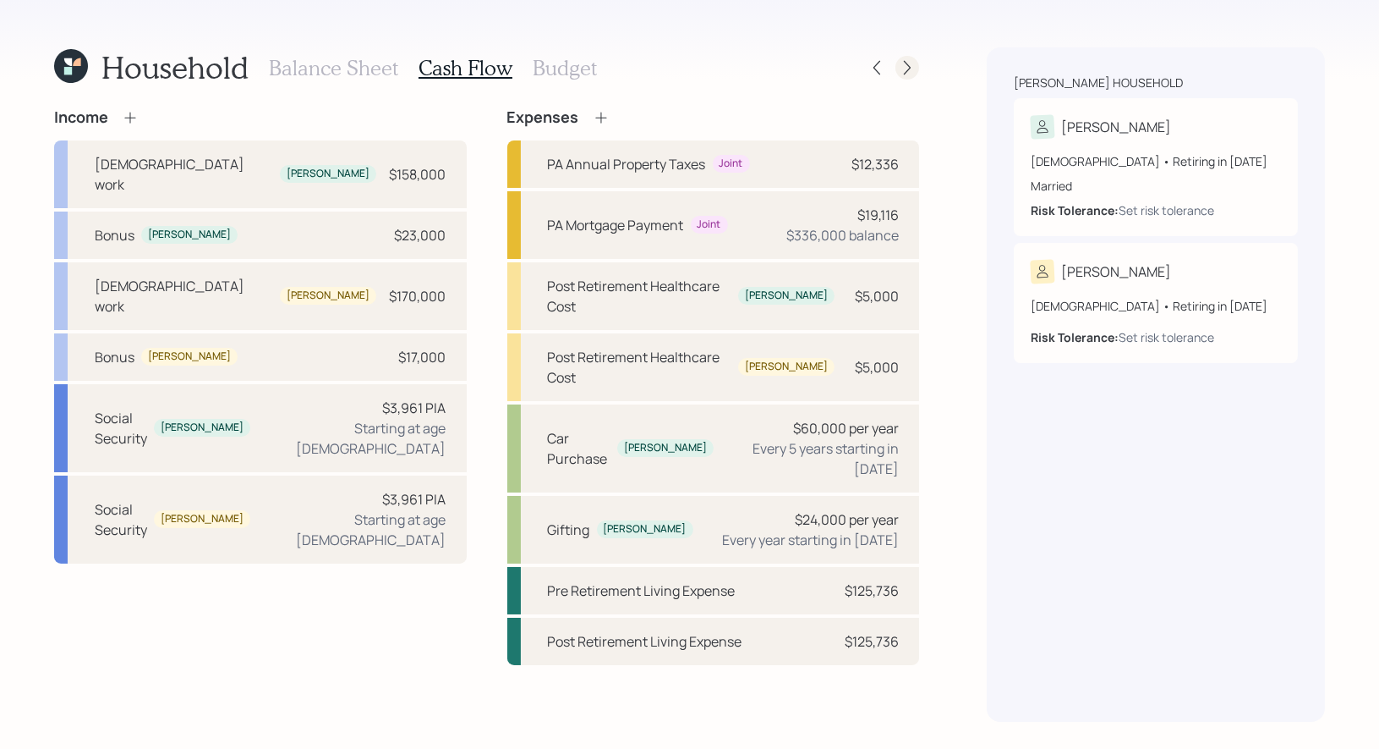
click at [912, 69] on icon at bounding box center [907, 67] width 17 height 17
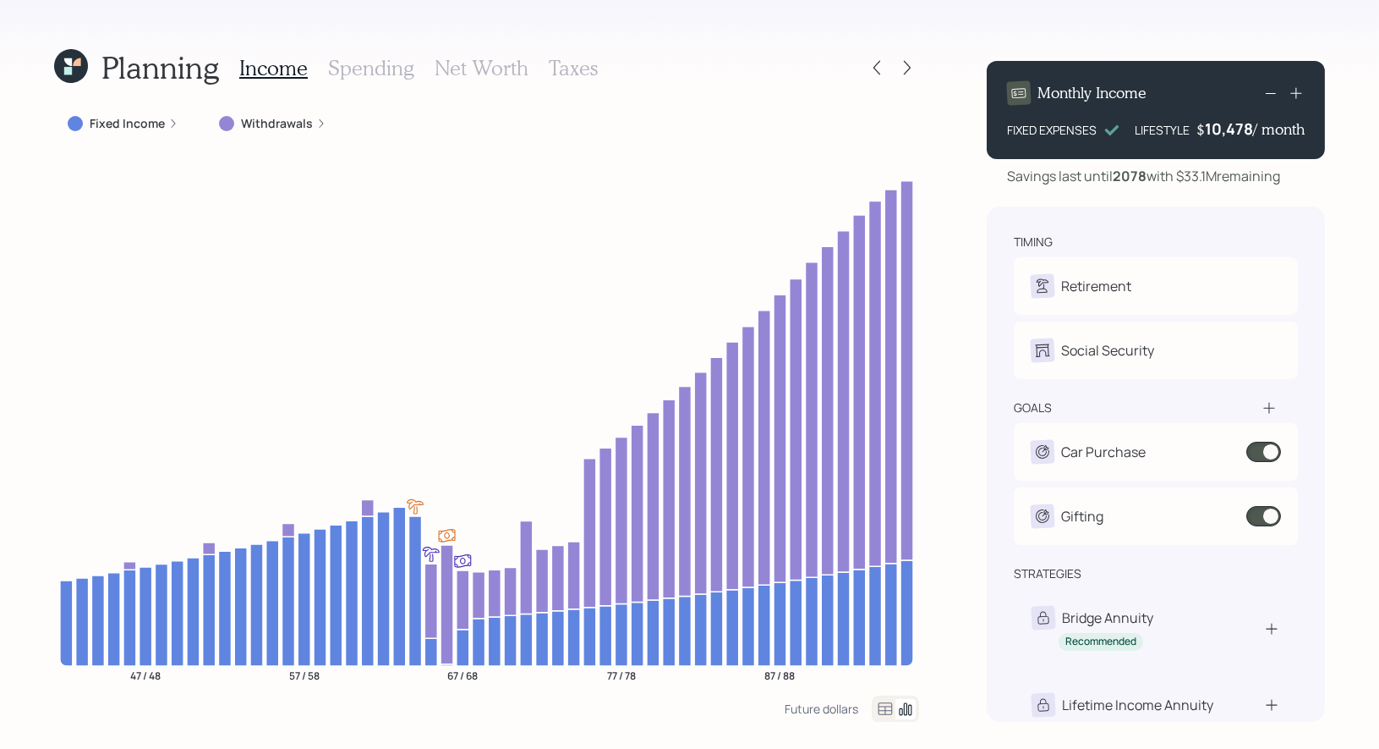
click at [467, 68] on h3 "Net Worth" at bounding box center [482, 68] width 94 height 25
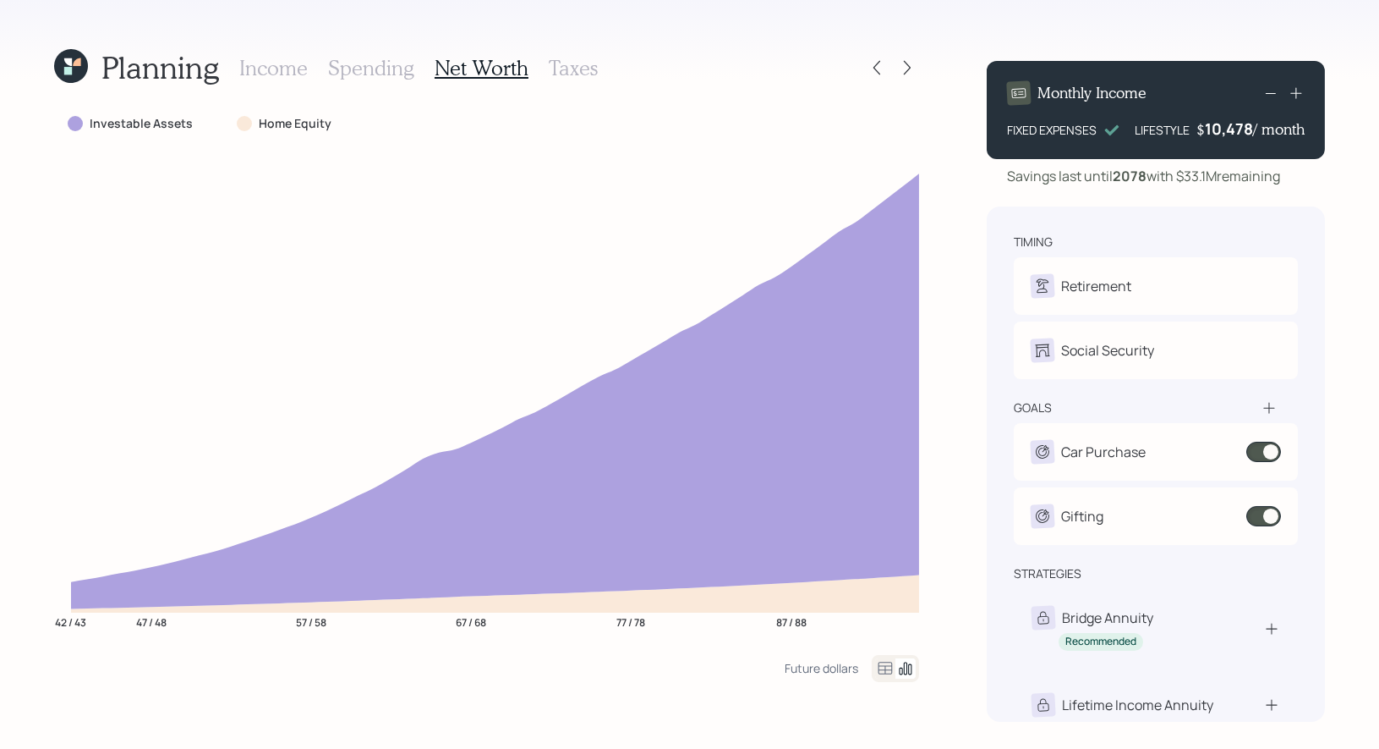
click at [564, 69] on h3 "Taxes" at bounding box center [573, 68] width 49 height 25
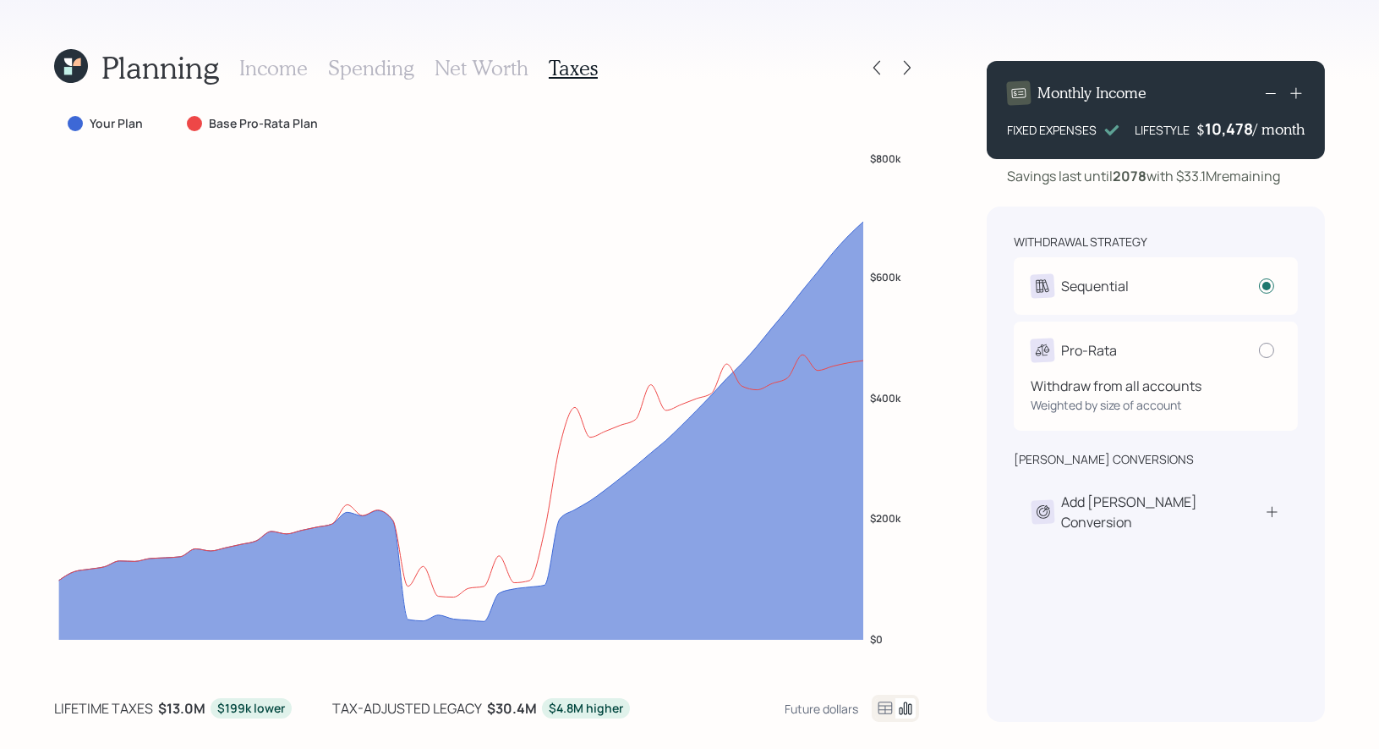
click at [1246, 354] on div "Pro-Rata" at bounding box center [1156, 350] width 250 height 24
radio input "false"
radio input "true"
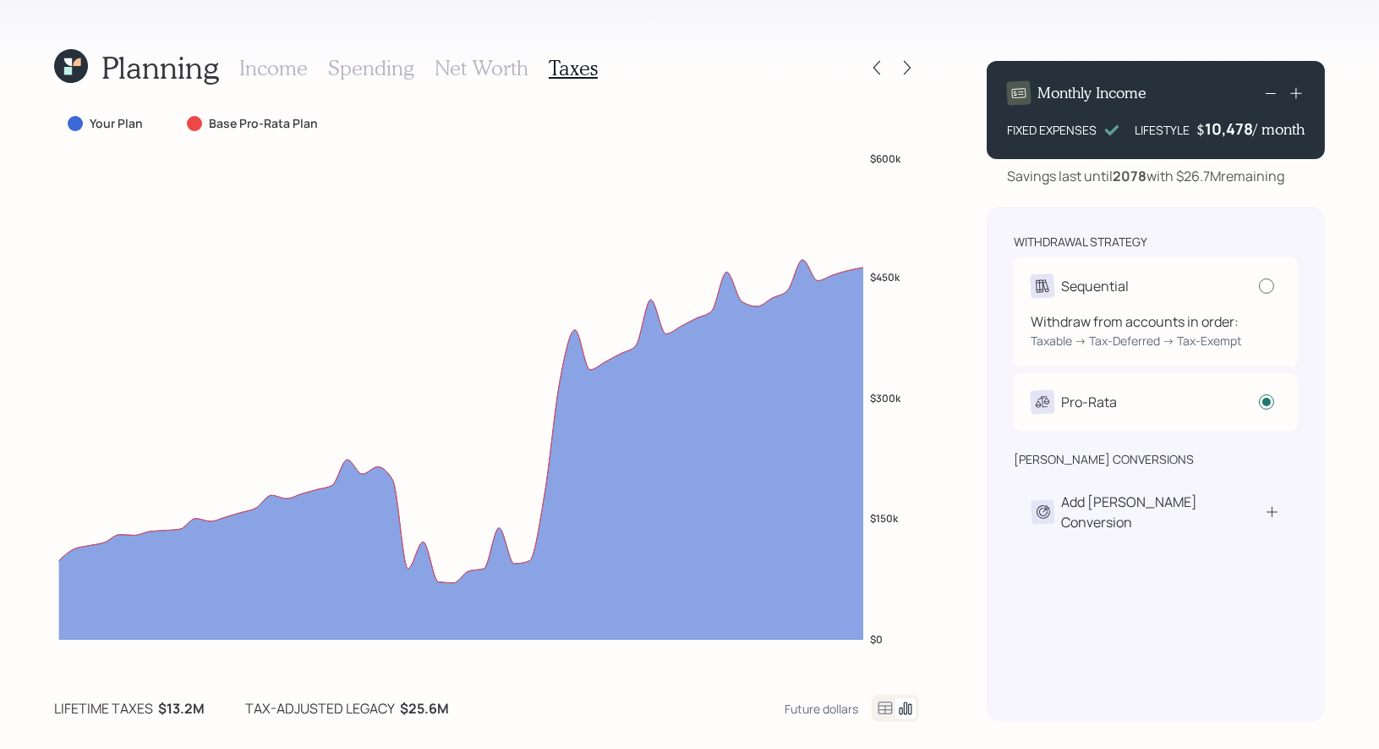
click at [1270, 283] on div at bounding box center [1266, 285] width 15 height 15
click at [1259, 285] on input "radio" at bounding box center [1259, 285] width 1 height 1
radio input "true"
radio input "false"
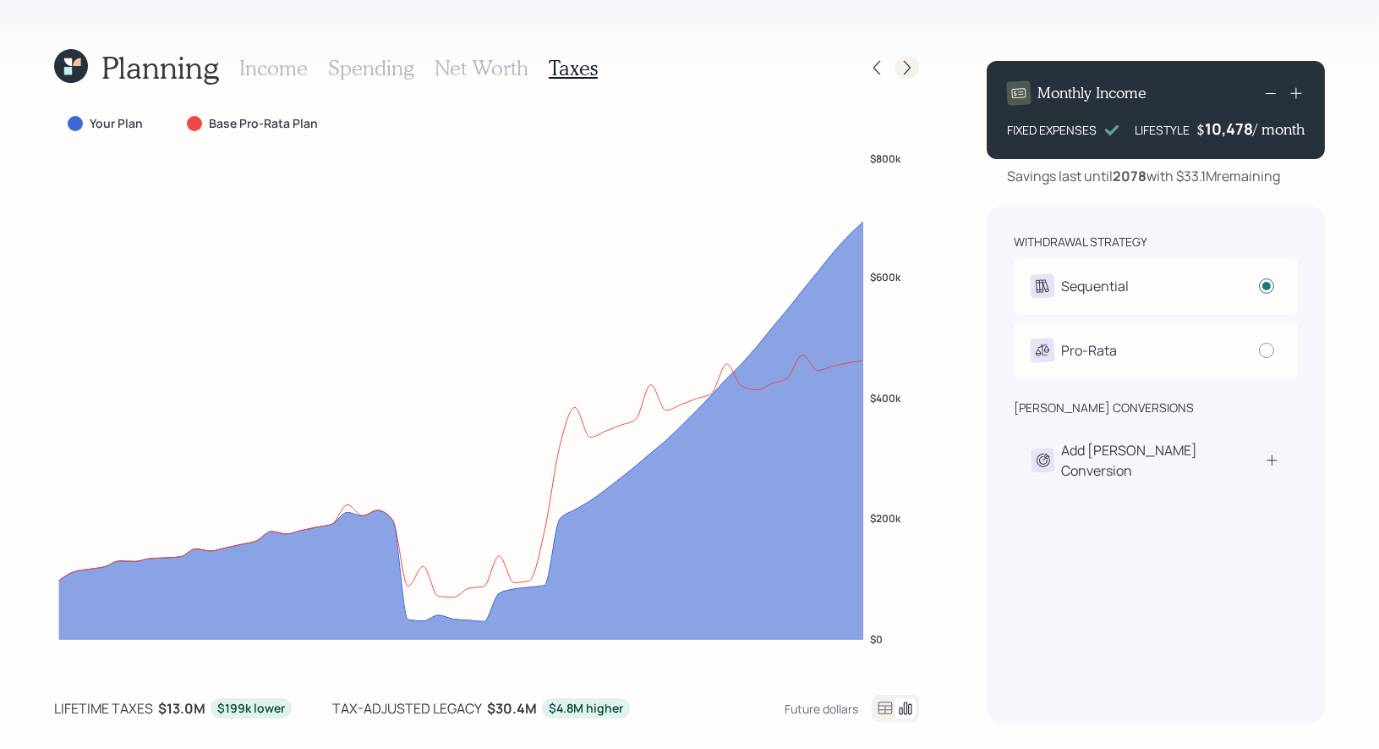
click at [909, 69] on icon at bounding box center [907, 67] width 17 height 17
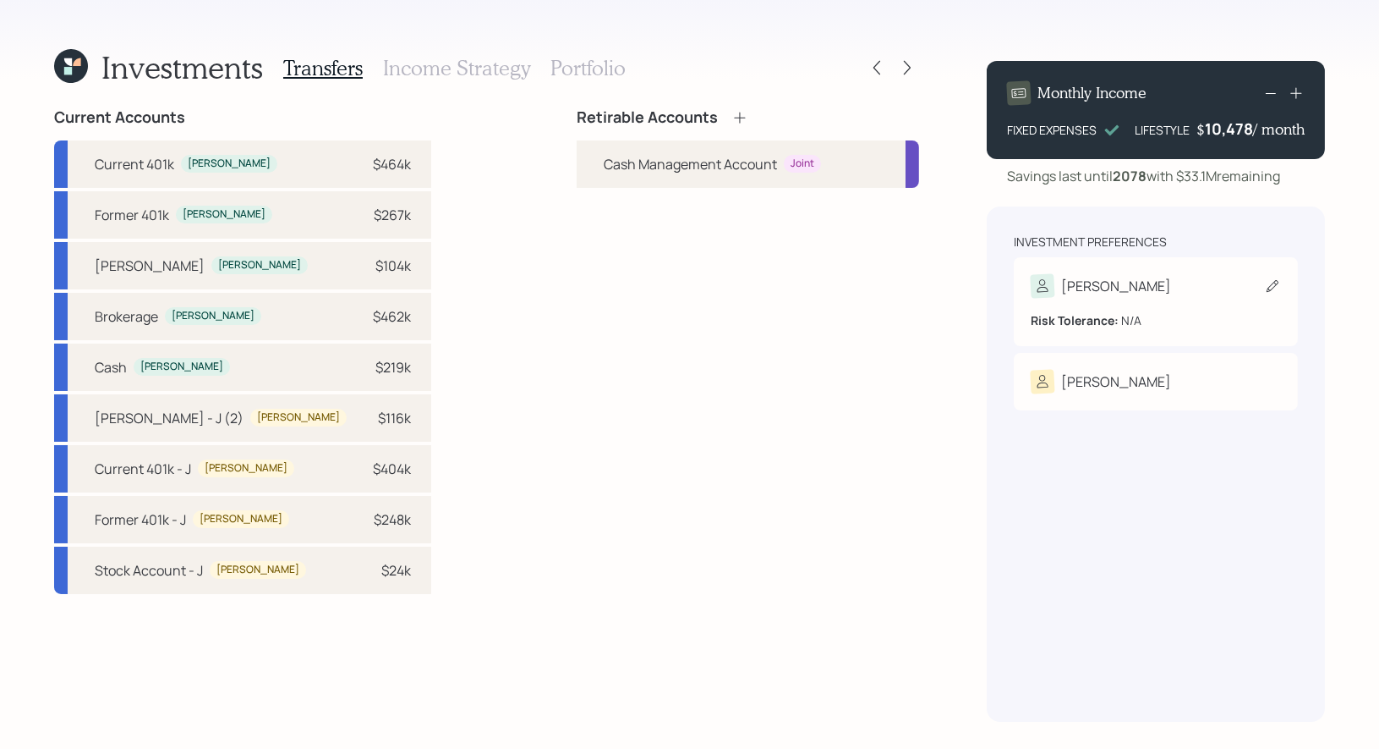
click at [1247, 296] on div "Candi" at bounding box center [1156, 286] width 250 height 24
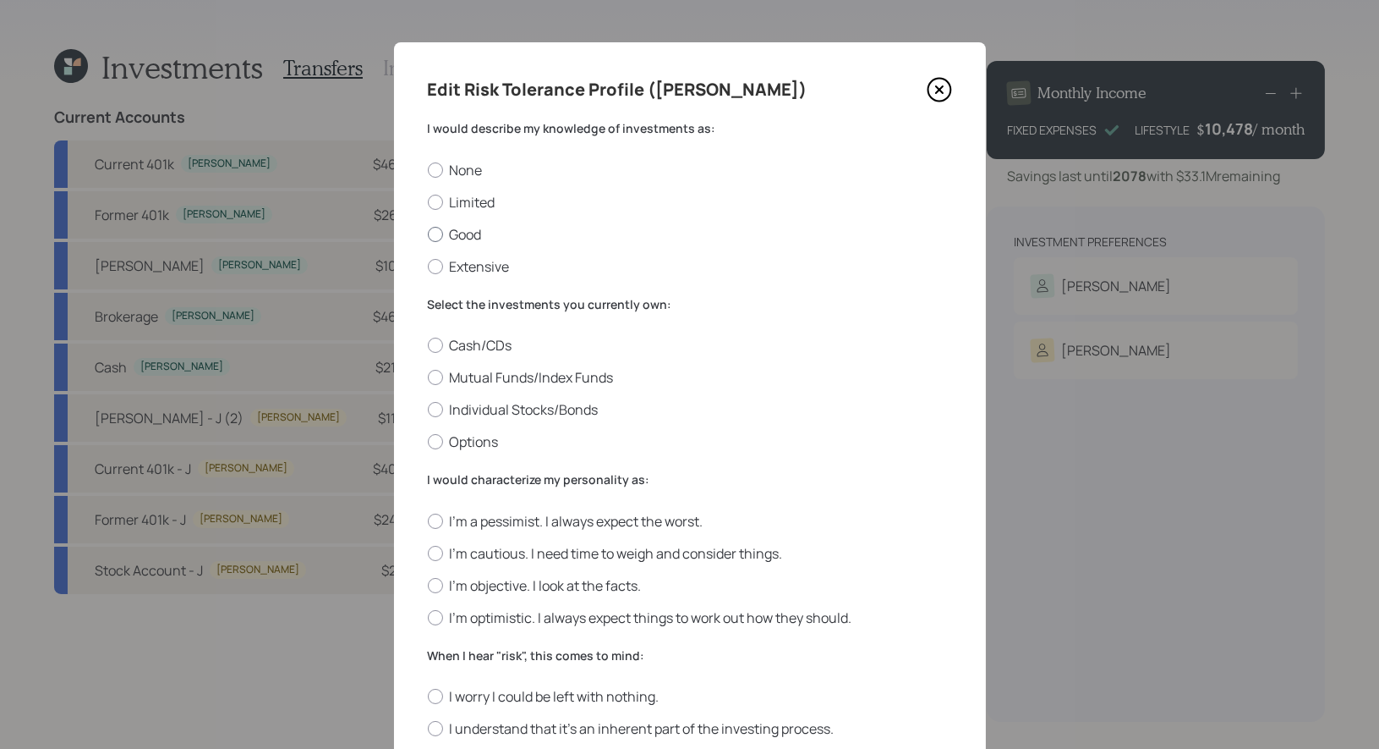
click at [474, 238] on label "Good" at bounding box center [690, 234] width 524 height 19
click at [428, 234] on input "Good" at bounding box center [427, 233] width 1 height 1
radio input "true"
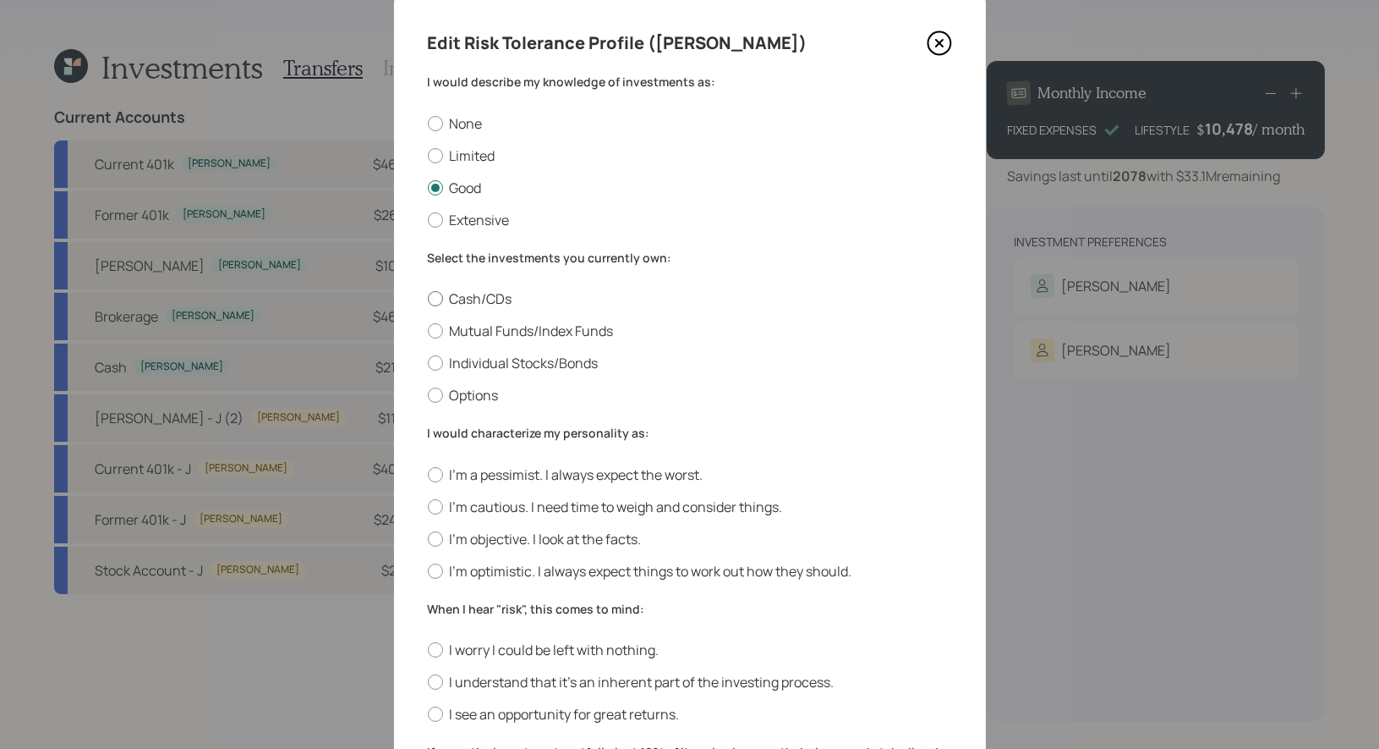
scroll to position [59, 0]
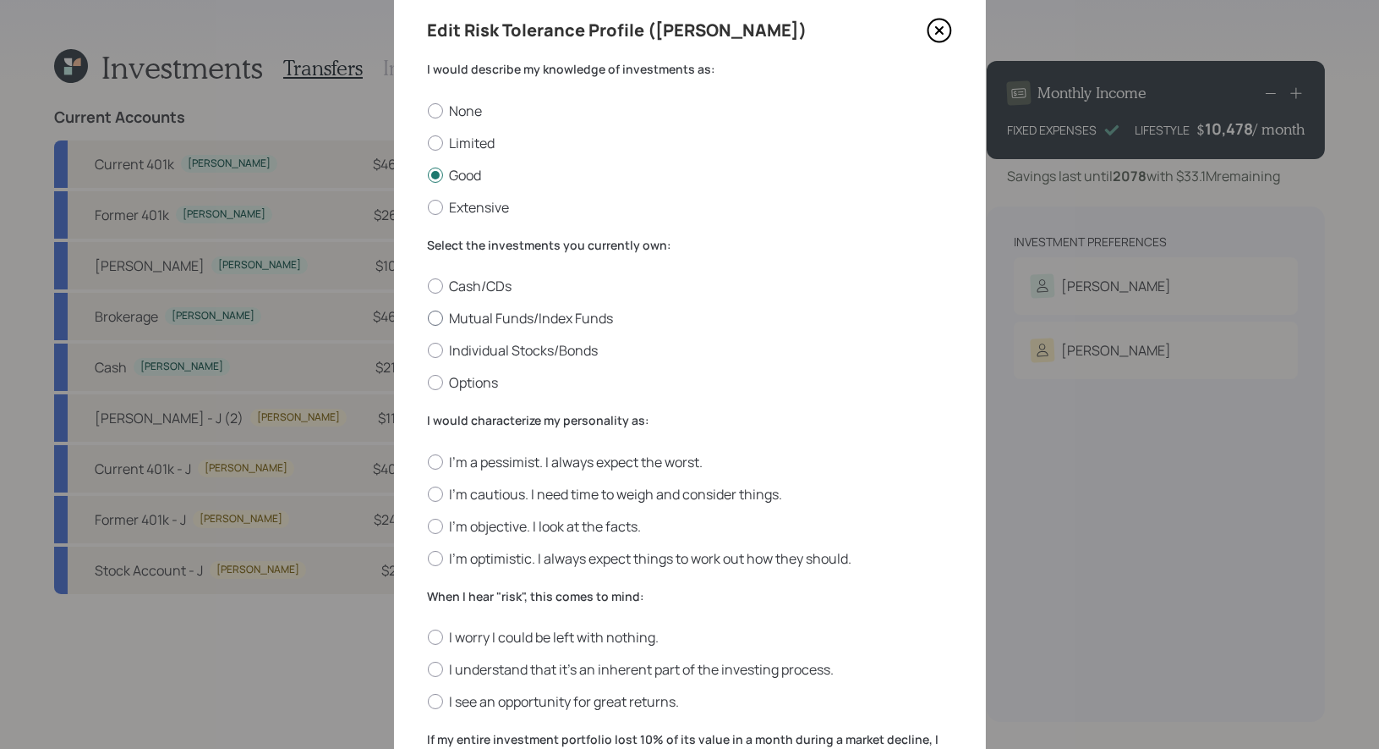
click at [582, 317] on label "Mutual Funds/Index Funds" at bounding box center [690, 318] width 524 height 19
click at [428, 318] on input "Mutual Funds/Index Funds" at bounding box center [427, 318] width 1 height 1
radio input "true"
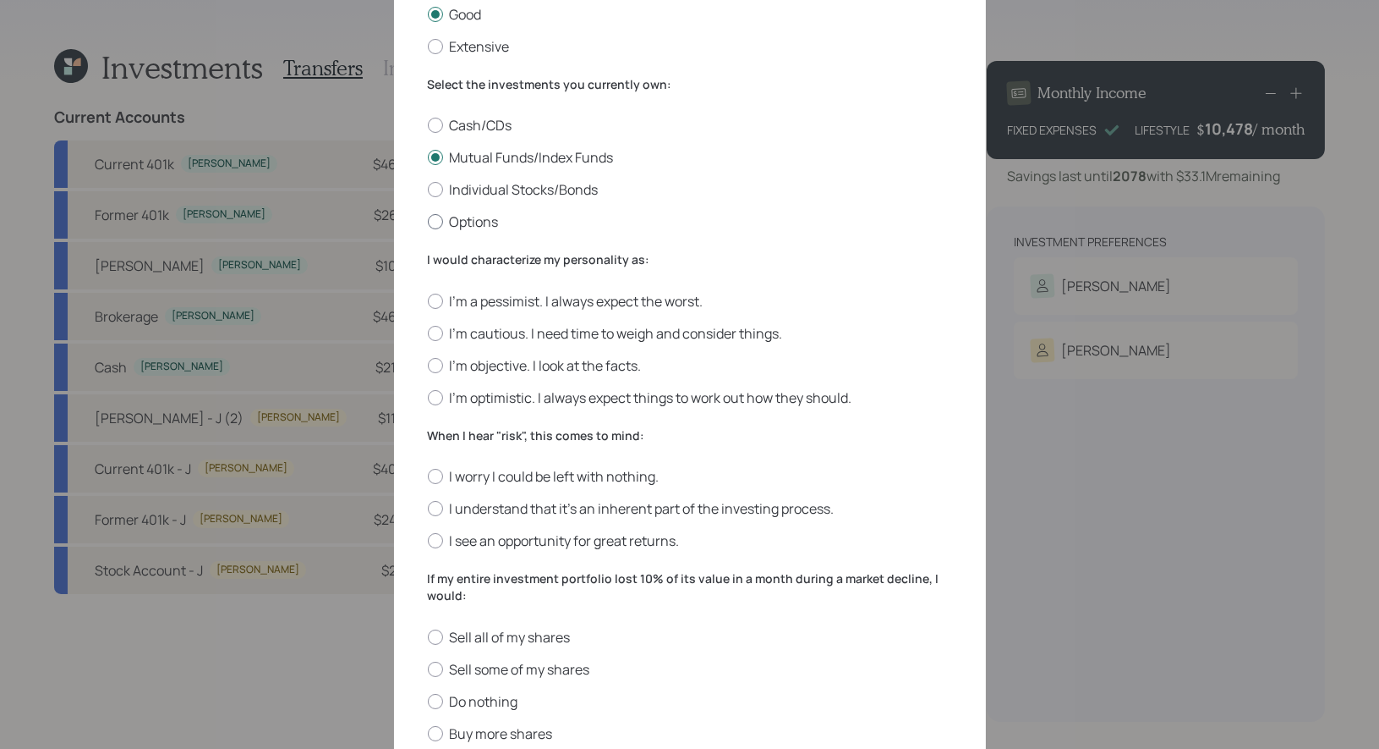
scroll to position [221, 0]
click at [633, 365] on label "I'm objective. I look at the facts." at bounding box center [690, 364] width 524 height 19
click at [428, 365] on input "I'm objective. I look at the facts." at bounding box center [427, 364] width 1 height 1
radio input "true"
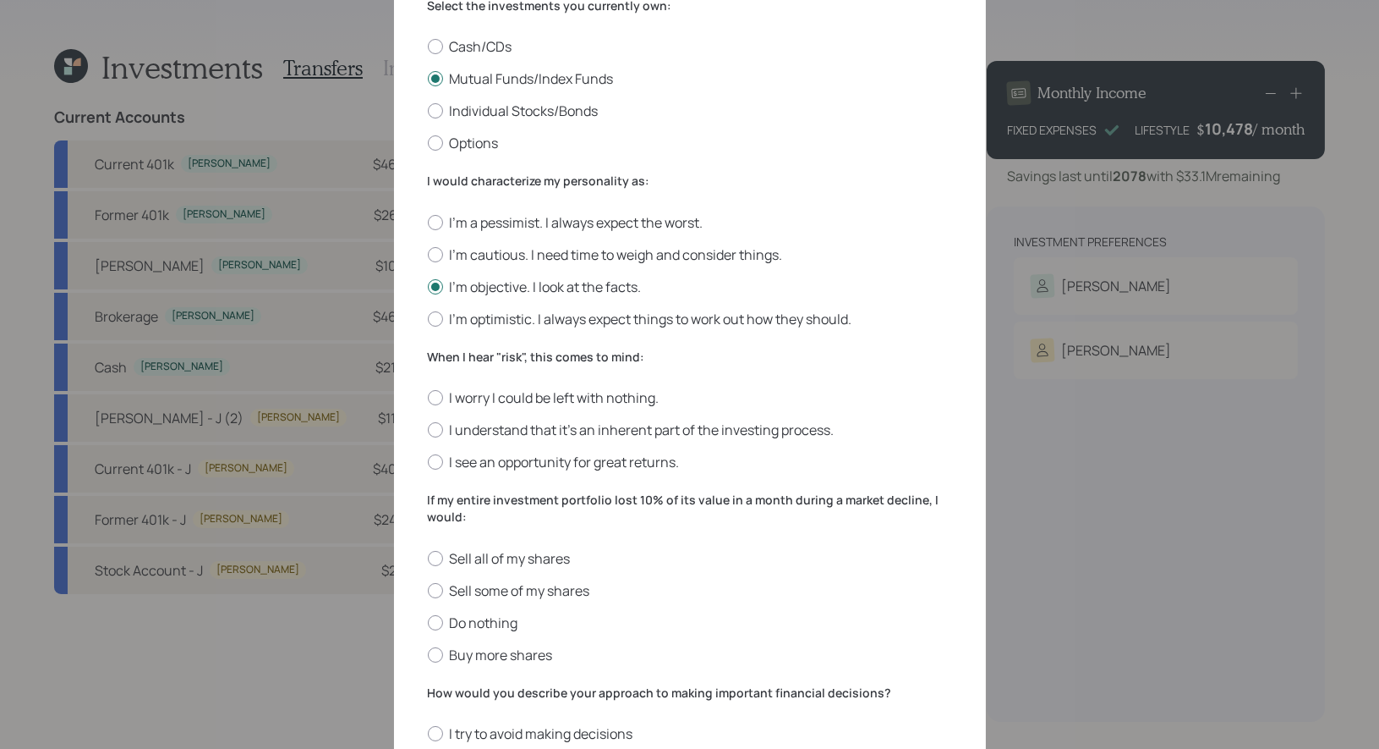
scroll to position [345, 0]
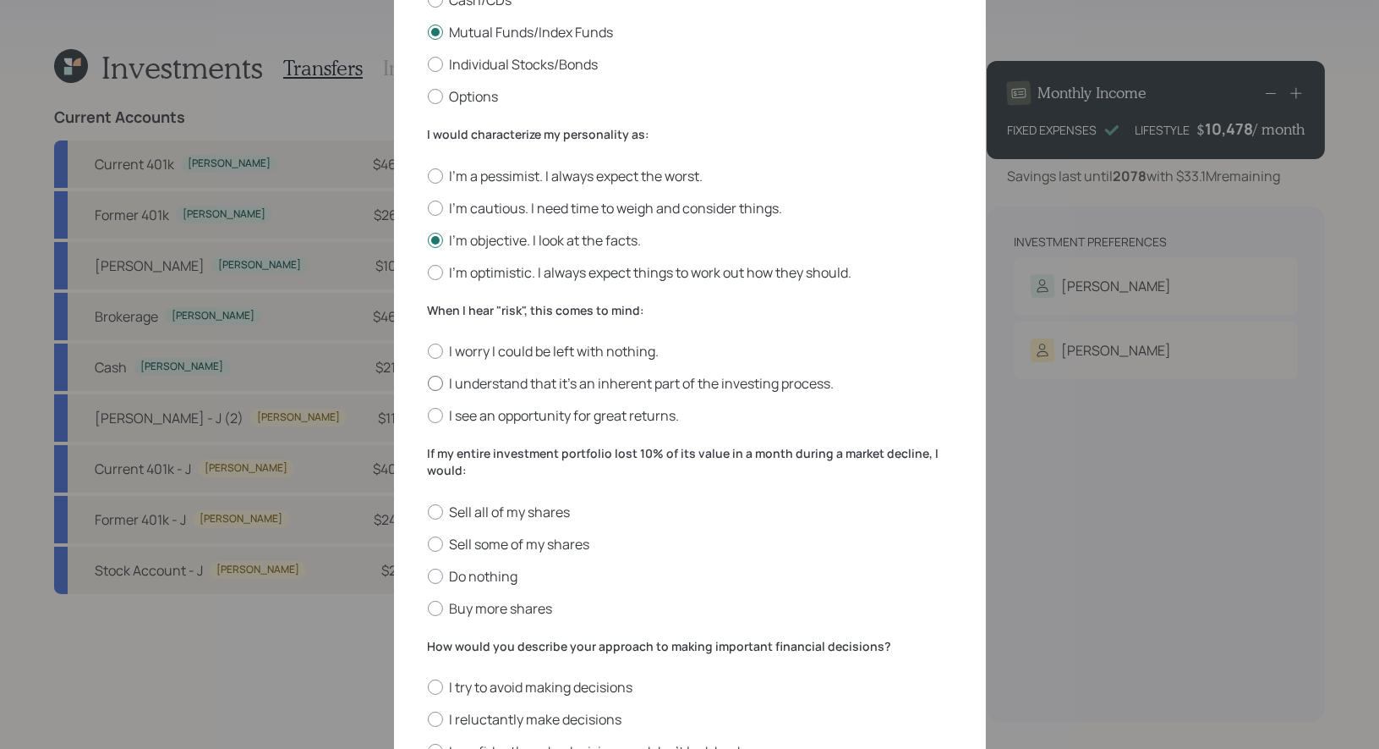
click at [686, 386] on label "I understand that it’s an inherent part of the investing process." at bounding box center [690, 383] width 524 height 19
click at [428, 384] on input "I understand that it’s an inherent part of the investing process." at bounding box center [427, 383] width 1 height 1
radio input "true"
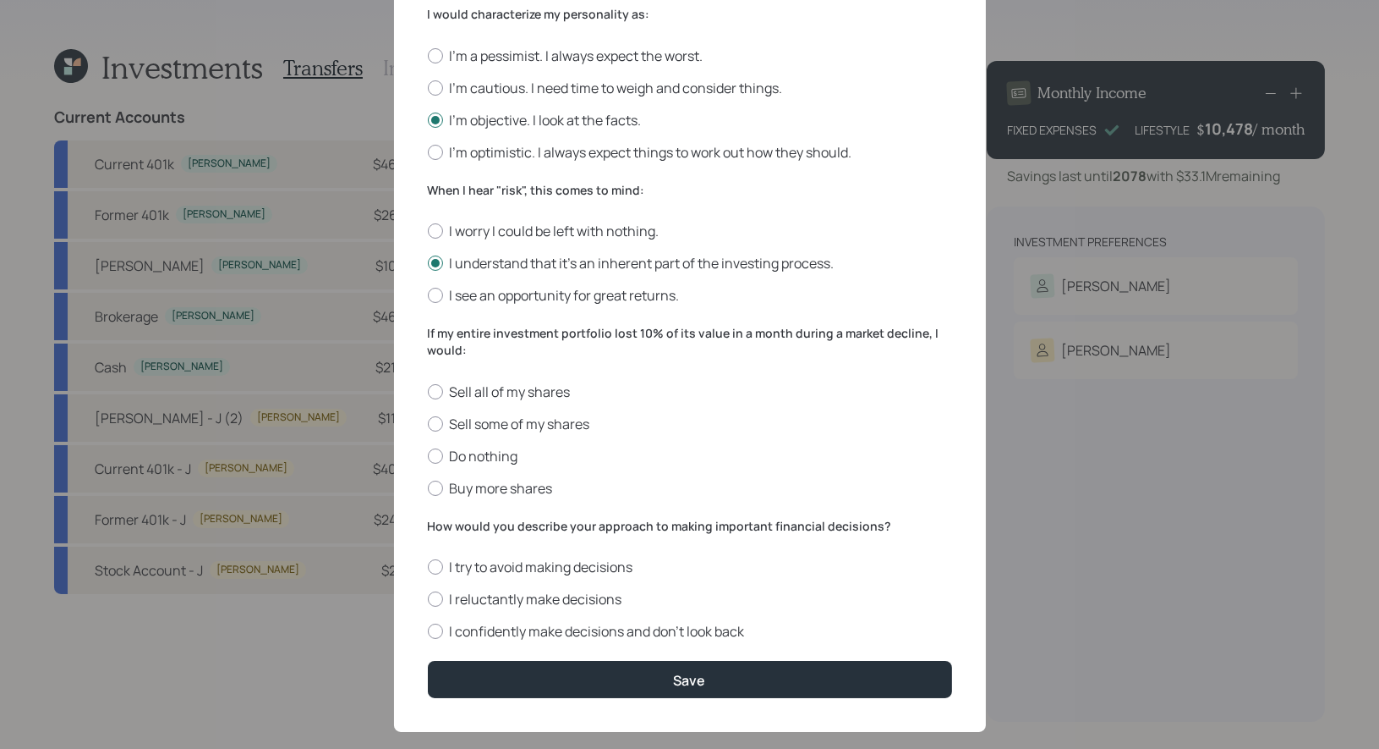
scroll to position [475, 0]
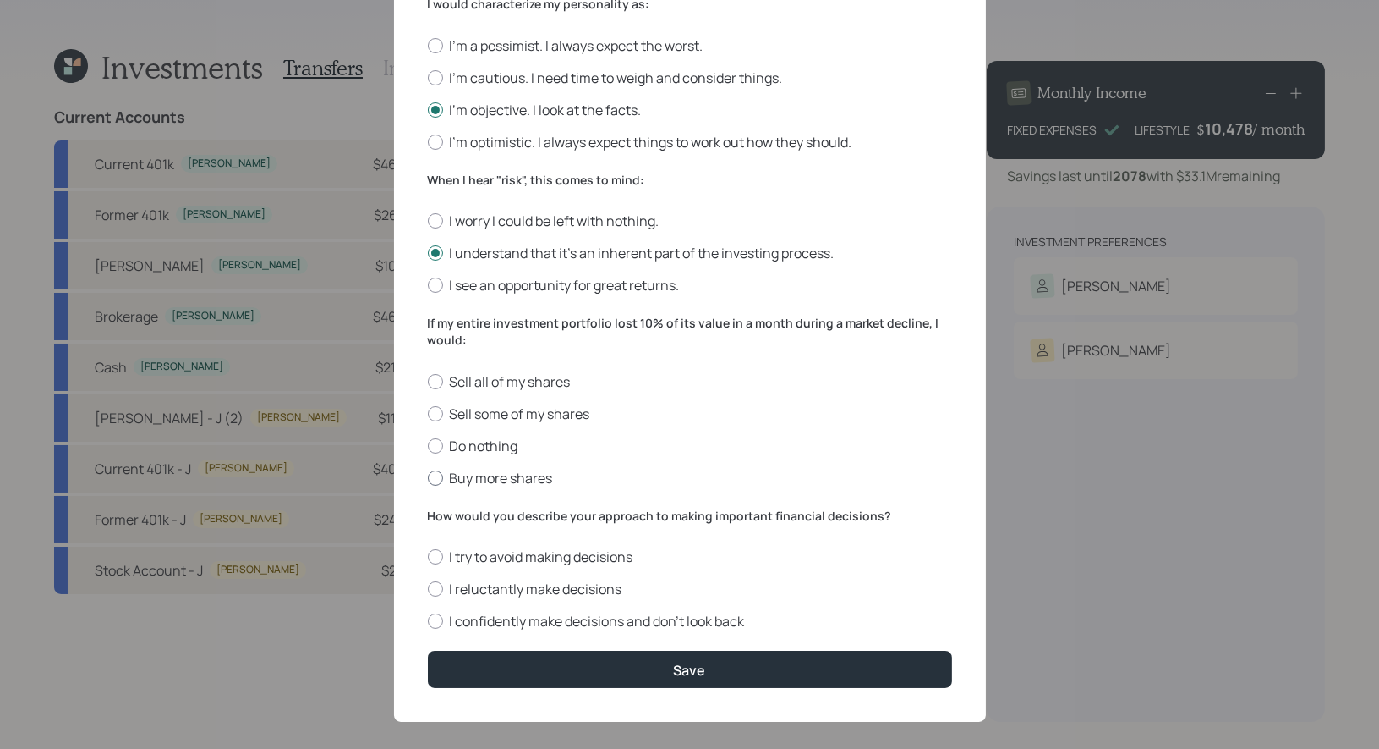
click at [535, 477] on label "Buy more shares" at bounding box center [690, 478] width 524 height 19
click at [428, 477] on input "Buy more shares" at bounding box center [427, 477] width 1 height 1
radio input "true"
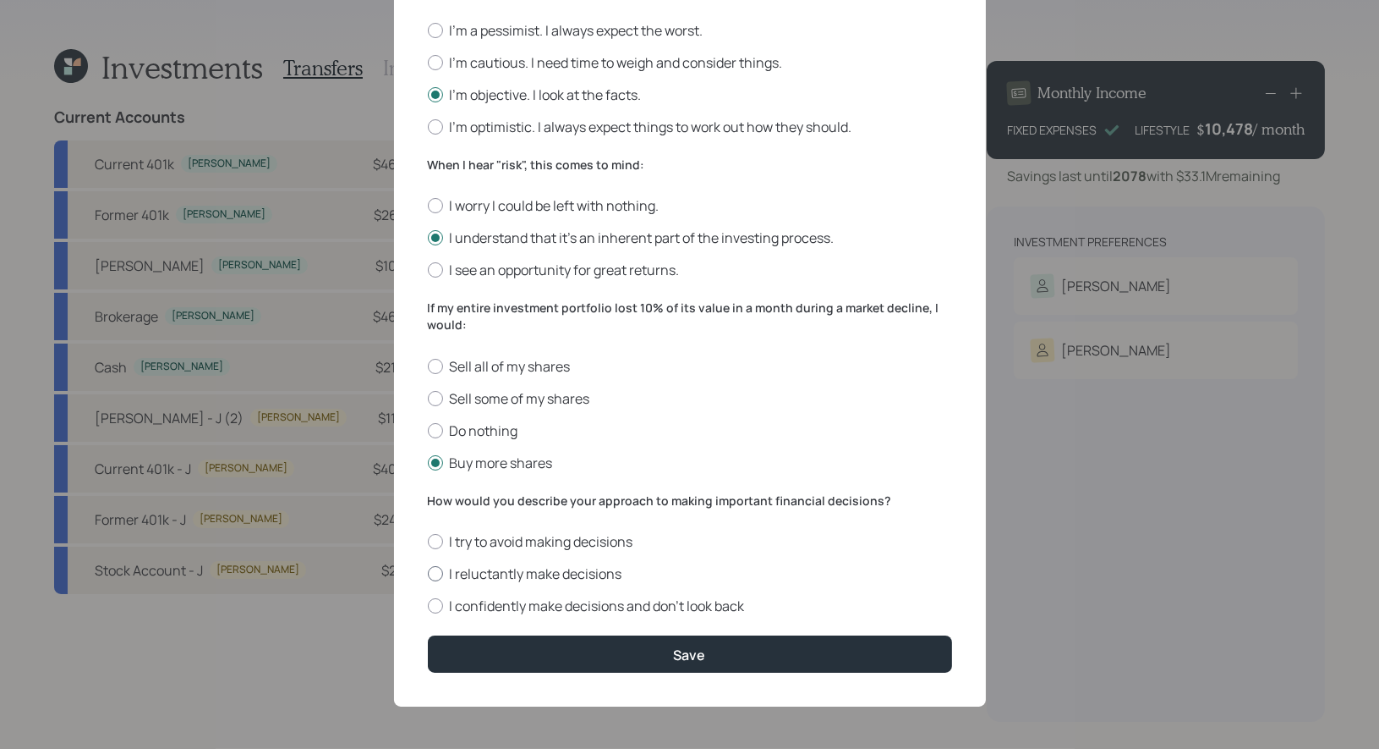
click at [599, 579] on label "I reluctantly make decisions" at bounding box center [690, 573] width 524 height 19
click at [428, 574] on input "I reluctantly make decisions" at bounding box center [427, 573] width 1 height 1
radio input "true"
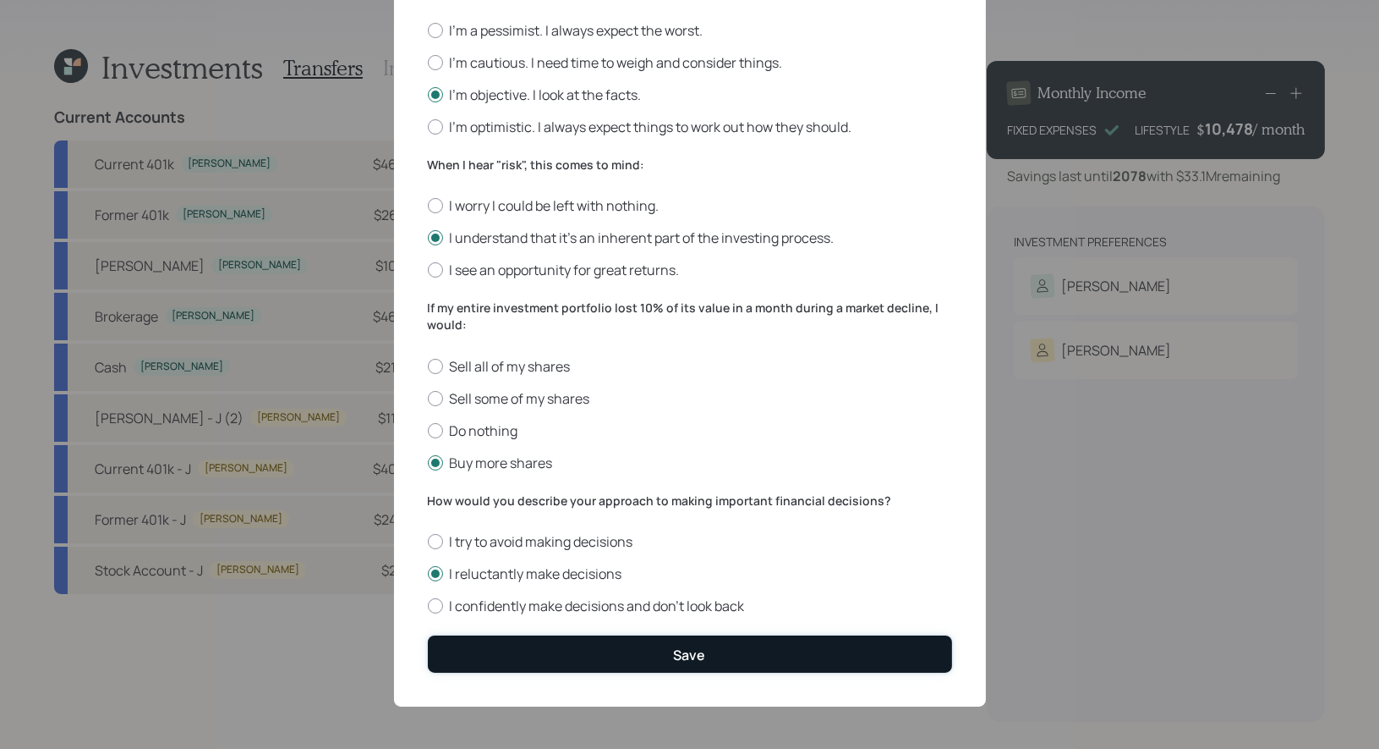
click at [644, 650] on button "Save" at bounding box center [690, 653] width 524 height 36
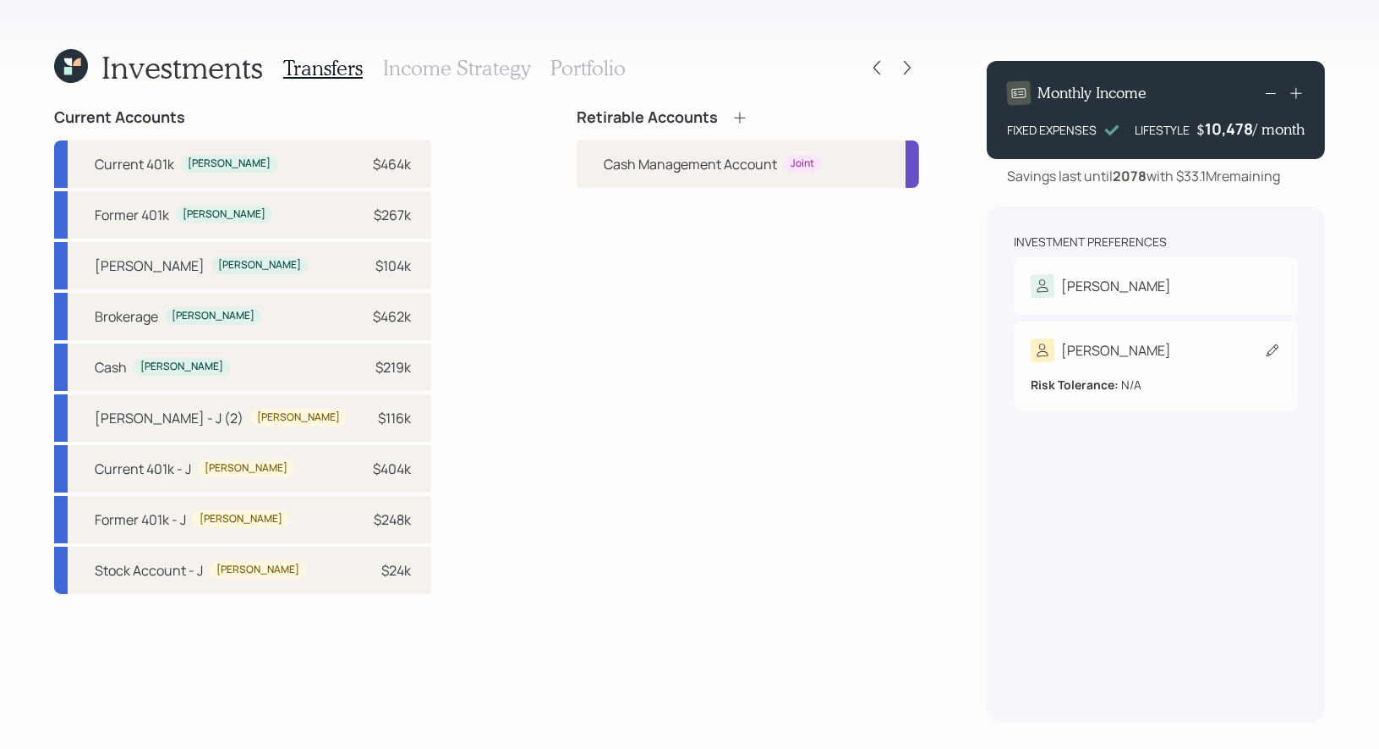
click at [1266, 348] on icon at bounding box center [1272, 350] width 17 height 17
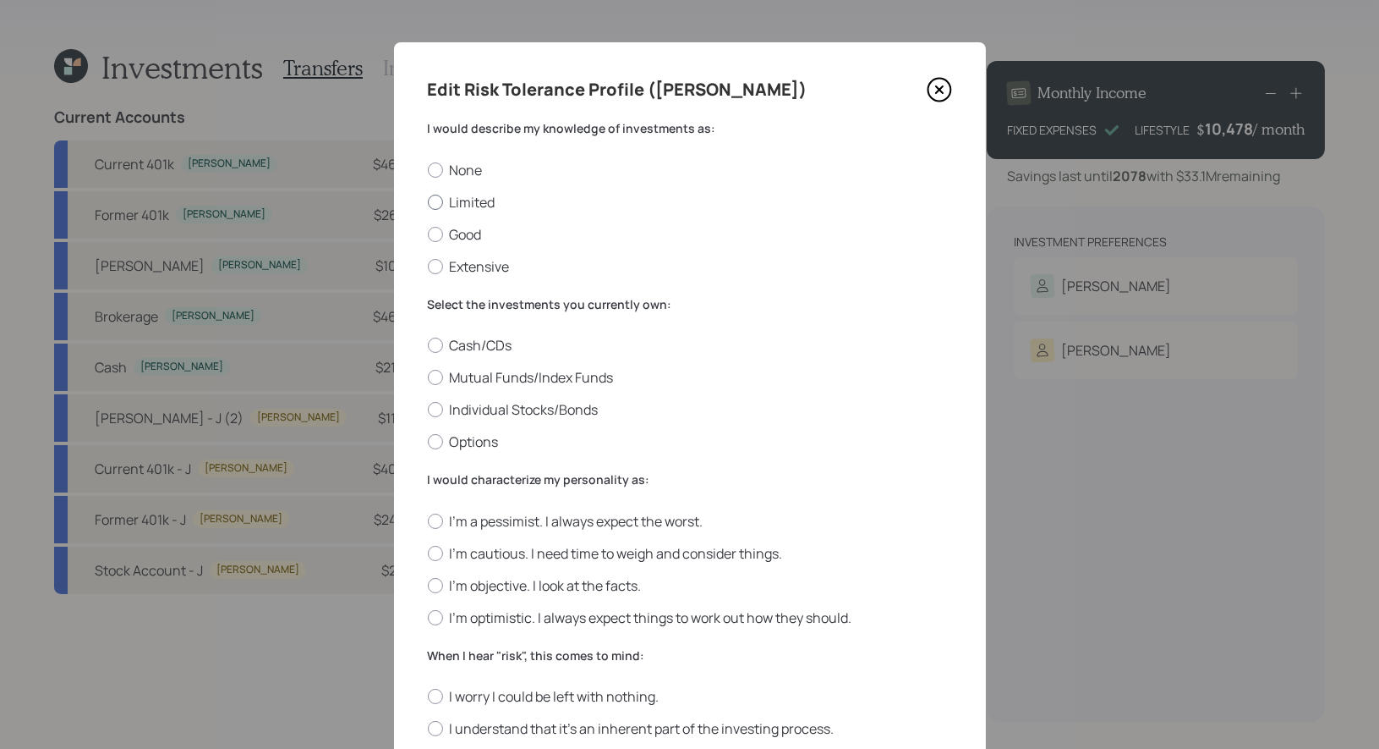
click at [485, 202] on label "Limited" at bounding box center [690, 202] width 524 height 19
click at [428, 202] on input "Limited" at bounding box center [427, 201] width 1 height 1
radio input "true"
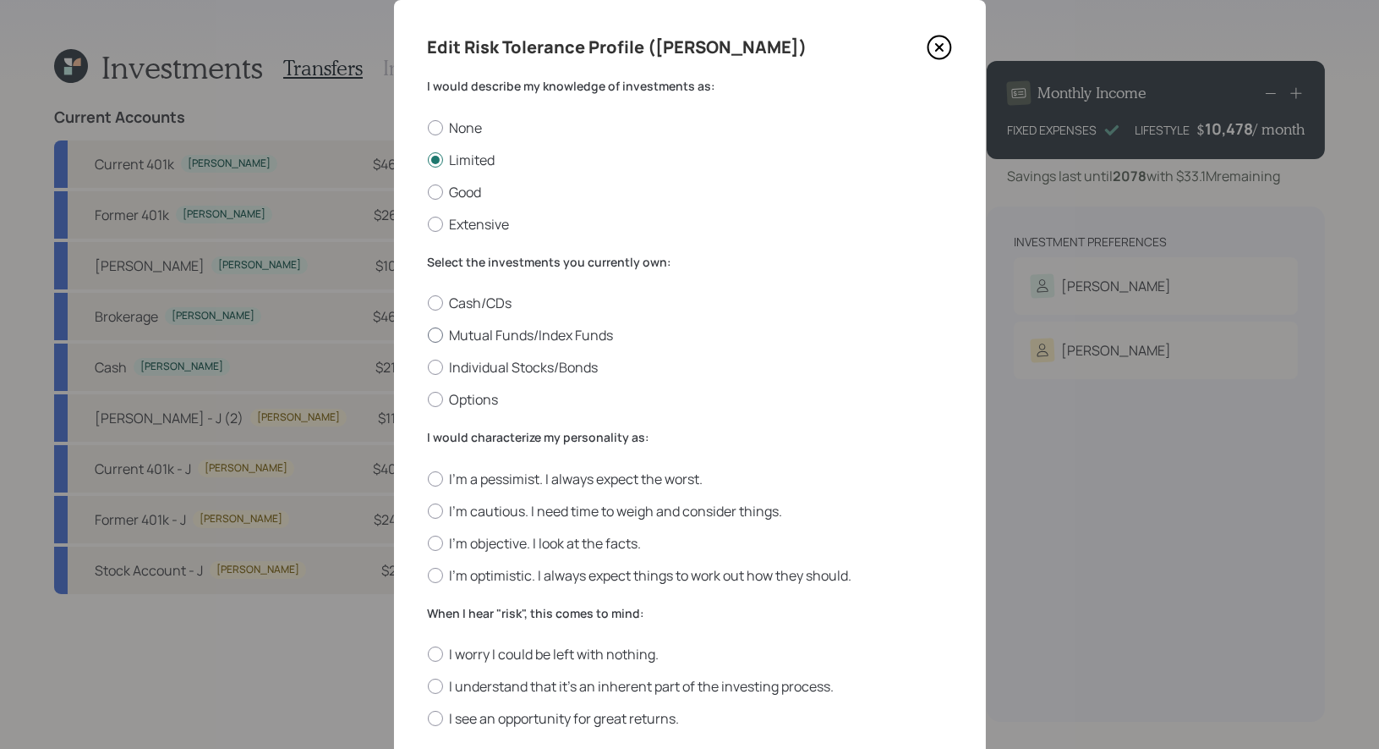
click at [603, 336] on label "Mutual Funds/Index Funds" at bounding box center [690, 335] width 524 height 19
click at [428, 336] on input "Mutual Funds/Index Funds" at bounding box center [427, 335] width 1 height 1
radio input "true"
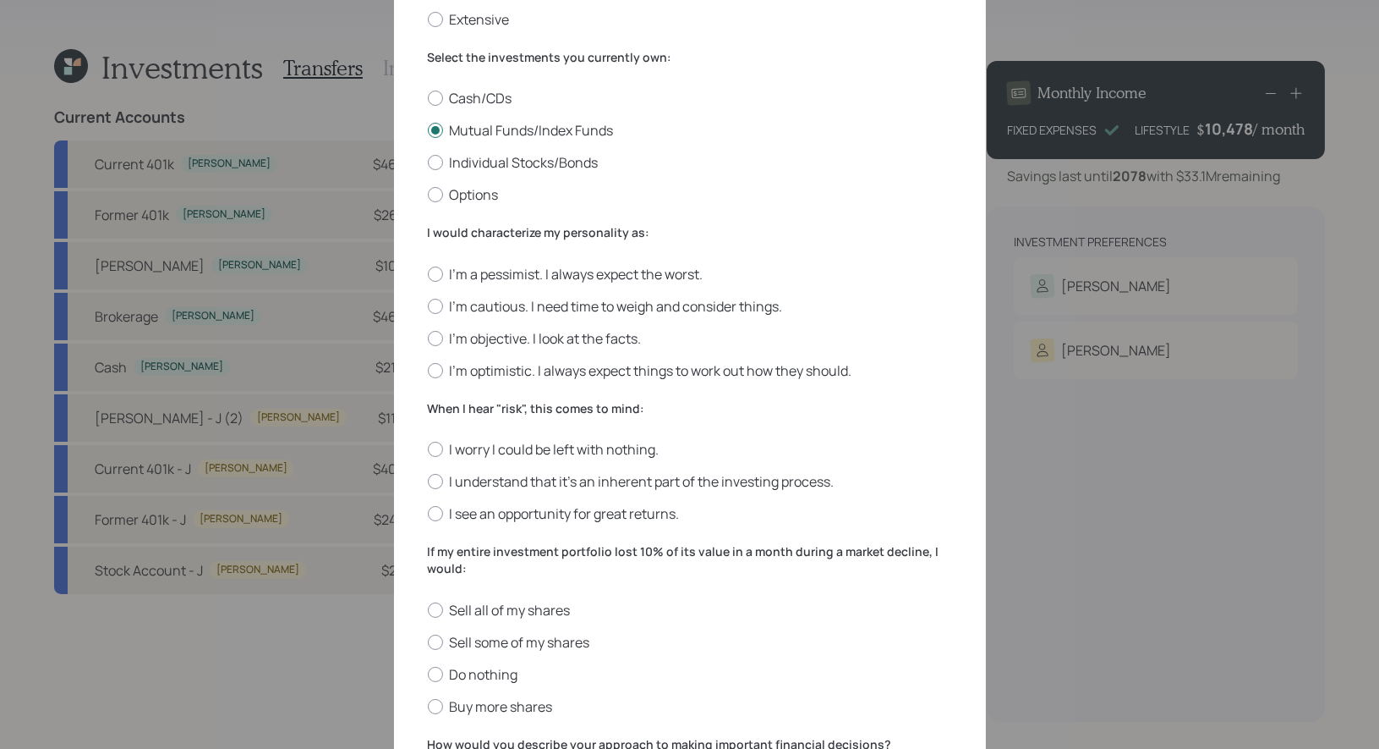
scroll to position [250, 0]
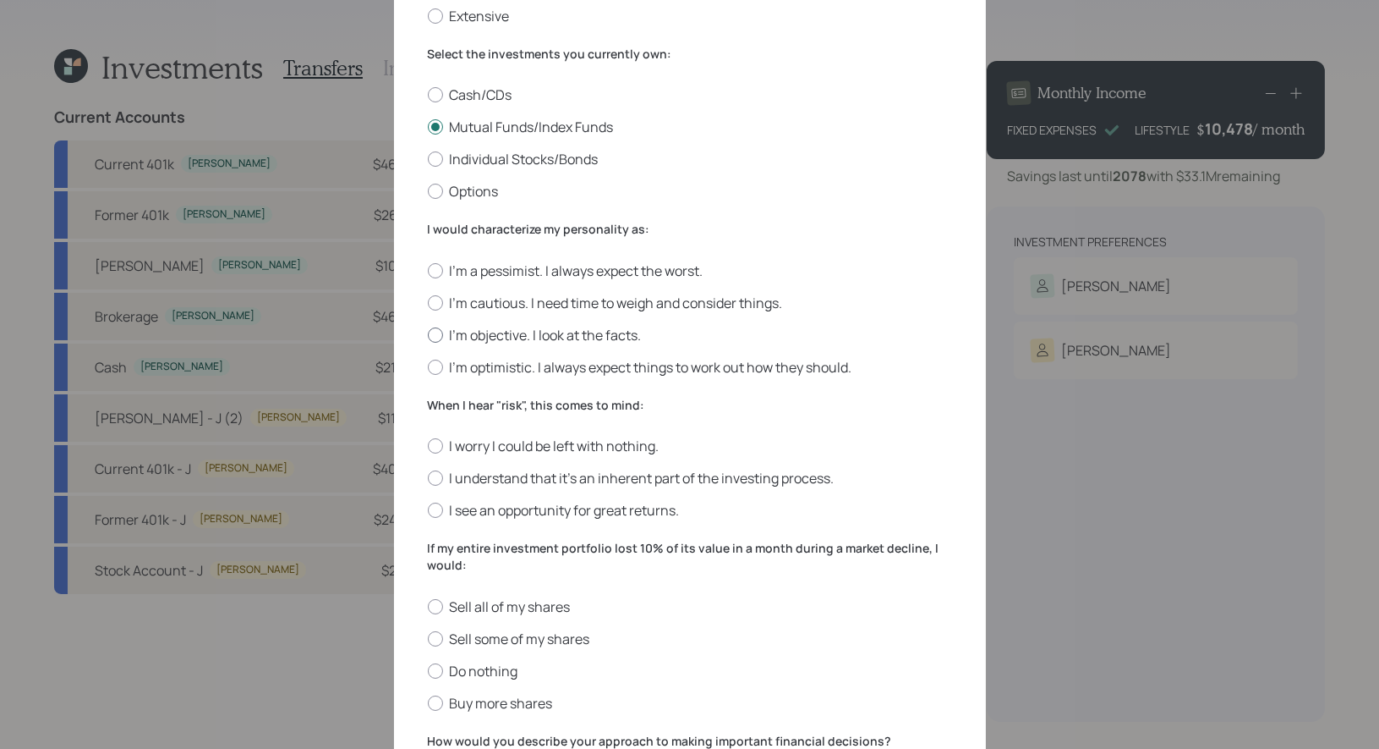
click at [608, 328] on label "I'm objective. I look at the facts." at bounding box center [690, 335] width 524 height 19
click at [428, 334] on input "I'm objective. I look at the facts." at bounding box center [427, 334] width 1 height 1
radio input "true"
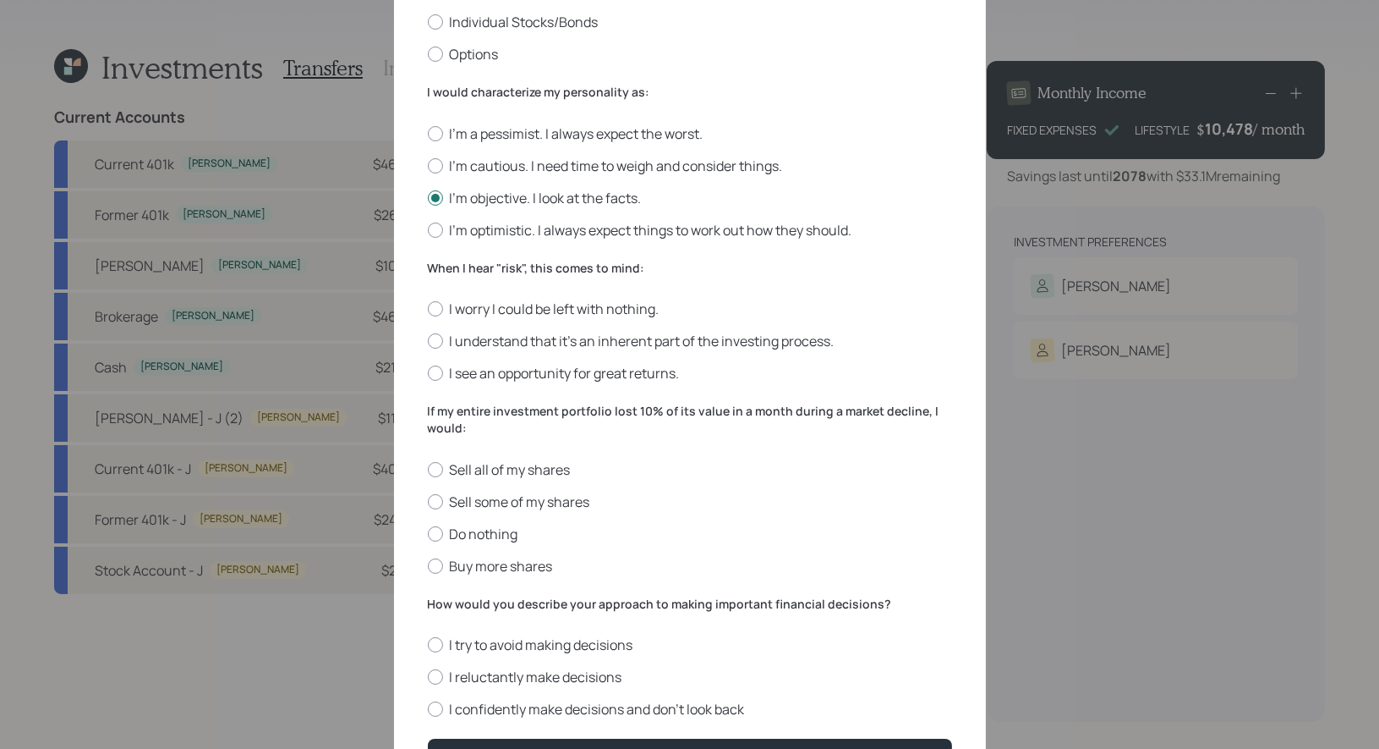
scroll to position [438, 0]
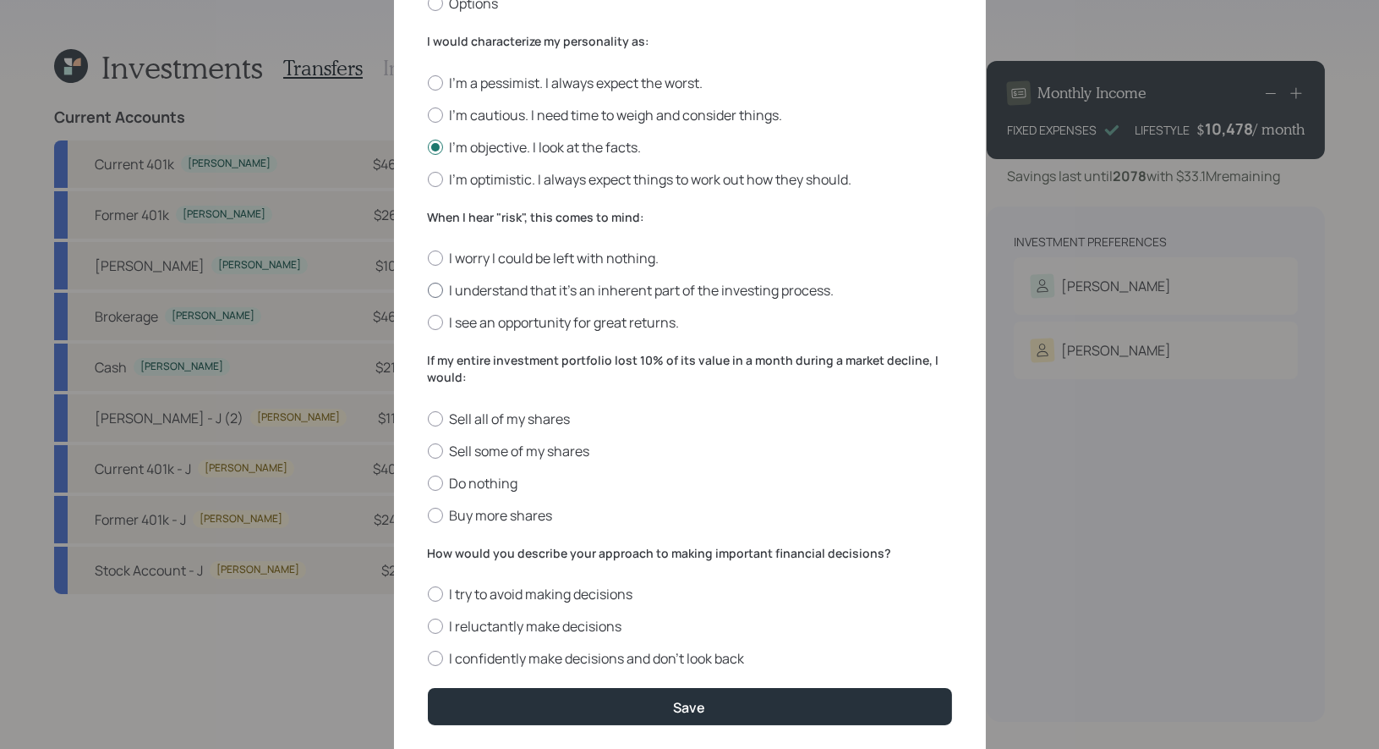
click at [806, 295] on label "I understand that it’s an inherent part of the investing process." at bounding box center [690, 290] width 524 height 19
click at [428, 291] on input "I understand that it’s an inherent part of the investing process." at bounding box center [427, 290] width 1 height 1
radio input "true"
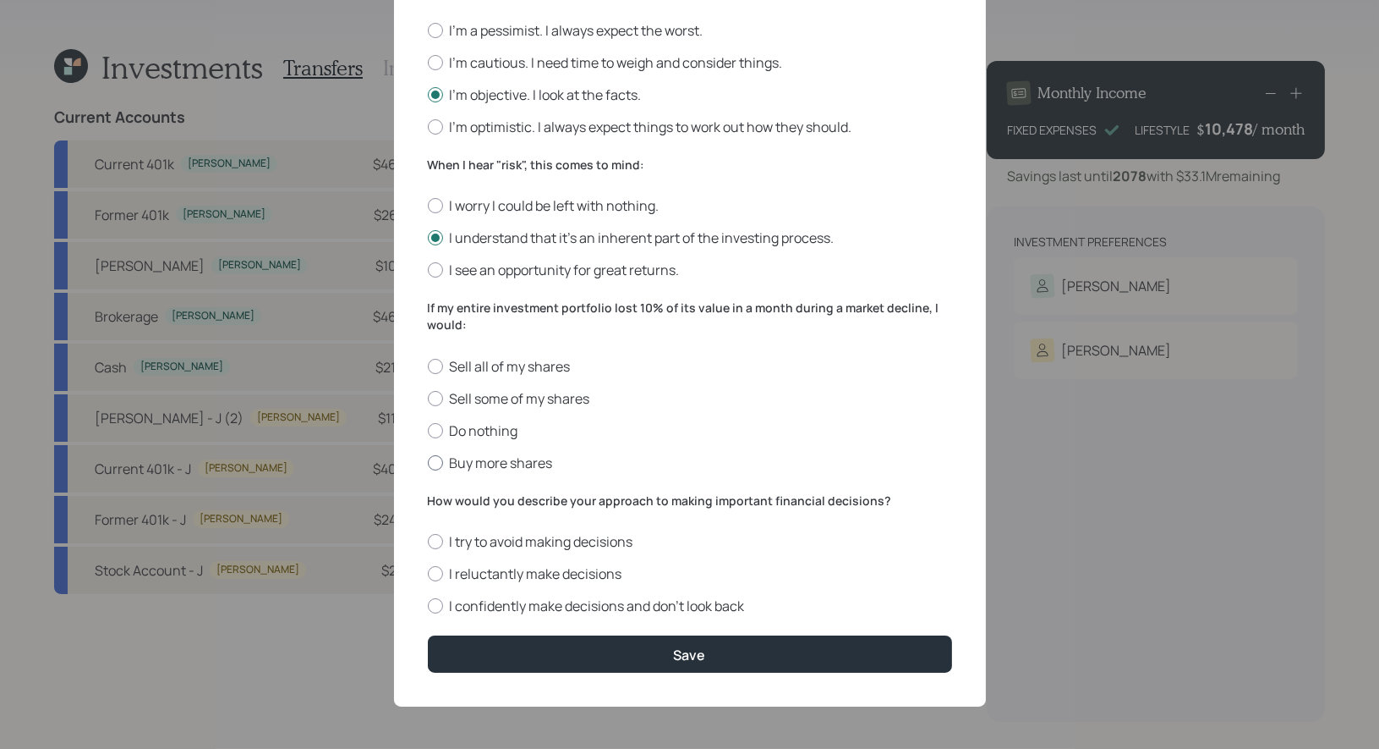
click at [530, 455] on label "Buy more shares" at bounding box center [690, 462] width 524 height 19
click at [428, 462] on input "Buy more shares" at bounding box center [427, 462] width 1 height 1
radio input "true"
click at [595, 606] on label "I confidently make decisions and don’t look back" at bounding box center [690, 605] width 524 height 19
click at [428, 606] on input "I confidently make decisions and don’t look back" at bounding box center [427, 606] width 1 height 1
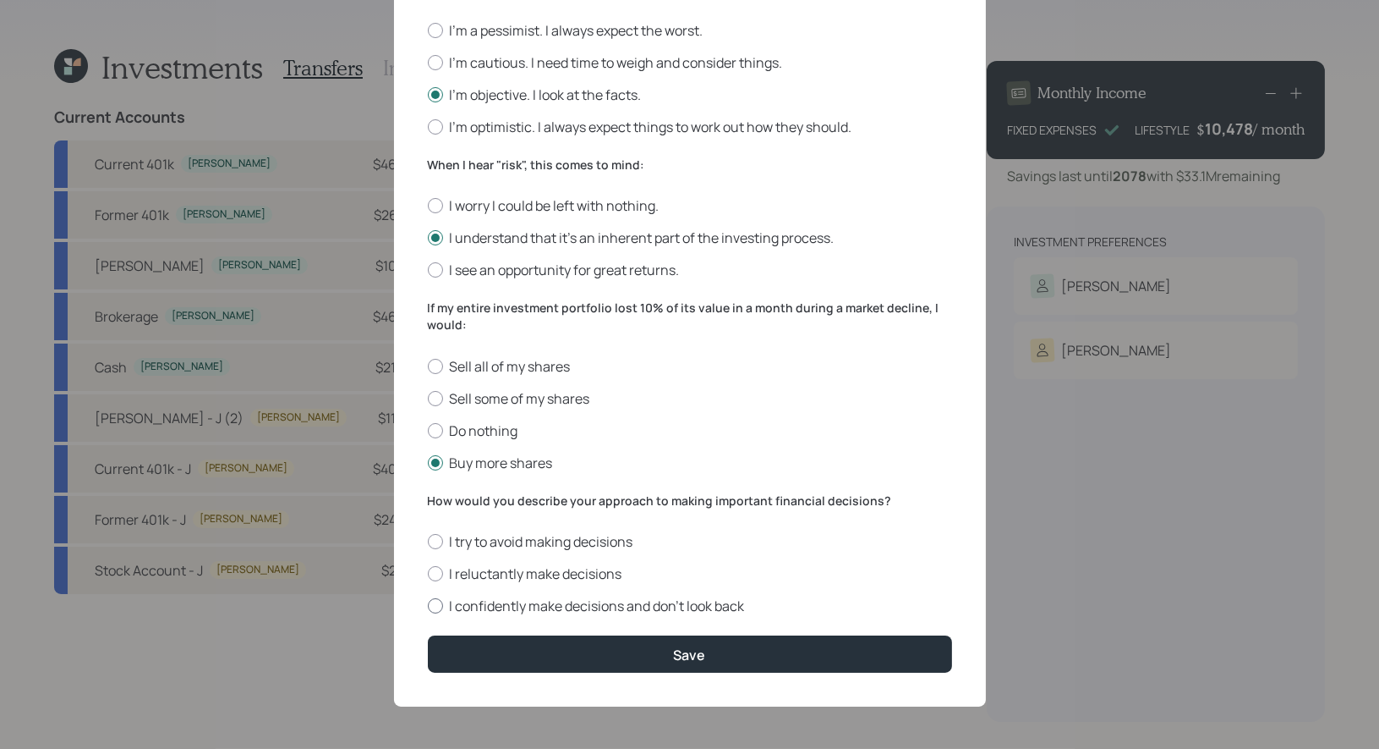
radio input "true"
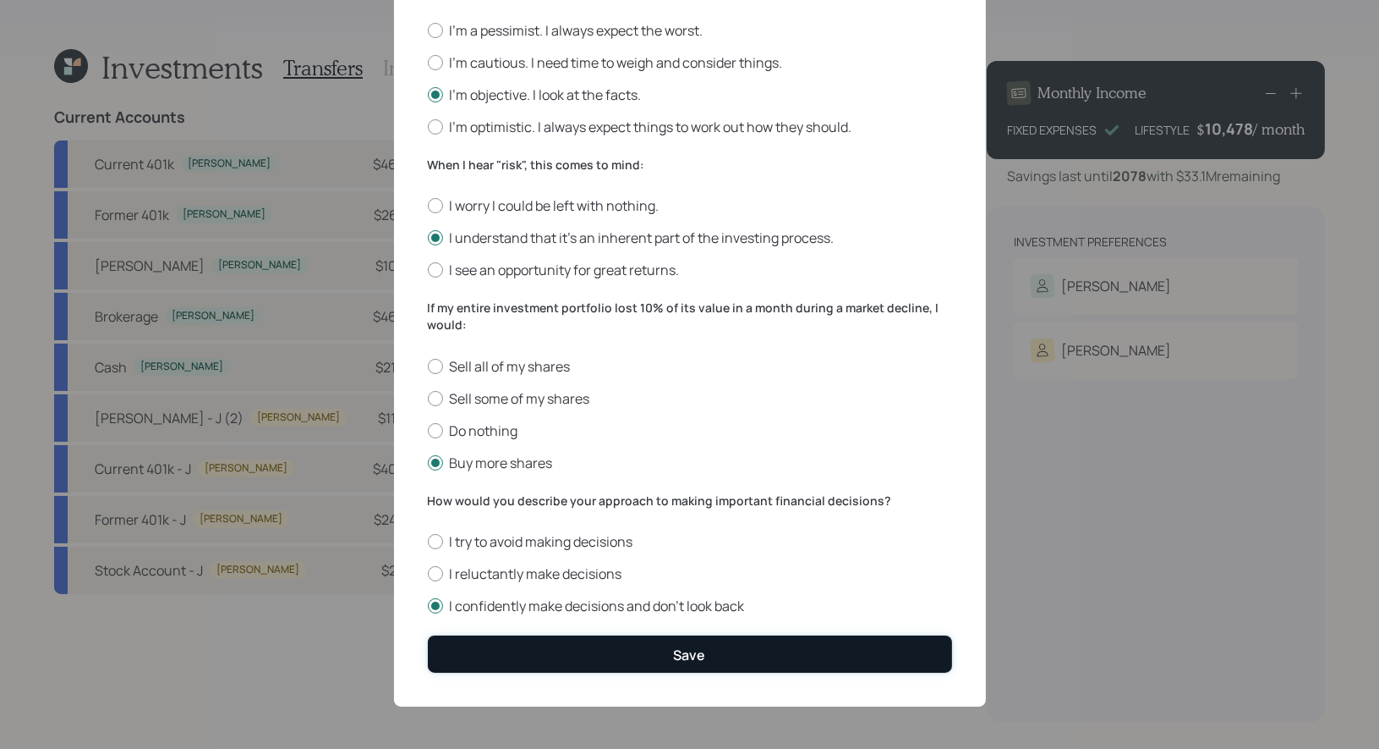
click at [609, 647] on button "Save" at bounding box center [690, 653] width 524 height 36
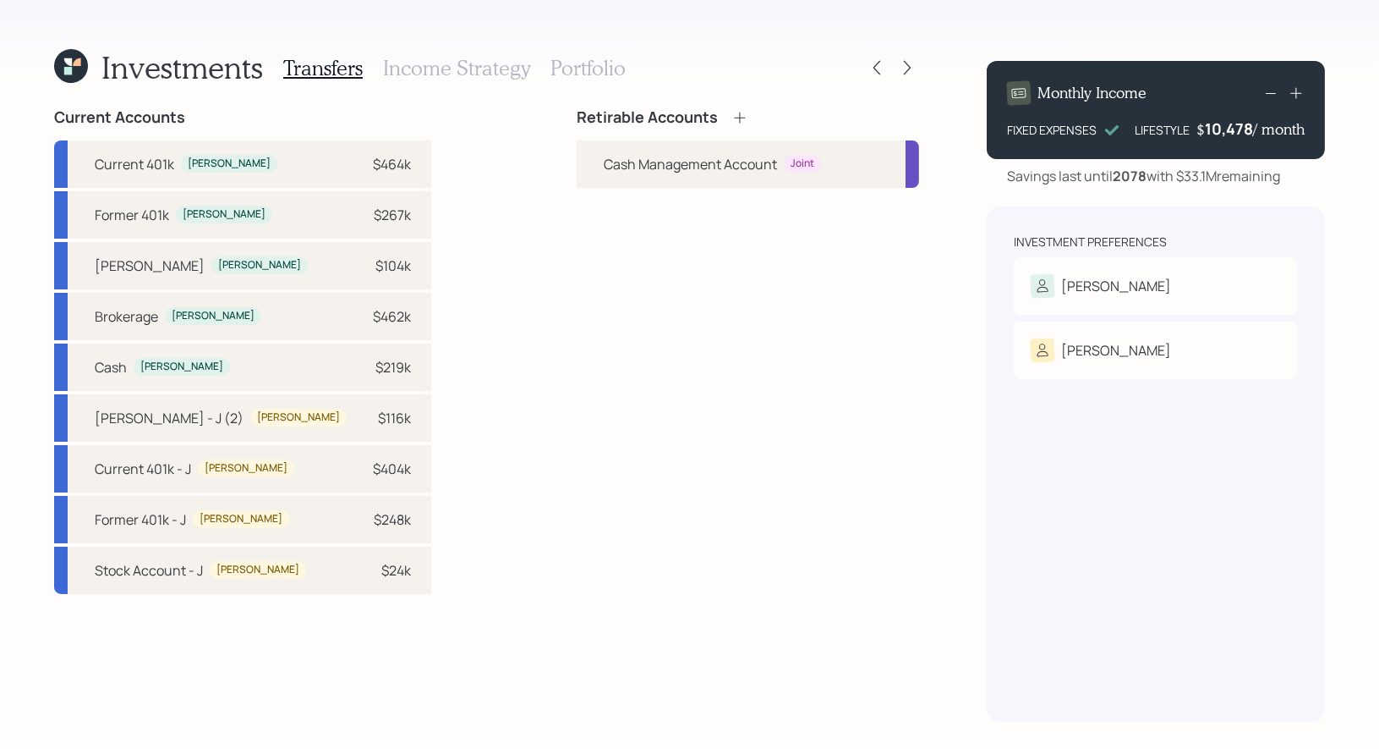
click at [740, 118] on icon at bounding box center [739, 117] width 11 height 11
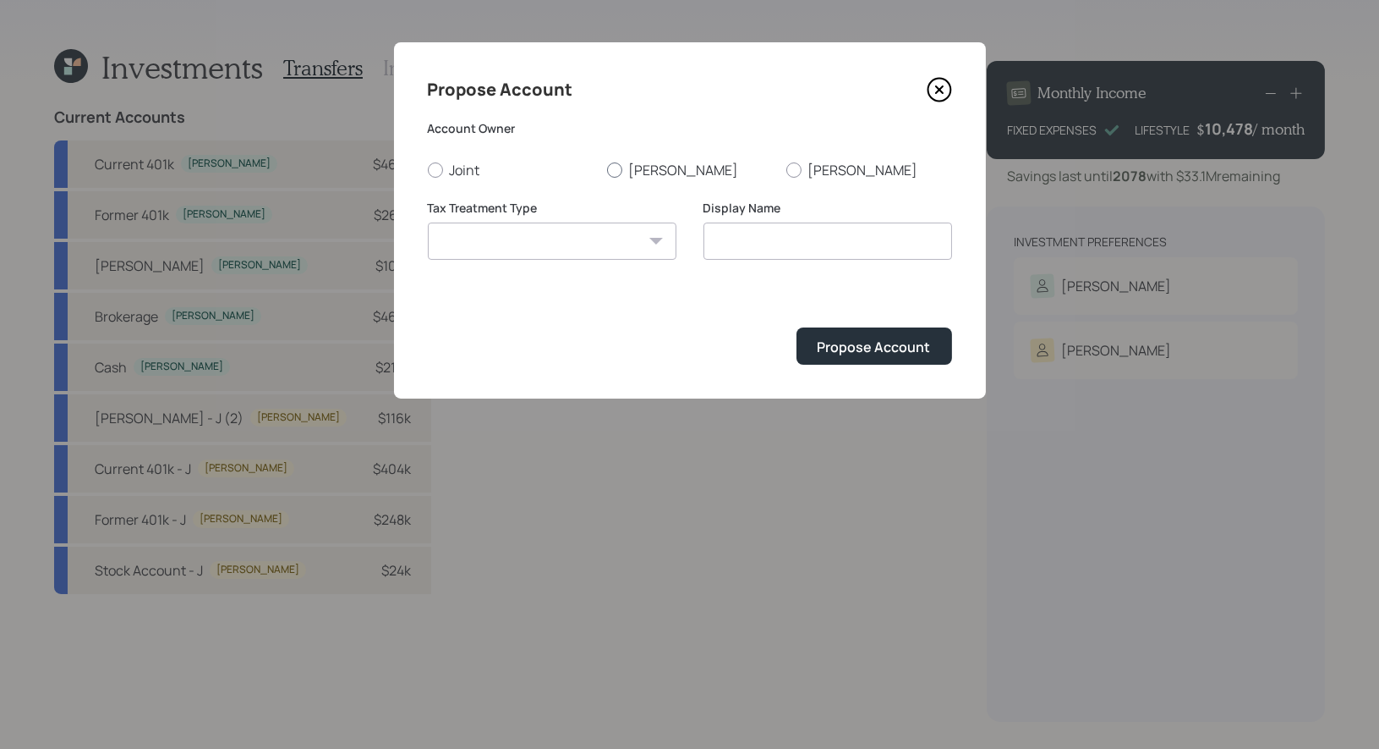
click at [614, 170] on div at bounding box center [614, 169] width 15 height 15
click at [607, 170] on input "Candi" at bounding box center [606, 169] width 1 height 1
radio input "true"
click at [606, 247] on select "Roth Taxable Traditional" at bounding box center [552, 240] width 249 height 37
select select "traditional"
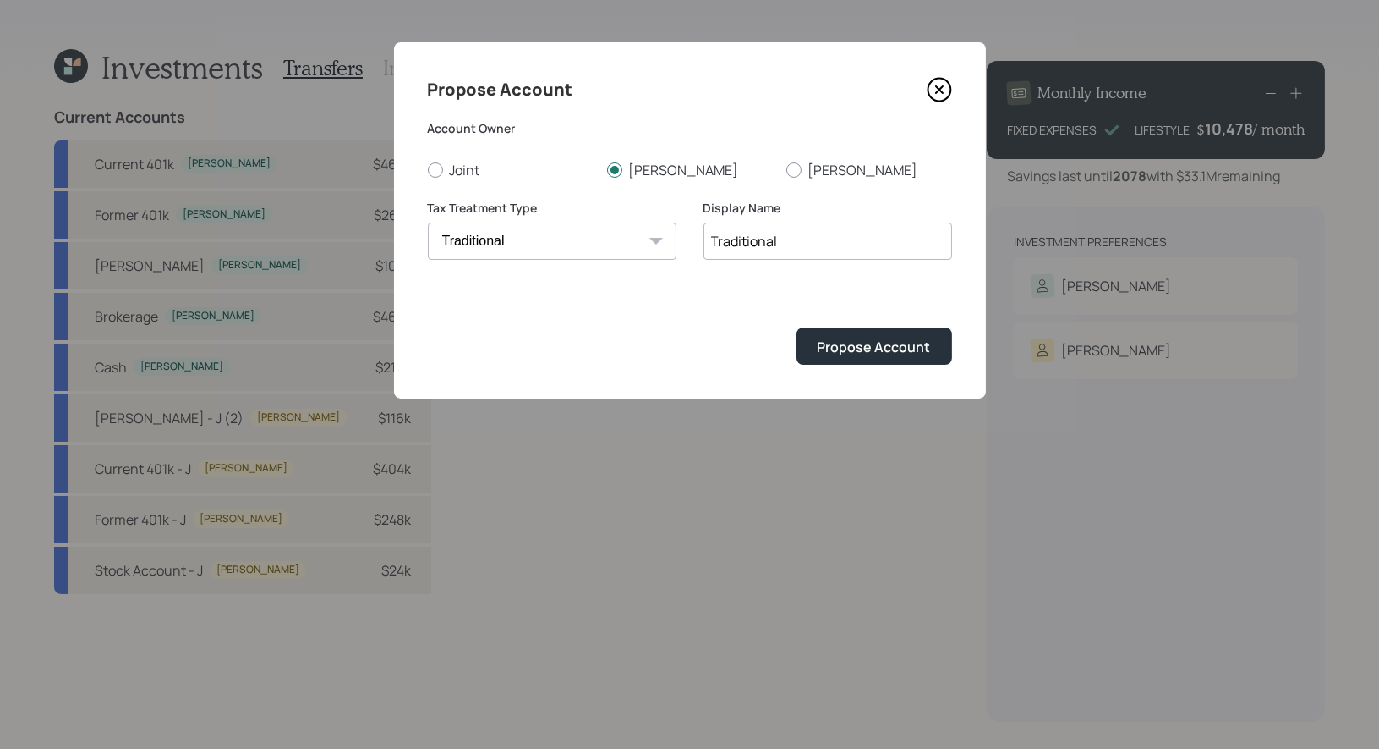
click at [789, 243] on input "Traditional" at bounding box center [828, 240] width 249 height 37
type input "Rollover IRA"
click at [880, 351] on div "Propose Account" at bounding box center [874, 346] width 113 height 19
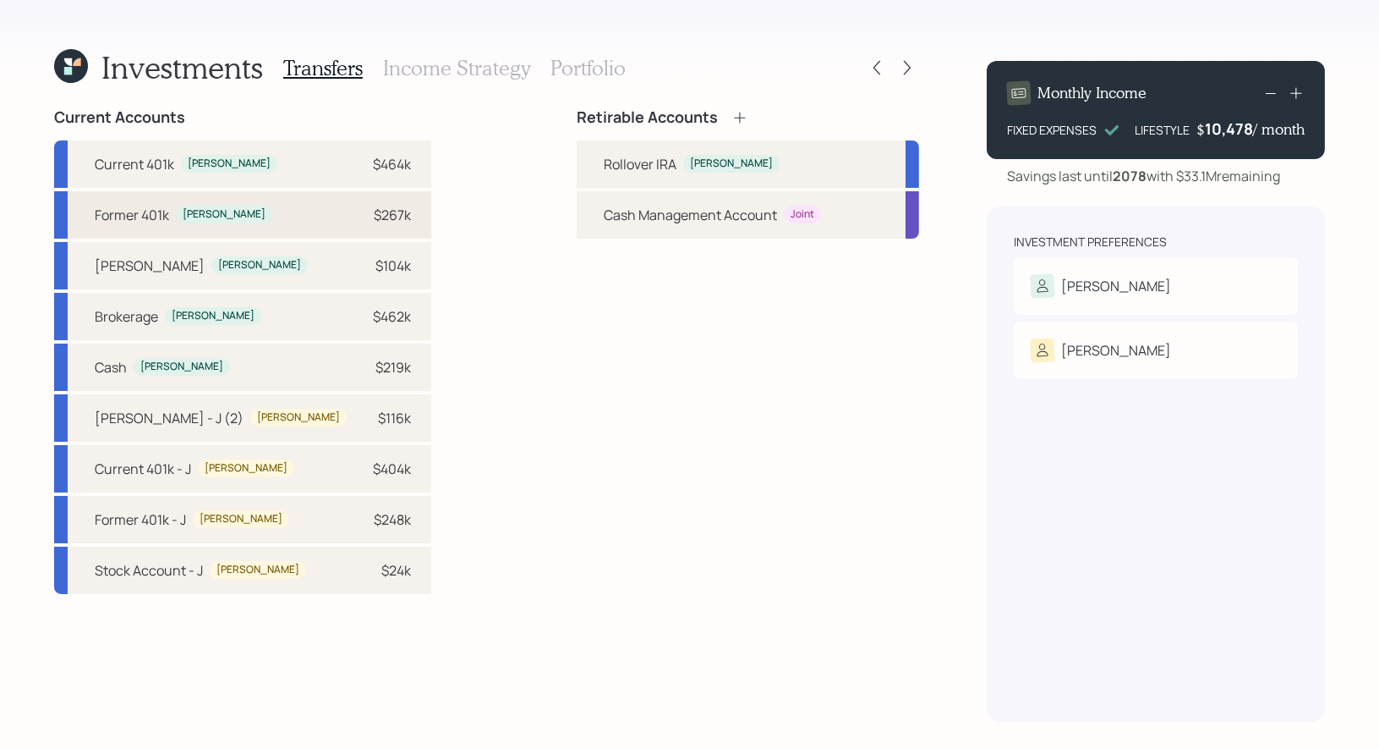
click at [204, 216] on div "Candi" at bounding box center [224, 214] width 83 height 14
click at [631, 162] on div "Rollover IRA" at bounding box center [640, 164] width 73 height 20
select select "1e756e18-bb74-432f-b027-e934296a3e58"
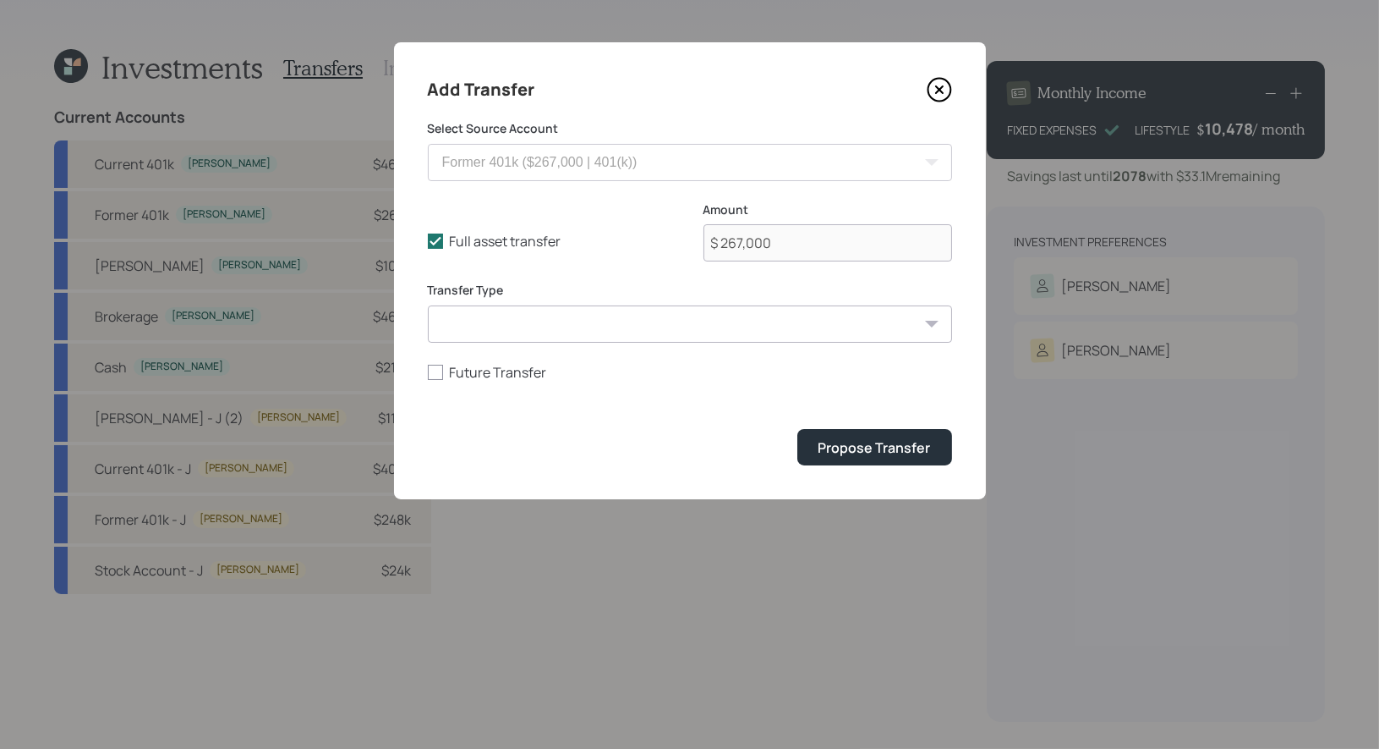
click at [557, 323] on select "ACAT Transfer Non ACAT Transfer Capitalize Rollover Rollover Deposit" at bounding box center [690, 323] width 524 height 37
select select "acat_transfer"
click at [908, 450] on div "Propose Transfer" at bounding box center [875, 447] width 112 height 19
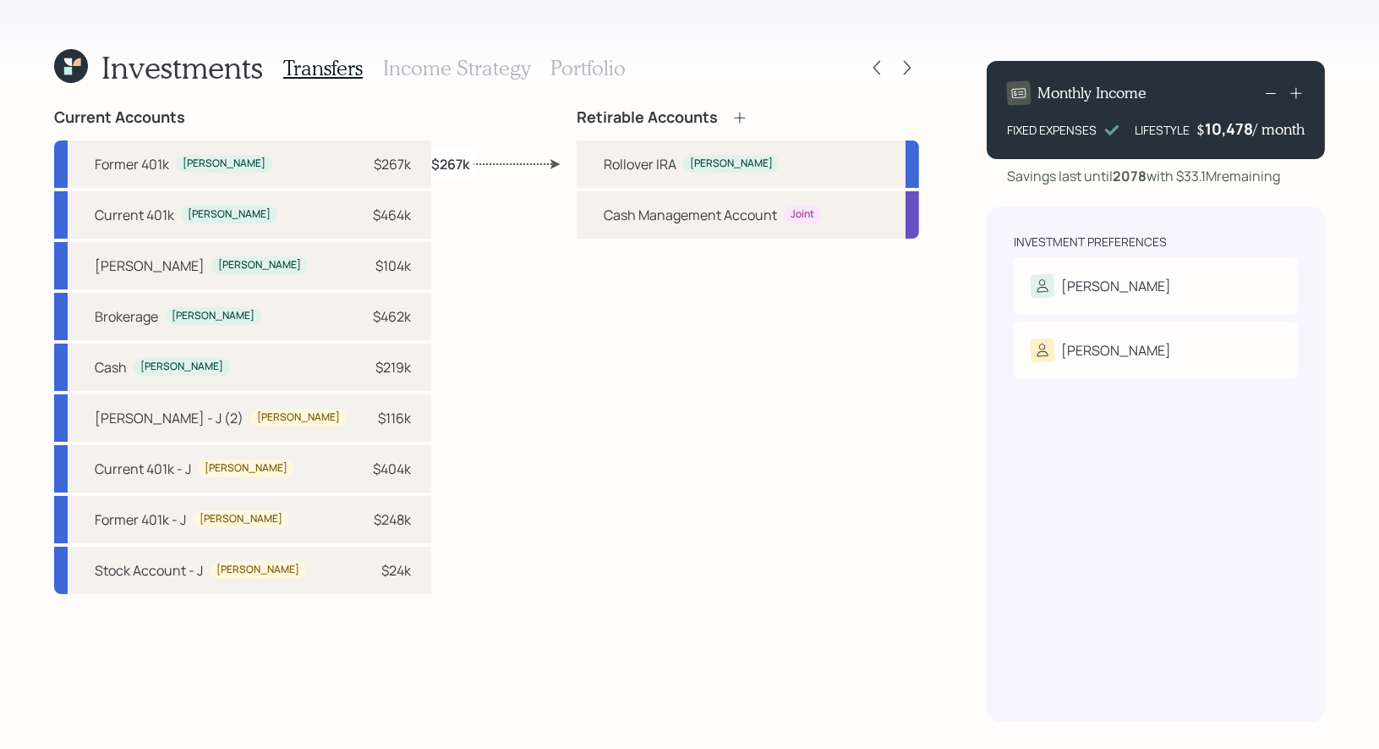
click at [743, 112] on icon at bounding box center [740, 117] width 17 height 17
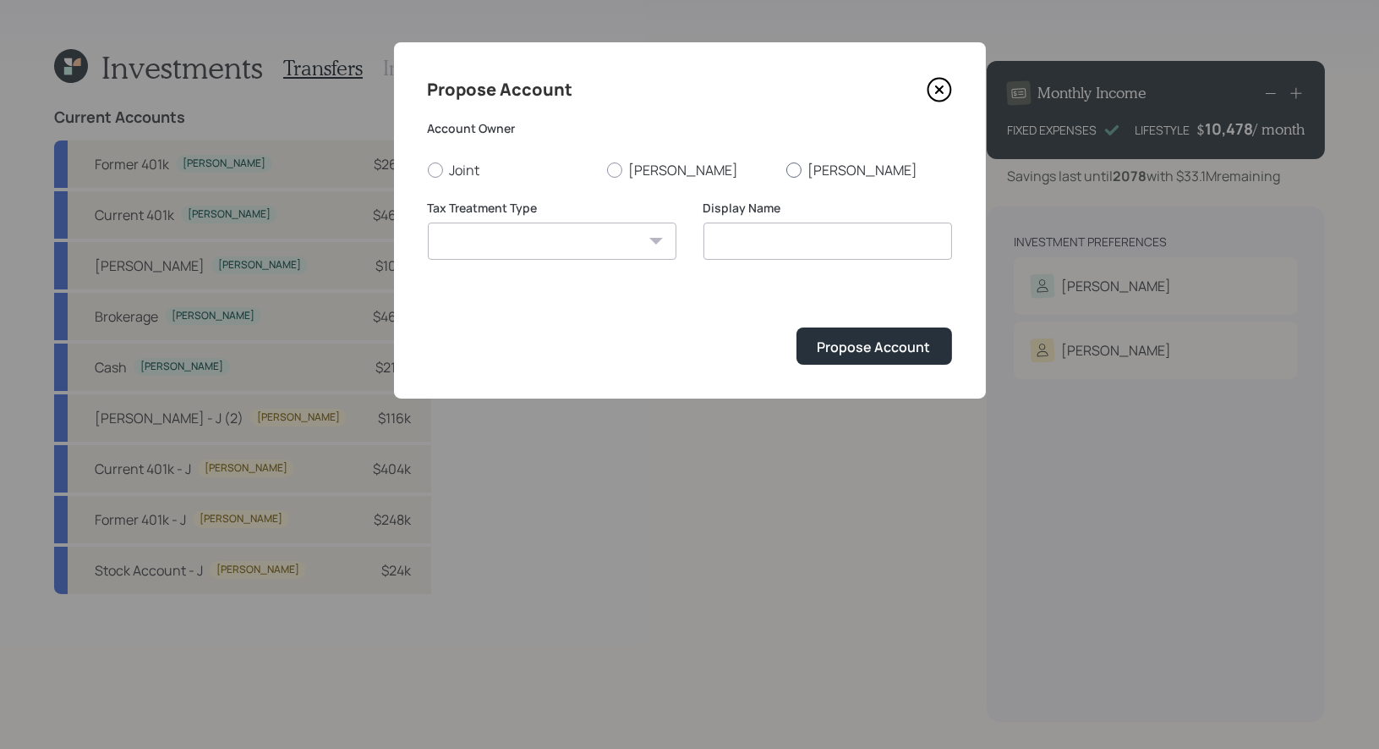
click at [795, 170] on div at bounding box center [794, 169] width 15 height 15
click at [787, 170] on input "John" at bounding box center [786, 169] width 1 height 1
radio input "true"
click at [638, 240] on select "Roth Taxable Traditional" at bounding box center [552, 240] width 249 height 37
select select "traditional"
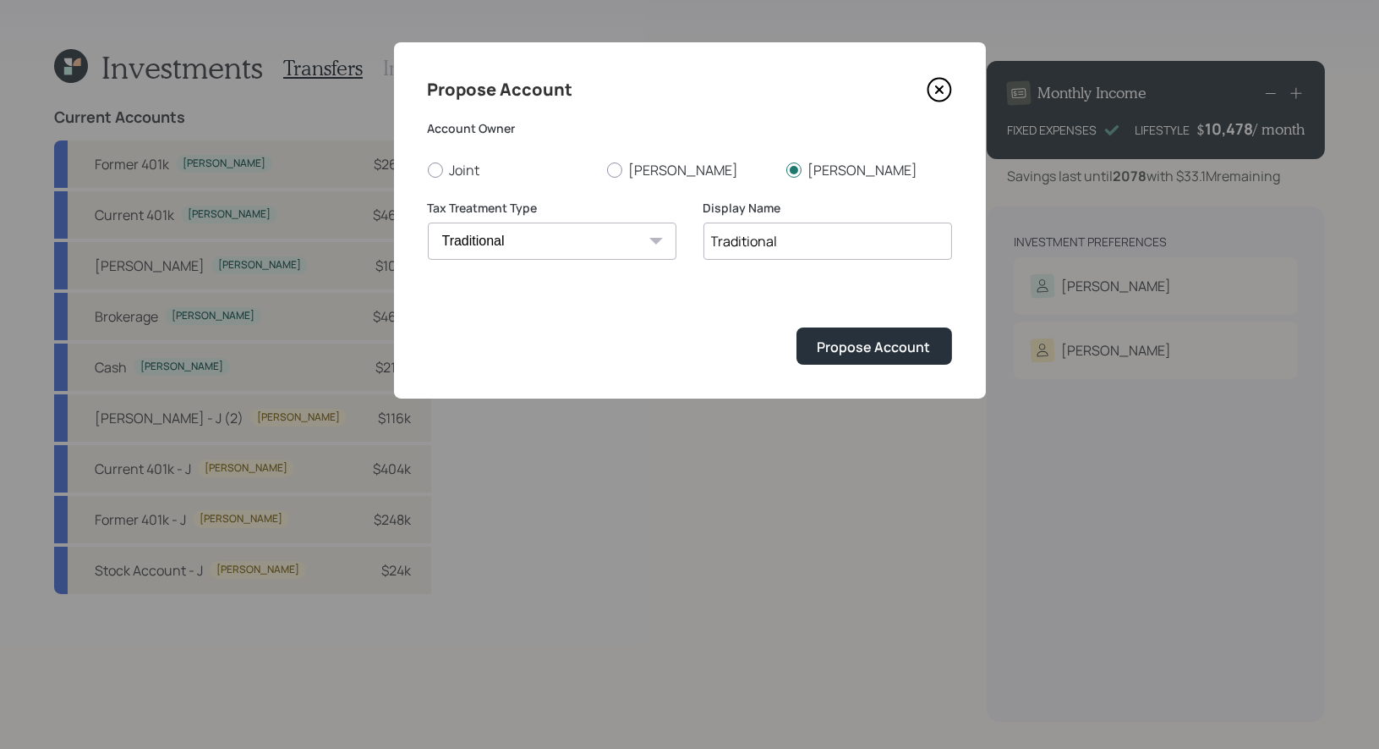
click at [787, 250] on input "Traditional" at bounding box center [828, 240] width 249 height 37
type input "Rollover IRA"
click at [853, 352] on div "Propose Account" at bounding box center [874, 346] width 113 height 19
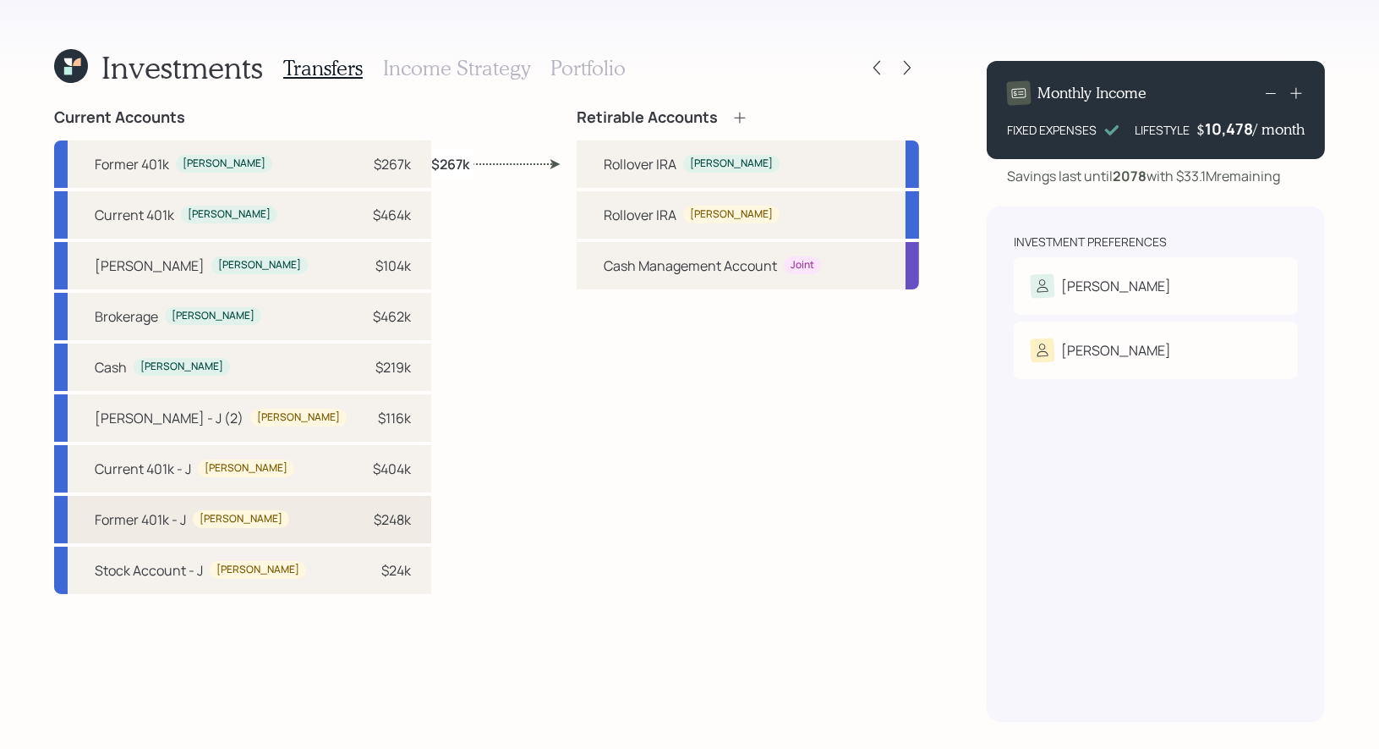
click at [183, 509] on div "Former 401k - J" at bounding box center [140, 519] width 91 height 20
click at [609, 208] on div "Rollover IRA" at bounding box center [640, 215] width 73 height 20
select select "e4fd66e5-bcd2-4b60-9f0a-7a8686781e58"
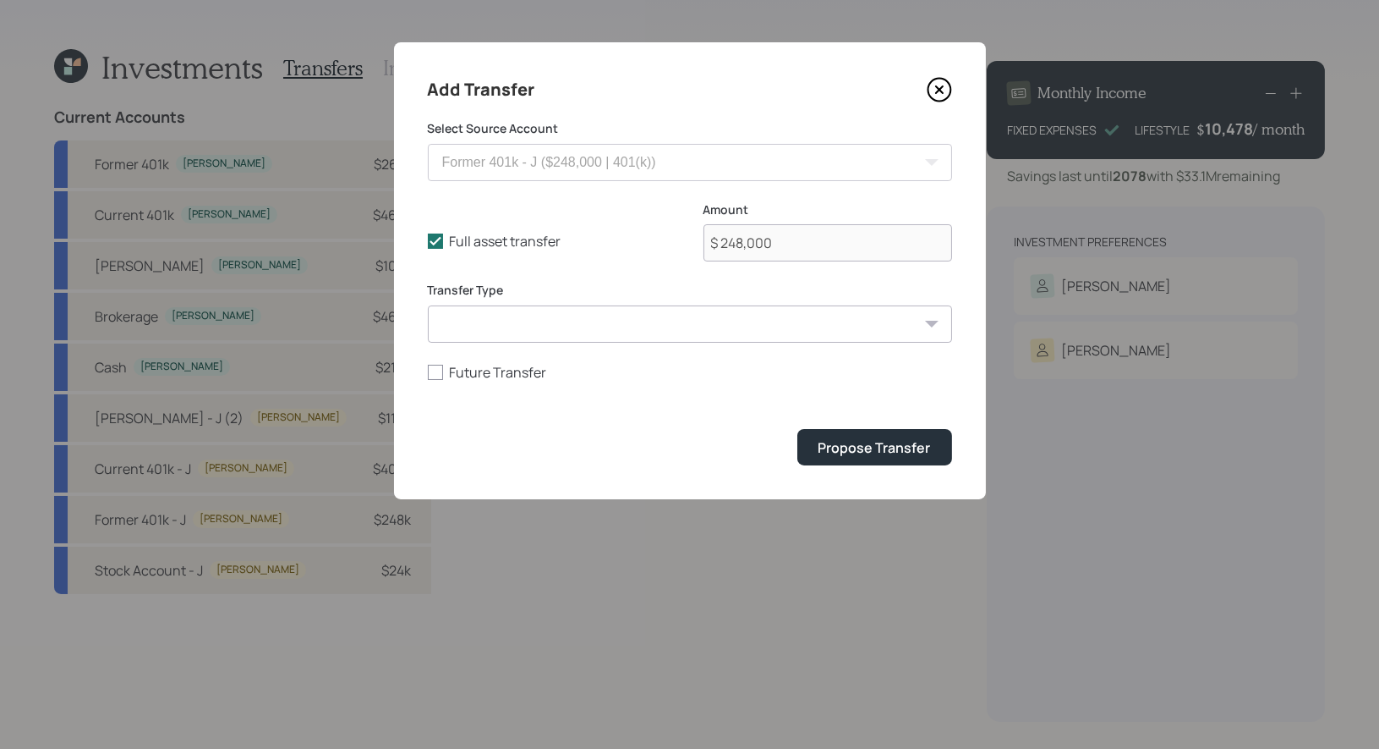
click at [559, 321] on select "ACAT Transfer Non ACAT Transfer Capitalize Rollover Rollover Deposit" at bounding box center [690, 323] width 524 height 37
select select "acat_transfer"
click at [875, 449] on div "Propose Transfer" at bounding box center [875, 447] width 112 height 19
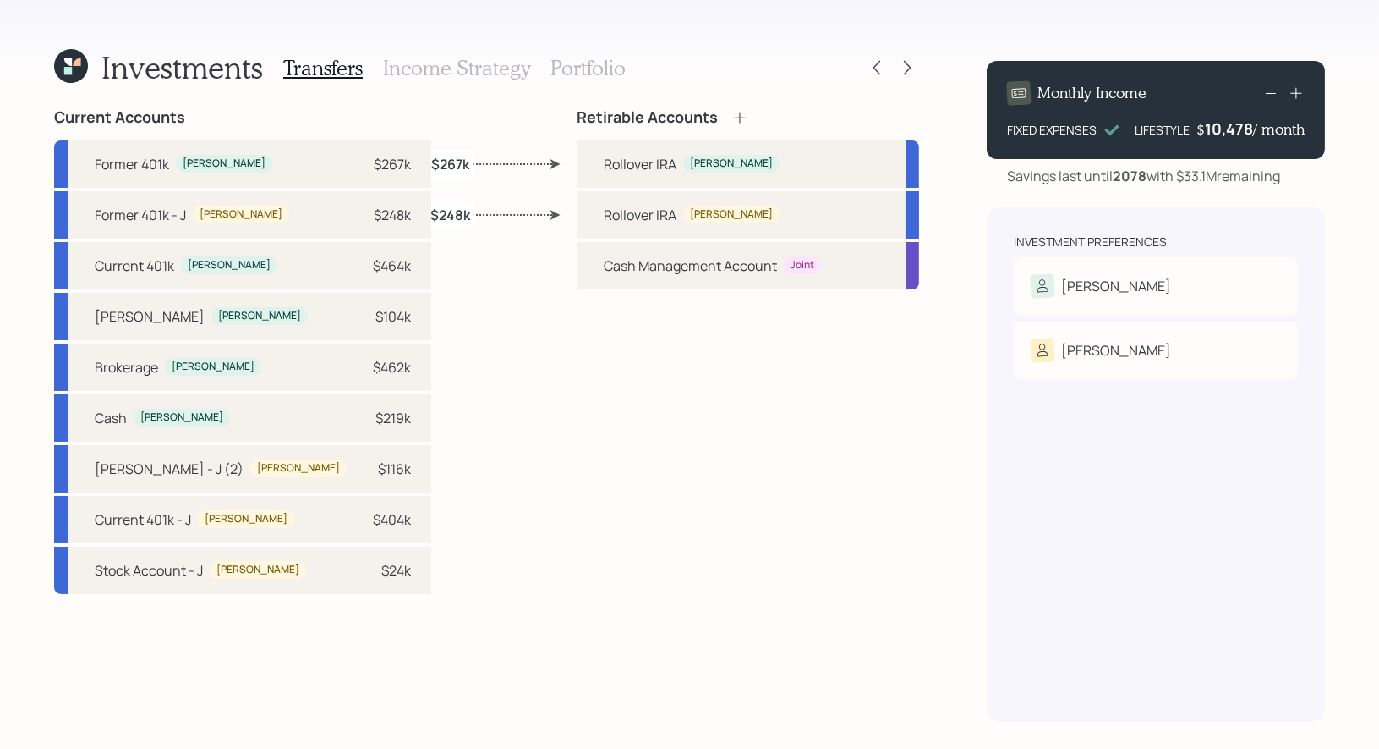
click at [743, 118] on icon at bounding box center [740, 117] width 17 height 17
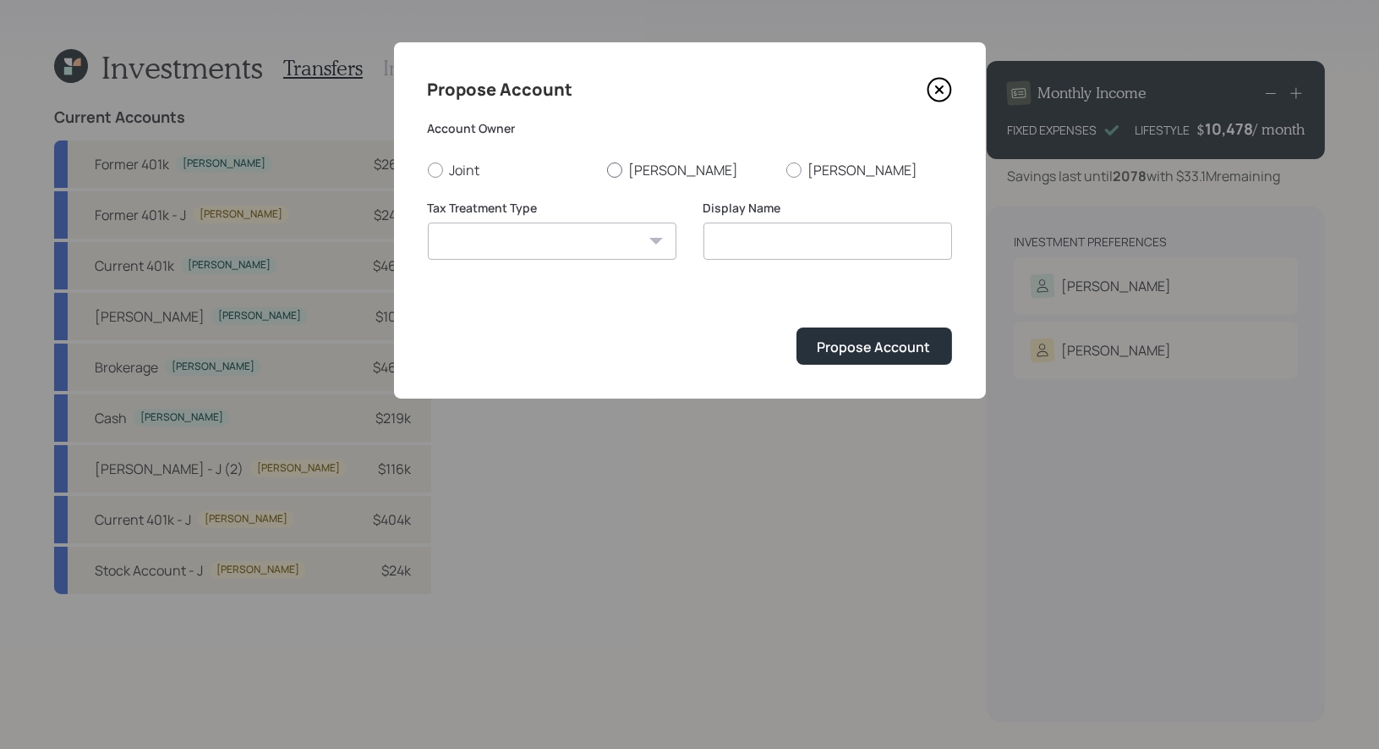
click at [613, 163] on div at bounding box center [614, 169] width 15 height 15
click at [607, 169] on input "Candi" at bounding box center [606, 169] width 1 height 1
radio input "true"
click at [606, 242] on select "Roth Taxable Traditional" at bounding box center [552, 240] width 249 height 37
select select "roth"
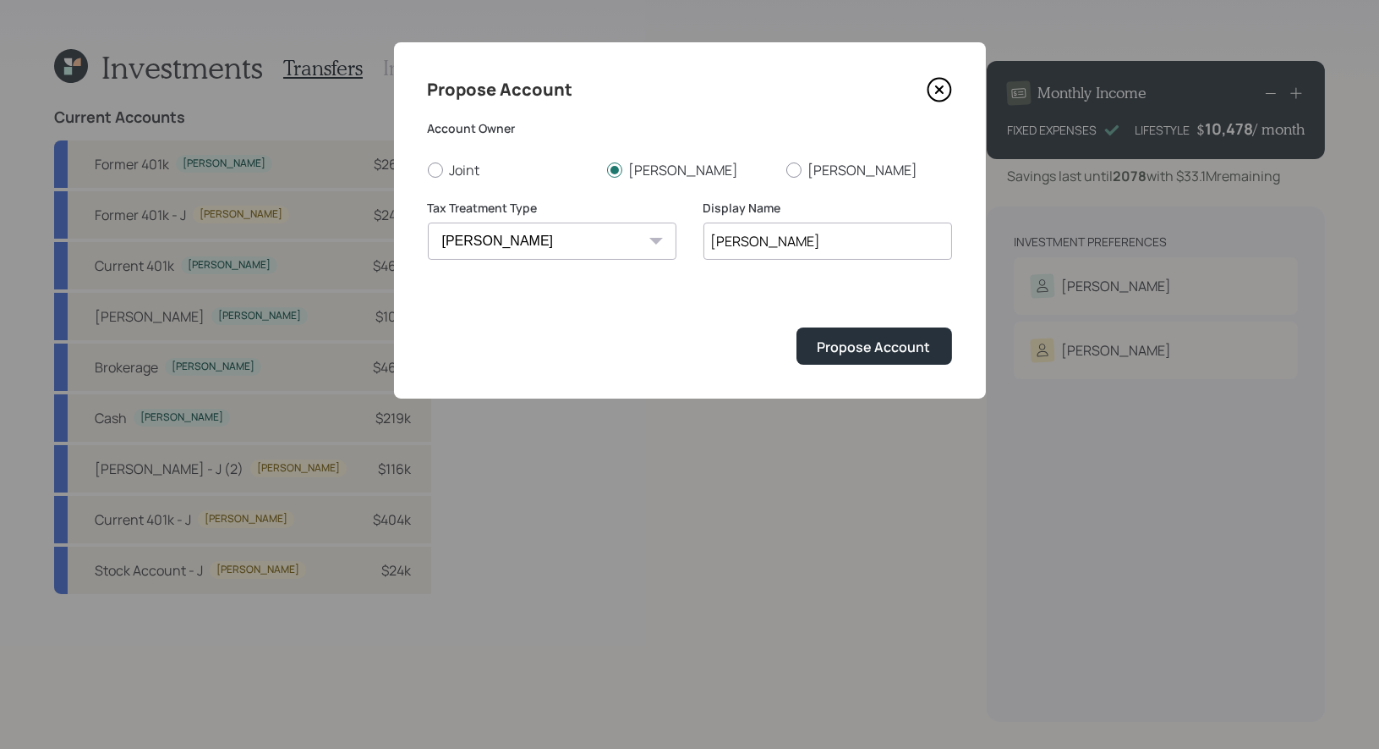
click at [868, 241] on input "Roth" at bounding box center [828, 240] width 249 height 37
type input "[PERSON_NAME]"
click at [917, 348] on div "Propose Account" at bounding box center [874, 346] width 113 height 19
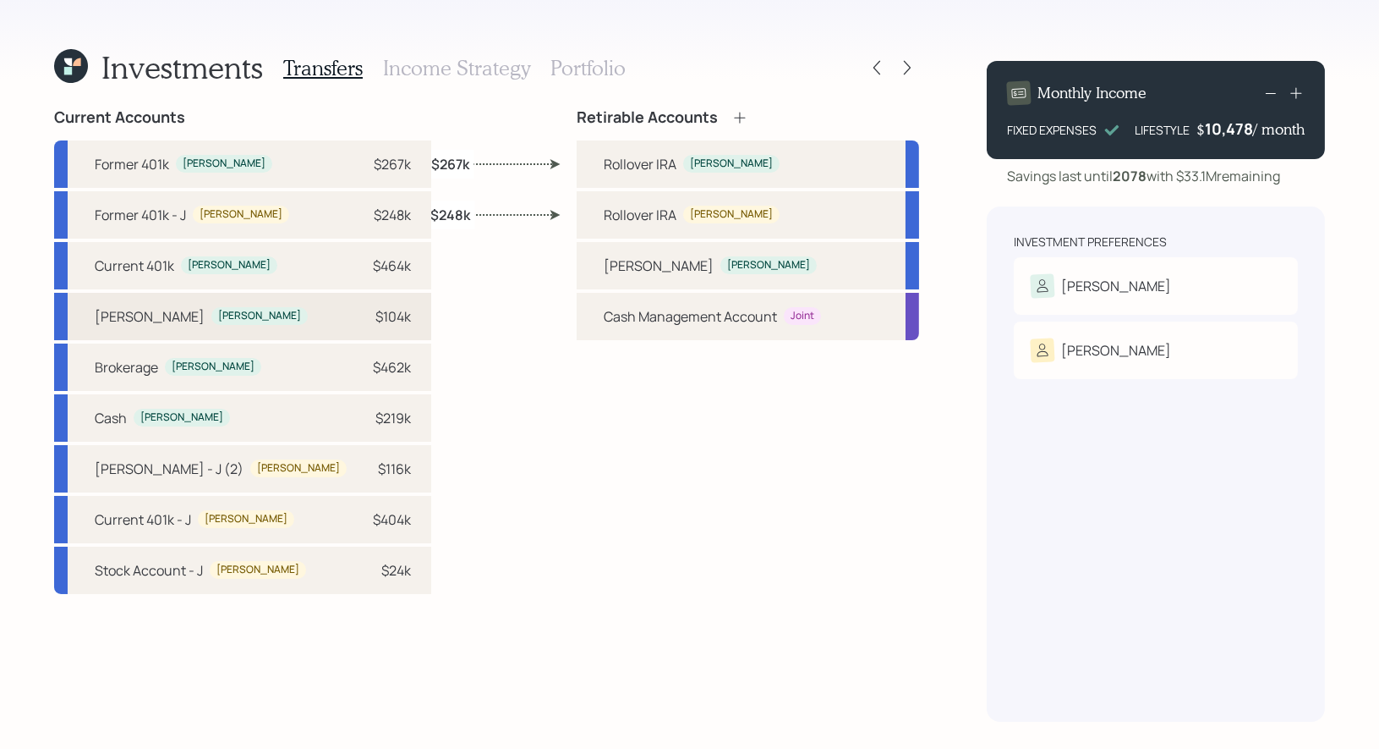
click at [211, 309] on div "Roth IRA Candi $104k" at bounding box center [242, 316] width 377 height 47
click at [608, 250] on div "Roth IRA Candi" at bounding box center [748, 265] width 343 height 47
select select "5204c153-6d32-49b4-a1ca-6be0822041b9"
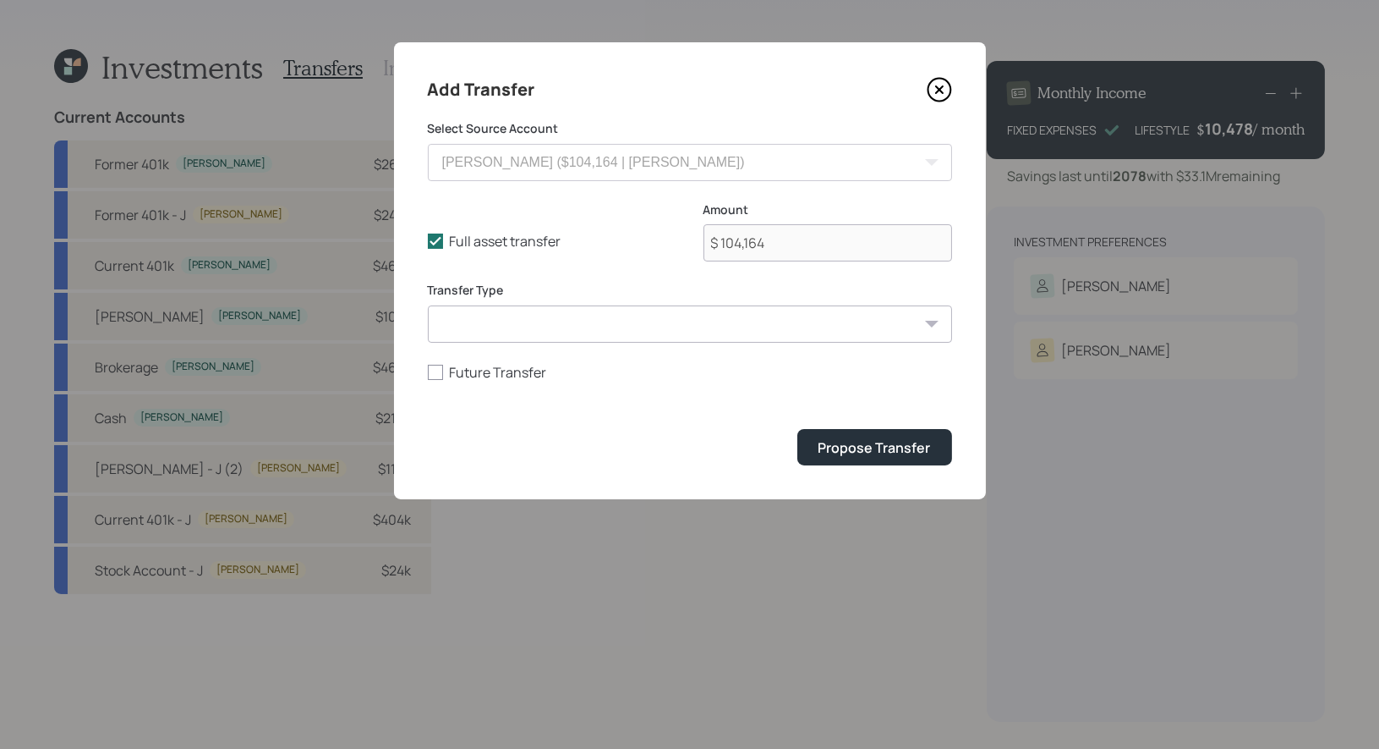
click at [527, 319] on select "ACAT Transfer Non ACAT Transfer Capitalize Rollover Rollover Deposit" at bounding box center [690, 323] width 524 height 37
select select "acat_transfer"
click at [894, 446] on div "Propose Transfer" at bounding box center [875, 447] width 112 height 19
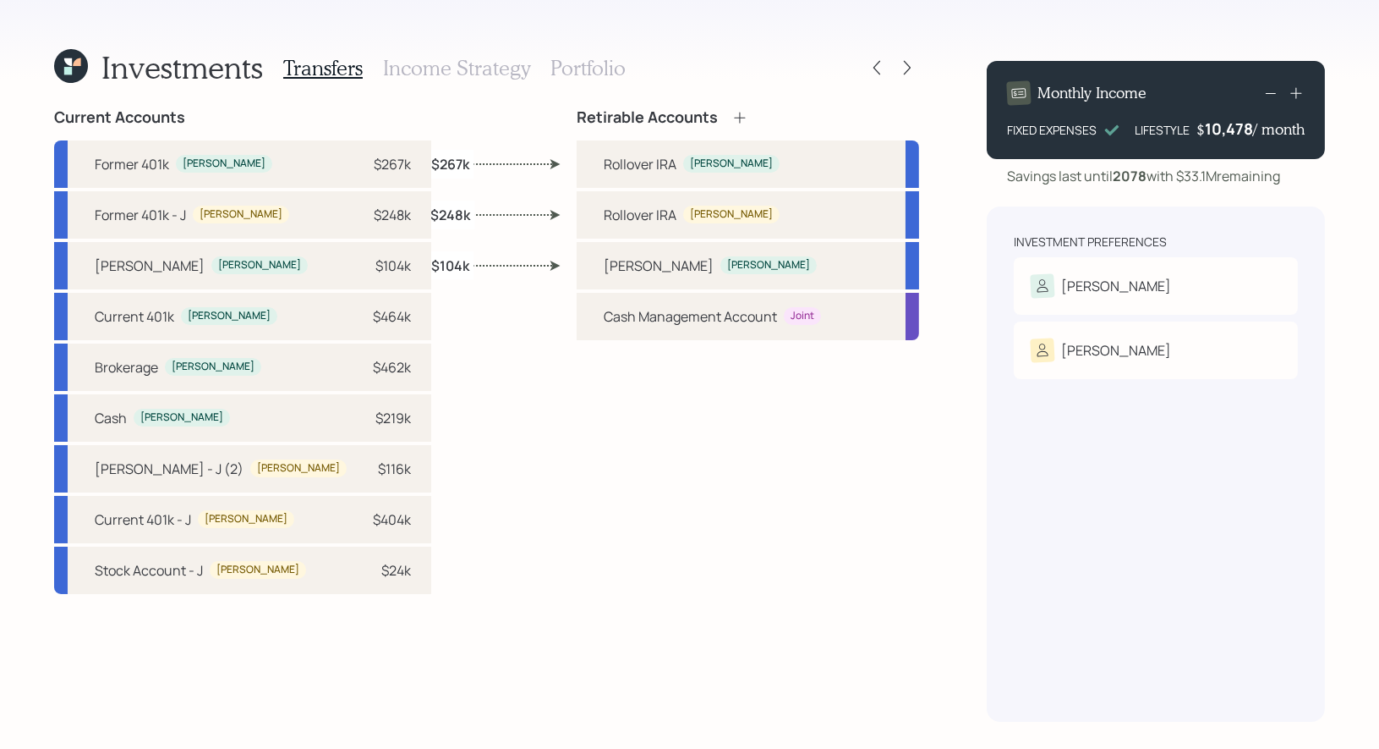
click at [743, 118] on icon at bounding box center [740, 117] width 17 height 17
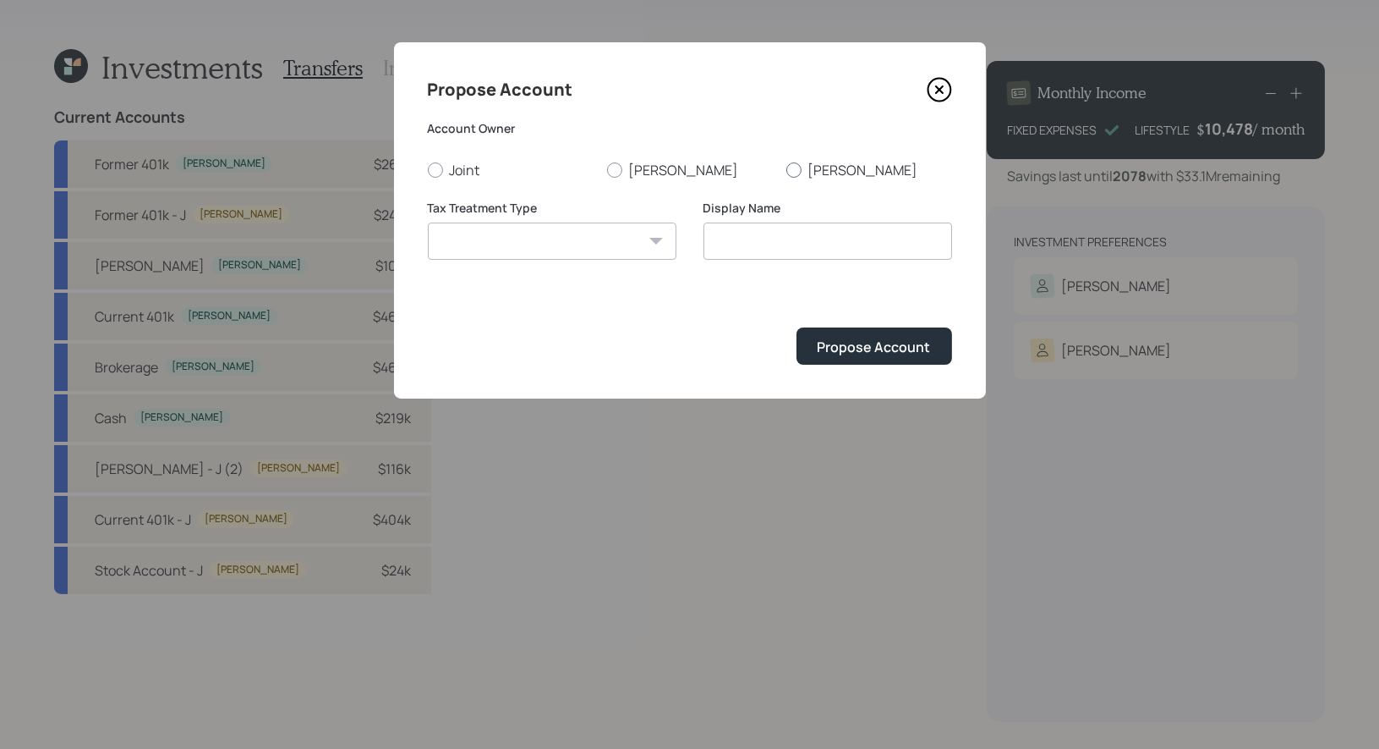
click at [792, 173] on div at bounding box center [794, 169] width 15 height 15
click at [787, 170] on input "John" at bounding box center [786, 169] width 1 height 1
radio input "true"
click at [575, 251] on select "Roth Taxable Traditional" at bounding box center [552, 240] width 249 height 37
select select "roth"
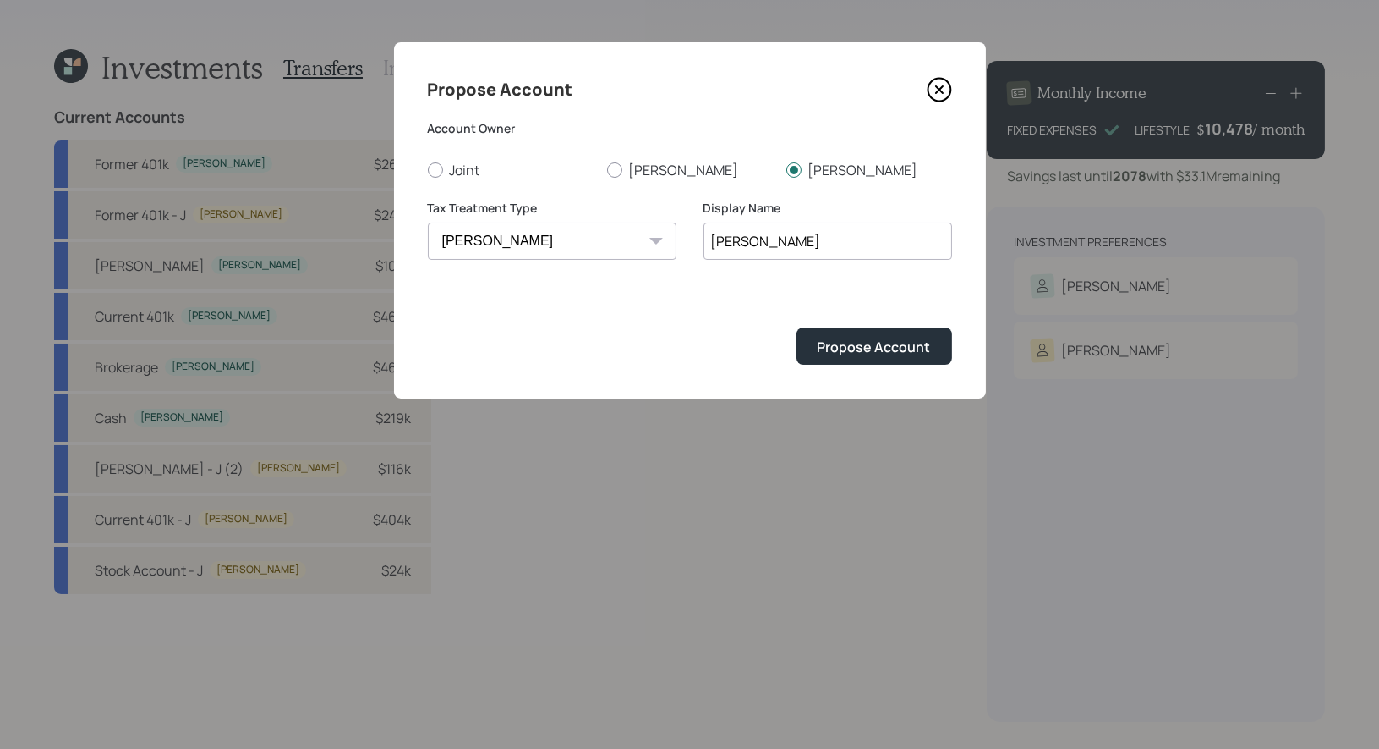
click at [823, 243] on input "Roth" at bounding box center [828, 240] width 249 height 37
type input "[PERSON_NAME]"
click at [836, 340] on div "Propose Account" at bounding box center [874, 346] width 113 height 19
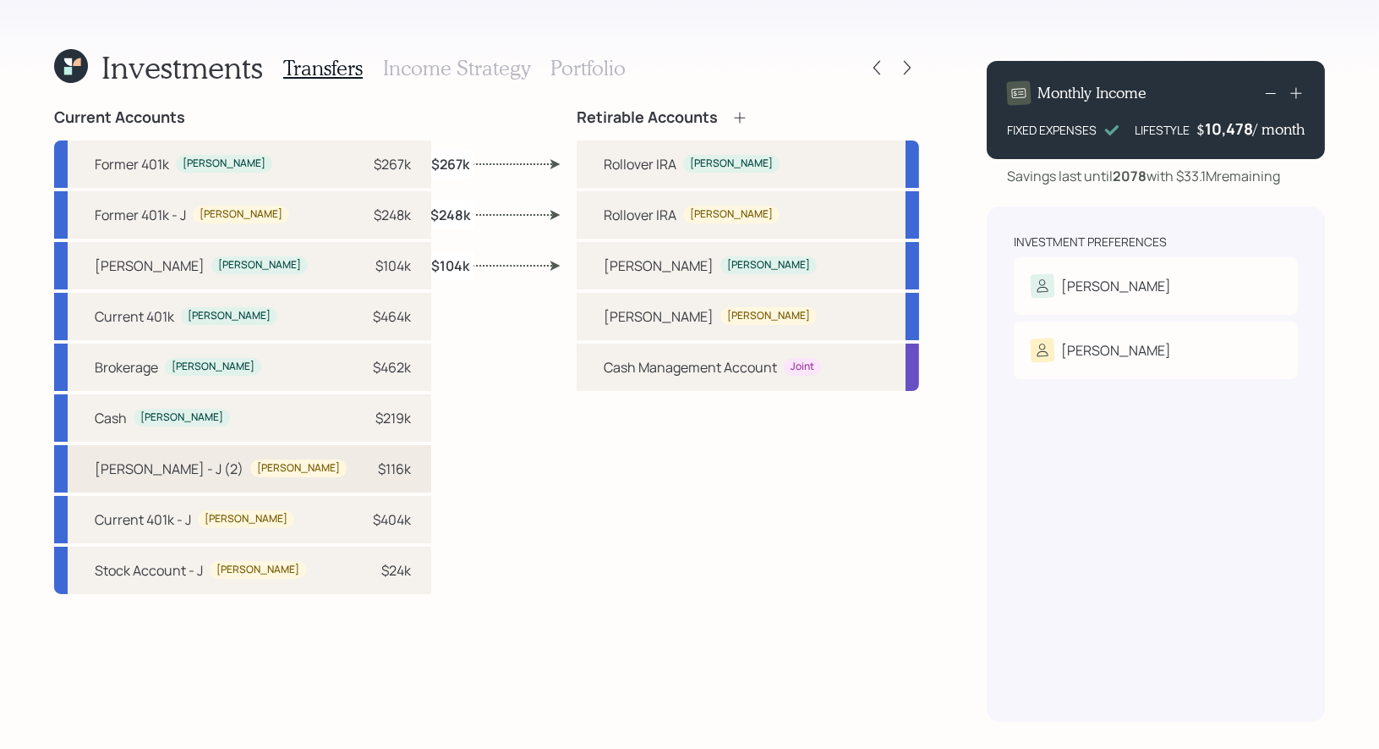
click at [257, 466] on div "John" at bounding box center [298, 468] width 83 height 14
click at [635, 306] on div "[PERSON_NAME]" at bounding box center [659, 316] width 110 height 20
select select "229967b5-584f-472a-9496-16296c8d9f41"
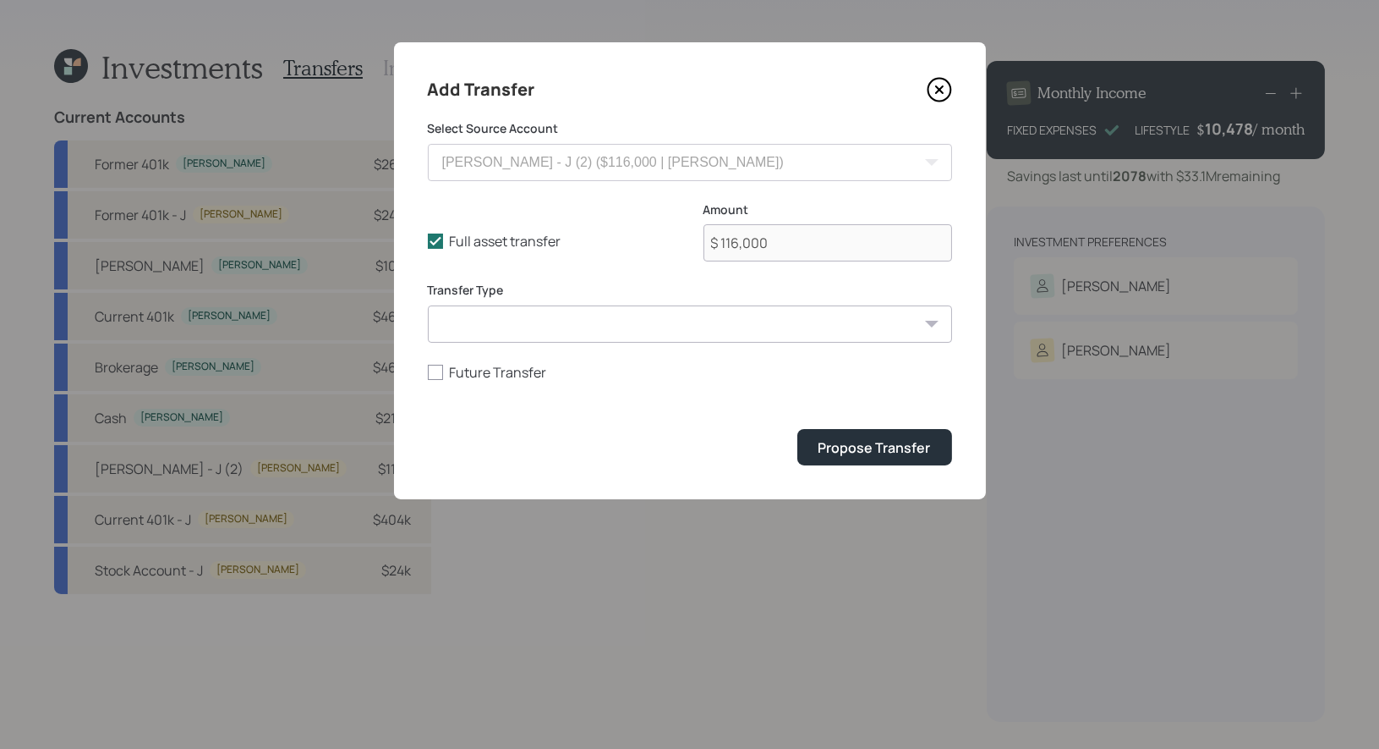
click at [569, 314] on select "ACAT Transfer Non ACAT Transfer Capitalize Rollover Rollover Deposit" at bounding box center [690, 323] width 524 height 37
select select "acat_transfer"
click at [866, 449] on div "Propose Transfer" at bounding box center [875, 447] width 112 height 19
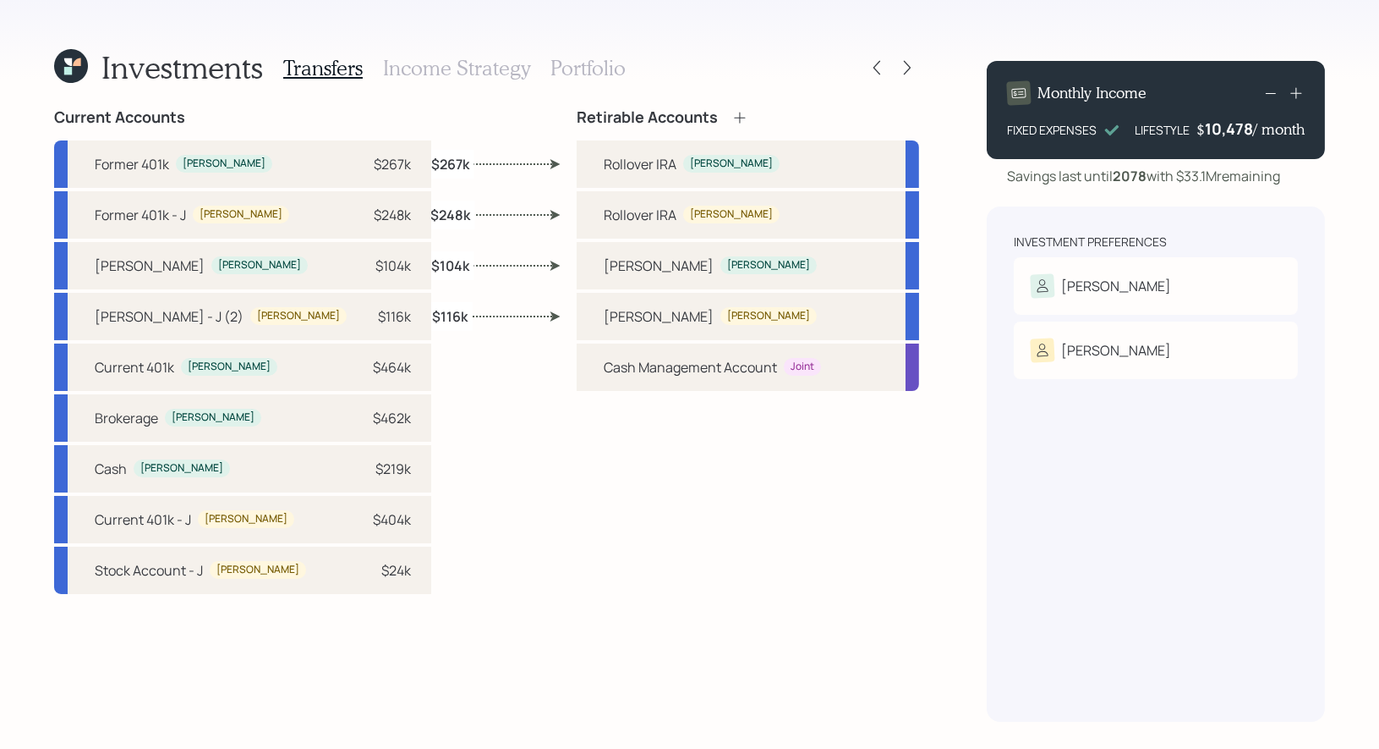
click at [743, 114] on icon at bounding box center [740, 117] width 17 height 17
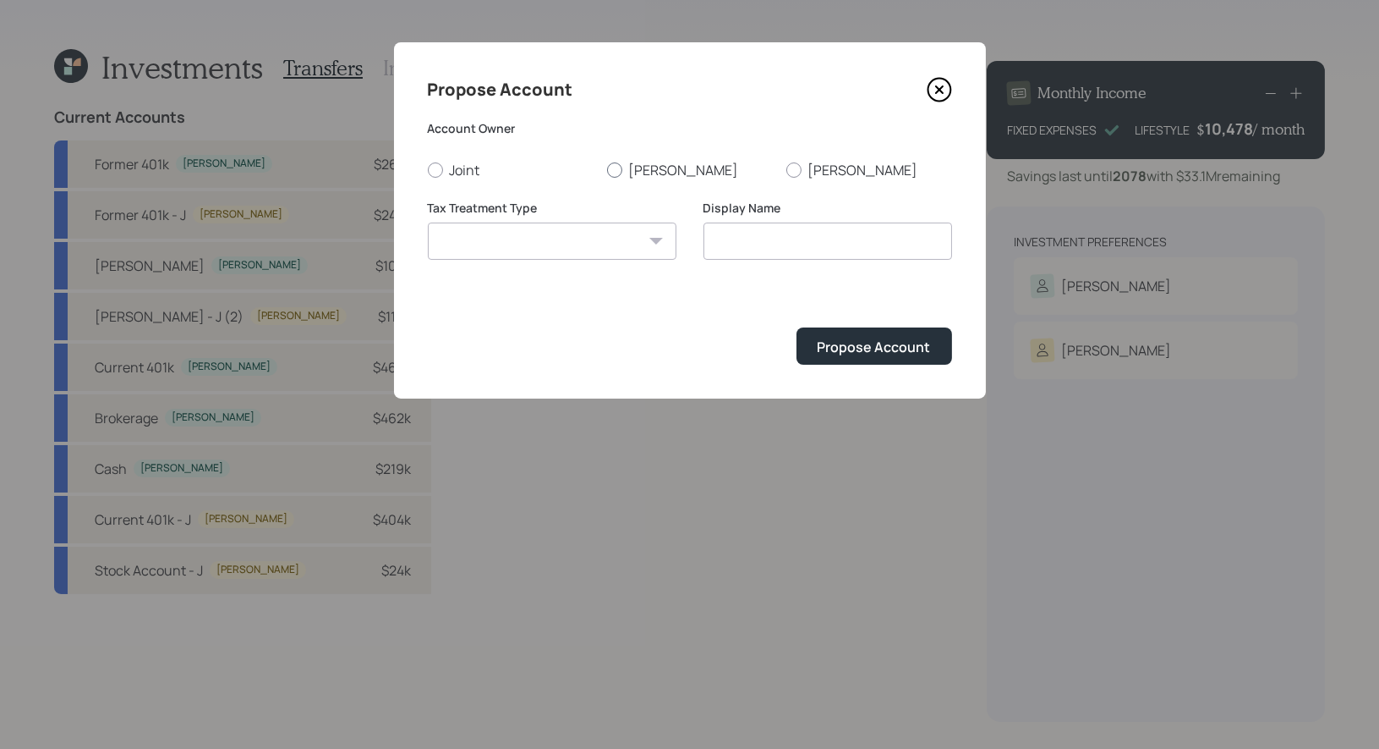
click at [610, 170] on div at bounding box center [614, 169] width 15 height 15
click at [607, 170] on input "Candi" at bounding box center [606, 169] width 1 height 1
radio input "true"
click at [607, 237] on select "Roth Taxable Traditional" at bounding box center [552, 240] width 249 height 37
select select "taxable"
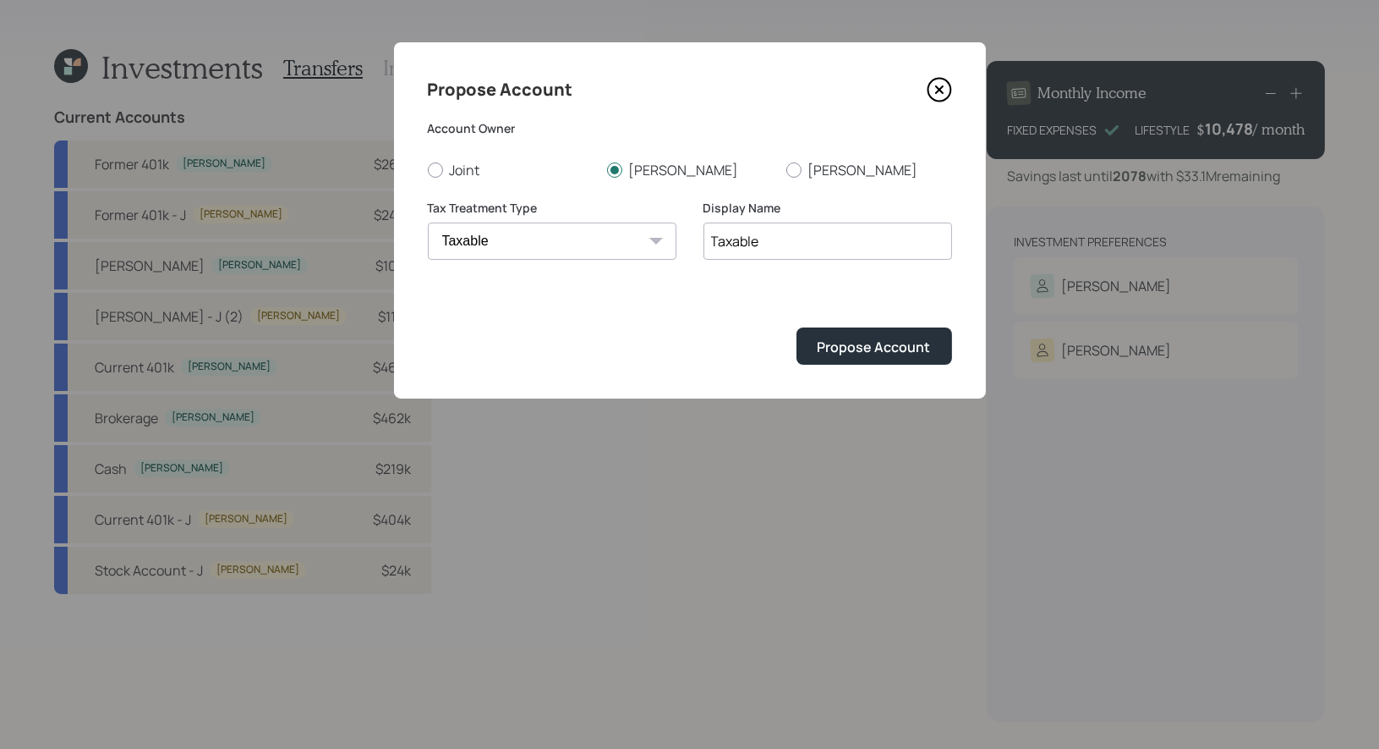
click at [833, 245] on input "Taxable" at bounding box center [828, 240] width 249 height 37
type input "Taxable Brokerage"
click at [907, 339] on div "Propose Account" at bounding box center [874, 346] width 113 height 19
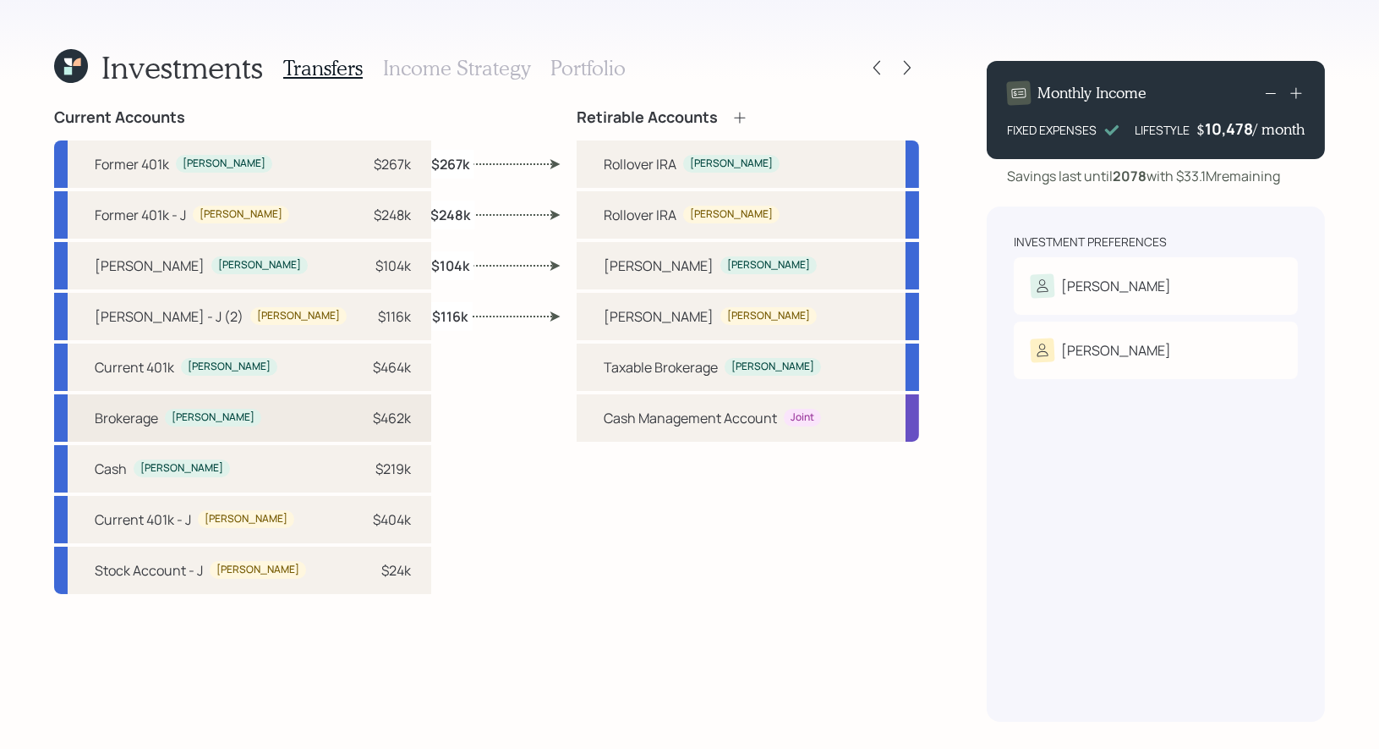
click at [227, 418] on div "Brokerage Candi $462k" at bounding box center [242, 417] width 377 height 47
click at [609, 375] on div "Taxable Brokerage" at bounding box center [661, 367] width 114 height 20
select select "55d6d0e7-b507-4f14-b27b-b92c8b0a9251"
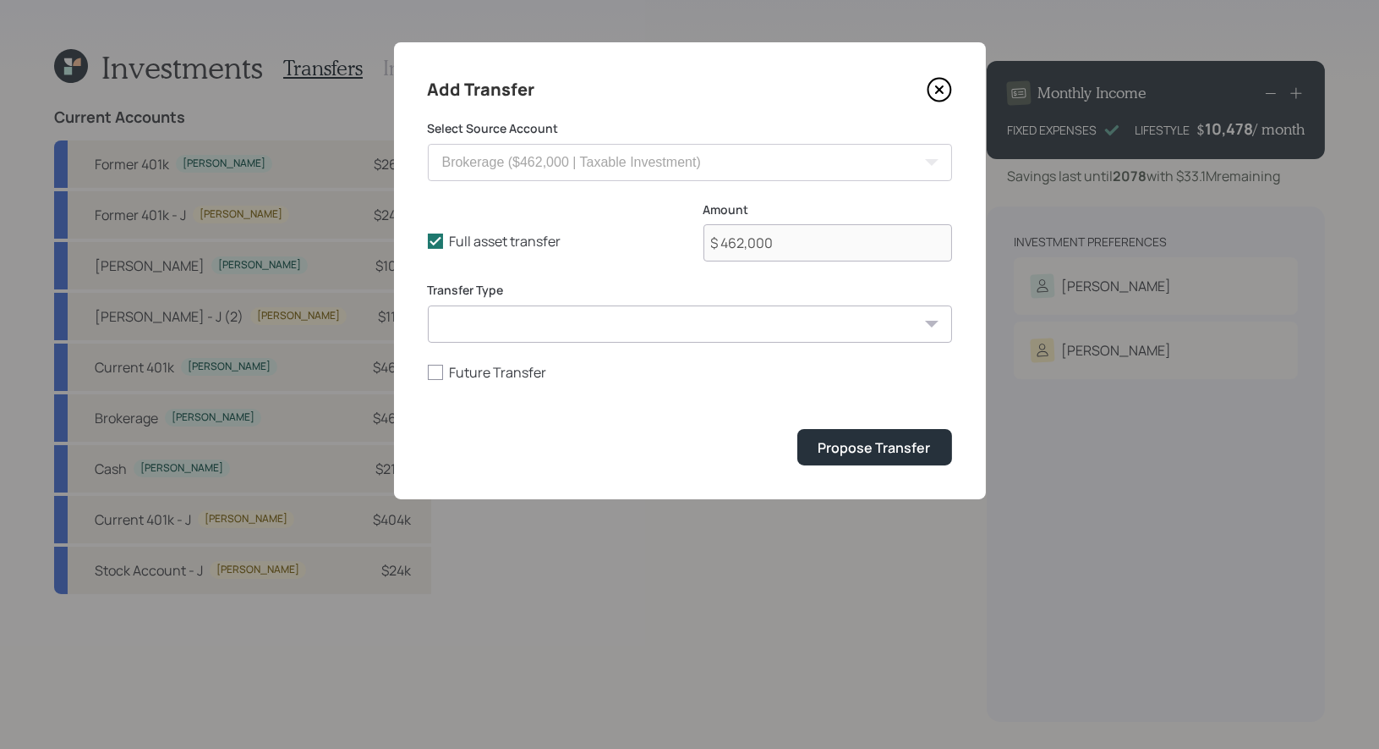
click at [613, 316] on select "ACAT Transfer Non ACAT Transfer Capitalize Rollover Rollover Deposit" at bounding box center [690, 323] width 524 height 37
select select "acat_transfer"
click at [873, 449] on div "Propose Transfer" at bounding box center [875, 447] width 112 height 19
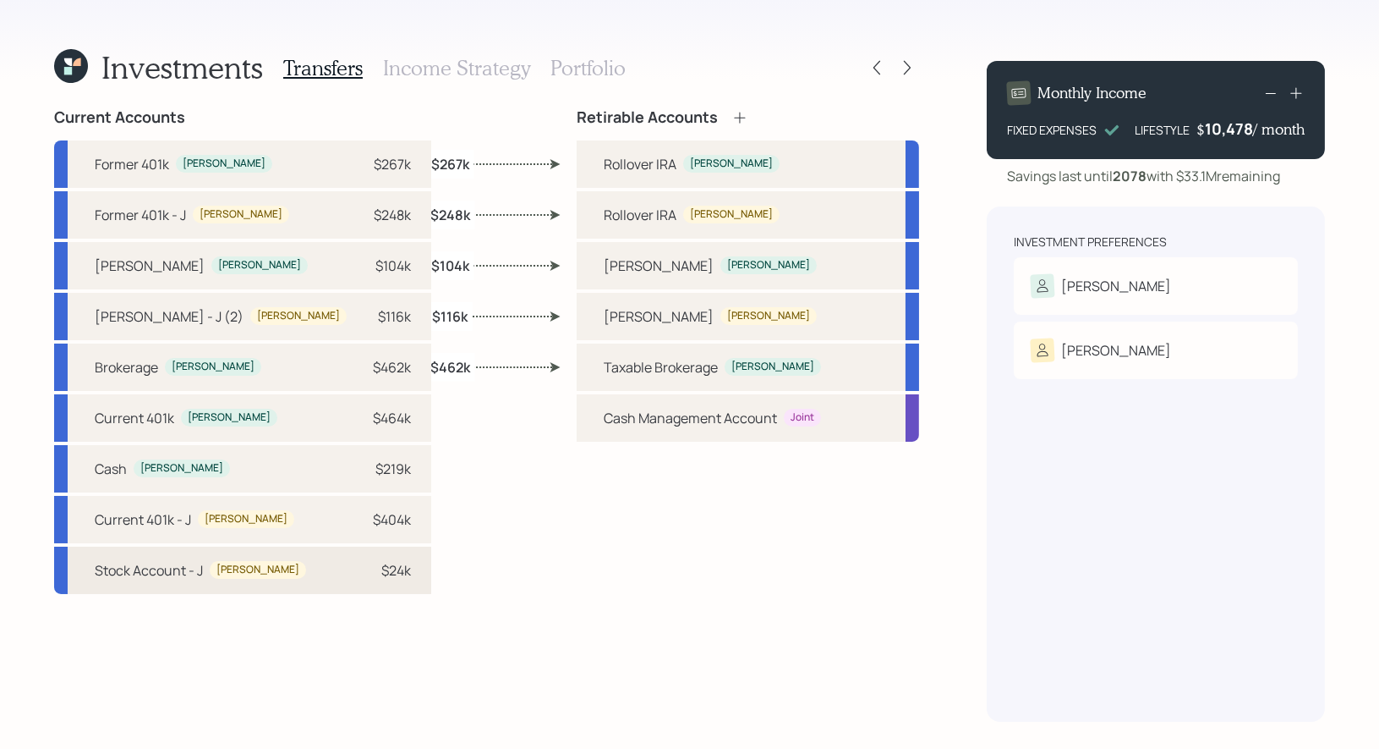
click at [360, 574] on div "$24k" at bounding box center [385, 570] width 51 height 20
click at [595, 373] on div "Taxable Brokerage Candi" at bounding box center [748, 366] width 343 height 47
select select "097ccf7b-f7bb-4e1b-a001-f0f417ea27a0"
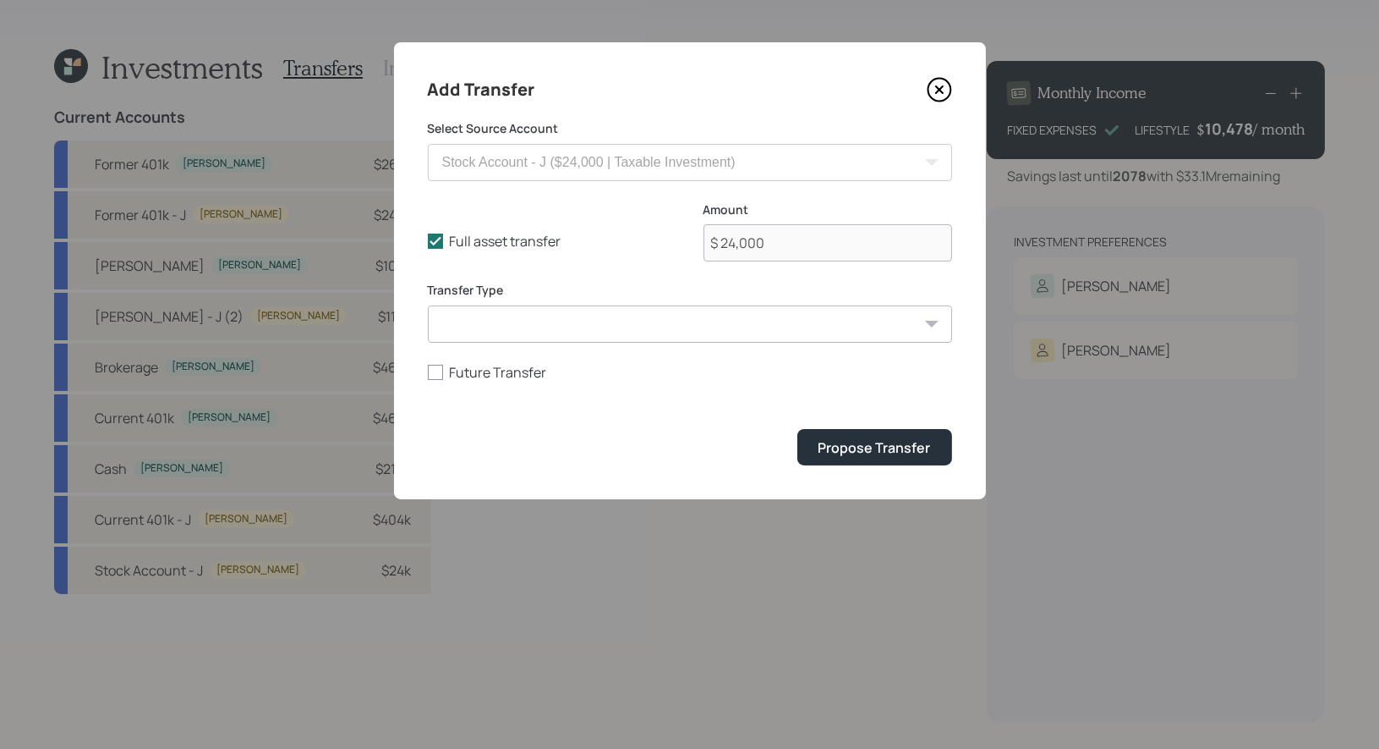
click at [595, 323] on select "ACAT Transfer Non ACAT Transfer Capitalize Rollover Rollover Deposit" at bounding box center [690, 323] width 524 height 37
select select "acat_transfer"
click at [864, 449] on div "Propose Transfer" at bounding box center [875, 447] width 112 height 19
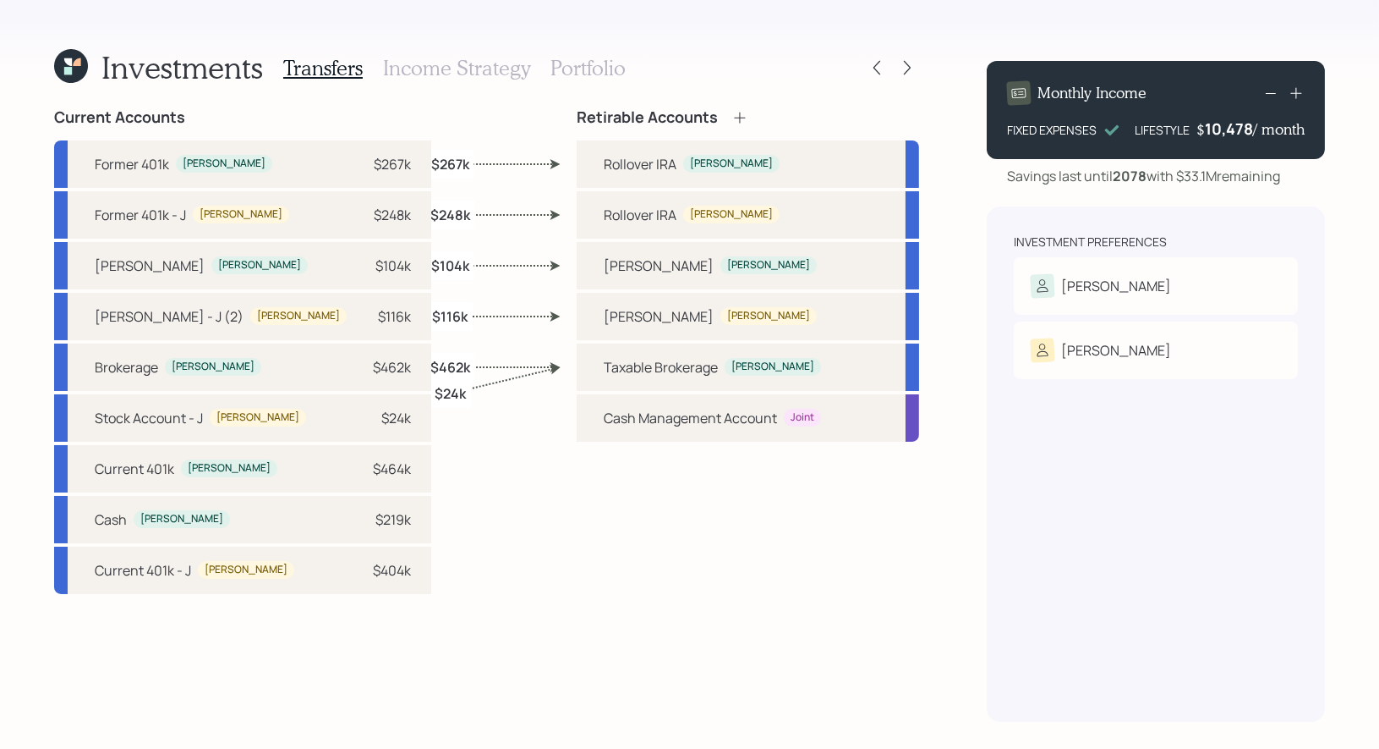
click at [485, 70] on h3 "Income Strategy" at bounding box center [456, 68] width 147 height 25
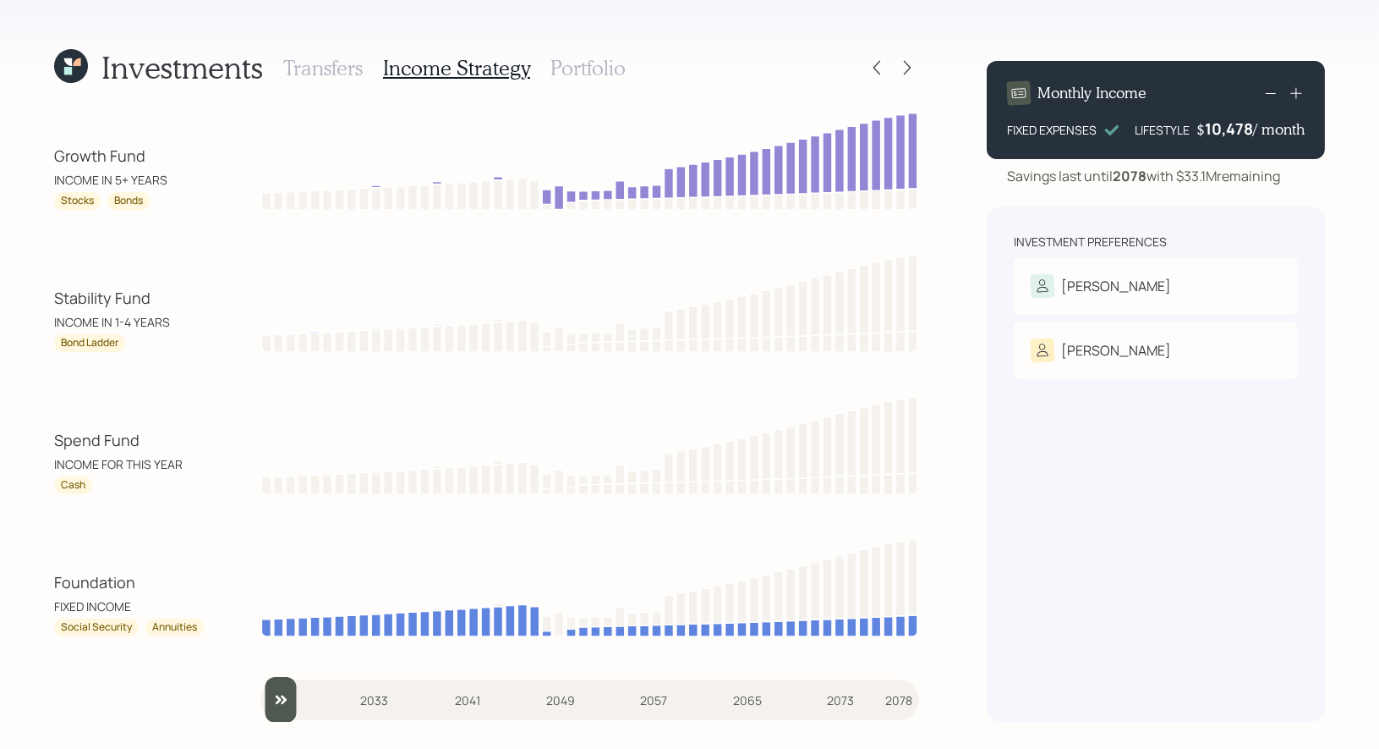
click at [573, 71] on h3 "Portfolio" at bounding box center [588, 68] width 75 height 25
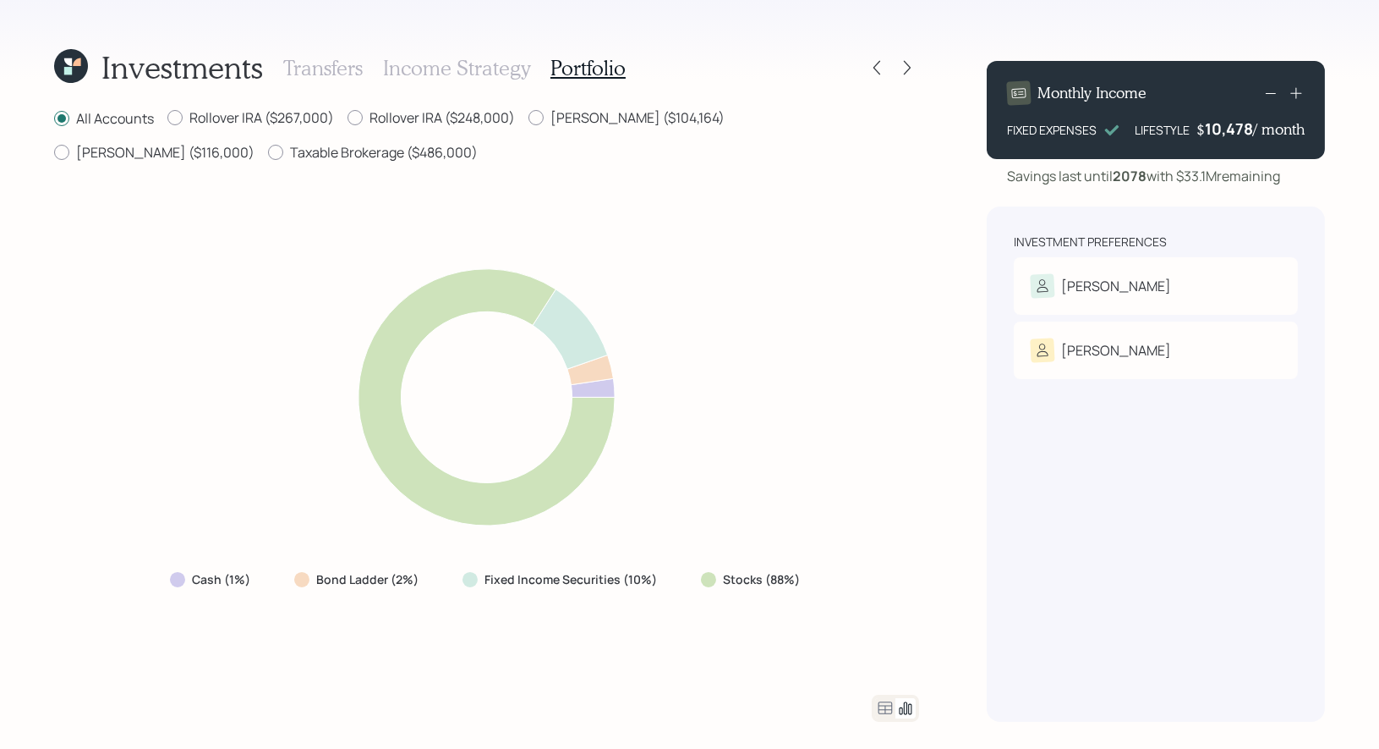
click at [884, 710] on icon at bounding box center [886, 707] width 14 height 13
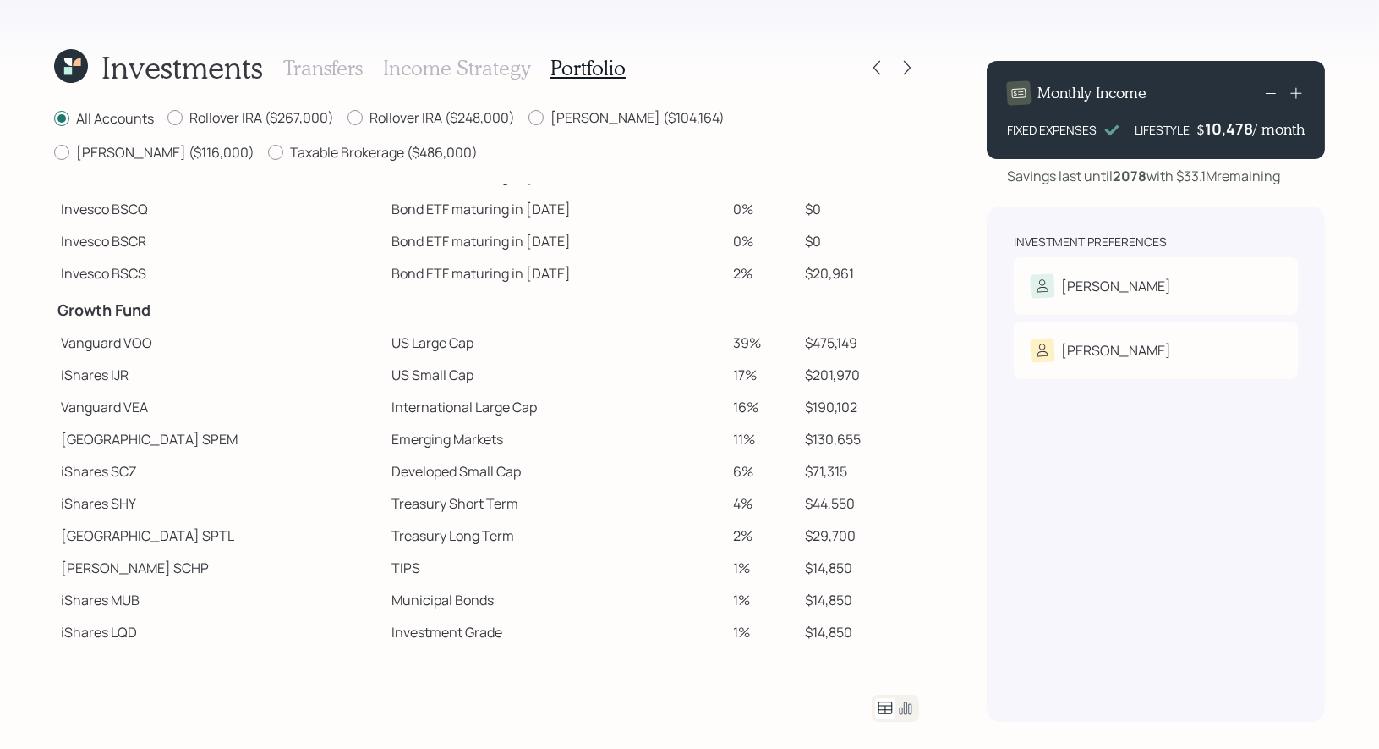
scroll to position [132, 0]
drag, startPoint x: 154, startPoint y: 343, endPoint x: 121, endPoint y: 341, distance: 33.0
click at [121, 341] on td "Vanguard VOO" at bounding box center [219, 342] width 331 height 32
click at [910, 70] on icon at bounding box center [907, 67] width 17 height 17
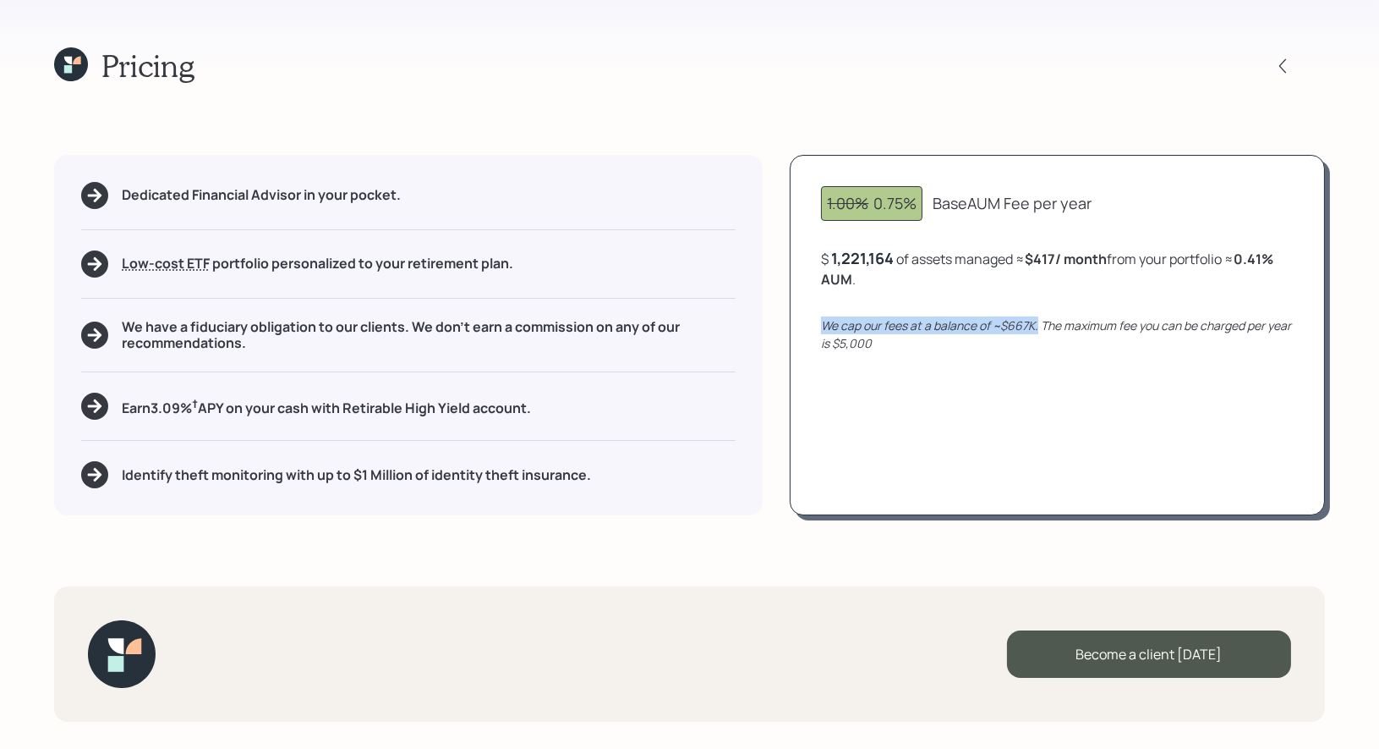
drag, startPoint x: 1040, startPoint y: 327, endPoint x: 821, endPoint y: 332, distance: 219.1
click at [821, 332] on div "1.00% 0.75% Base AUM Fee per year $ 1,221,164 of assets managed ≈ $417 / month …" at bounding box center [1057, 335] width 535 height 360
drag, startPoint x: 872, startPoint y: 344, endPoint x: 829, endPoint y: 348, distance: 43.3
click at [829, 348] on icon "We cap our fees at a balance of ~$667K. The maximum fee you can be charged per …" at bounding box center [1056, 334] width 470 height 34
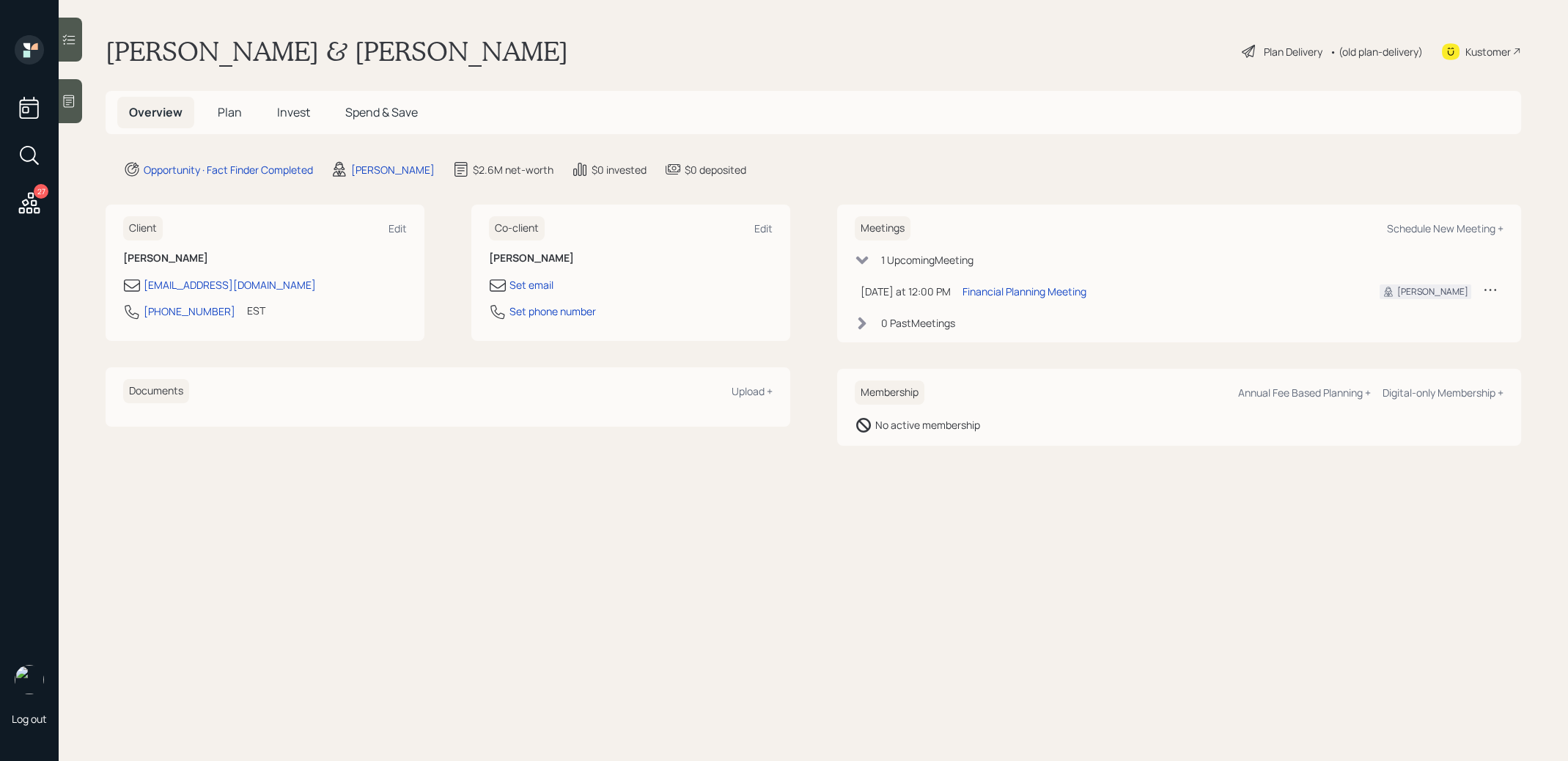
click at [220, 111] on span "Plan" at bounding box center [230, 112] width 24 height 16
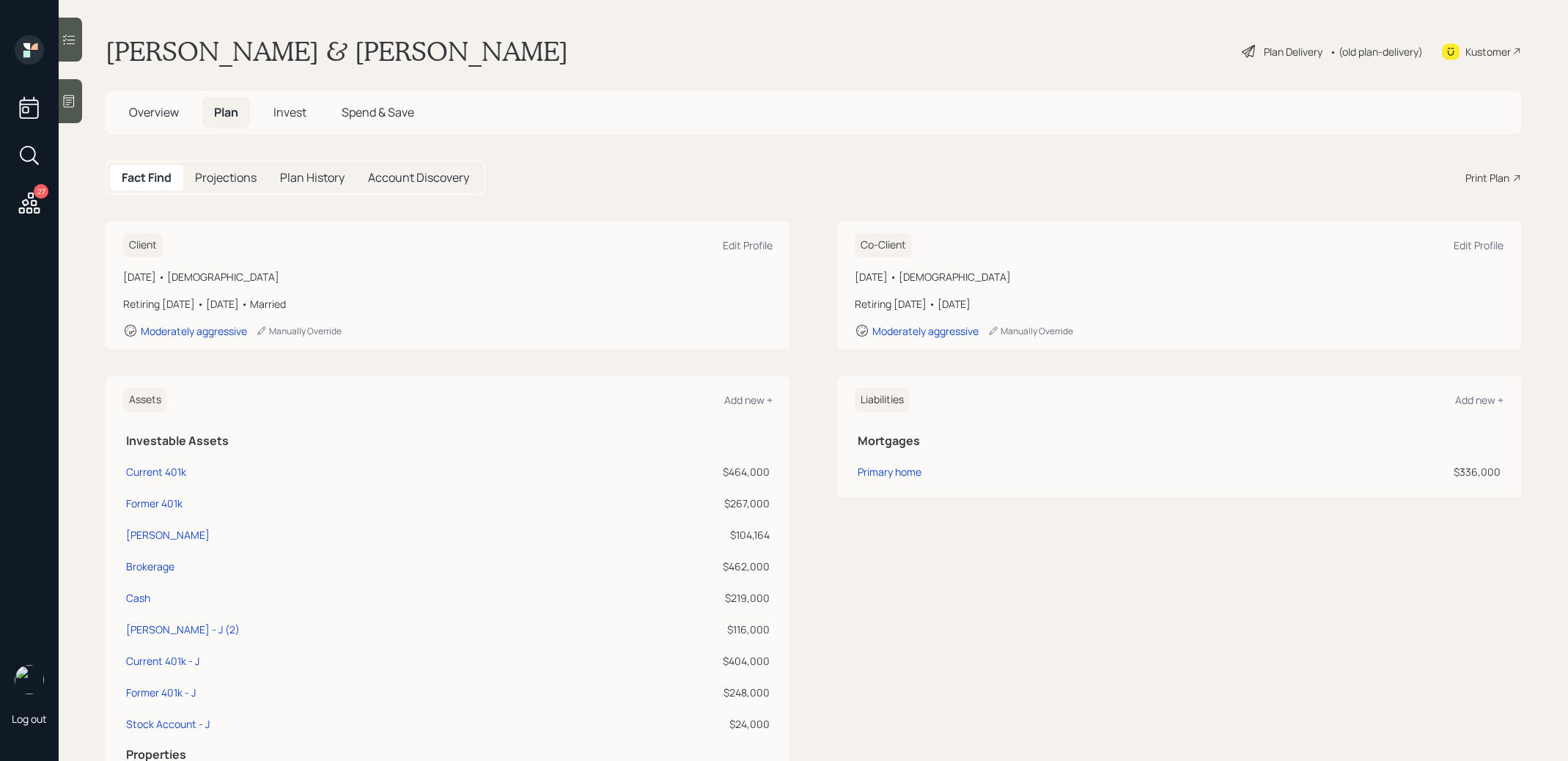
click at [1507, 179] on div "Print Plan" at bounding box center [1487, 178] width 44 height 16
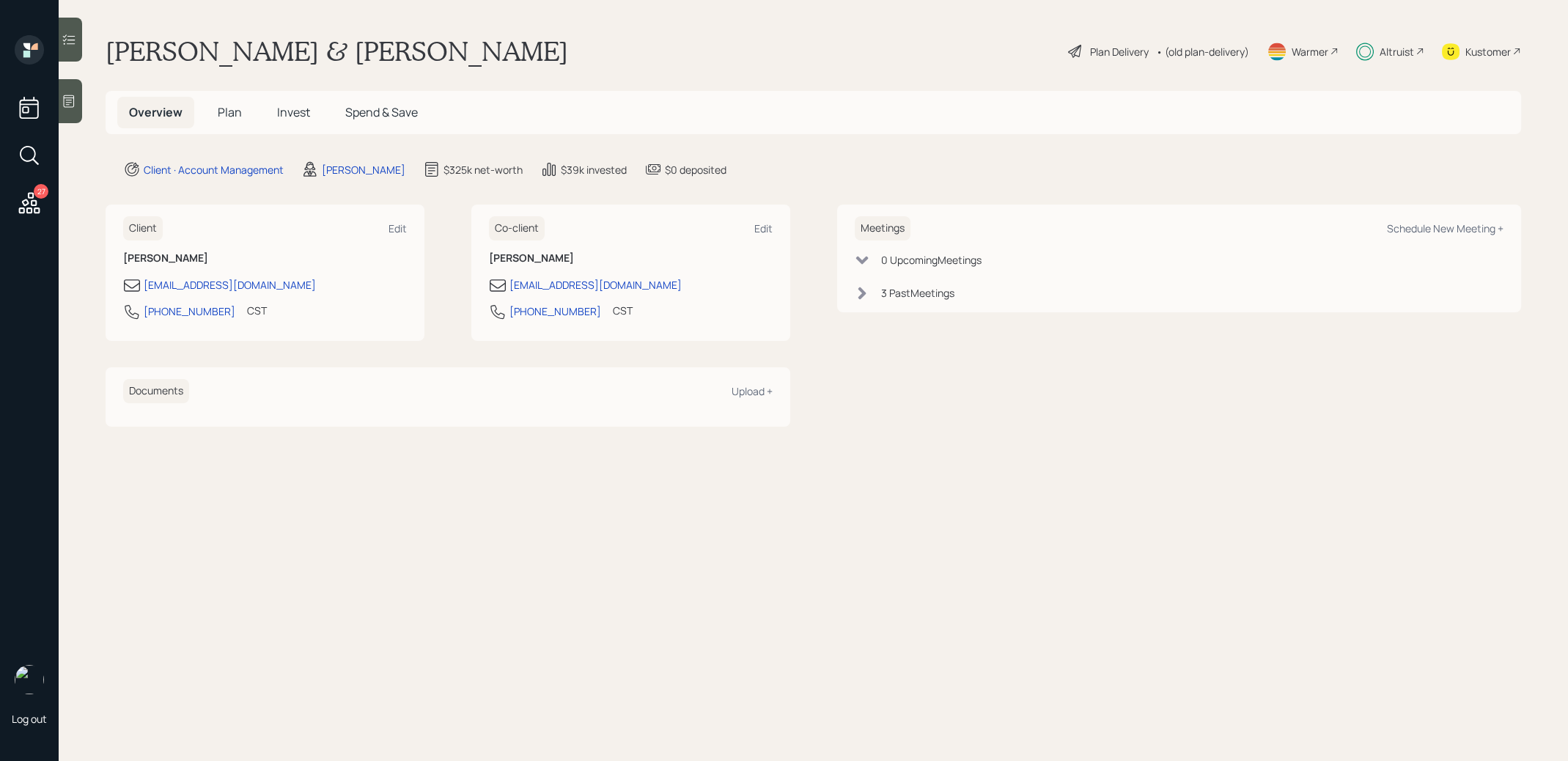
click at [225, 111] on span "Plan" at bounding box center [230, 112] width 24 height 16
